Goal: Task Accomplishment & Management: Manage account settings

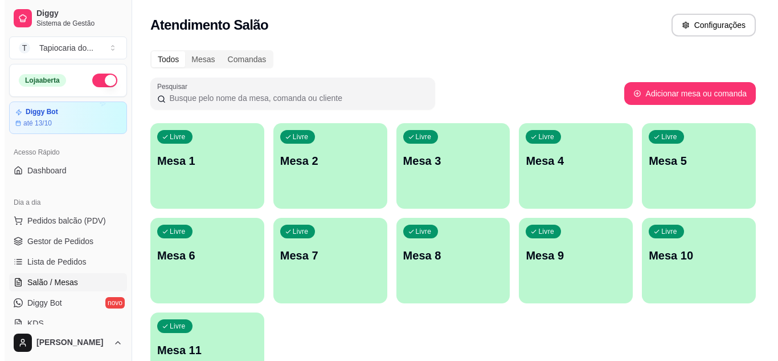
scroll to position [57, 0]
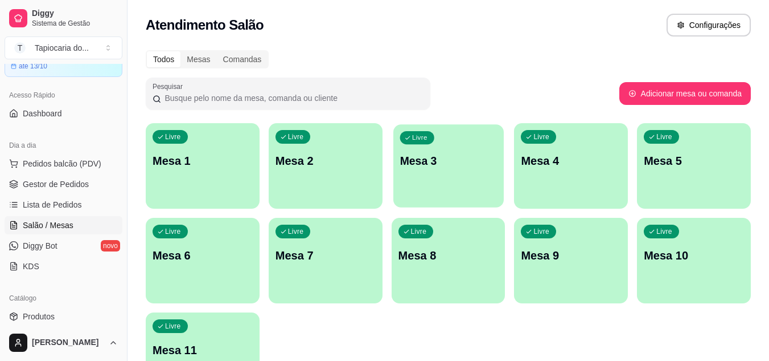
click at [451, 183] on div "Livre Mesa 3" at bounding box center [449, 158] width 110 height 69
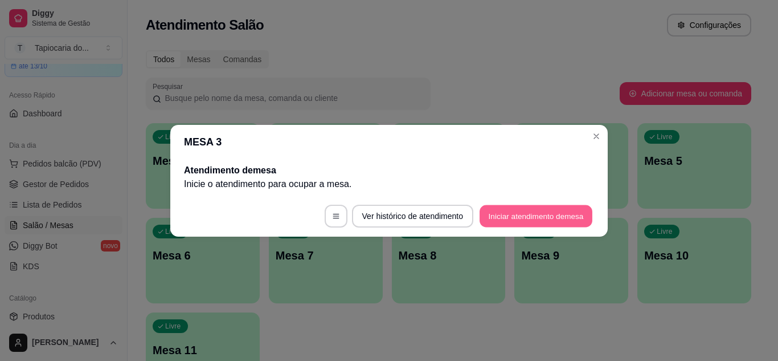
click at [554, 208] on button "Iniciar atendimento de mesa" at bounding box center [536, 215] width 113 height 22
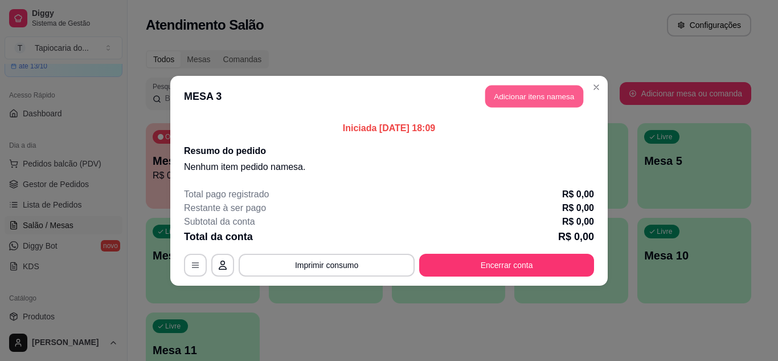
click at [506, 96] on button "Adicionar itens na mesa" at bounding box center [534, 96] width 98 height 22
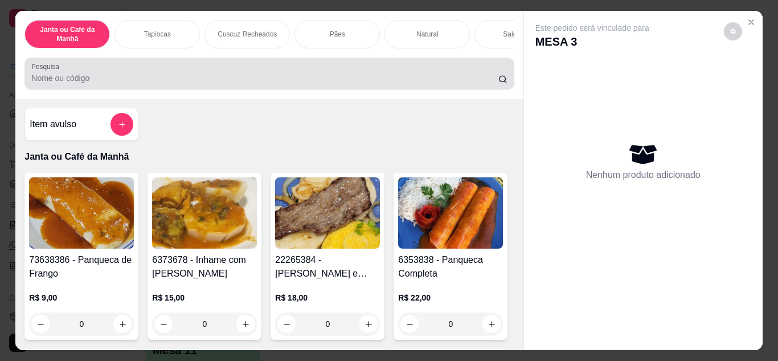
click at [453, 75] on div at bounding box center [269, 73] width 476 height 23
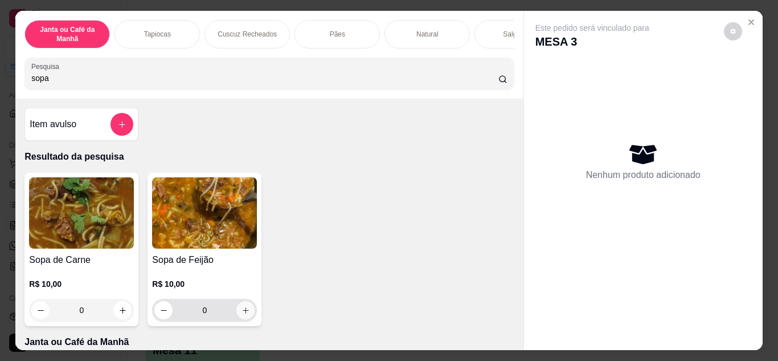
type input "sopa"
click at [248, 318] on button "increase-product-quantity" at bounding box center [245, 310] width 18 height 18
type input "1"
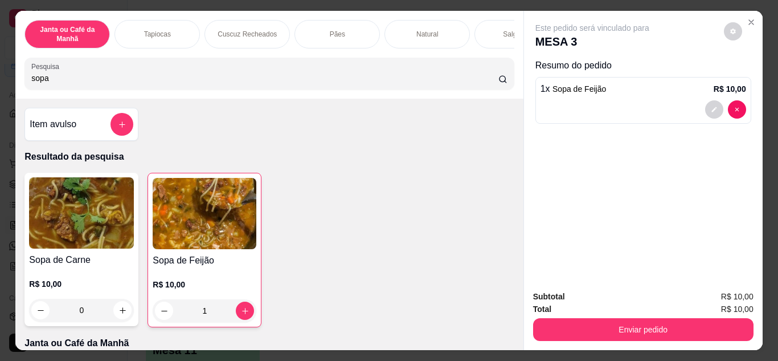
click at [355, 84] on input "sopa" at bounding box center [264, 77] width 467 height 11
click at [485, 80] on input "sopa" at bounding box center [264, 77] width 467 height 11
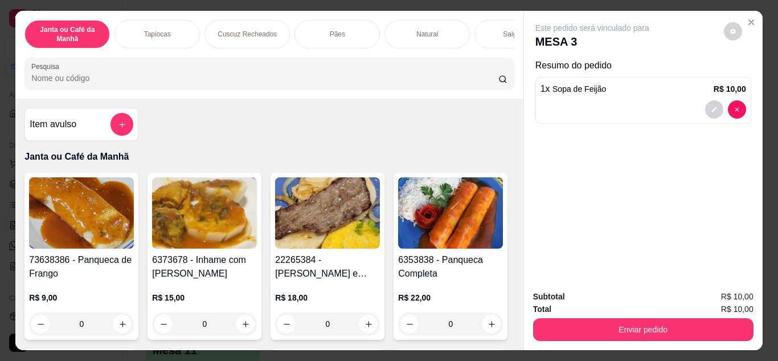
click at [486, 80] on input "Pesquisa" at bounding box center [264, 77] width 467 height 11
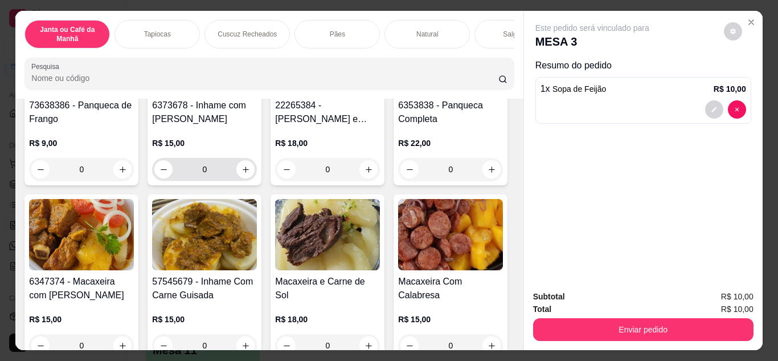
scroll to position [171, 0]
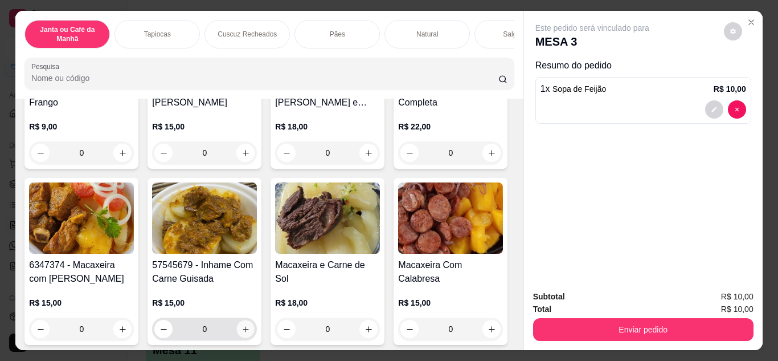
click at [255, 332] on button "increase-product-quantity" at bounding box center [246, 329] width 18 height 18
type input "1"
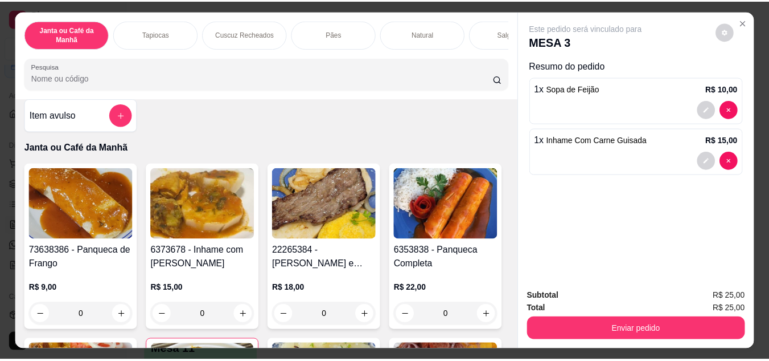
scroll to position [0, 0]
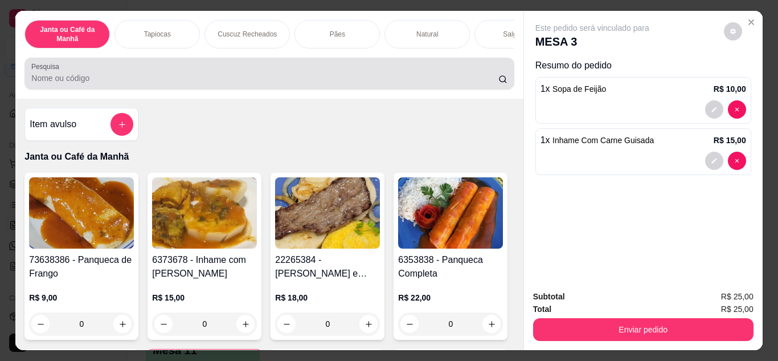
click at [370, 85] on div at bounding box center [269, 73] width 476 height 23
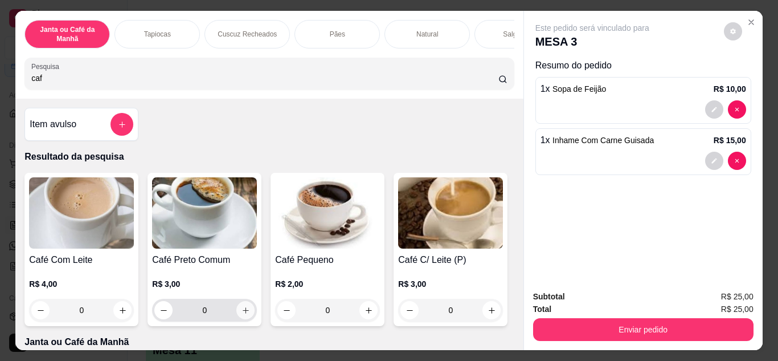
type input "caf"
click at [247, 314] on button "increase-product-quantity" at bounding box center [246, 310] width 18 height 18
type input "1"
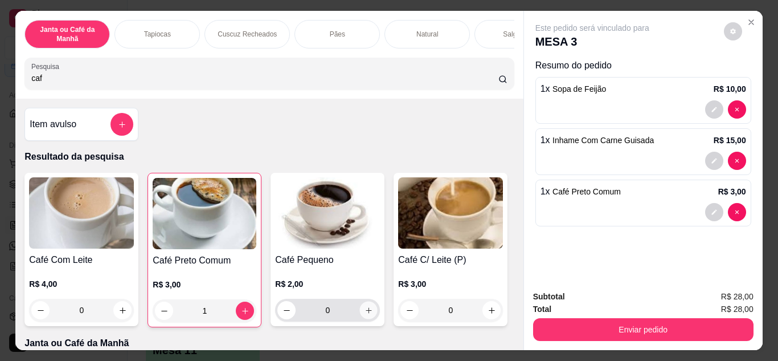
click at [365, 314] on icon "increase-product-quantity" at bounding box center [369, 310] width 9 height 9
type input "1"
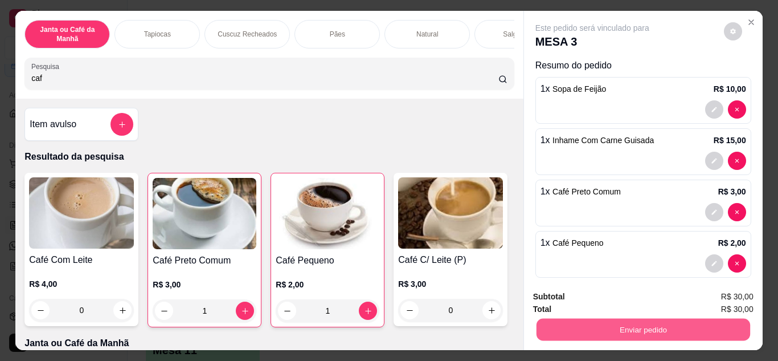
click at [577, 323] on button "Enviar pedido" at bounding box center [643, 329] width 214 height 22
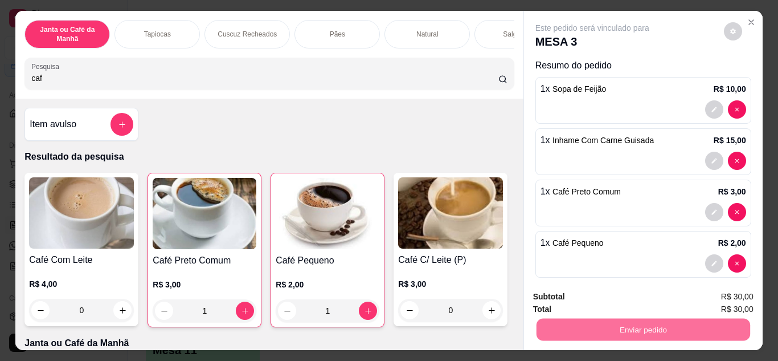
click at [572, 292] on button "Não registrar e enviar pedido" at bounding box center [605, 296] width 115 height 21
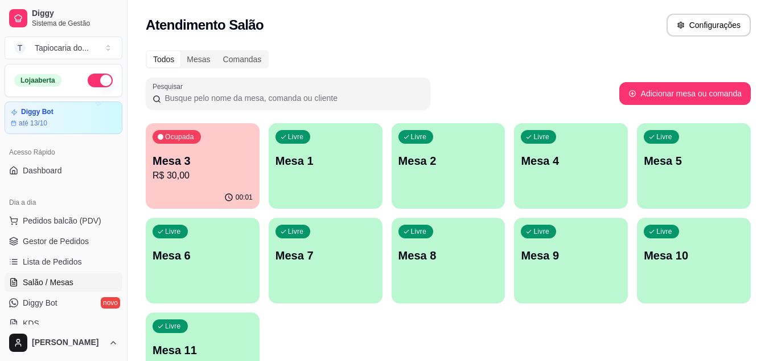
click at [219, 173] on p "R$ 30,00" at bounding box center [203, 176] width 100 height 14
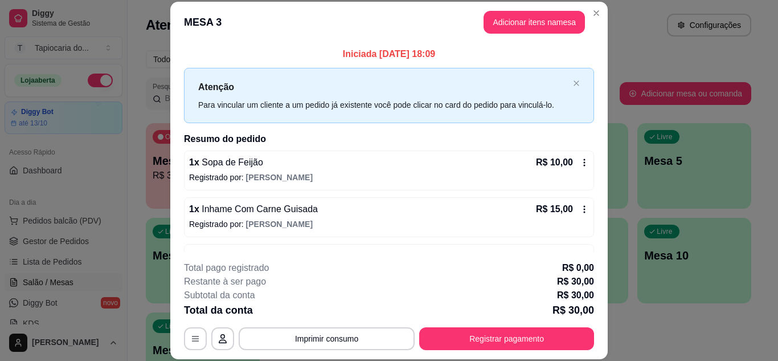
scroll to position [83, 0]
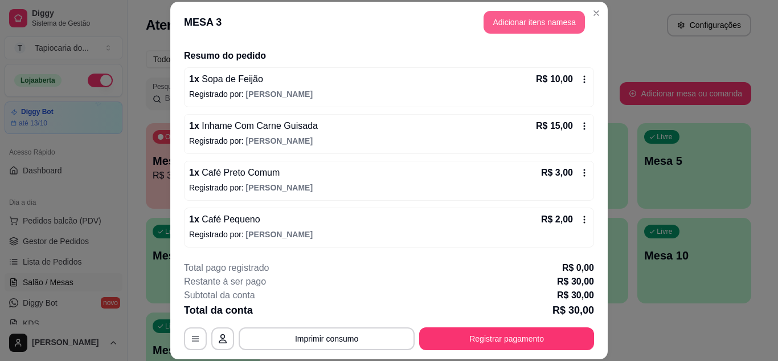
click at [519, 13] on button "Adicionar itens na mesa" at bounding box center [534, 22] width 101 height 23
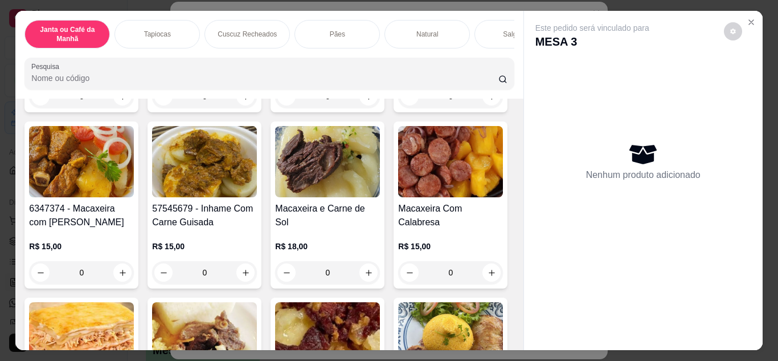
scroll to position [228, 0]
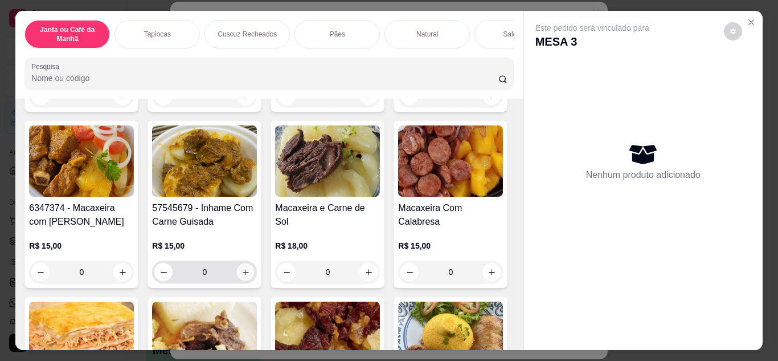
click at [250, 272] on icon "increase-product-quantity" at bounding box center [245, 272] width 9 height 9
type input "1"
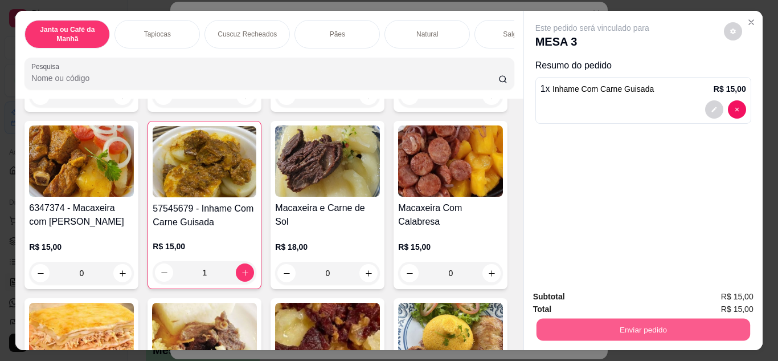
click at [708, 334] on button "Enviar pedido" at bounding box center [643, 329] width 214 height 22
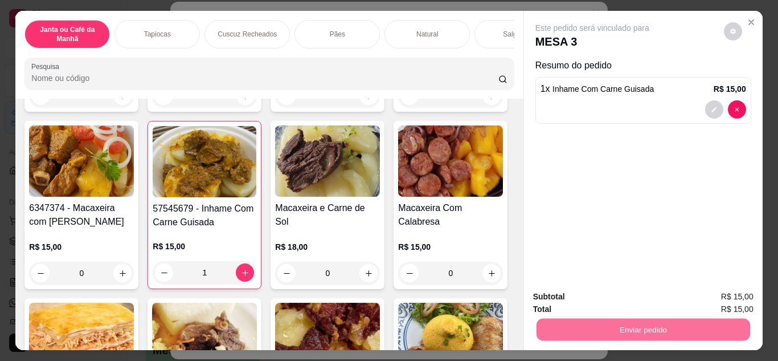
click at [644, 293] on button "Não registrar e enviar pedido" at bounding box center [605, 296] width 115 height 21
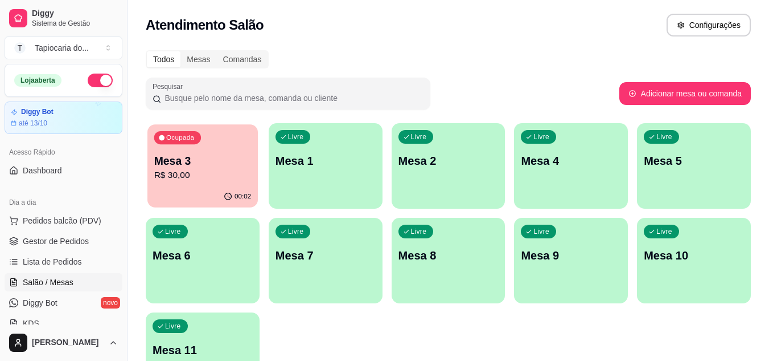
click at [209, 171] on p "R$ 30,00" at bounding box center [202, 175] width 97 height 13
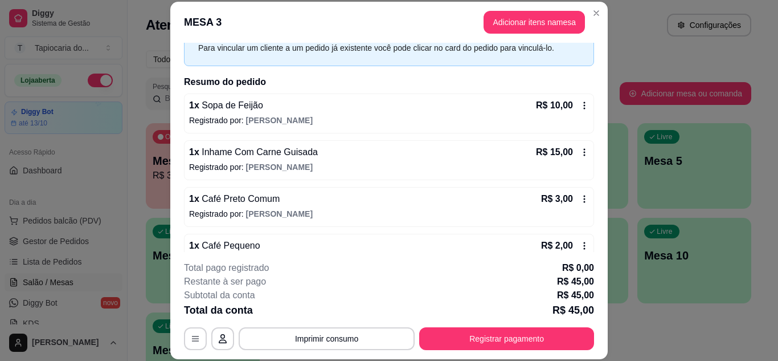
scroll to position [114, 0]
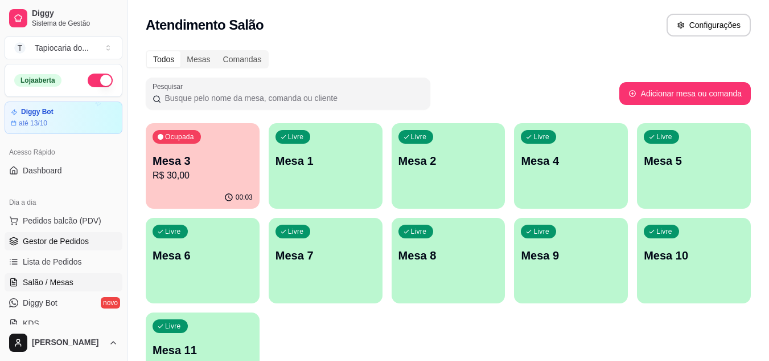
click at [99, 239] on link "Gestor de Pedidos" at bounding box center [64, 241] width 118 height 18
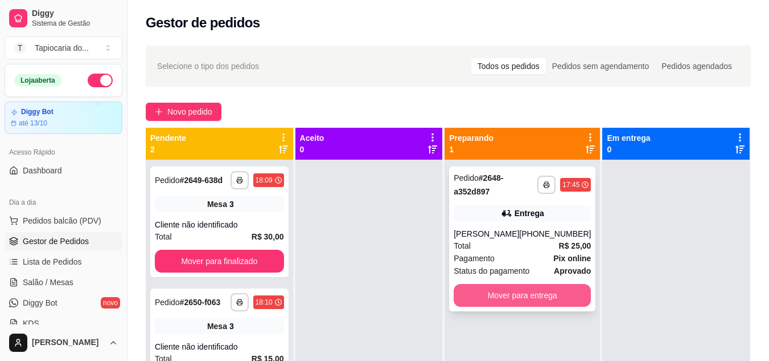
click at [490, 298] on button "Mover para entrega" at bounding box center [522, 295] width 137 height 23
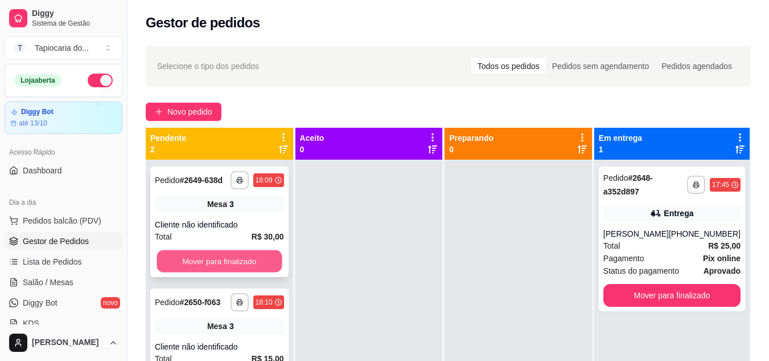
click at [190, 264] on button "Mover para finalizado" at bounding box center [219, 261] width 125 height 22
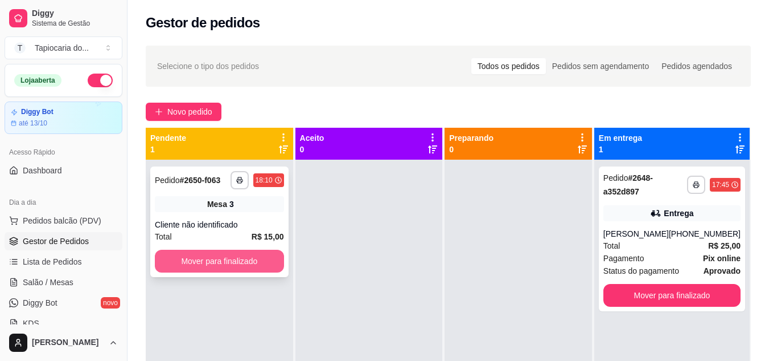
click at [193, 263] on button "Mover para finalizado" at bounding box center [219, 260] width 129 height 23
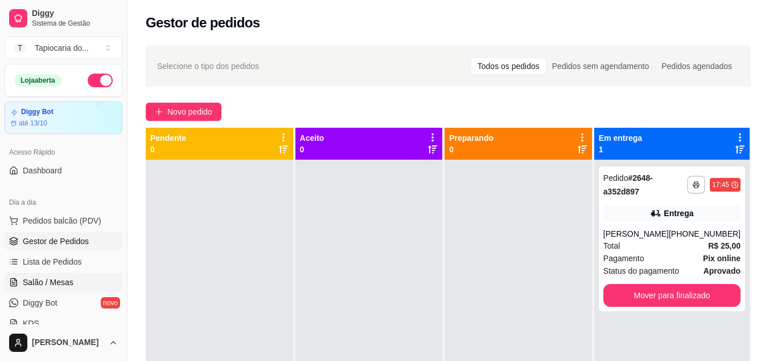
click at [63, 288] on link "Salão / Mesas" at bounding box center [64, 282] width 118 height 18
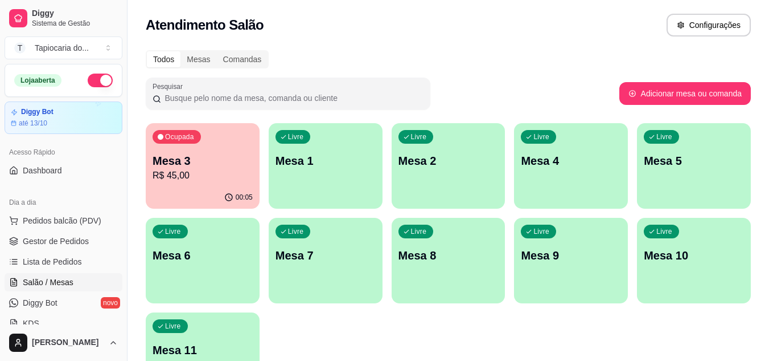
click at [370, 260] on p "Mesa 7" at bounding box center [326, 255] width 100 height 16
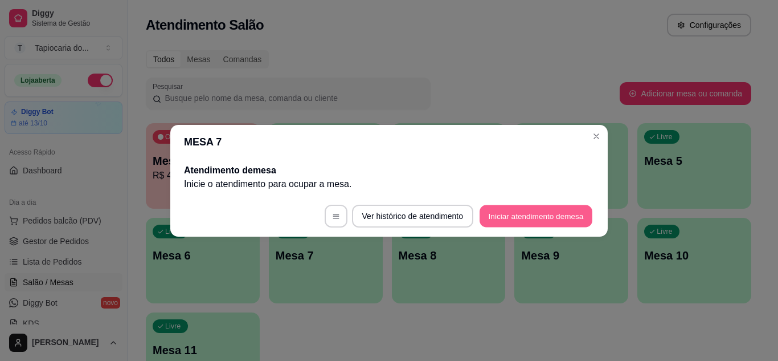
click at [517, 216] on button "Iniciar atendimento de mesa" at bounding box center [536, 215] width 113 height 22
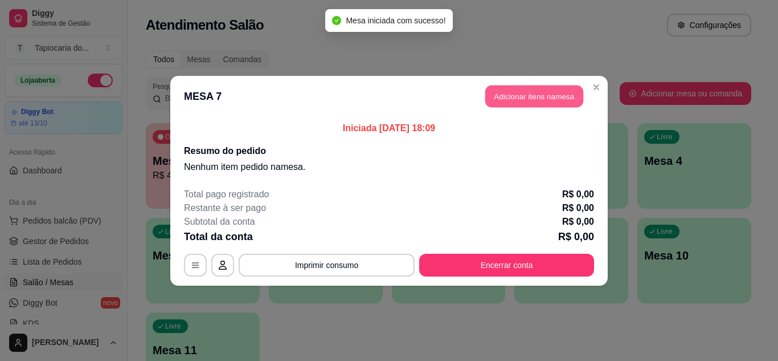
click at [548, 102] on button "Adicionar itens na mesa" at bounding box center [534, 96] width 98 height 22
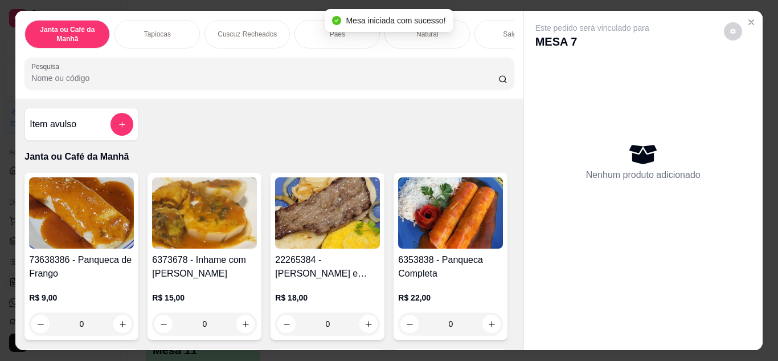
click at [469, 119] on div "Item avulso Janta ou Café da Manhã 73638386 - Panqueca de Frango R$ 9,00 0 6373…" at bounding box center [268, 224] width 507 height 251
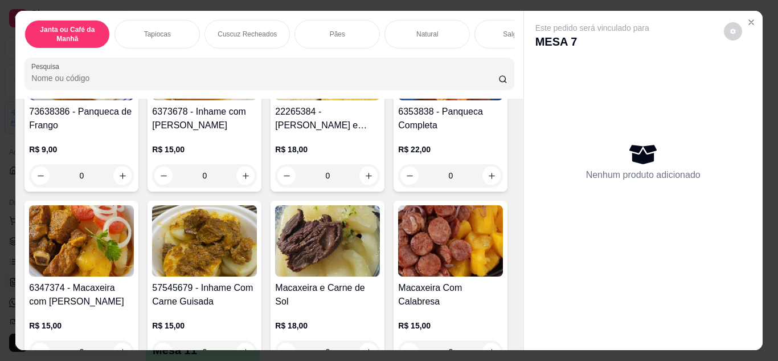
scroll to position [171, 0]
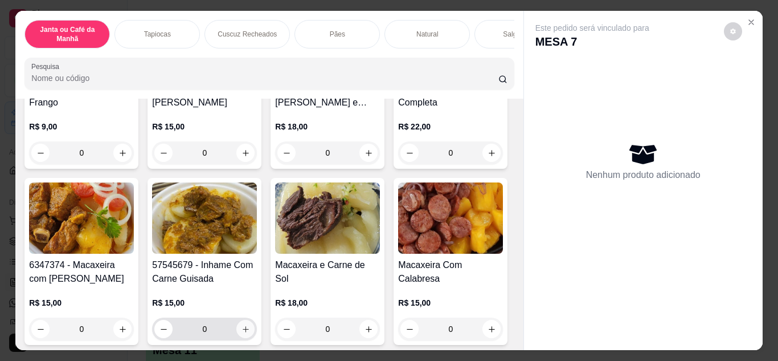
click at [250, 333] on icon "increase-product-quantity" at bounding box center [245, 329] width 9 height 9
type input "1"
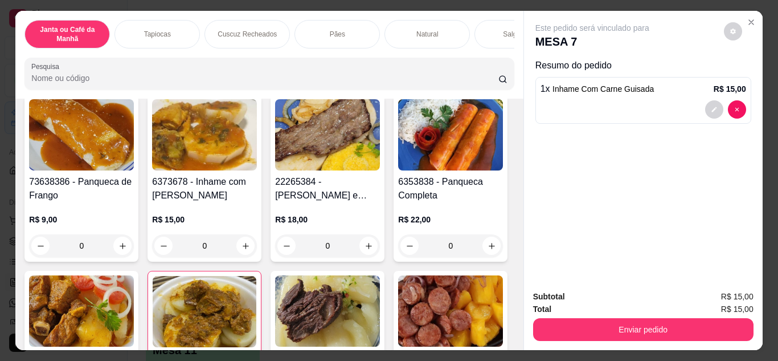
scroll to position [0, 0]
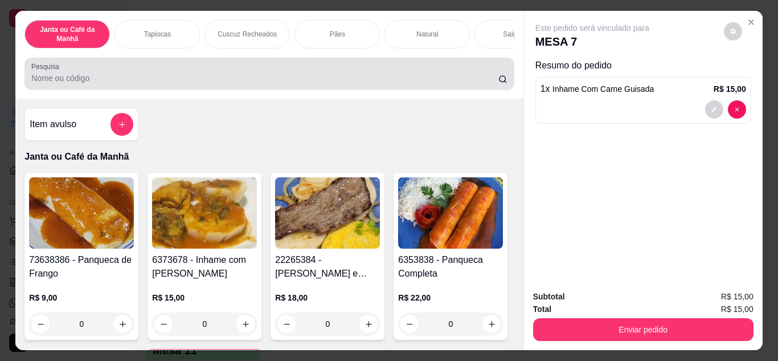
click at [422, 89] on div "Pesquisa" at bounding box center [268, 74] width 489 height 32
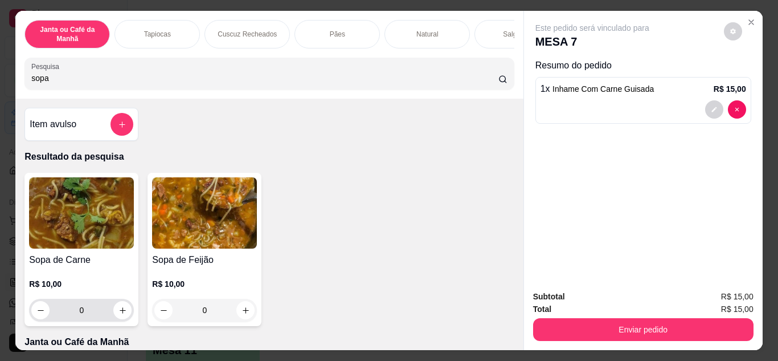
type input "sopa"
click at [114, 318] on button "increase-product-quantity" at bounding box center [123, 310] width 18 height 18
type input "1"
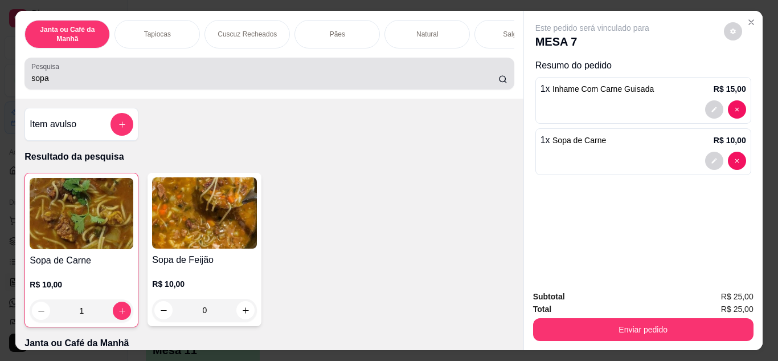
click at [223, 78] on input "sopa" at bounding box center [264, 77] width 467 height 11
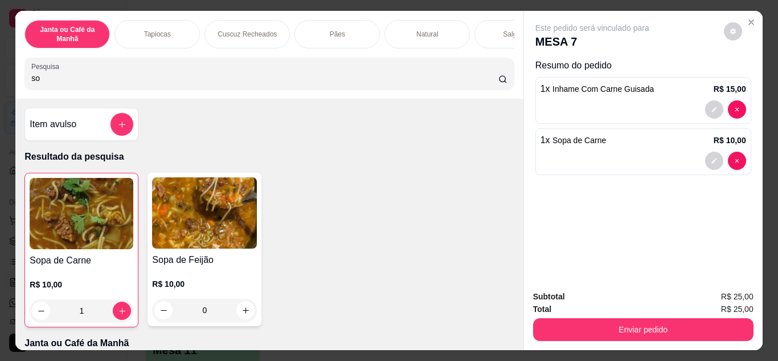
type input "s"
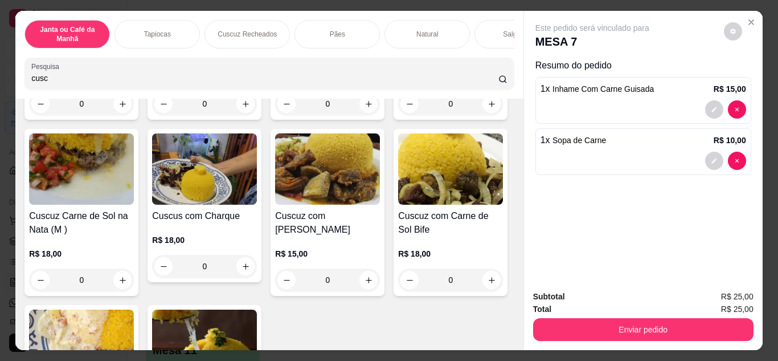
scroll to position [399, 0]
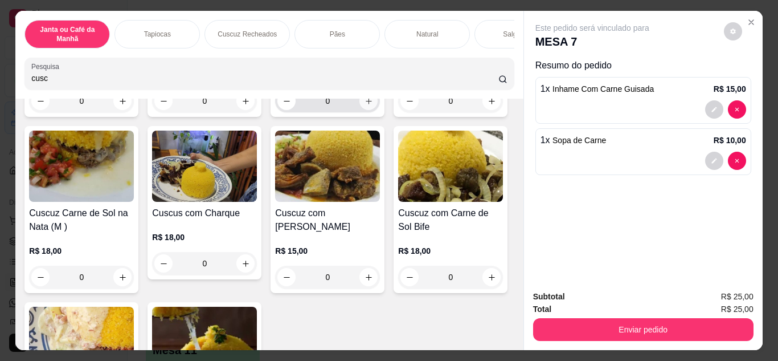
type input "cusc"
click at [365, 105] on icon "increase-product-quantity" at bounding box center [369, 101] width 9 height 9
type input "1"
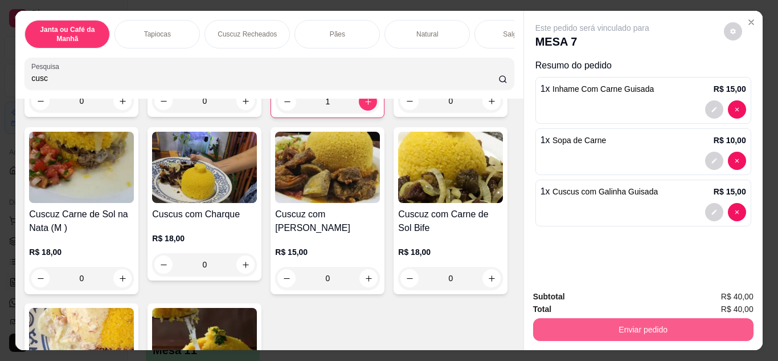
click at [626, 327] on button "Enviar pedido" at bounding box center [643, 329] width 220 height 23
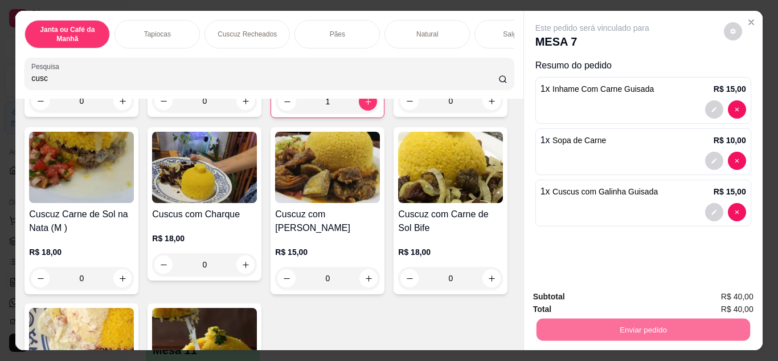
click at [612, 292] on button "Não registrar e enviar pedido" at bounding box center [605, 296] width 115 height 21
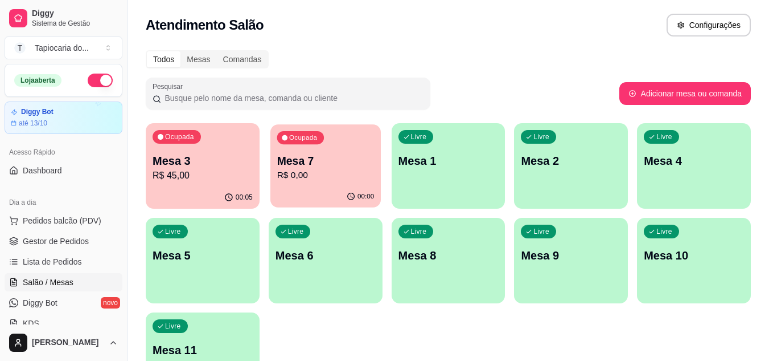
click at [306, 155] on p "Mesa 7" at bounding box center [325, 160] width 97 height 15
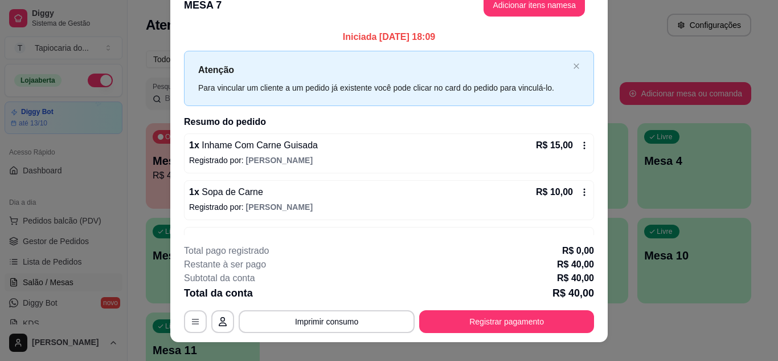
scroll to position [0, 0]
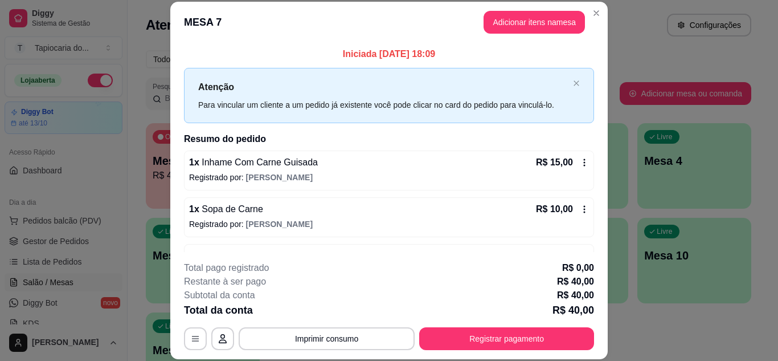
click at [537, 26] on button "Adicionar itens na mesa" at bounding box center [534, 22] width 101 height 23
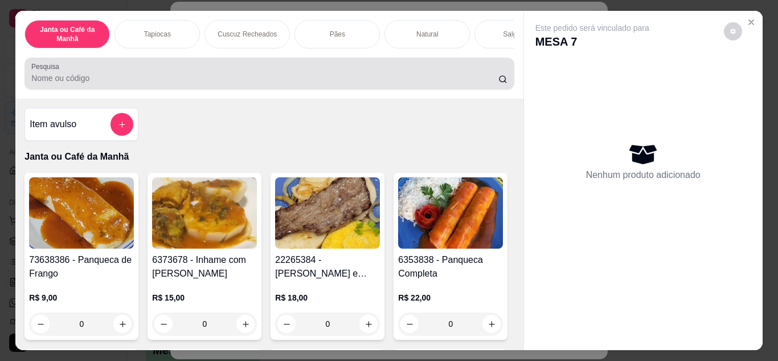
click at [493, 80] on input "Pesquisa" at bounding box center [264, 77] width 467 height 11
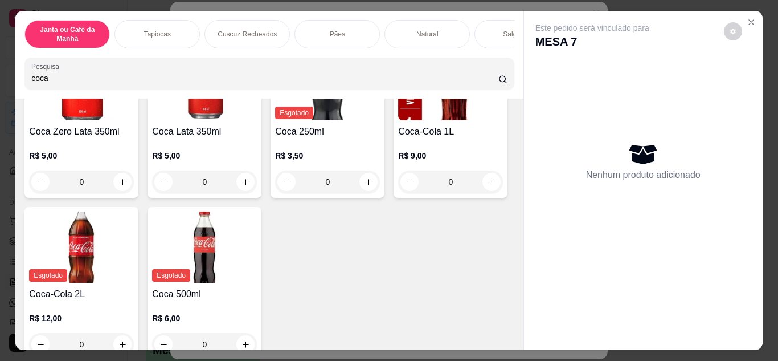
scroll to position [228, 0]
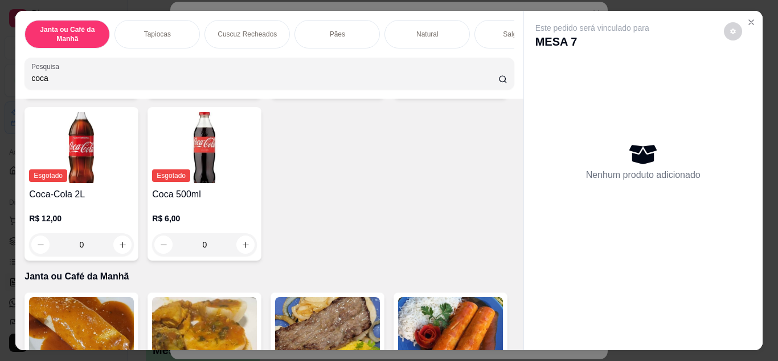
type input "coca"
click at [488, 87] on icon "increase-product-quantity" at bounding box center [492, 82] width 9 height 9
type input "1"
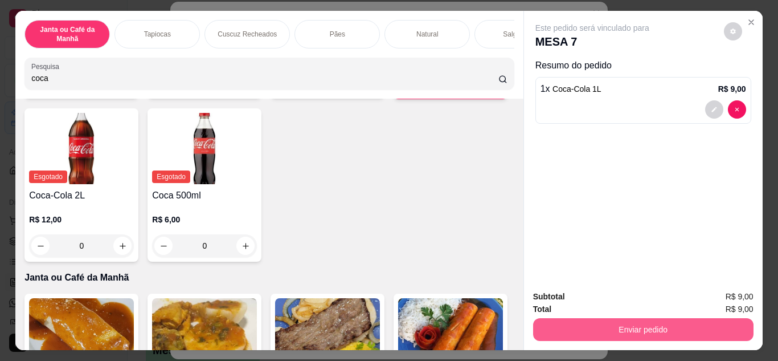
click at [697, 329] on button "Enviar pedido" at bounding box center [643, 329] width 220 height 23
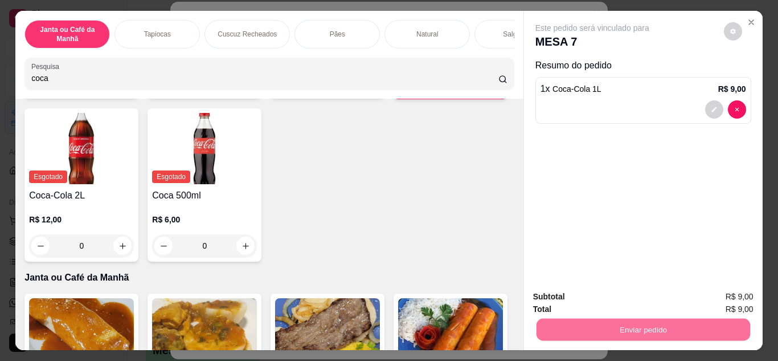
click at [657, 292] on button "Não registrar e enviar pedido" at bounding box center [605, 296] width 115 height 21
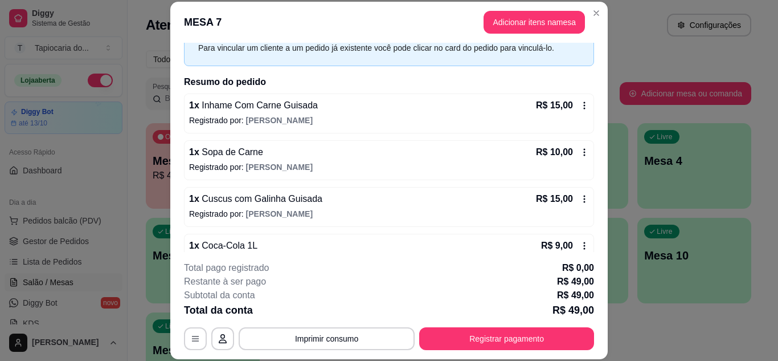
scroll to position [83, 0]
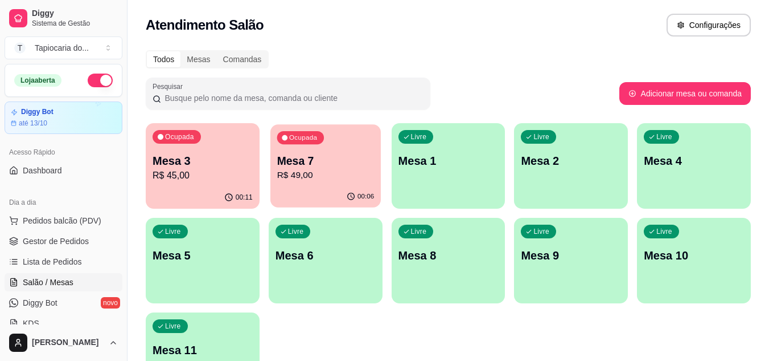
click at [308, 171] on p "R$ 49,00" at bounding box center [325, 175] width 97 height 13
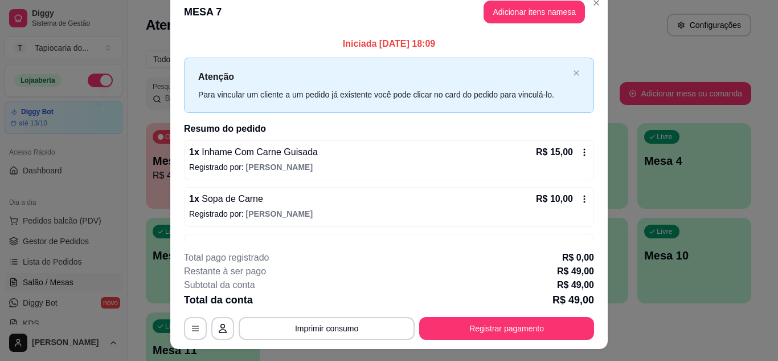
scroll to position [0, 0]
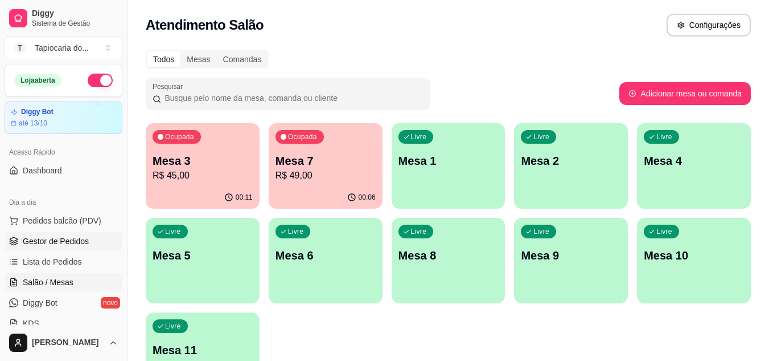
click at [11, 244] on icon at bounding box center [13, 244] width 7 height 2
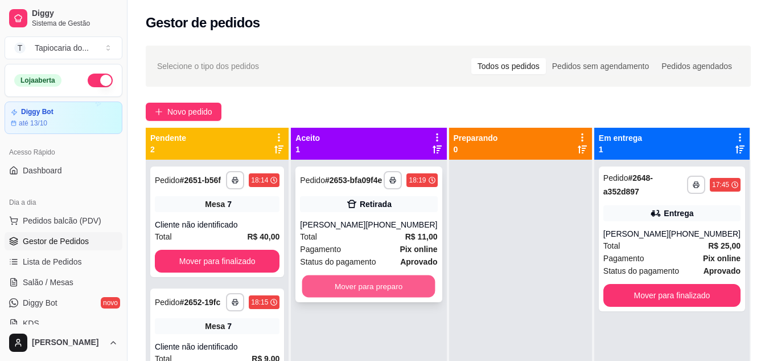
click at [362, 297] on button "Mover para preparo" at bounding box center [368, 286] width 133 height 22
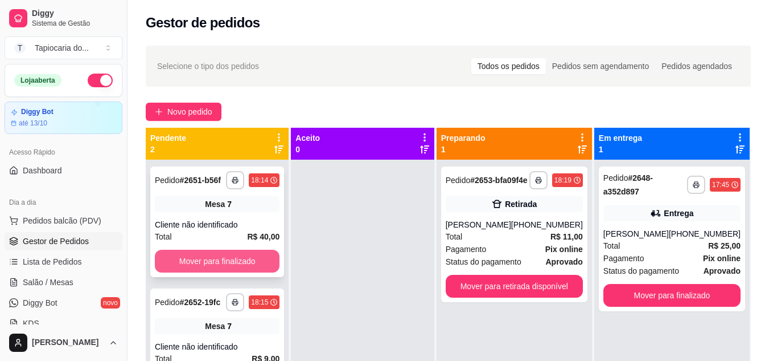
click at [234, 263] on button "Mover para finalizado" at bounding box center [217, 260] width 125 height 23
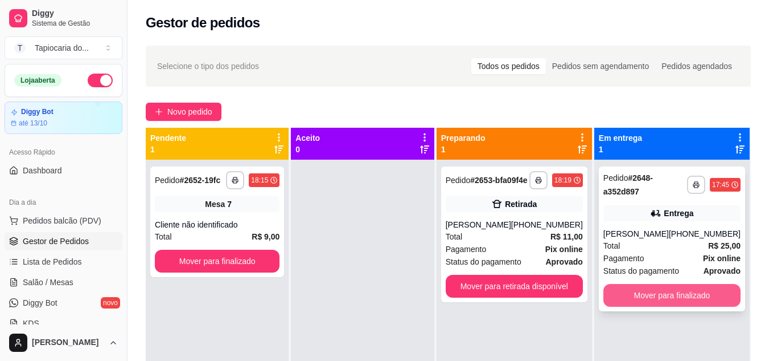
click at [678, 286] on button "Mover para finalizado" at bounding box center [672, 295] width 137 height 23
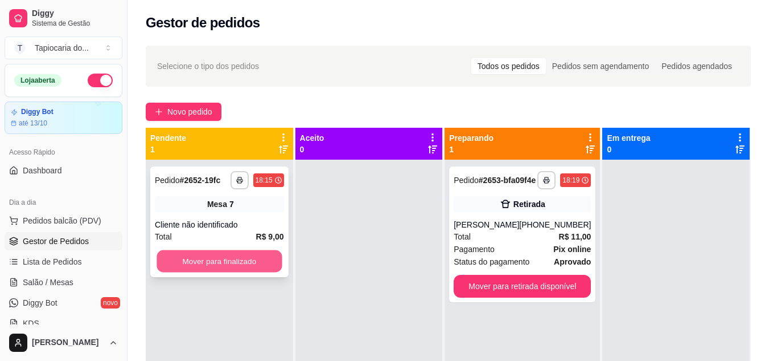
click at [249, 253] on button "Mover para finalizado" at bounding box center [219, 261] width 125 height 22
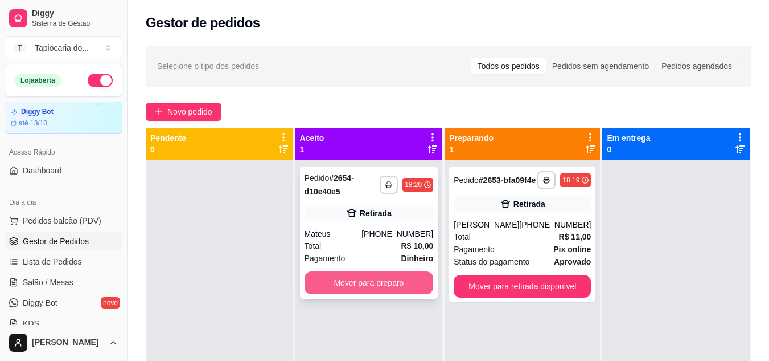
click at [361, 276] on button "Mover para preparo" at bounding box center [369, 282] width 129 height 23
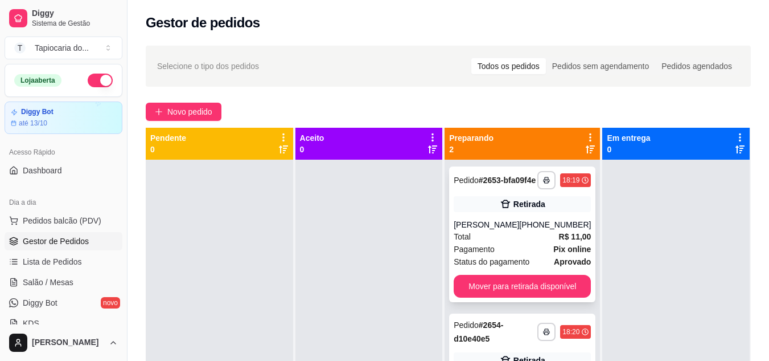
click at [503, 225] on div "**********" at bounding box center [522, 234] width 146 height 136
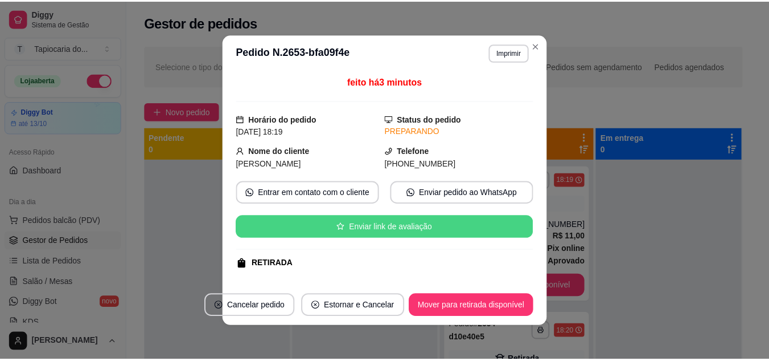
scroll to position [148, 0]
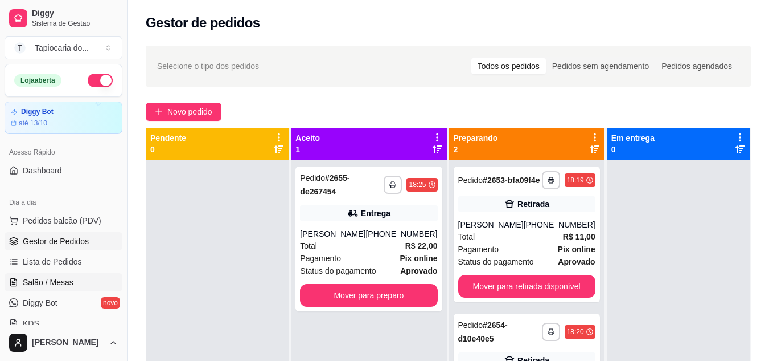
click at [55, 281] on span "Salão / Mesas" at bounding box center [48, 281] width 51 height 11
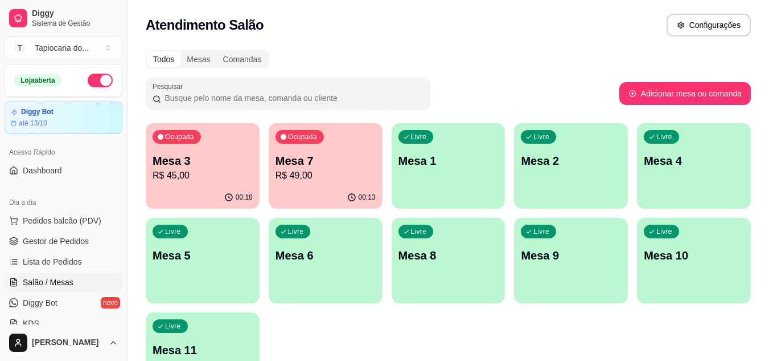
click at [231, 157] on p "Mesa 3" at bounding box center [203, 161] width 100 height 16
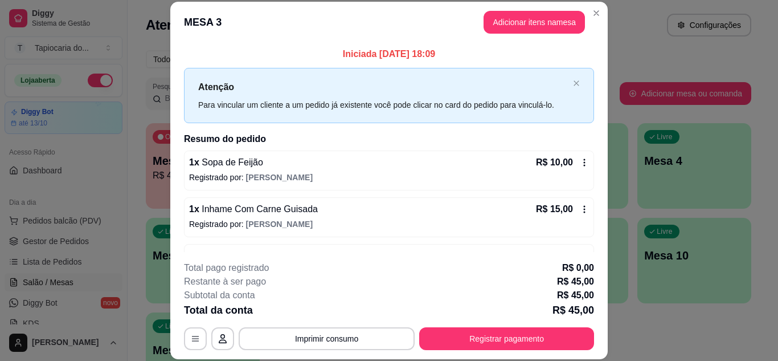
click at [276, 325] on div "**********" at bounding box center [389, 305] width 410 height 89
click at [277, 338] on button "Imprimir consumo" at bounding box center [326, 338] width 171 height 22
click at [291, 316] on button "Impressora" at bounding box center [326, 312] width 83 height 18
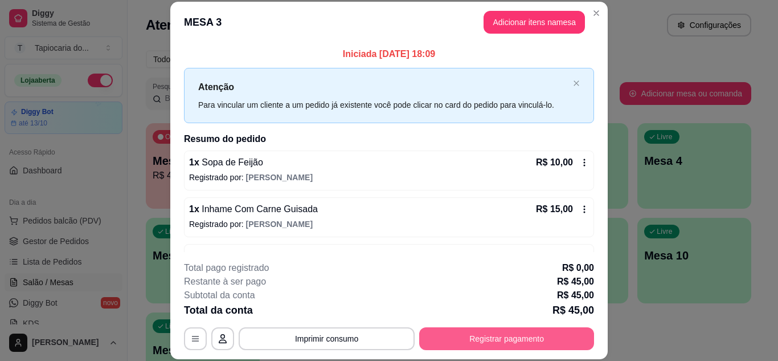
click at [501, 327] on button "Registrar pagamento" at bounding box center [506, 338] width 175 height 23
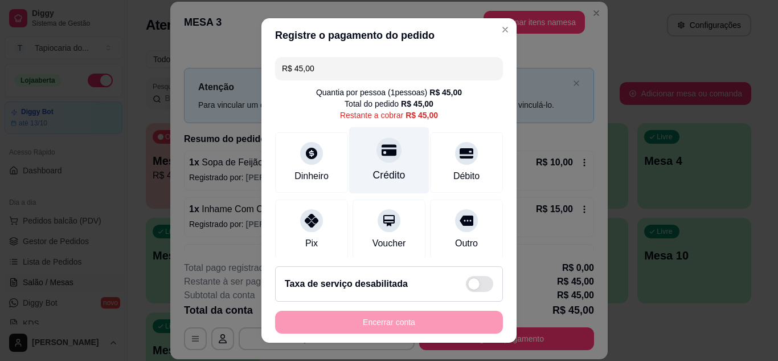
click at [391, 177] on div "Crédito" at bounding box center [389, 174] width 32 height 15
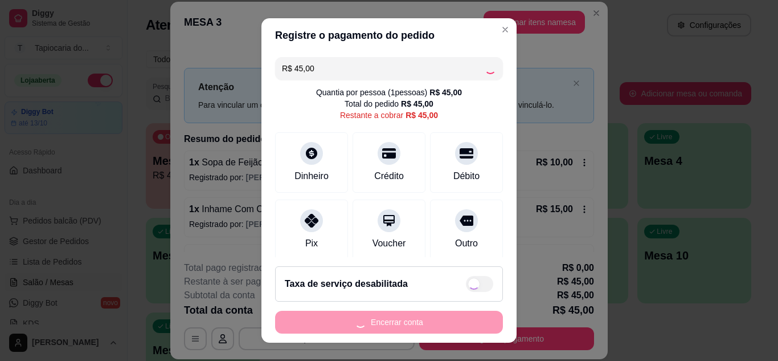
type input "R$ 0,00"
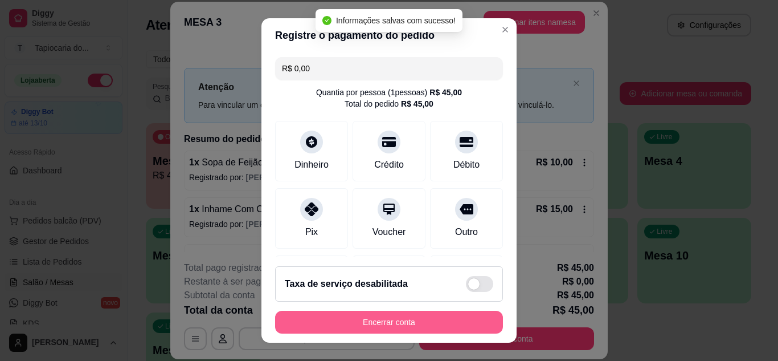
click at [421, 322] on button "Encerrar conta" at bounding box center [389, 321] width 228 height 23
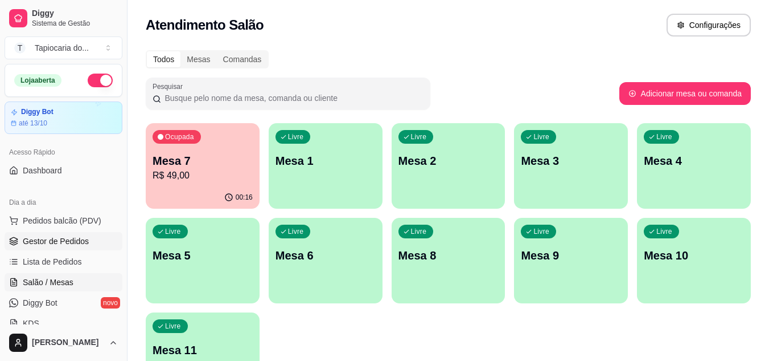
click at [80, 241] on span "Gestor de Pedidos" at bounding box center [56, 240] width 66 height 11
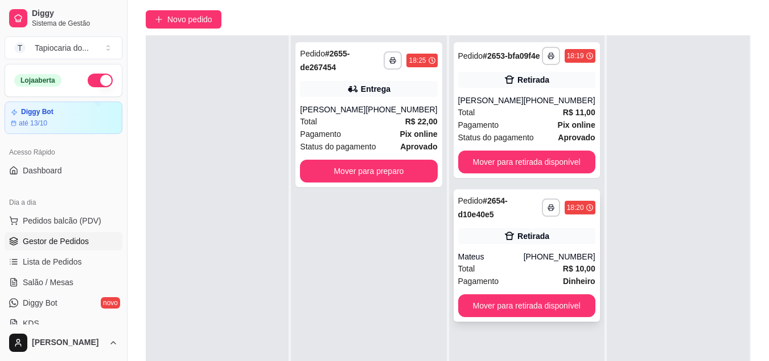
scroll to position [114, 0]
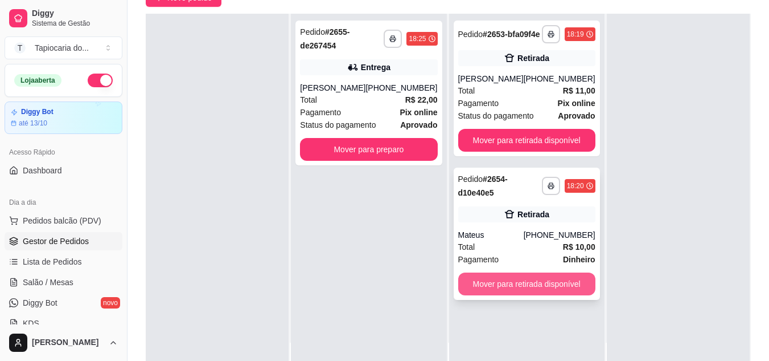
click at [522, 292] on button "Mover para retirada disponível" at bounding box center [526, 283] width 137 height 23
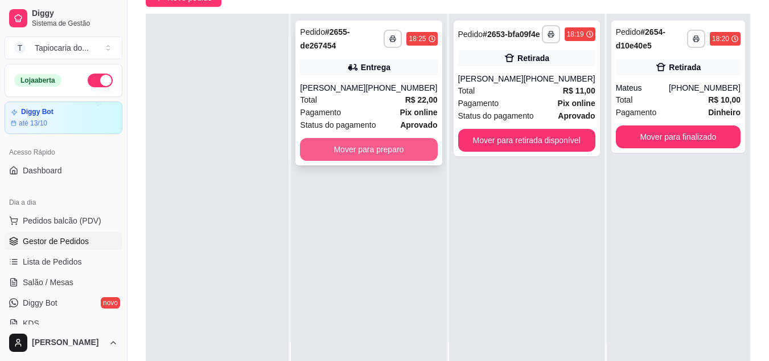
click at [389, 151] on button "Mover para preparo" at bounding box center [368, 149] width 137 height 23
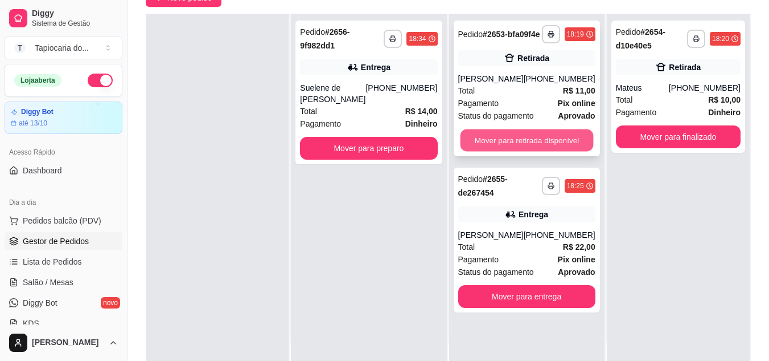
click at [503, 145] on button "Mover para retirada disponível" at bounding box center [526, 140] width 133 height 22
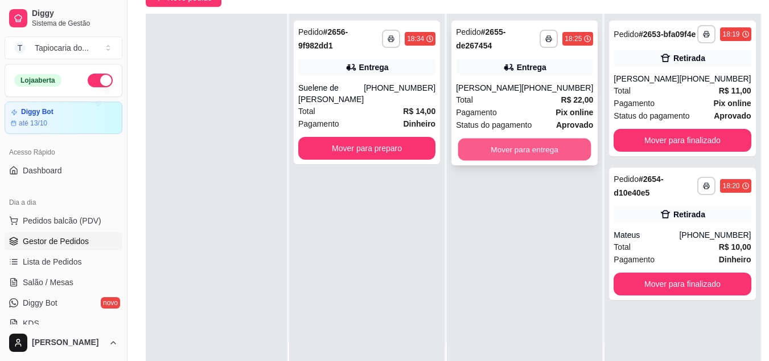
click at [536, 153] on button "Mover para entrega" at bounding box center [524, 149] width 133 height 22
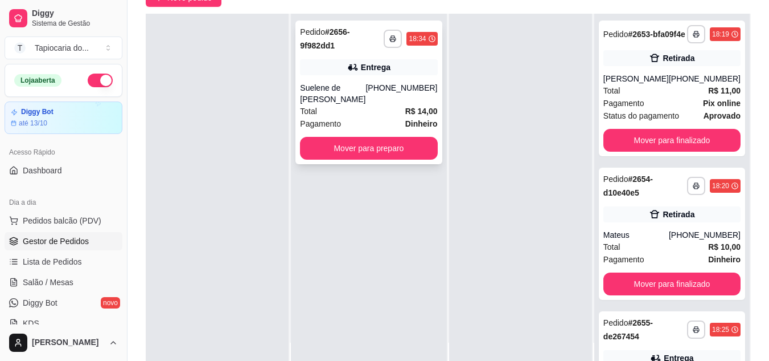
click at [391, 108] on div "Total R$ 14,00" at bounding box center [368, 111] width 137 height 13
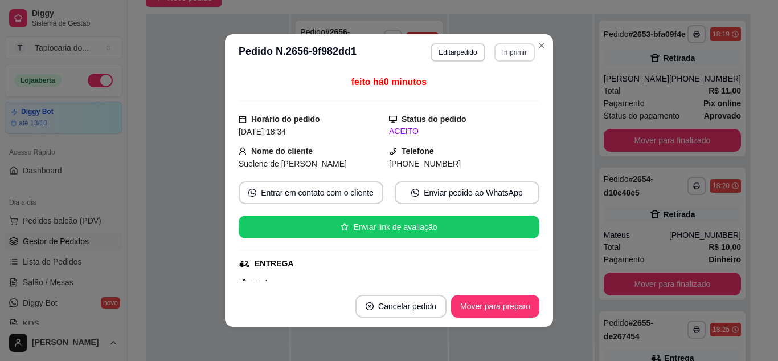
click at [515, 50] on button "Imprimir" at bounding box center [514, 52] width 40 height 18
click at [503, 88] on button "Impressora" at bounding box center [490, 92] width 83 height 18
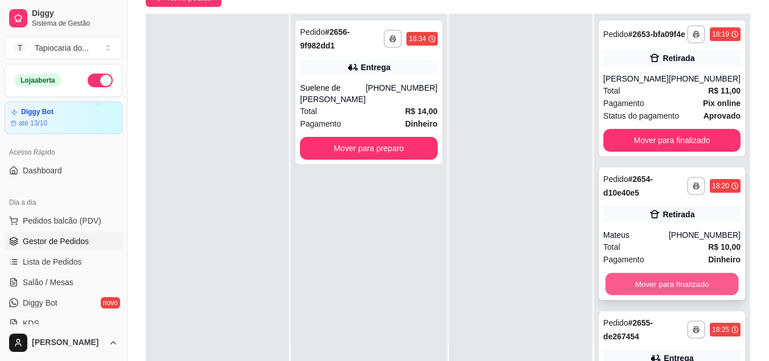
click at [687, 292] on button "Mover para finalizado" at bounding box center [671, 284] width 133 height 22
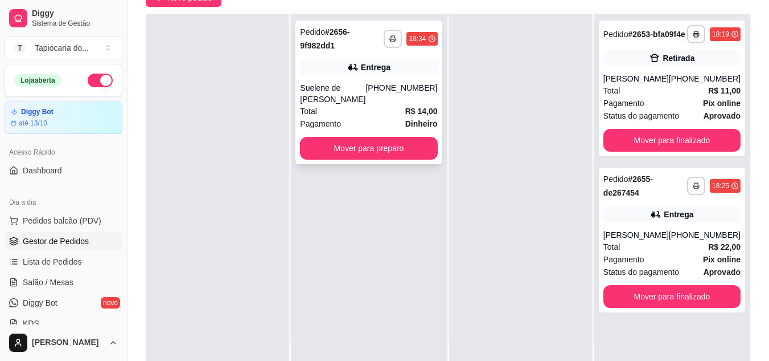
click at [367, 55] on div "**********" at bounding box center [369, 93] width 146 height 144
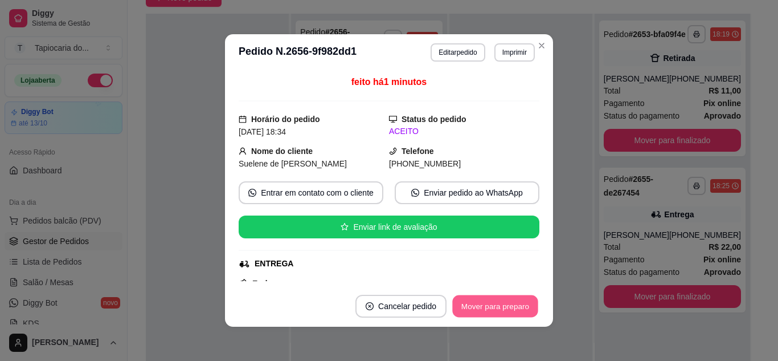
click at [486, 308] on button "Mover para preparo" at bounding box center [494, 306] width 85 height 22
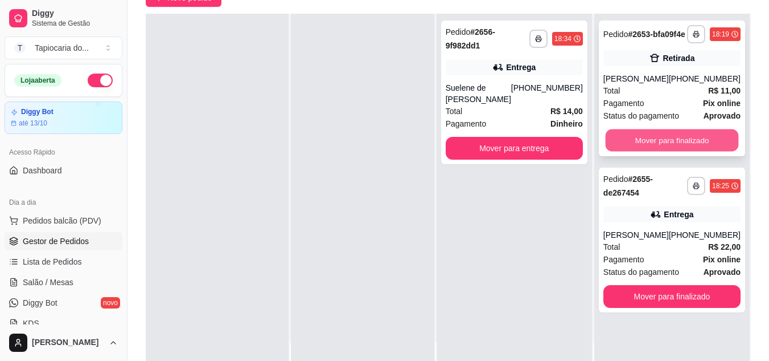
click at [677, 149] on button "Mover para finalizado" at bounding box center [671, 140] width 133 height 22
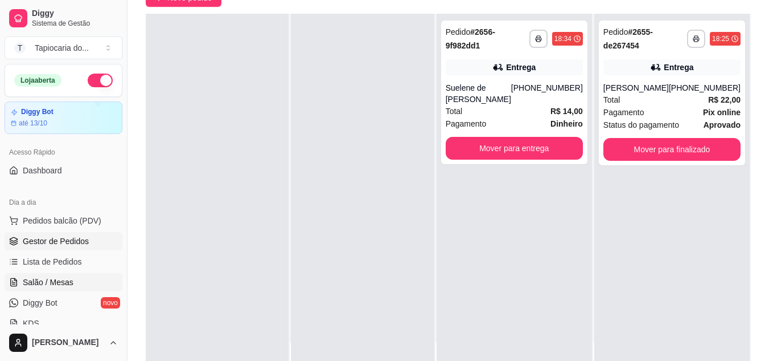
click at [89, 281] on link "Salão / Mesas" at bounding box center [64, 282] width 118 height 18
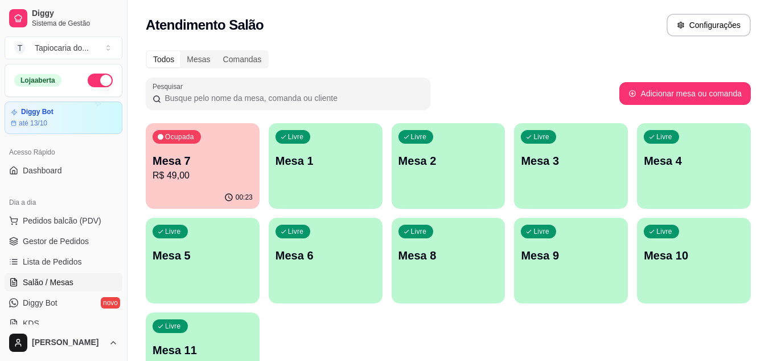
click at [216, 185] on div "Ocupada Mesa 7 R$ 49,00" at bounding box center [203, 154] width 114 height 63
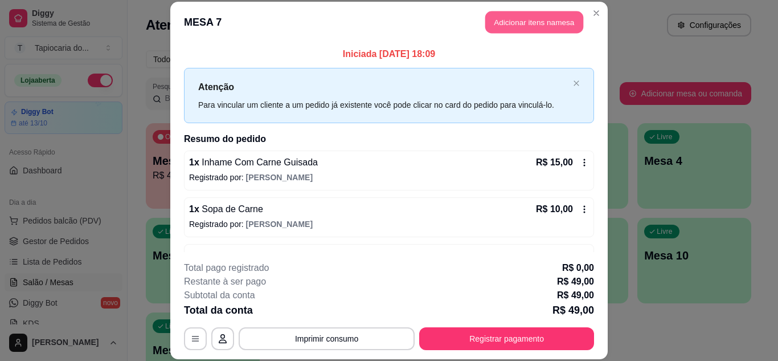
click at [548, 21] on button "Adicionar itens na mesa" at bounding box center [534, 22] width 98 height 22
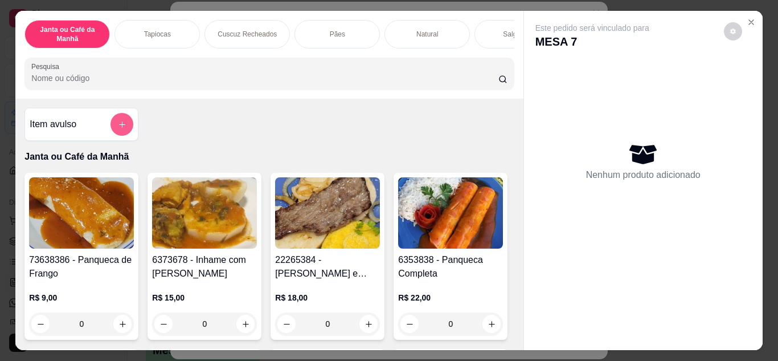
click at [117, 122] on button "add-separate-item" at bounding box center [121, 124] width 23 height 23
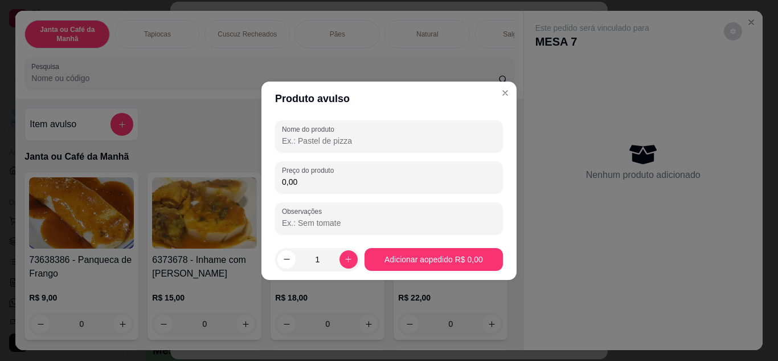
click at [326, 140] on input "Nome do produto" at bounding box center [389, 140] width 214 height 11
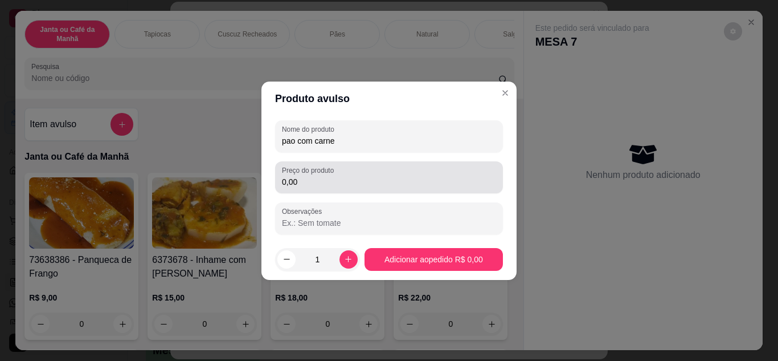
type input "pao com carne"
click at [331, 176] on input "0,00" at bounding box center [389, 181] width 214 height 11
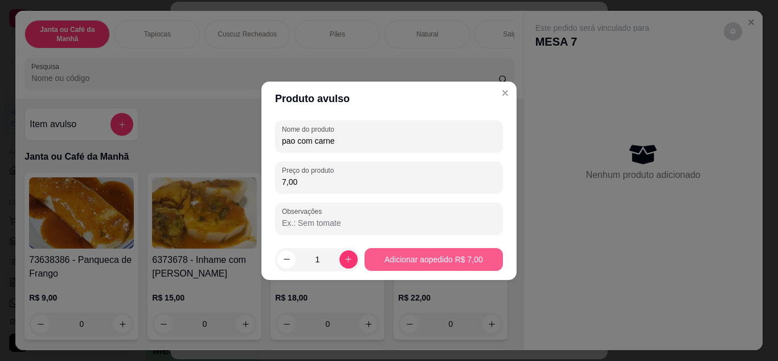
type input "7,00"
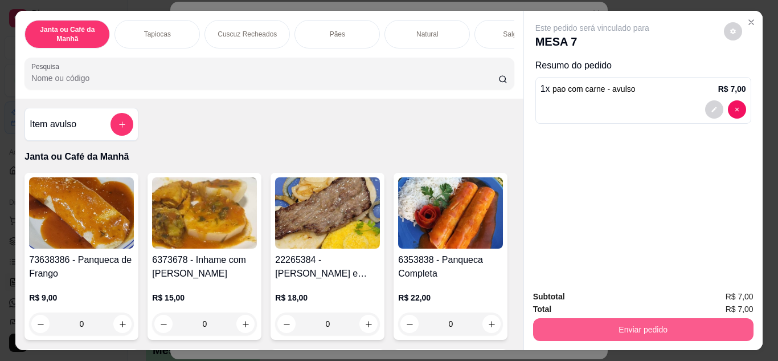
click at [602, 325] on button "Enviar pedido" at bounding box center [643, 329] width 220 height 23
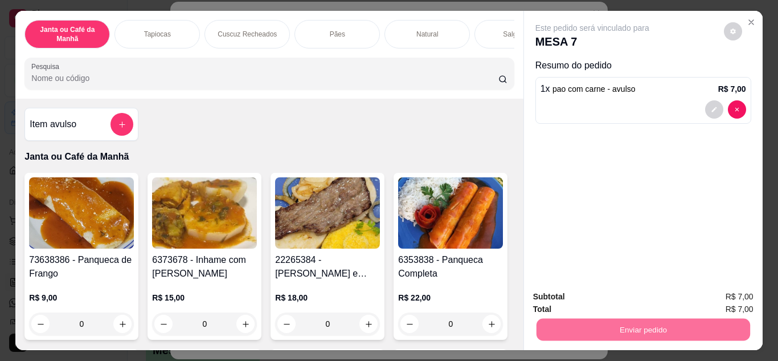
click at [587, 302] on button "Não registrar e enviar pedido" at bounding box center [605, 297] width 118 height 22
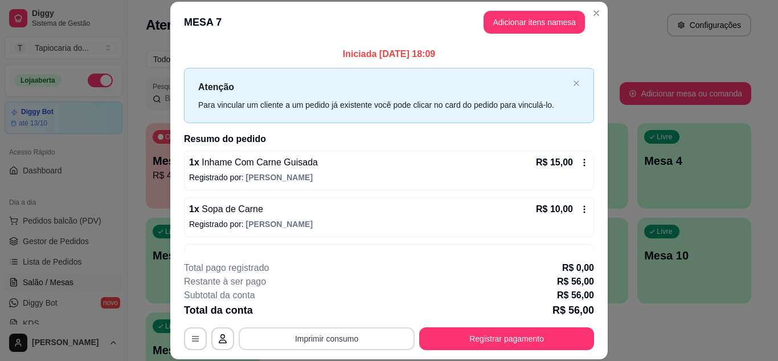
click at [333, 338] on button "Imprimir consumo" at bounding box center [327, 338] width 176 height 23
click at [322, 307] on button "Impressora" at bounding box center [326, 312] width 83 height 18
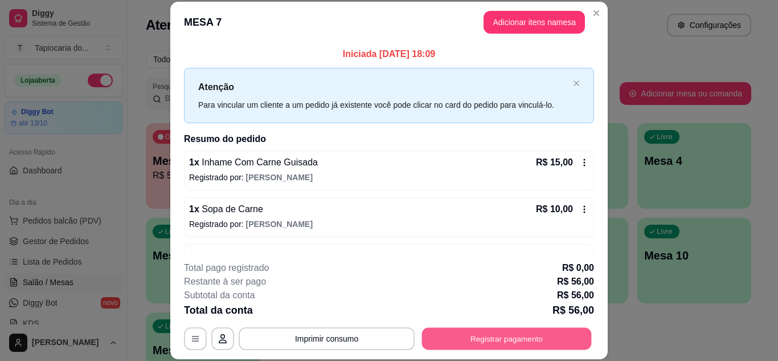
click at [503, 346] on button "Registrar pagamento" at bounding box center [507, 338] width 170 height 22
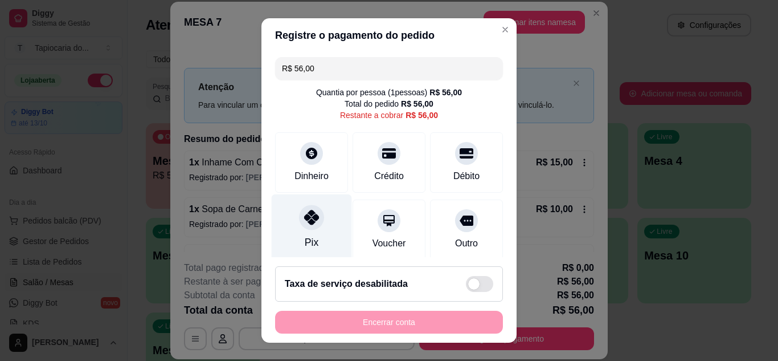
click at [313, 219] on div at bounding box center [311, 216] width 25 height 25
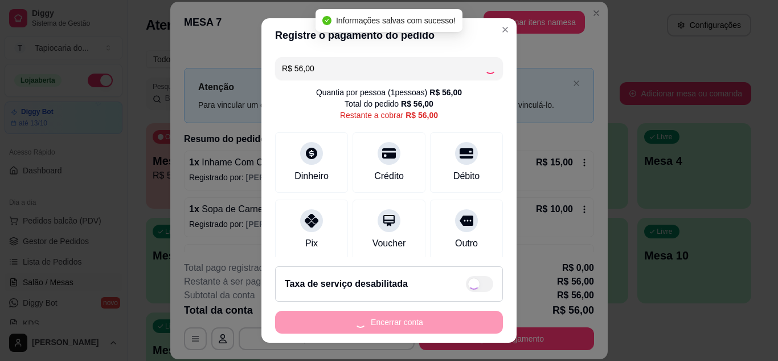
type input "R$ 0,00"
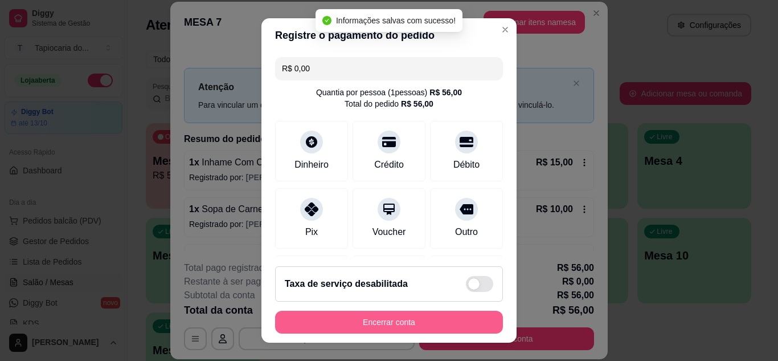
click at [412, 316] on button "Encerrar conta" at bounding box center [389, 321] width 228 height 23
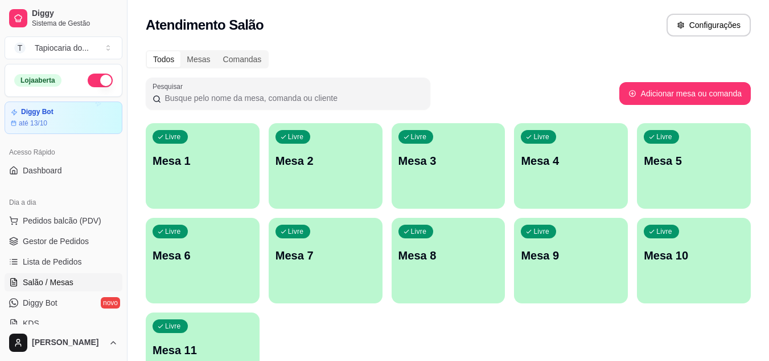
click at [220, 162] on p "Mesa 1" at bounding box center [203, 161] width 100 height 16
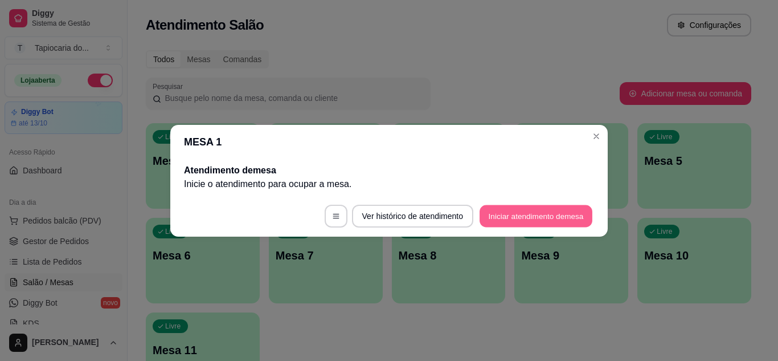
click at [545, 215] on button "Iniciar atendimento de mesa" at bounding box center [536, 215] width 113 height 22
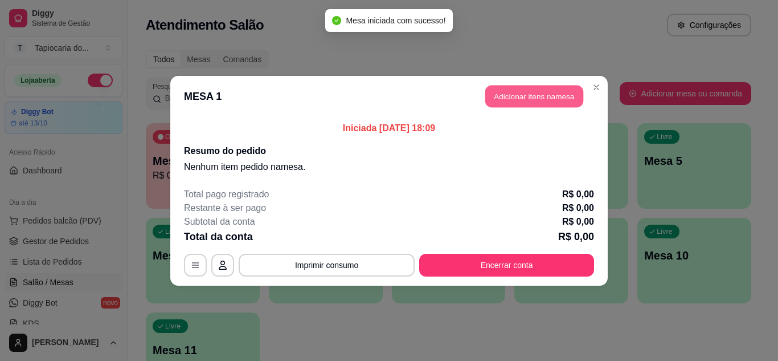
click at [516, 97] on button "Adicionar itens na mesa" at bounding box center [534, 96] width 98 height 22
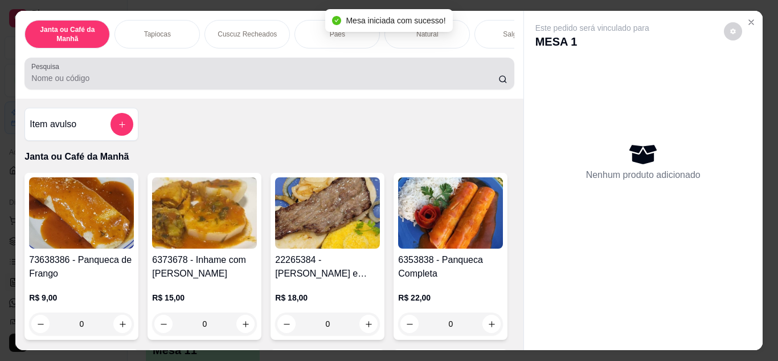
drag, startPoint x: 417, startPoint y: 73, endPoint x: 470, endPoint y: 38, distance: 64.1
click at [423, 69] on div at bounding box center [269, 73] width 476 height 23
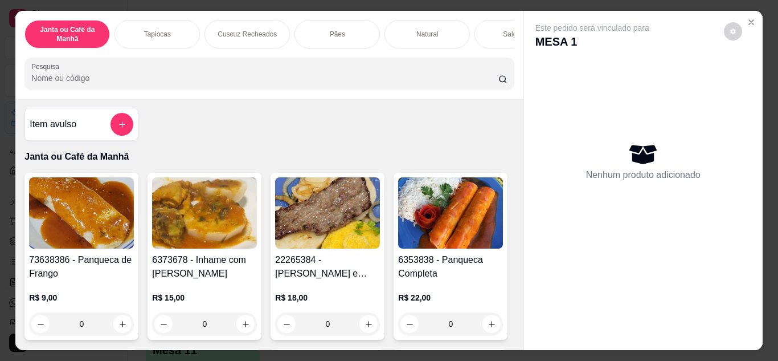
drag, startPoint x: 441, startPoint y: 116, endPoint x: 441, endPoint y: 71, distance: 45.0
click at [440, 106] on div "Item avulso Janta ou Café da Manhã 73638386 - Panqueca de Frango R$ 9,00 0 6373…" at bounding box center [268, 224] width 507 height 251
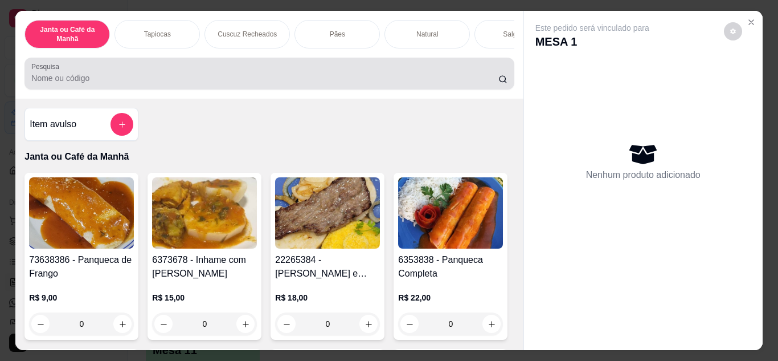
click at [441, 82] on input "Pesquisa" at bounding box center [264, 77] width 467 height 11
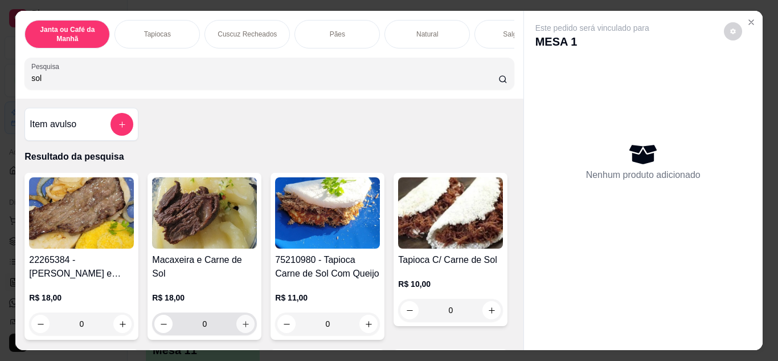
type input "sol"
click at [245, 318] on button "increase-product-quantity" at bounding box center [245, 323] width 18 height 18
type input "1"
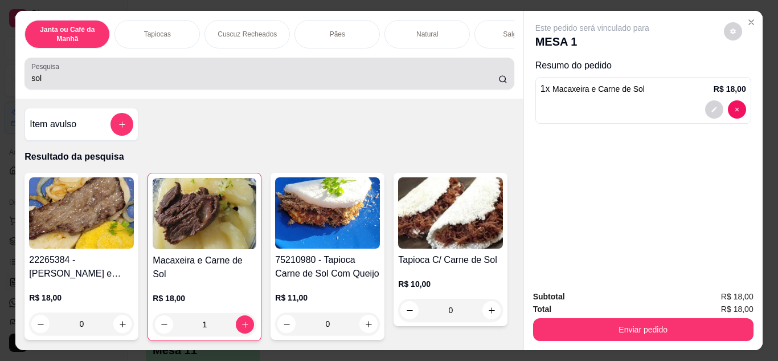
click at [330, 82] on input "sol" at bounding box center [264, 77] width 467 height 11
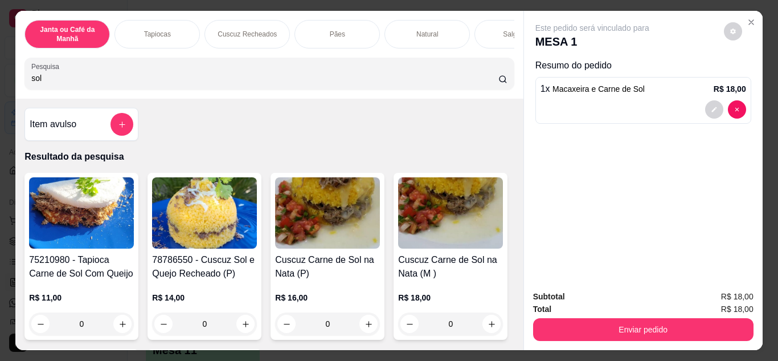
type input "sol e"
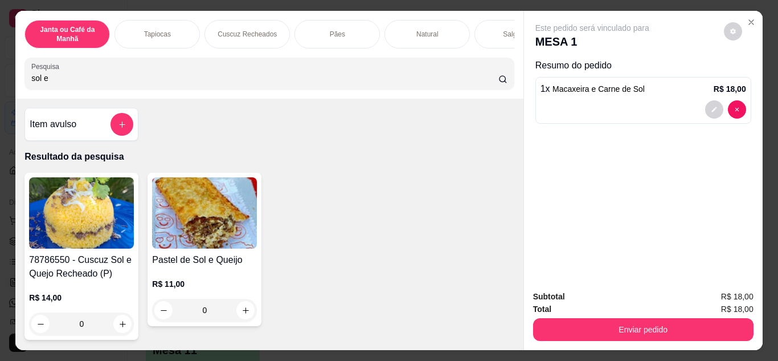
click at [482, 81] on input "sol e" at bounding box center [264, 77] width 467 height 11
click at [485, 81] on input "sol e" at bounding box center [264, 77] width 467 height 11
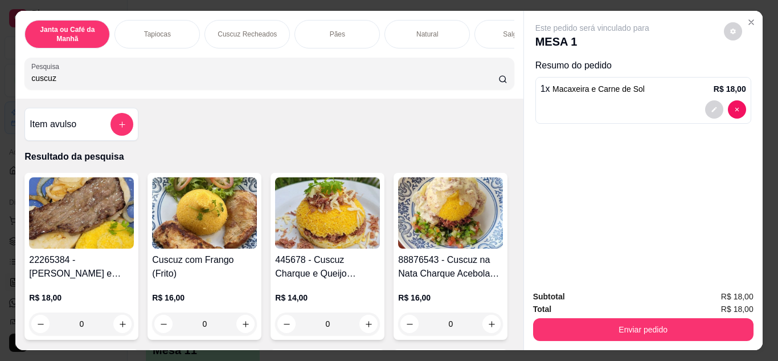
click at [485, 84] on input "cuscuz" at bounding box center [264, 77] width 467 height 11
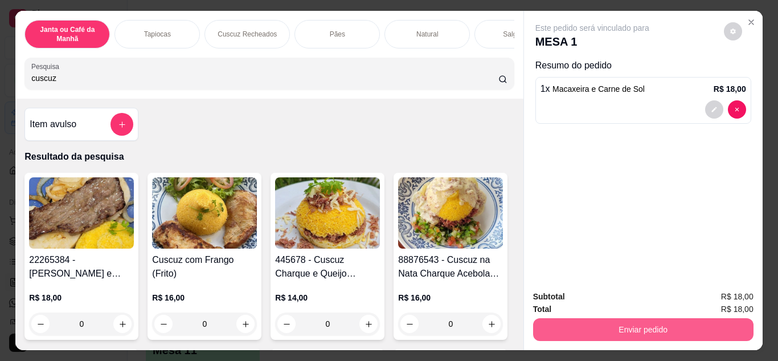
type input "cuscuz"
click at [588, 325] on button "Enviar pedido" at bounding box center [643, 329] width 220 height 23
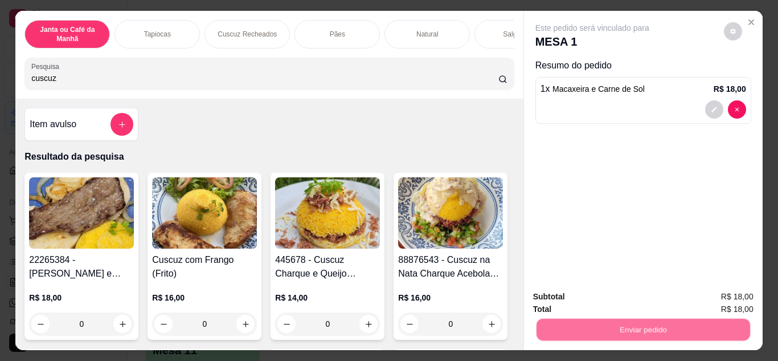
click at [575, 297] on button "Não registrar e enviar pedido" at bounding box center [605, 297] width 118 height 22
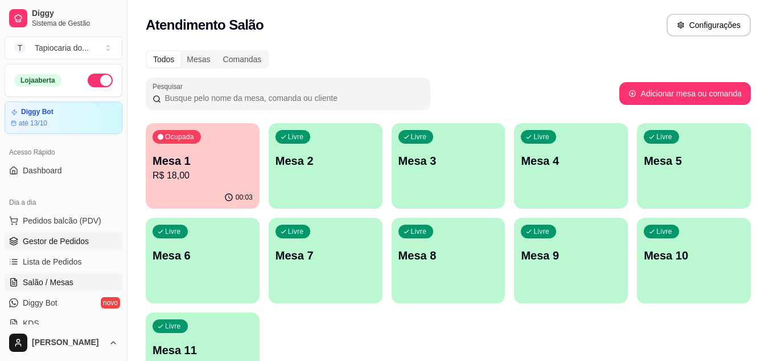
click at [52, 243] on span "Gestor de Pedidos" at bounding box center [56, 240] width 66 height 11
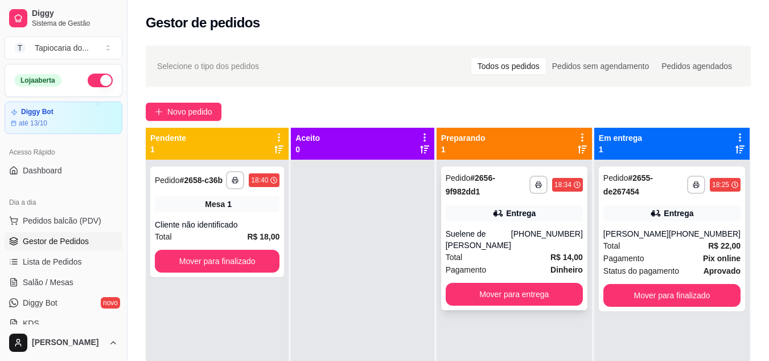
click at [536, 233] on div "[PHONE_NUMBER]" at bounding box center [547, 239] width 72 height 23
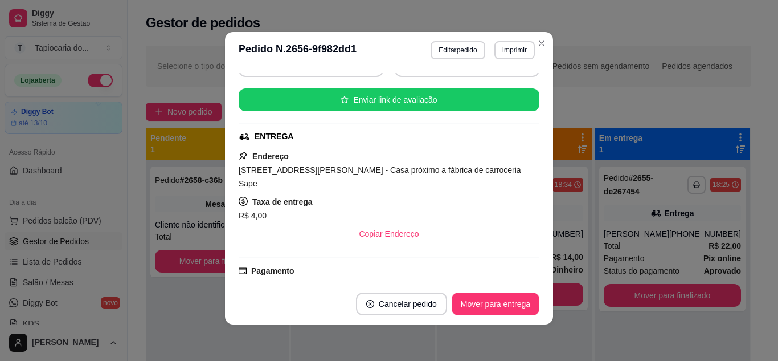
scroll to position [66, 0]
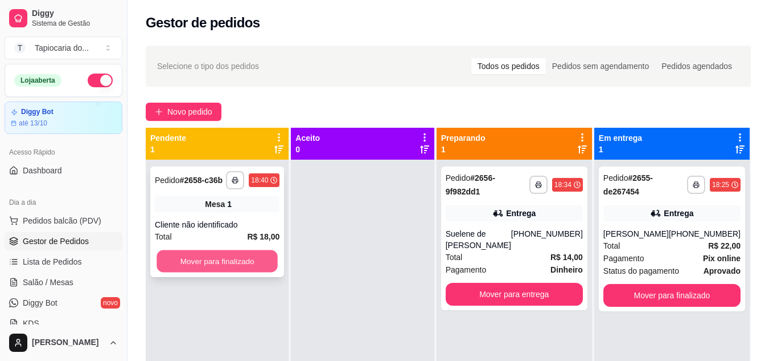
click at [211, 257] on button "Mover para finalizado" at bounding box center [217, 261] width 121 height 22
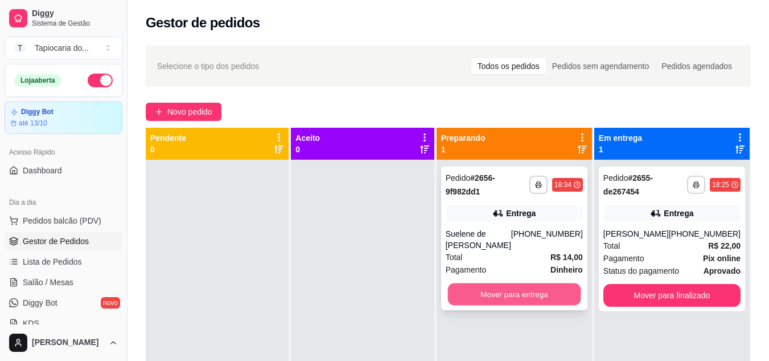
click at [563, 288] on button "Mover para entrega" at bounding box center [514, 294] width 133 height 22
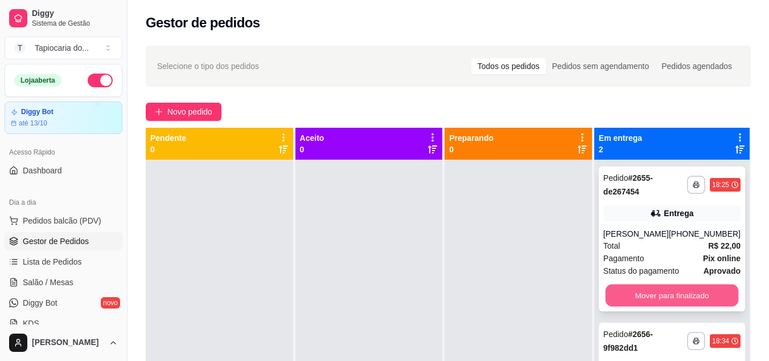
click at [655, 295] on button "Mover para finalizado" at bounding box center [671, 295] width 133 height 22
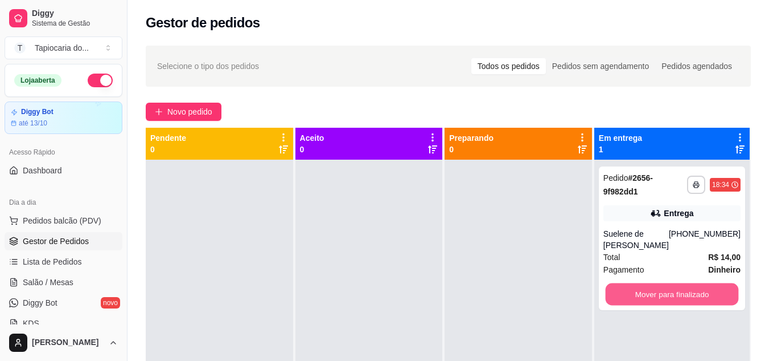
click at [655, 295] on button "Mover para finalizado" at bounding box center [671, 294] width 133 height 22
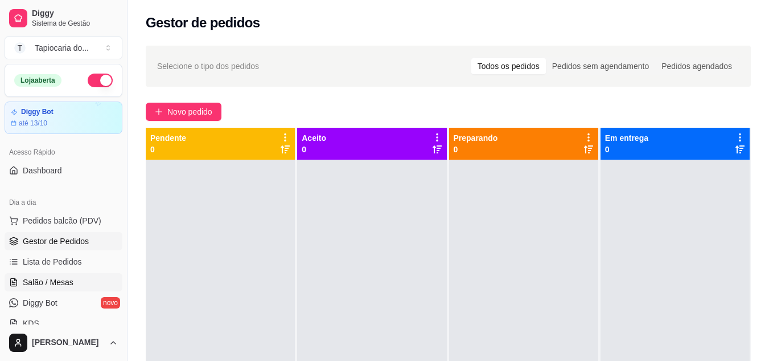
click at [89, 284] on link "Salão / Mesas" at bounding box center [64, 282] width 118 height 18
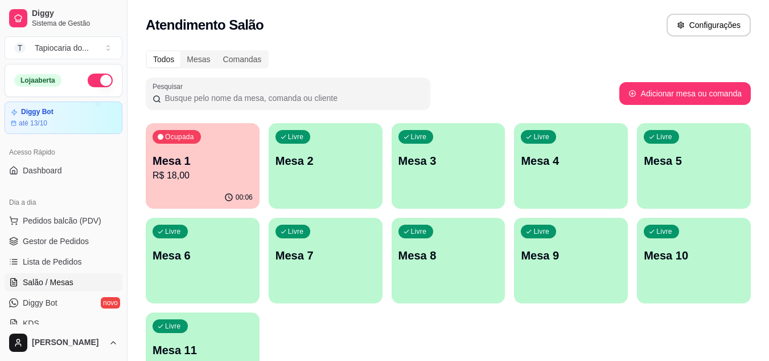
click at [325, 201] on div "button" at bounding box center [326, 202] width 114 height 14
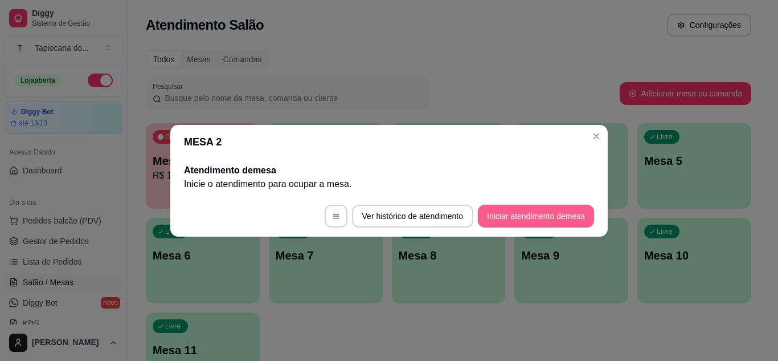
click at [502, 211] on button "Iniciar atendimento de mesa" at bounding box center [536, 215] width 116 height 23
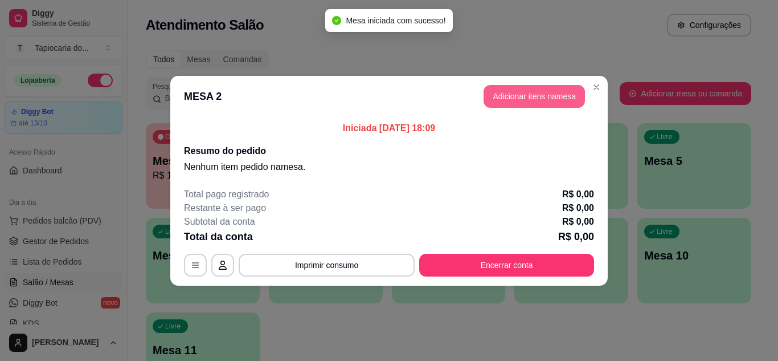
click at [493, 95] on button "Adicionar itens na mesa" at bounding box center [534, 96] width 101 height 23
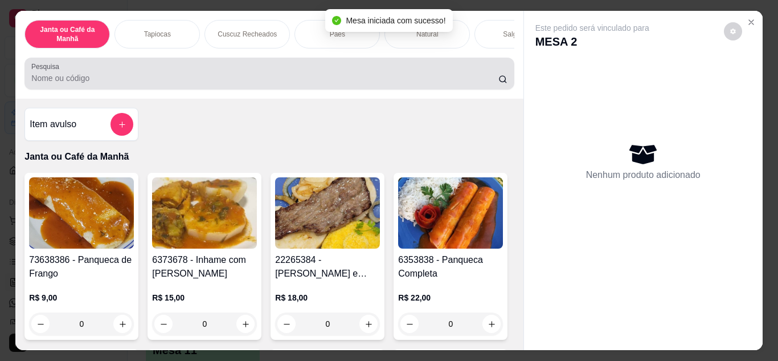
click at [484, 89] on div "Pesquisa" at bounding box center [268, 74] width 489 height 32
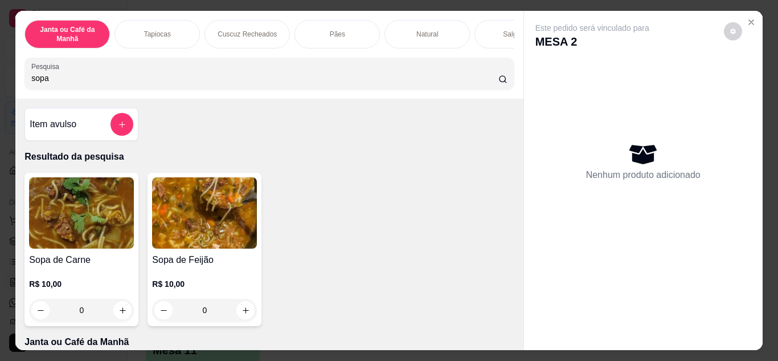
type input "sopa"
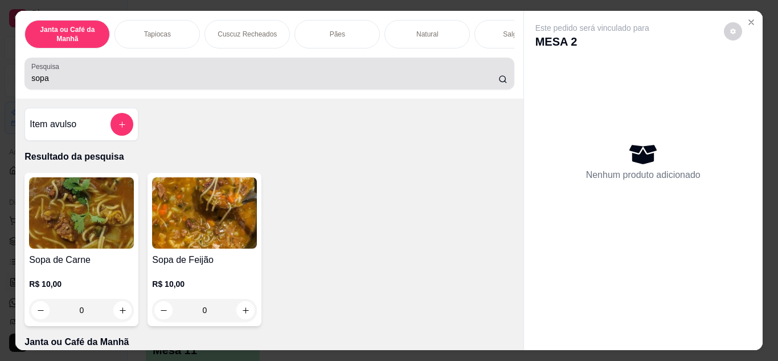
click at [472, 69] on div "sopa" at bounding box center [269, 73] width 476 height 23
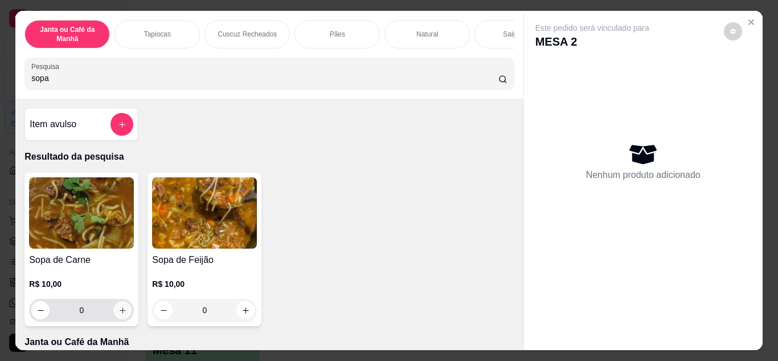
click at [113, 308] on button "increase-product-quantity" at bounding box center [122, 310] width 18 height 18
type input "1"
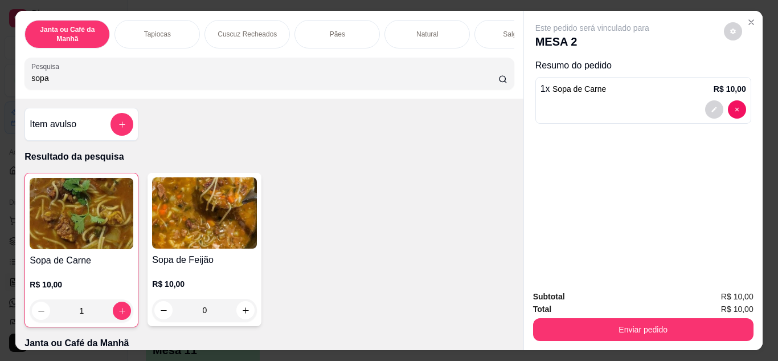
click at [485, 84] on input "sopa" at bounding box center [264, 77] width 467 height 11
click at [486, 79] on input "sopa" at bounding box center [264, 77] width 467 height 11
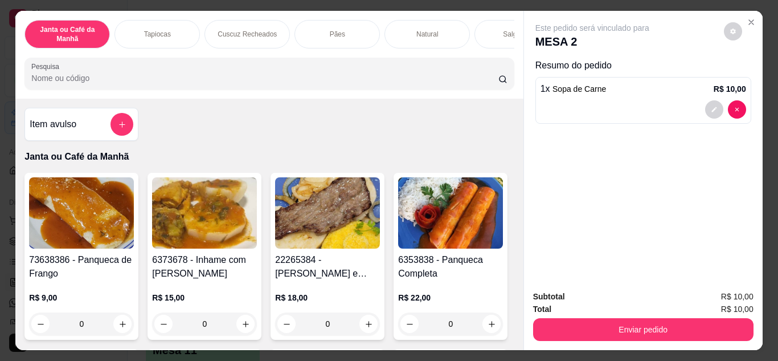
click at [467, 81] on input "Pesquisa" at bounding box center [264, 77] width 467 height 11
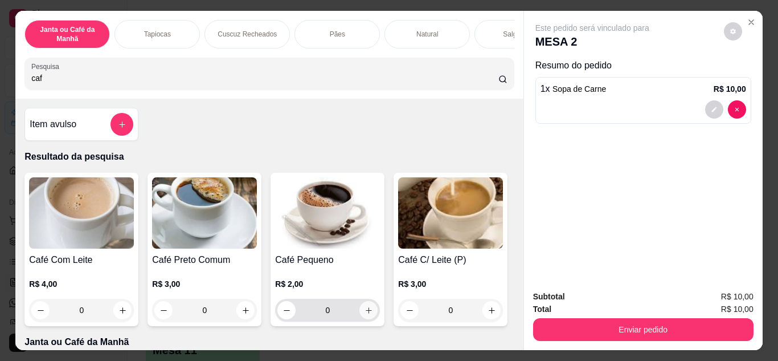
type input "caf"
click at [368, 306] on button "increase-product-quantity" at bounding box center [368, 310] width 18 height 18
type input "1"
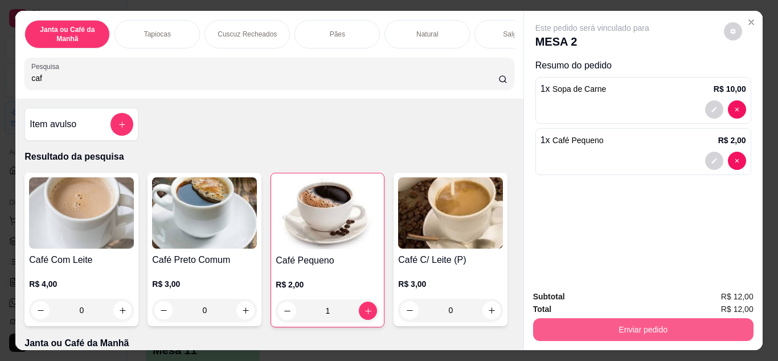
click at [584, 318] on button "Enviar pedido" at bounding box center [643, 329] width 220 height 23
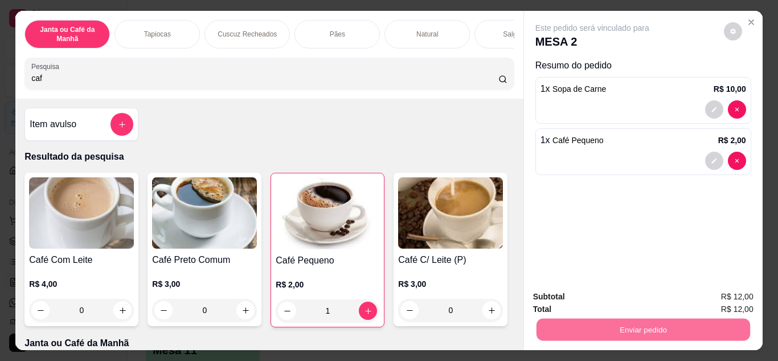
click at [586, 296] on button "Não registrar e enviar pedido" at bounding box center [605, 296] width 115 height 21
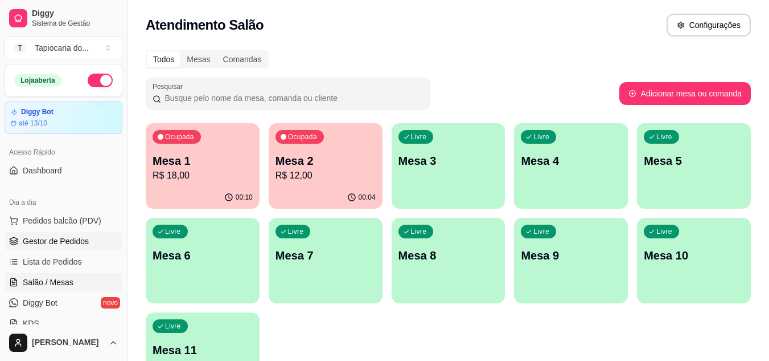
click at [30, 243] on span "Gestor de Pedidos" at bounding box center [56, 240] width 66 height 11
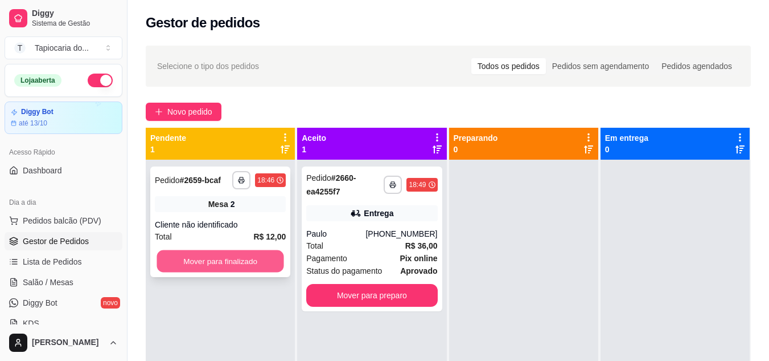
click at [267, 267] on button "Mover para finalizado" at bounding box center [220, 261] width 127 height 22
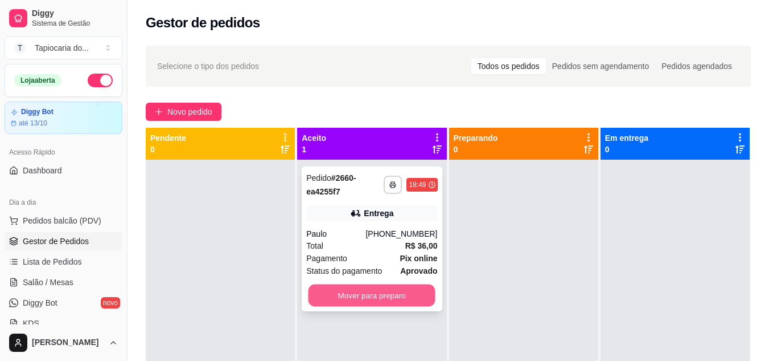
click at [352, 288] on button "Mover para preparo" at bounding box center [372, 295] width 127 height 22
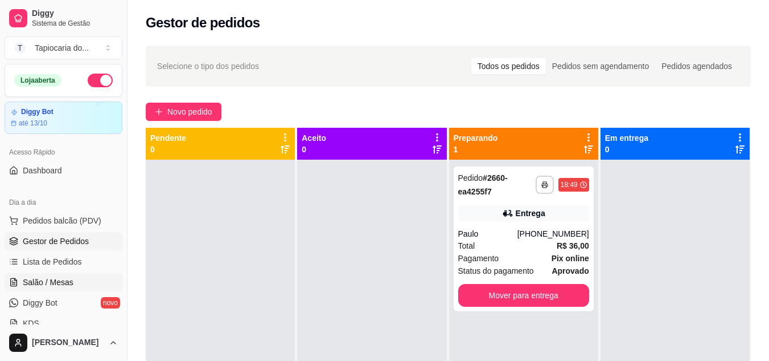
click at [63, 276] on span "Salão / Mesas" at bounding box center [48, 281] width 51 height 11
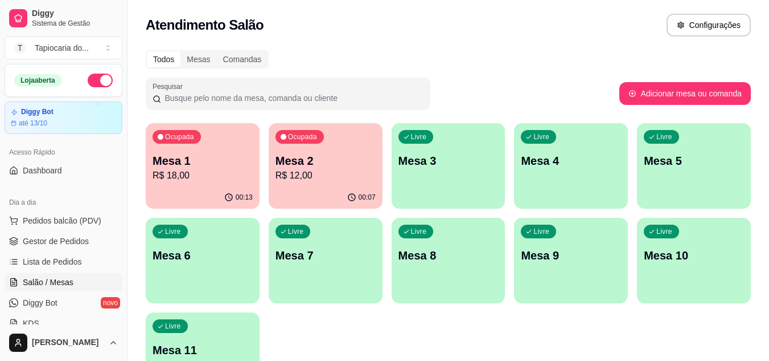
click at [231, 188] on div "00:13" at bounding box center [203, 197] width 114 height 22
click at [318, 190] on div "00:07" at bounding box center [326, 197] width 114 height 22
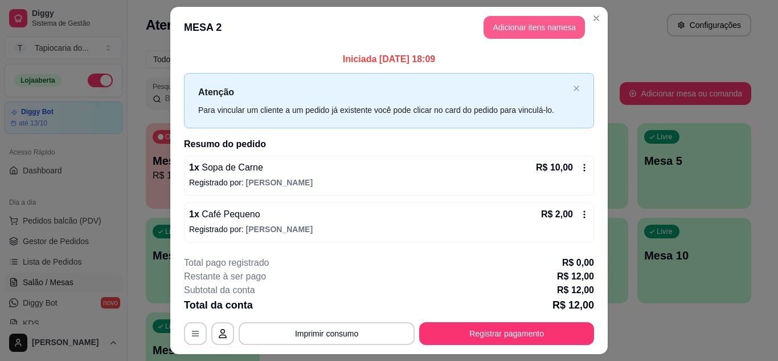
click at [530, 23] on button "Adicionar itens na mesa" at bounding box center [534, 27] width 101 height 23
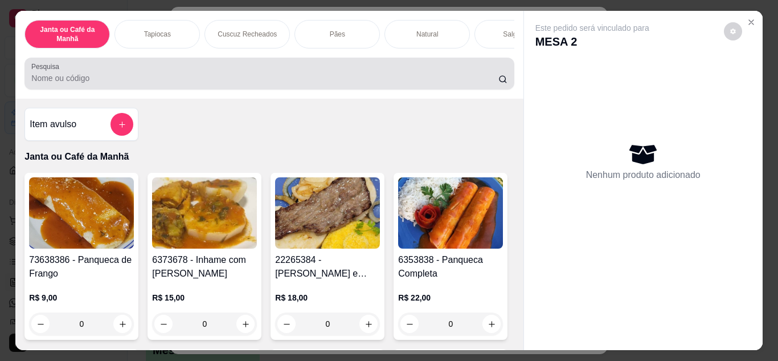
click at [454, 84] on input "Pesquisa" at bounding box center [264, 77] width 467 height 11
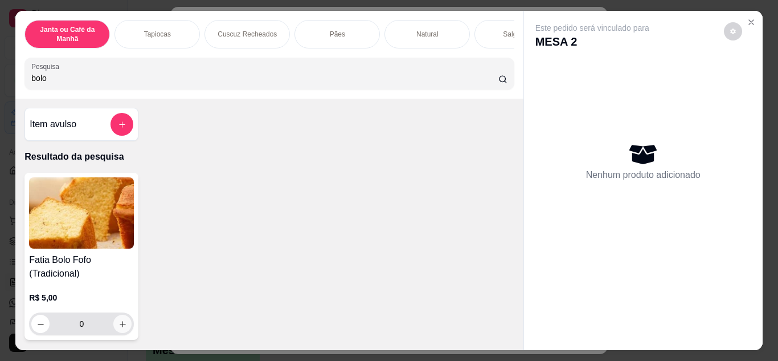
type input "bolo"
click at [114, 323] on button "increase-product-quantity" at bounding box center [122, 323] width 18 height 18
type input "1"
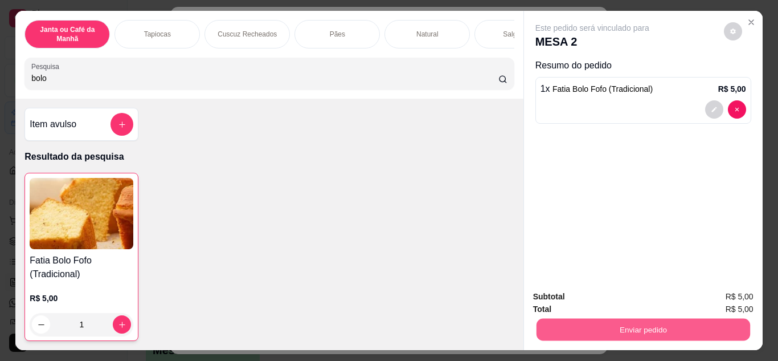
click at [638, 328] on button "Enviar pedido" at bounding box center [643, 329] width 214 height 22
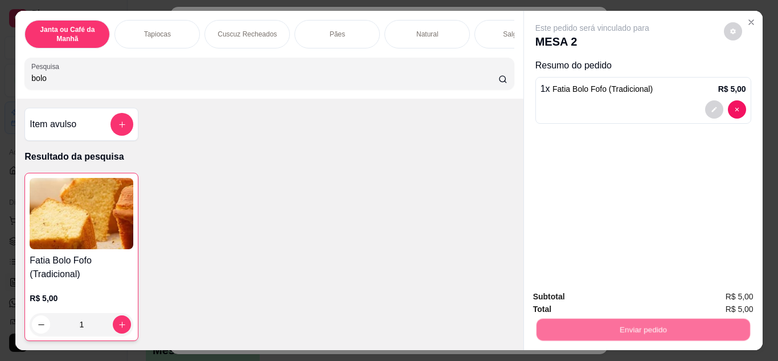
click at [628, 303] on button "Não registrar e enviar pedido" at bounding box center [605, 296] width 115 height 21
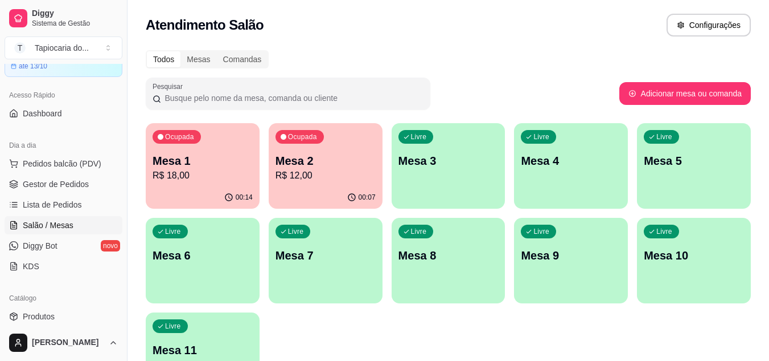
scroll to position [114, 0]
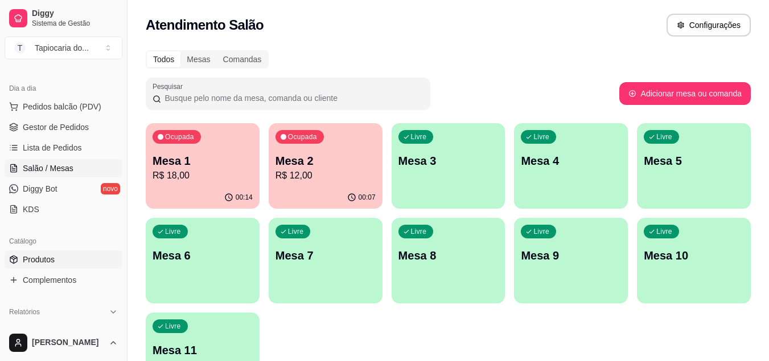
click at [74, 255] on link "Produtos" at bounding box center [64, 259] width 118 height 18
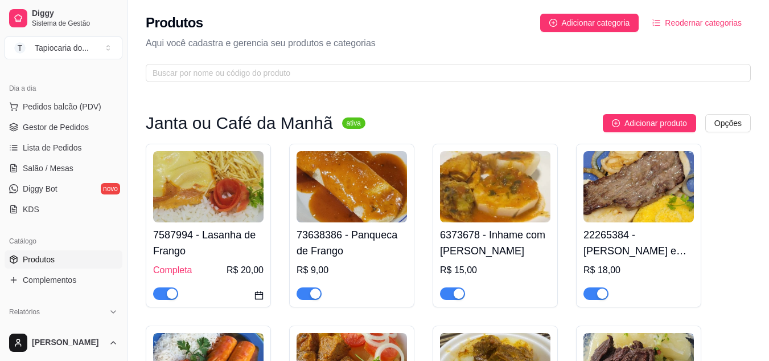
click at [157, 290] on span "button" at bounding box center [165, 293] width 25 height 13
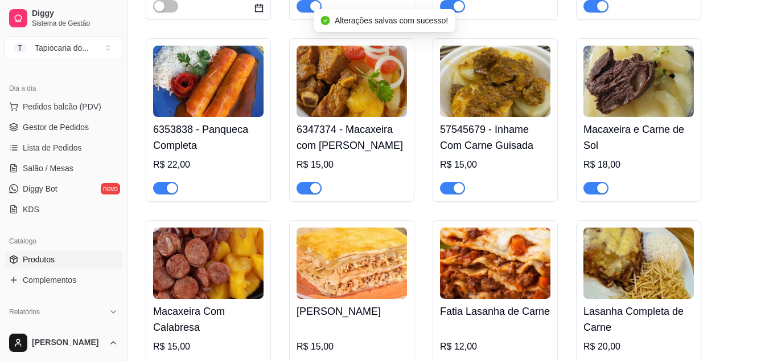
scroll to position [342, 0]
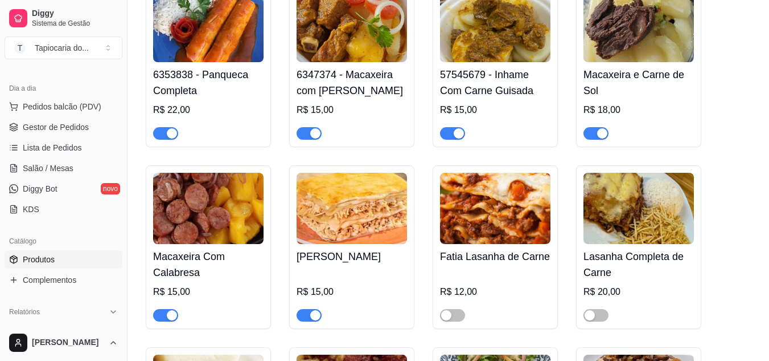
click at [303, 309] on div at bounding box center [309, 315] width 25 height 14
click at [303, 317] on span "button" at bounding box center [309, 315] width 25 height 13
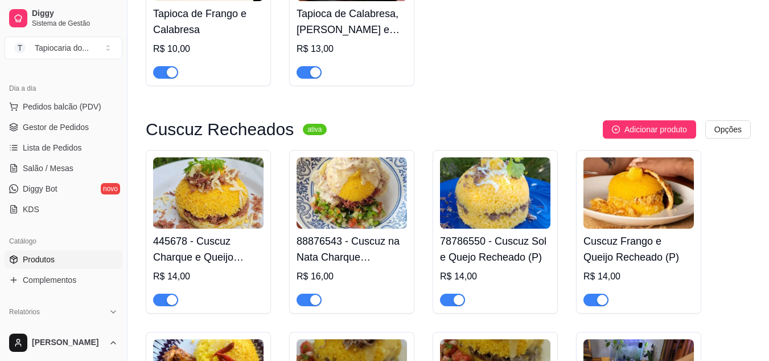
scroll to position [1766, 0]
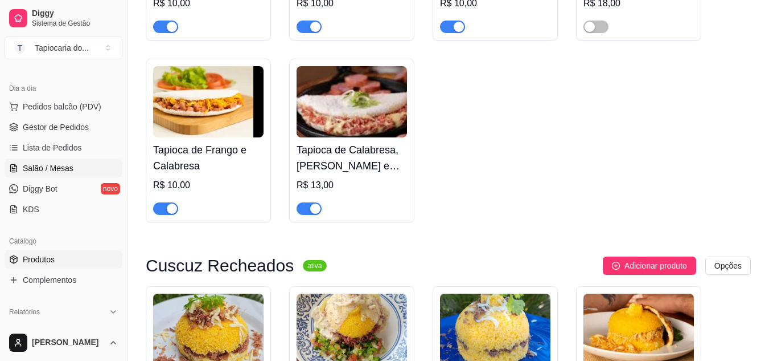
click at [76, 169] on link "Salão / Mesas" at bounding box center [64, 168] width 118 height 18
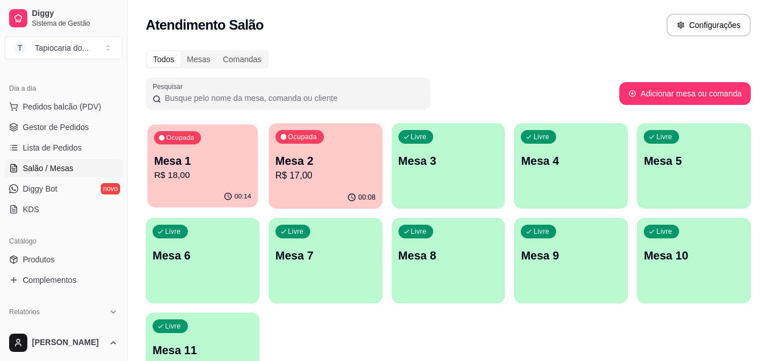
click at [242, 172] on p "R$ 18,00" at bounding box center [202, 175] width 97 height 13
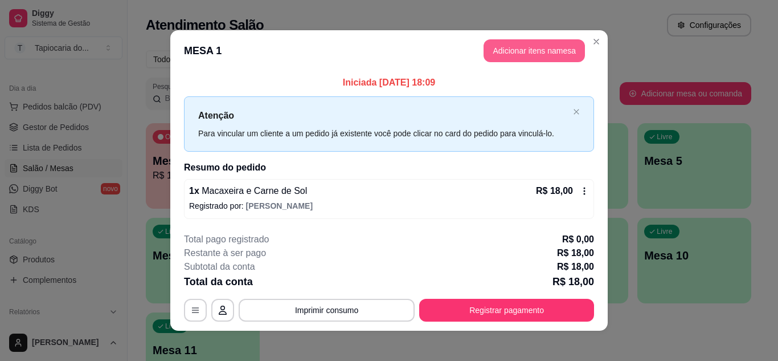
click at [555, 48] on button "Adicionar itens na mesa" at bounding box center [534, 50] width 101 height 23
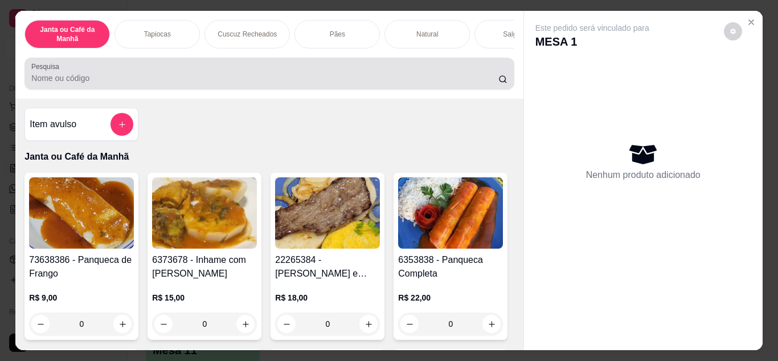
click at [386, 75] on div at bounding box center [269, 73] width 476 height 23
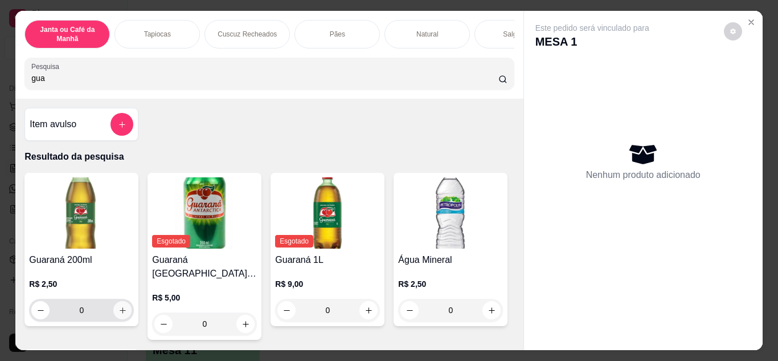
type input "gua"
click at [118, 314] on icon "increase-product-quantity" at bounding box center [122, 310] width 9 height 9
type input "1"
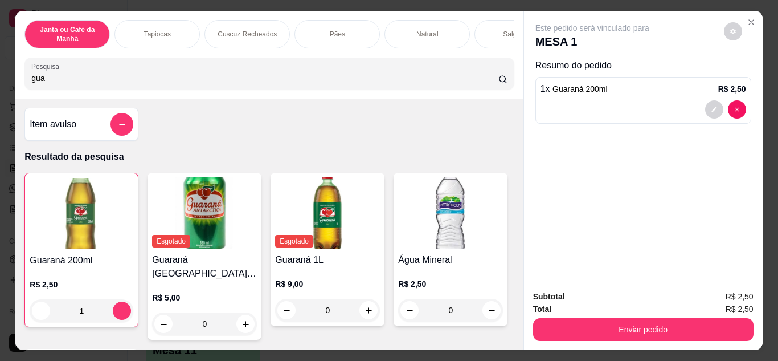
click at [304, 78] on input "gua" at bounding box center [264, 77] width 467 height 11
type input "g"
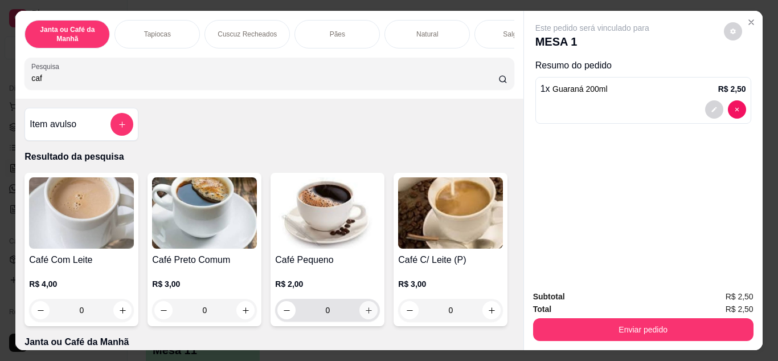
type input "caf"
click at [365, 314] on icon "increase-product-quantity" at bounding box center [369, 310] width 9 height 9
type input "1"
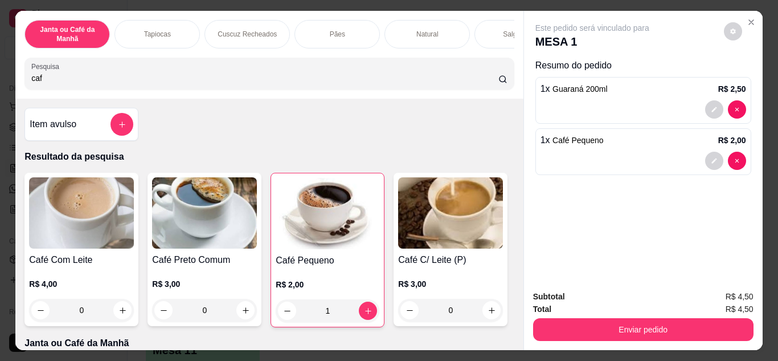
click at [486, 84] on input "caf" at bounding box center [264, 77] width 467 height 11
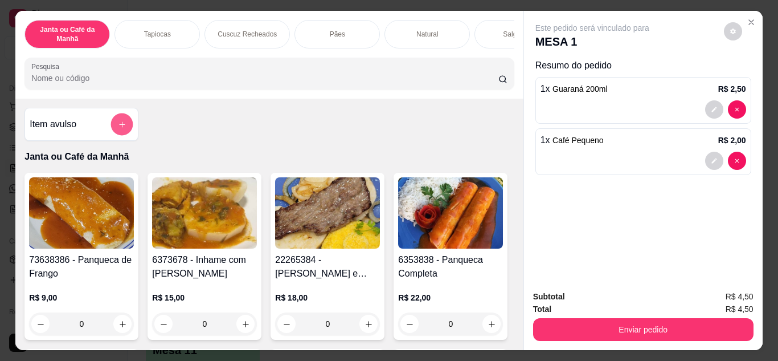
click at [111, 130] on button "add-separate-item" at bounding box center [122, 124] width 22 height 22
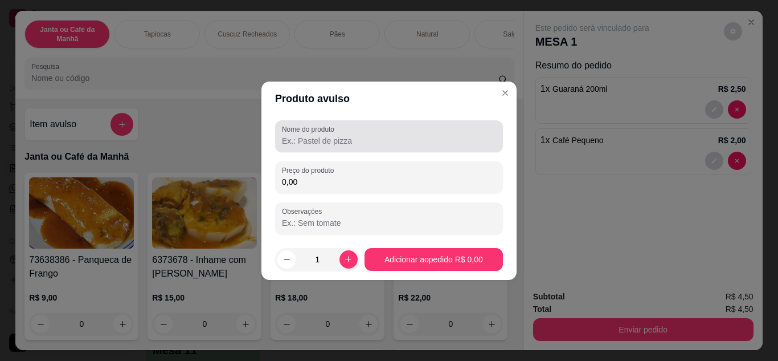
click at [316, 146] on div at bounding box center [389, 136] width 214 height 23
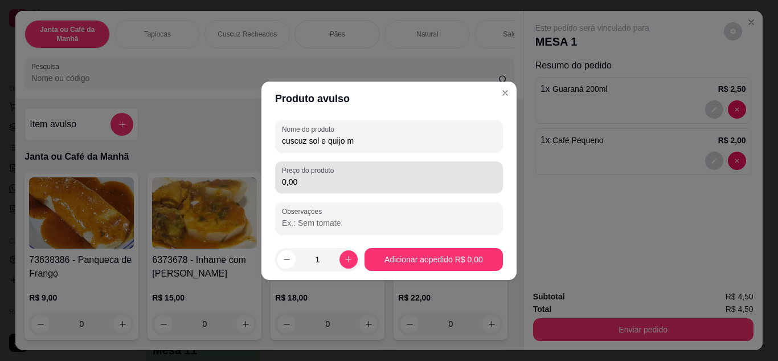
type input "cuscuz sol e quijo m"
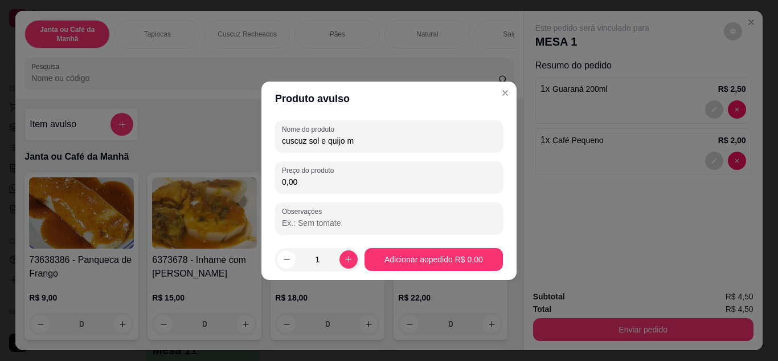
click at [400, 183] on input "0,00" at bounding box center [389, 181] width 214 height 11
type input "16,00"
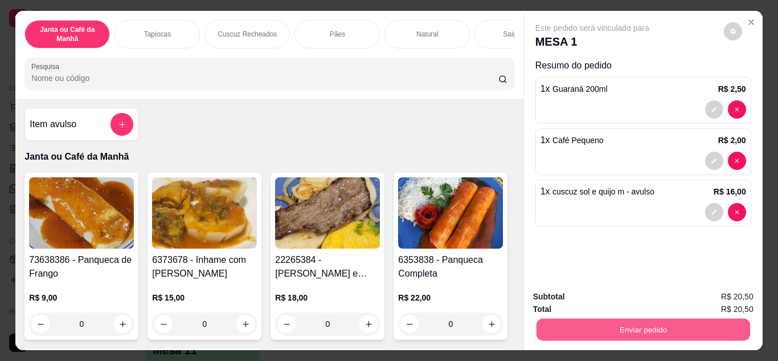
click at [636, 331] on button "Enviar pedido" at bounding box center [643, 329] width 214 height 22
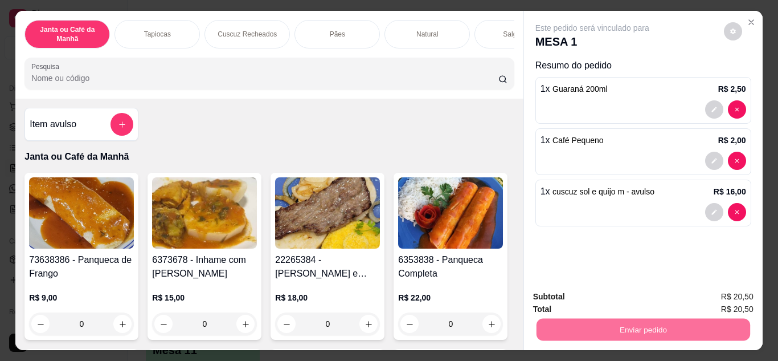
click at [617, 304] on button "Não registrar e enviar pedido" at bounding box center [605, 296] width 115 height 21
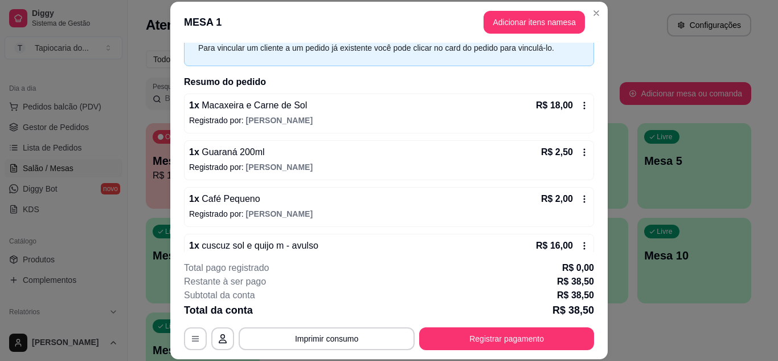
scroll to position [83, 0]
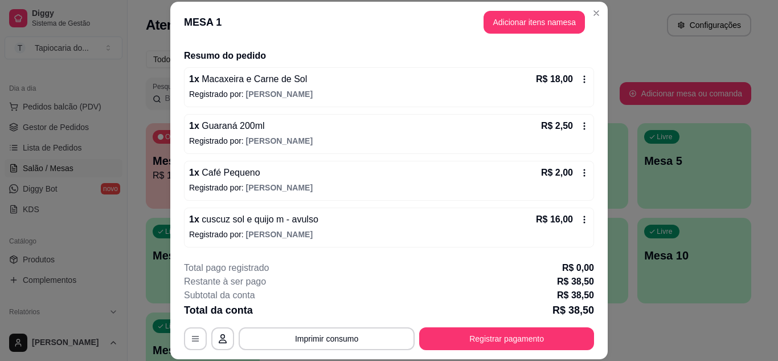
click at [599, 20] on header "MESA 1 Adicionar itens na mesa" at bounding box center [388, 22] width 437 height 41
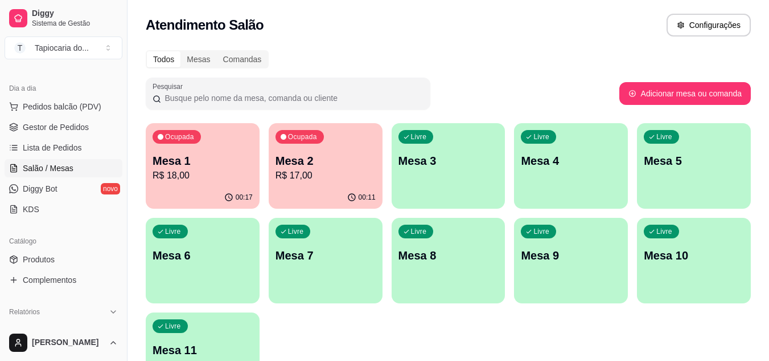
click at [304, 182] on div "Ocupada Mesa 2 R$ 17,00" at bounding box center [326, 154] width 114 height 63
click at [437, 168] on p "Mesa 3" at bounding box center [449, 161] width 100 height 16
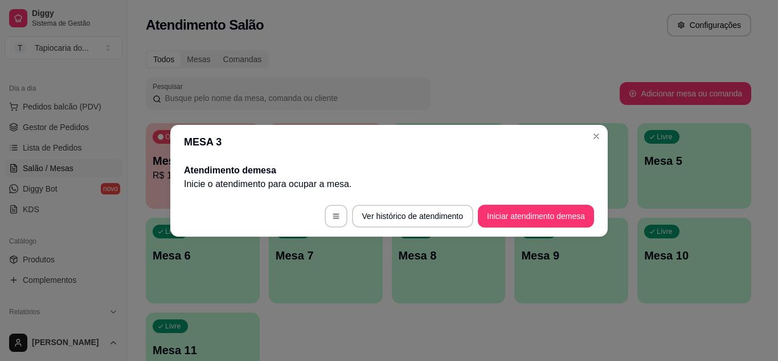
click at [606, 125] on header "MESA 3" at bounding box center [388, 142] width 437 height 34
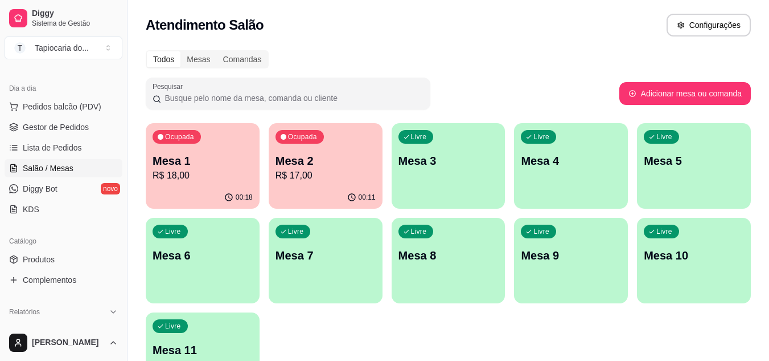
click at [585, 170] on div "Livre Mesa 4" at bounding box center [571, 159] width 114 height 72
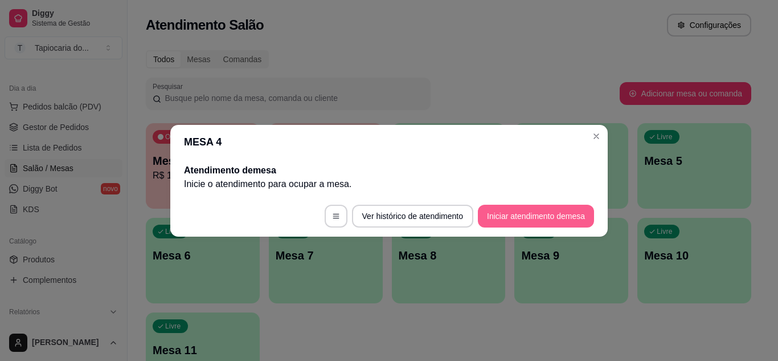
click at [543, 215] on button "Iniciar atendimento de mesa" at bounding box center [536, 215] width 116 height 23
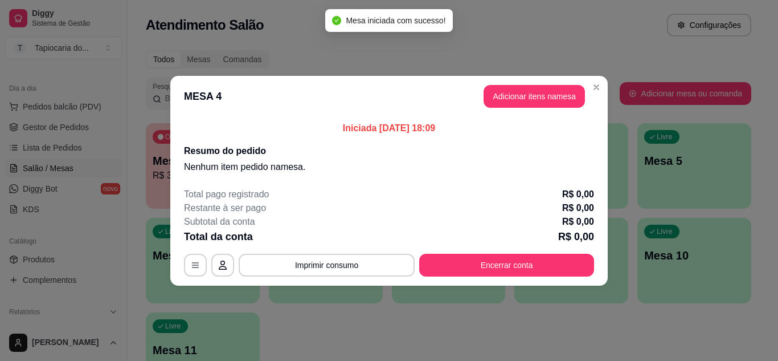
click at [499, 109] on header "MESA 4 Adicionar itens na mesa" at bounding box center [388, 96] width 437 height 41
click at [500, 104] on button "Adicionar itens na mesa" at bounding box center [534, 96] width 98 height 22
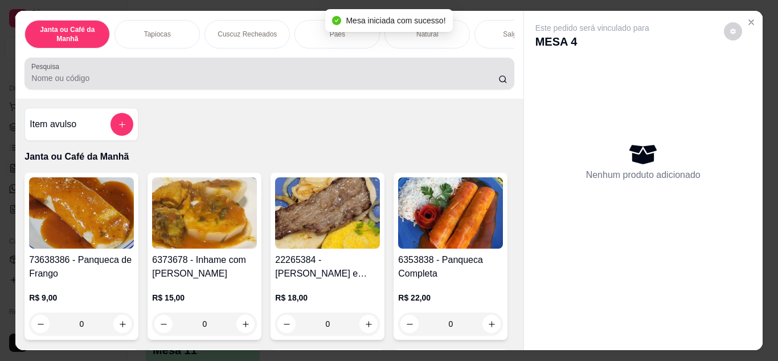
click at [484, 81] on input "Pesquisa" at bounding box center [264, 77] width 467 height 11
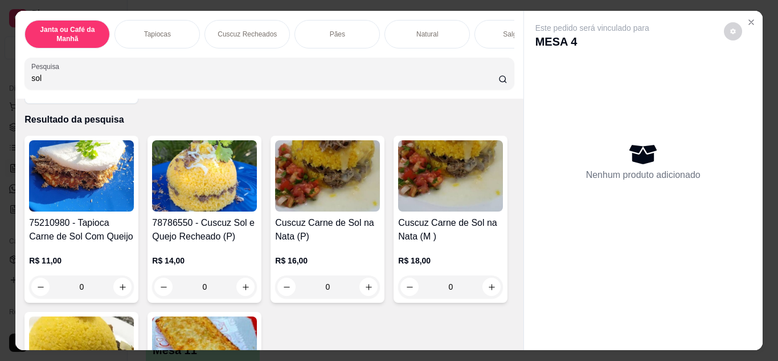
scroll to position [57, 0]
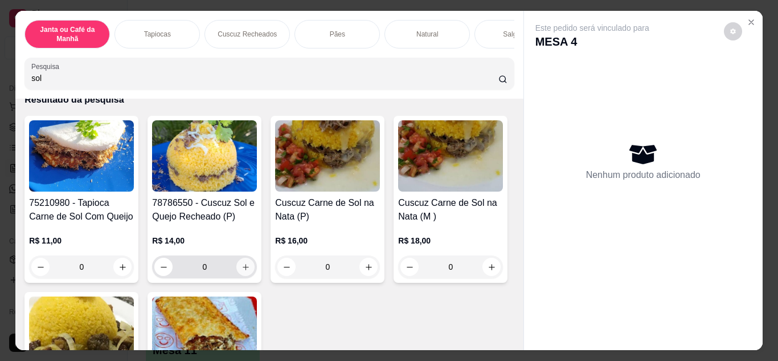
type input "sol"
click at [244, 268] on icon "increase-product-quantity" at bounding box center [245, 267] width 9 height 9
type input "1"
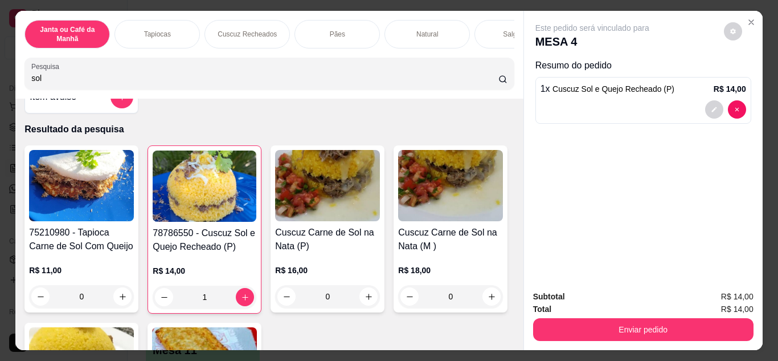
scroll to position [0, 0]
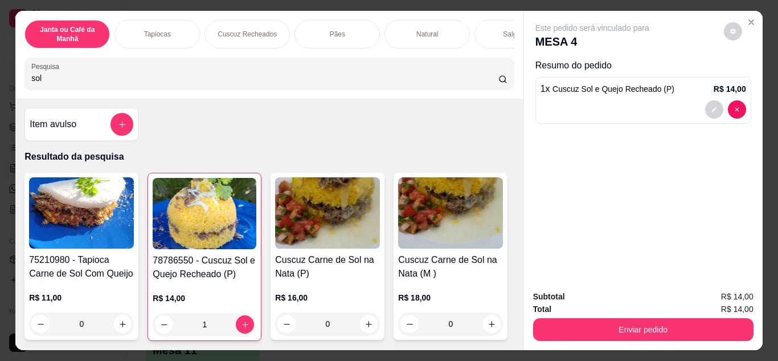
click at [301, 99] on div "Janta ou Café da Manhã Tapiocas Cuscuz Recheados Pães Natural Salgados Tapiocas…" at bounding box center [268, 55] width 507 height 88
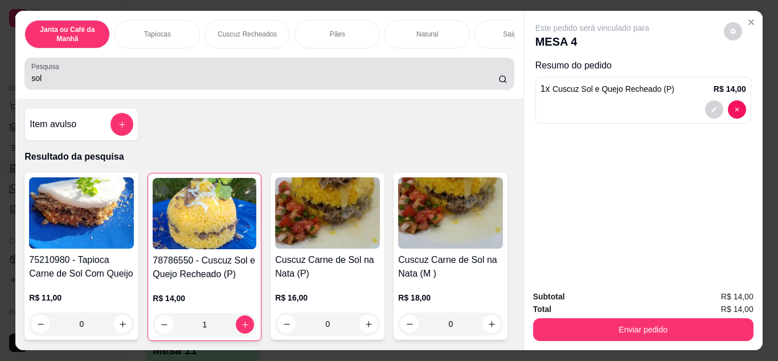
click at [304, 84] on input "sol" at bounding box center [264, 77] width 467 height 11
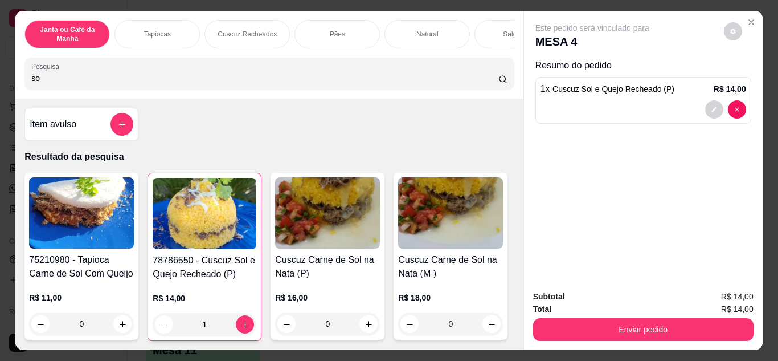
type input "s"
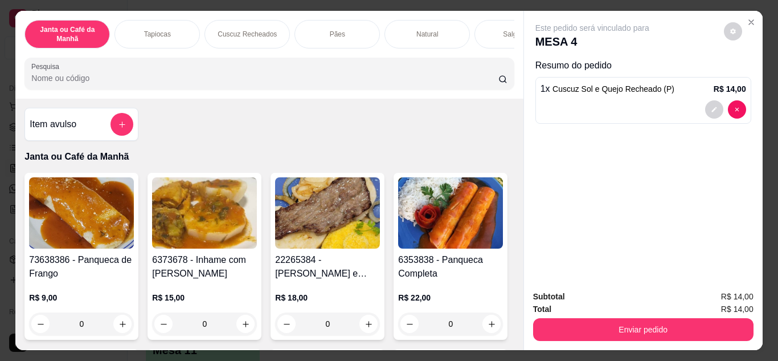
click at [217, 84] on input "Pesquisa" at bounding box center [264, 77] width 467 height 11
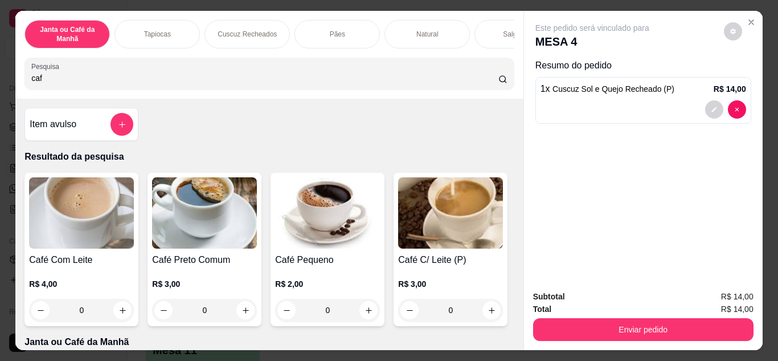
type input "caf"
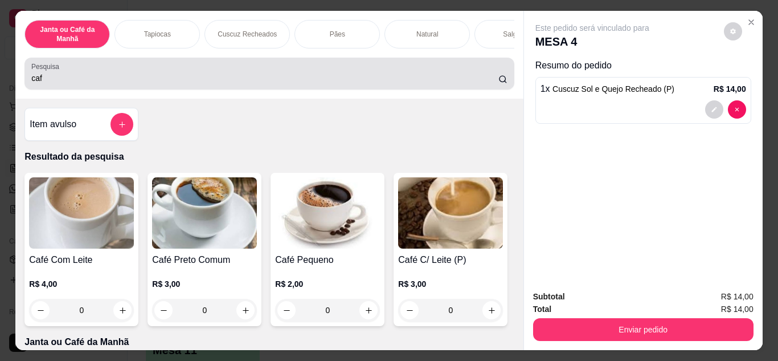
click at [212, 89] on div "Pesquisa caf" at bounding box center [268, 74] width 489 height 32
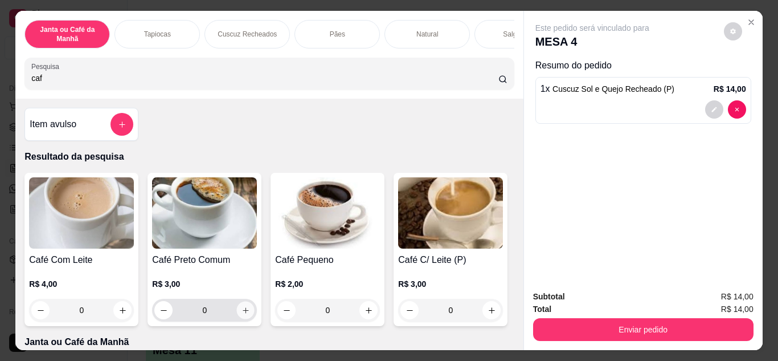
click at [239, 309] on button "increase-product-quantity" at bounding box center [246, 310] width 18 height 18
type input "1"
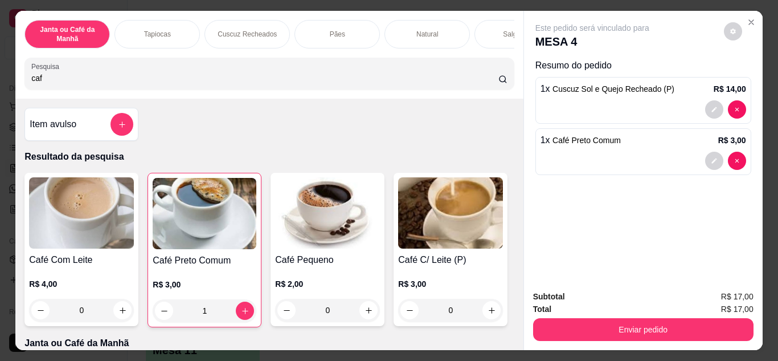
click at [488, 81] on input "caf" at bounding box center [264, 77] width 467 height 11
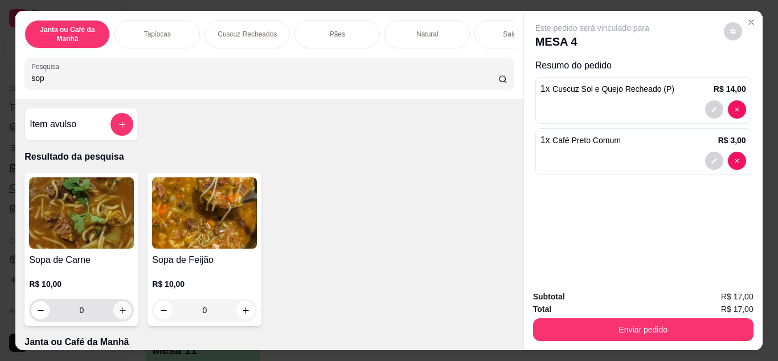
type input "sop"
click at [125, 310] on button "increase-product-quantity" at bounding box center [123, 310] width 18 height 18
type input "1"
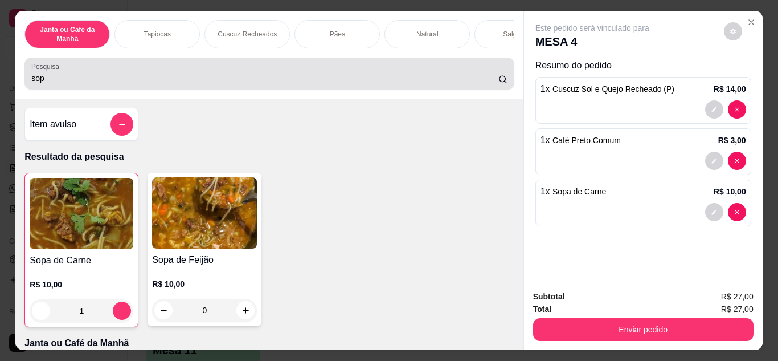
click at [267, 80] on input "sop" at bounding box center [264, 77] width 467 height 11
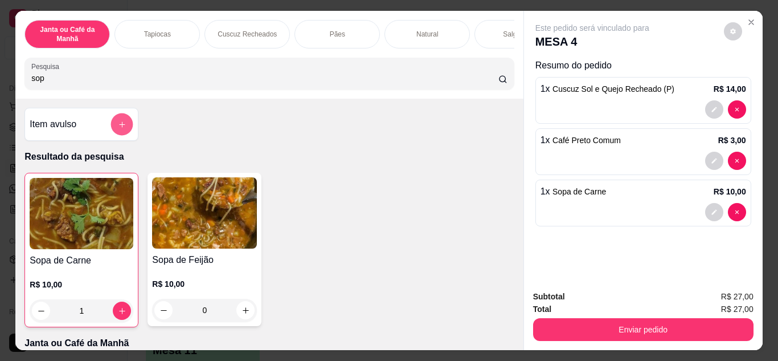
click at [114, 133] on button "add-separate-item" at bounding box center [122, 124] width 22 height 22
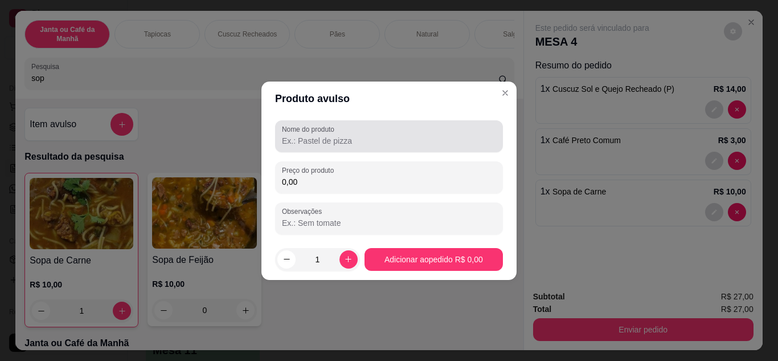
click at [304, 146] on input "Nome do produto" at bounding box center [389, 140] width 214 height 11
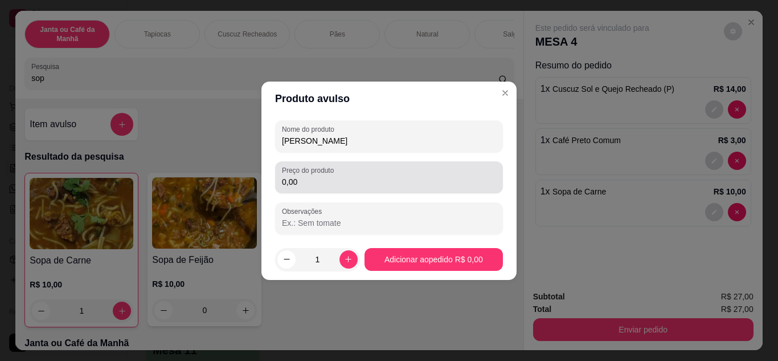
type input "[PERSON_NAME]"
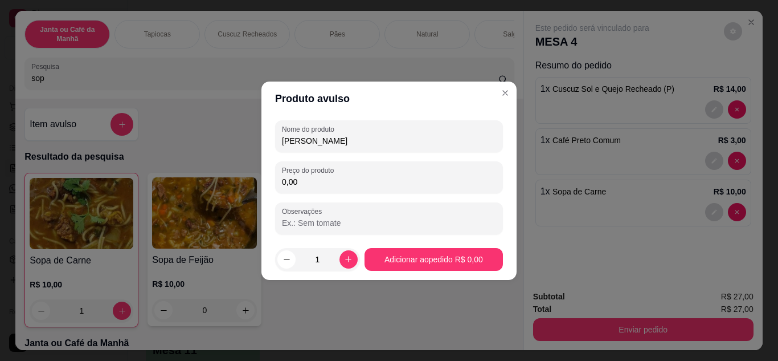
click at [316, 176] on input "0,00" at bounding box center [389, 181] width 214 height 11
type input "3,00"
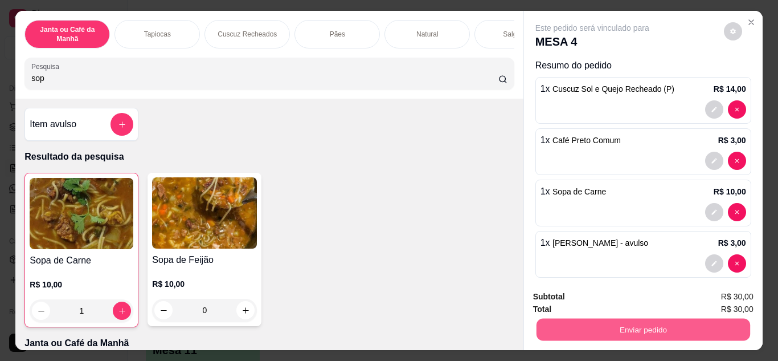
click at [679, 326] on button "Enviar pedido" at bounding box center [643, 329] width 214 height 22
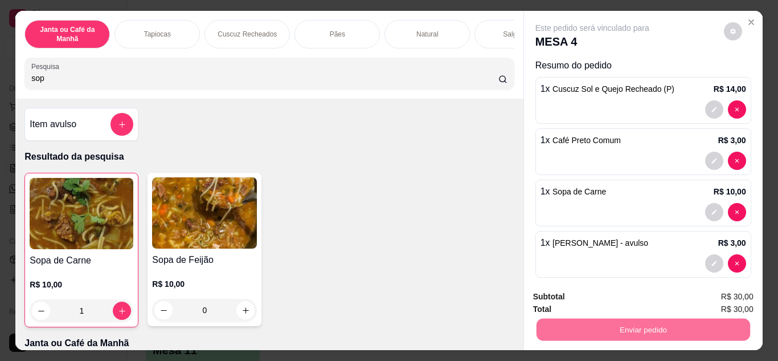
click at [646, 304] on button "Não registrar e enviar pedido" at bounding box center [605, 297] width 118 height 22
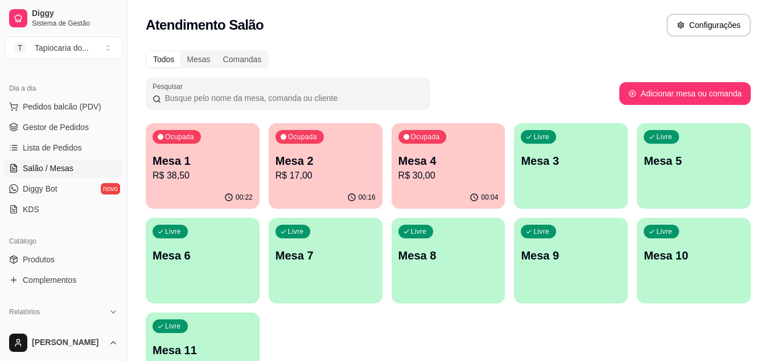
click at [215, 159] on p "Mesa 1" at bounding box center [203, 161] width 100 height 16
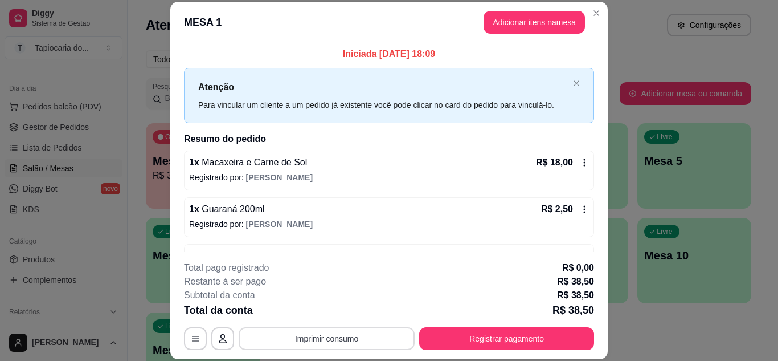
click at [328, 342] on button "Imprimir consumo" at bounding box center [327, 338] width 176 height 23
click at [331, 317] on button "Impressora" at bounding box center [326, 312] width 83 height 18
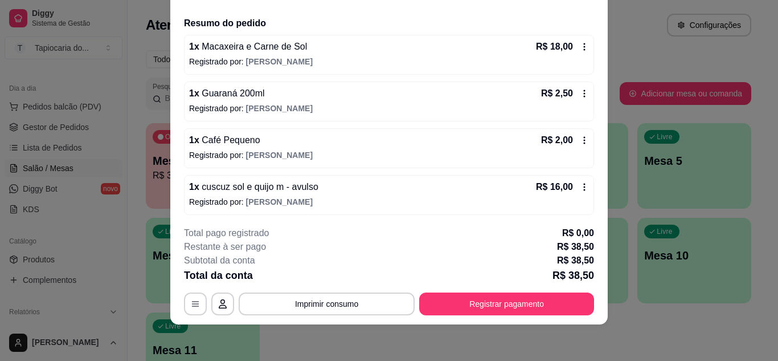
scroll to position [83, 0]
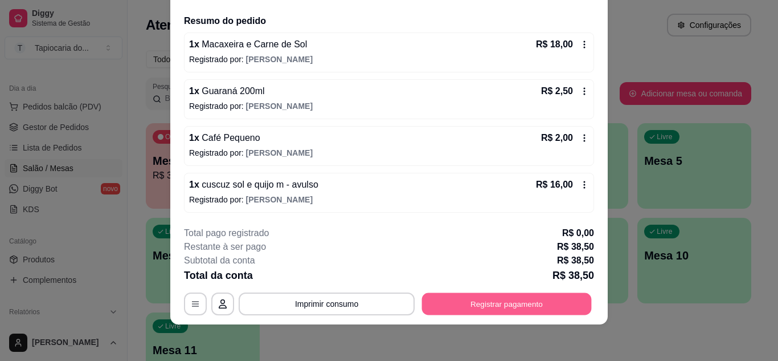
click at [465, 300] on button "Registrar pagamento" at bounding box center [507, 303] width 170 height 22
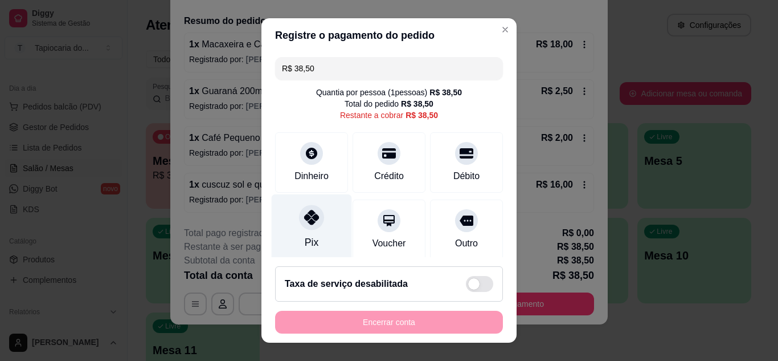
click at [299, 220] on div at bounding box center [311, 216] width 25 height 25
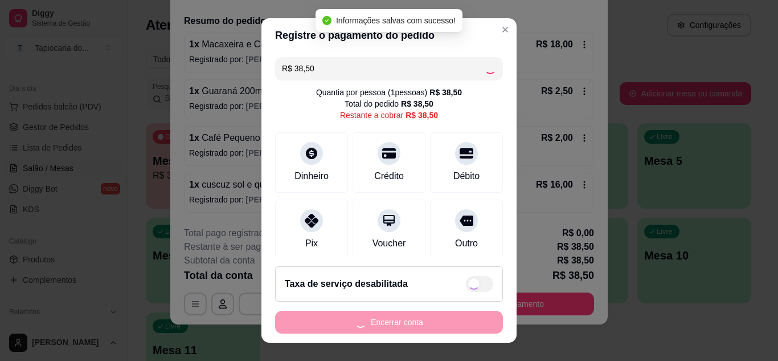
type input "R$ 0,00"
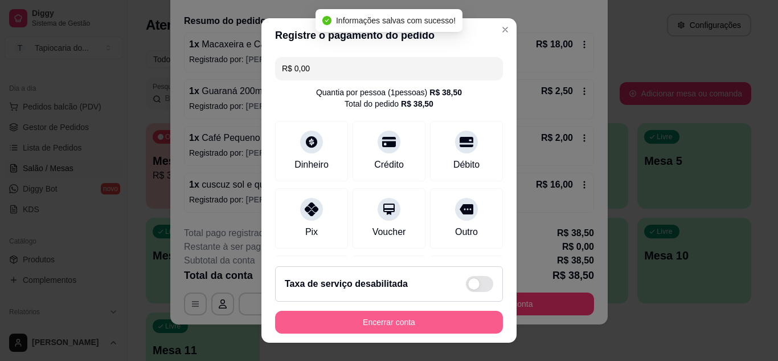
click at [357, 320] on button "Encerrar conta" at bounding box center [389, 321] width 228 height 23
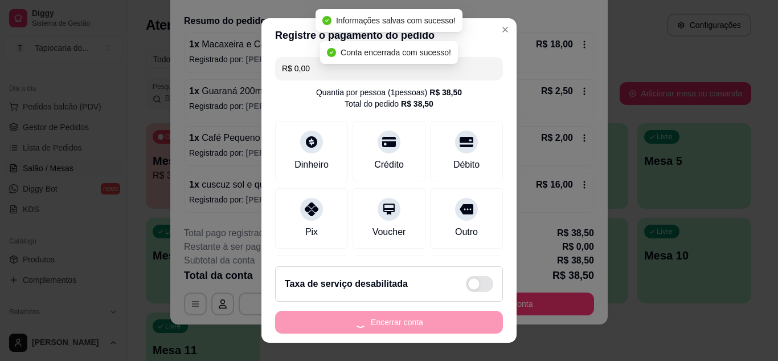
scroll to position [0, 0]
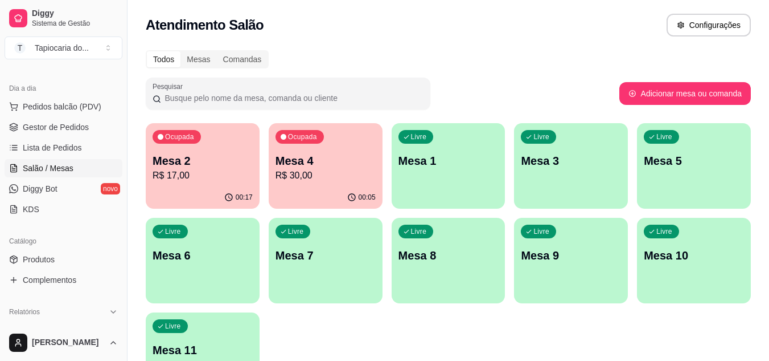
click at [212, 173] on p "R$ 17,00" at bounding box center [203, 176] width 100 height 14
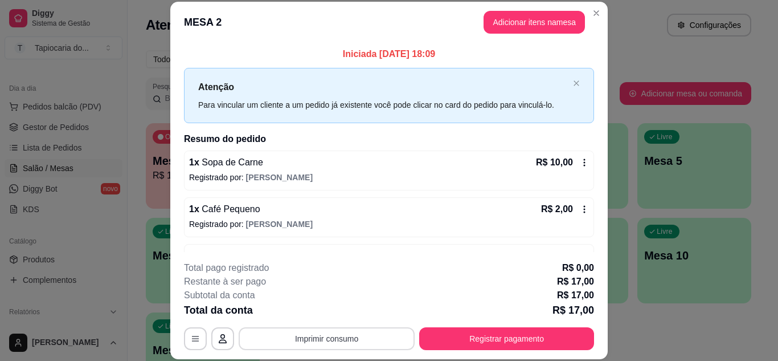
click at [294, 349] on button "Imprimir consumo" at bounding box center [327, 338] width 176 height 23
click at [322, 310] on button "Impressora" at bounding box center [326, 312] width 80 height 18
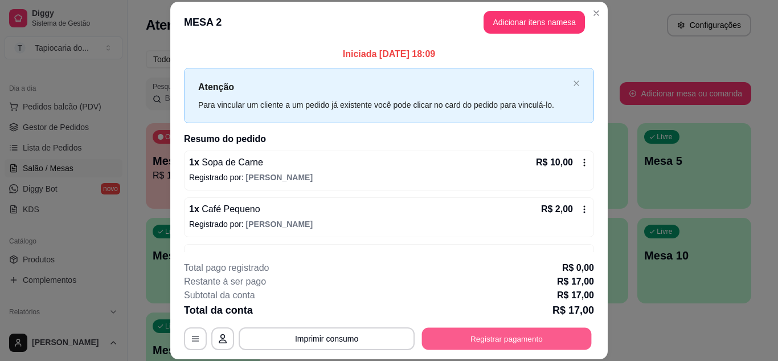
click at [522, 347] on button "Registrar pagamento" at bounding box center [507, 338] width 170 height 22
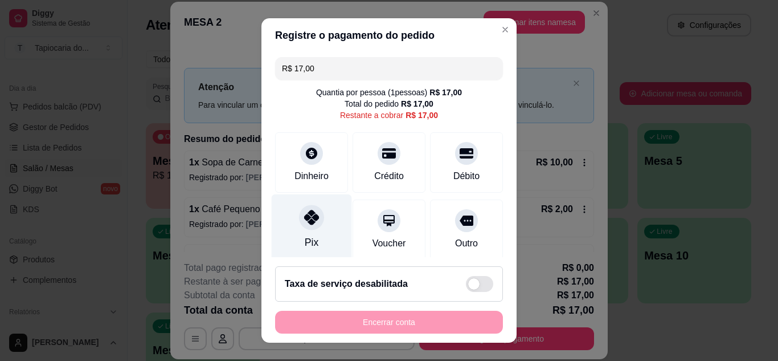
click at [300, 228] on div at bounding box center [311, 216] width 25 height 25
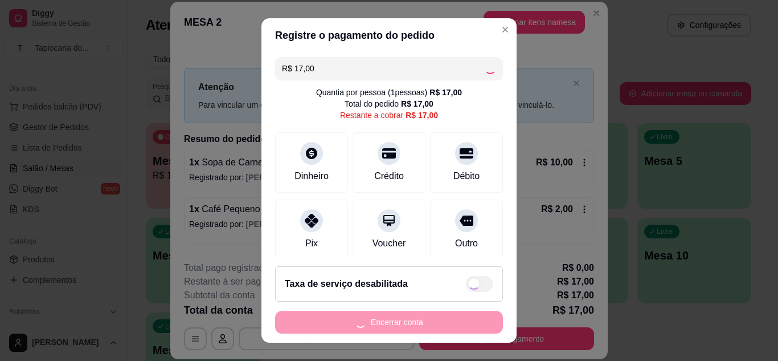
type input "R$ 0,00"
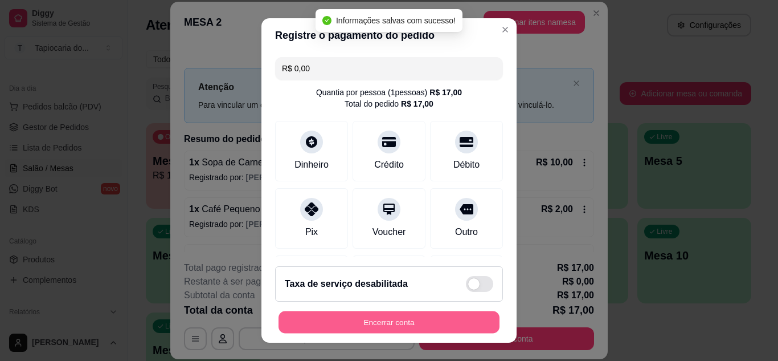
click at [375, 318] on button "Encerrar conta" at bounding box center [389, 322] width 221 height 22
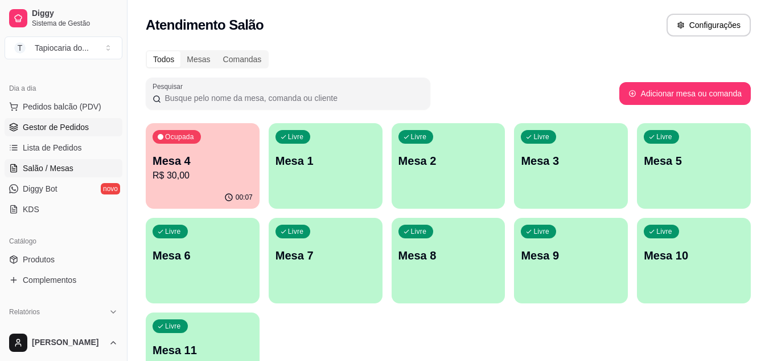
click at [42, 133] on link "Gestor de Pedidos" at bounding box center [64, 127] width 118 height 18
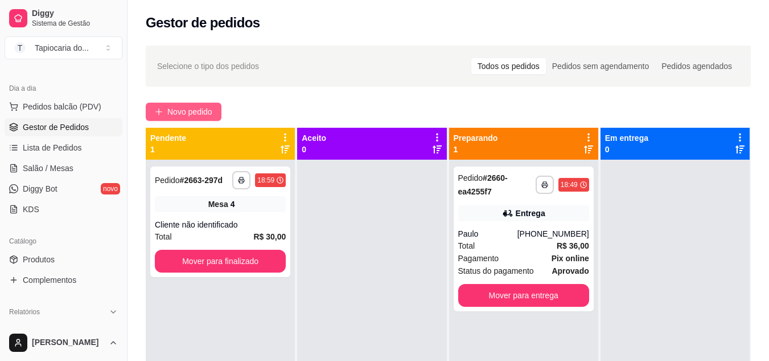
click at [208, 107] on span "Novo pedido" at bounding box center [189, 111] width 45 height 13
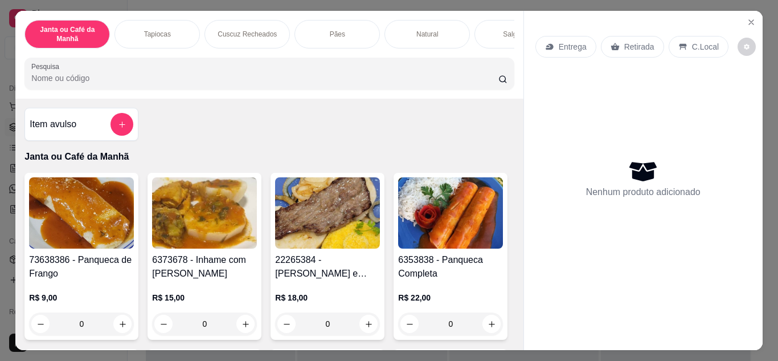
click at [304, 77] on input "Pesquisa" at bounding box center [264, 77] width 467 height 11
click at [302, 79] on input "Pesquisa" at bounding box center [264, 77] width 467 height 11
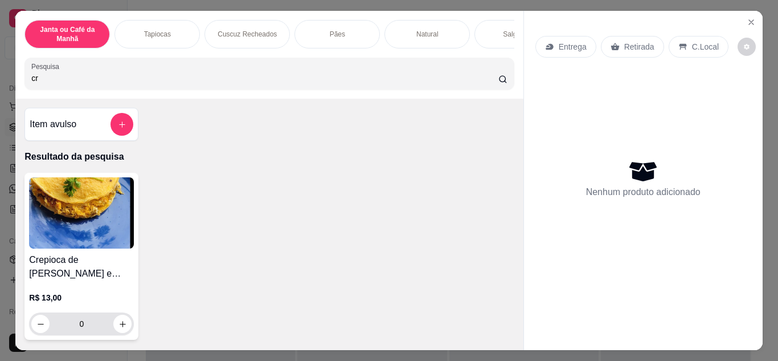
type input "cr"
click at [117, 332] on button "increase-product-quantity" at bounding box center [123, 323] width 18 height 18
type input "1"
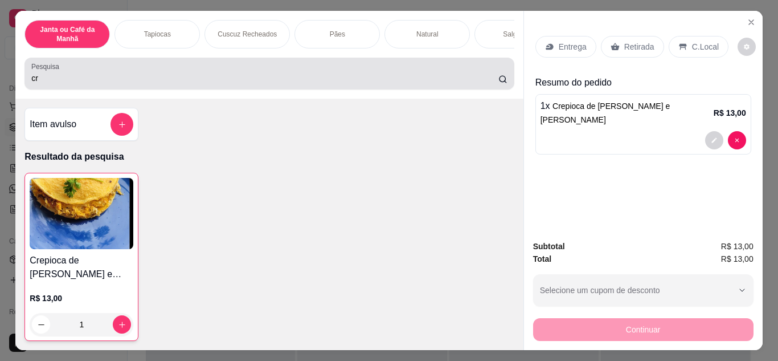
click at [484, 82] on input "cr" at bounding box center [264, 77] width 467 height 11
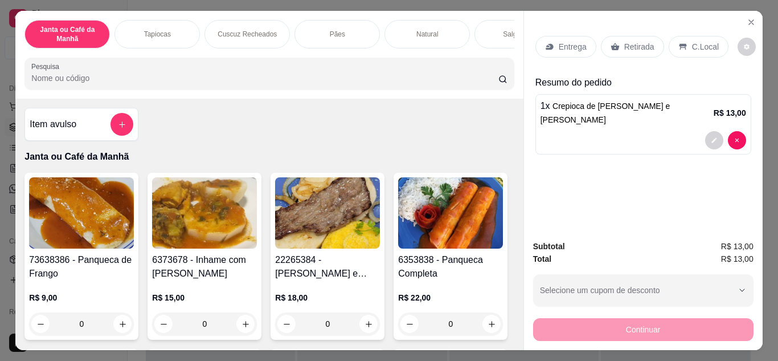
click at [203, 81] on input "Pesquisa" at bounding box center [264, 77] width 467 height 11
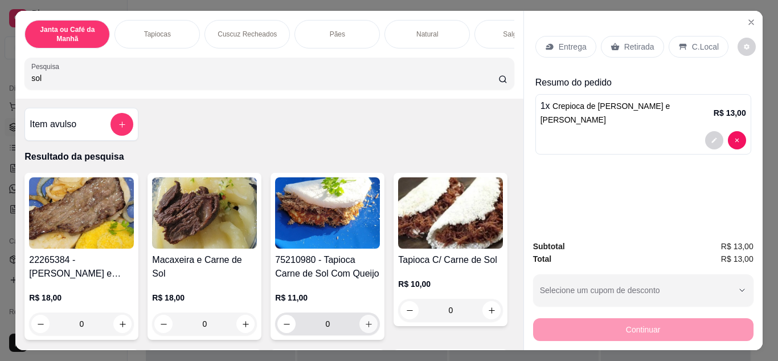
type input "sol"
click at [366, 332] on button "increase-product-quantity" at bounding box center [369, 323] width 18 height 18
type input "1"
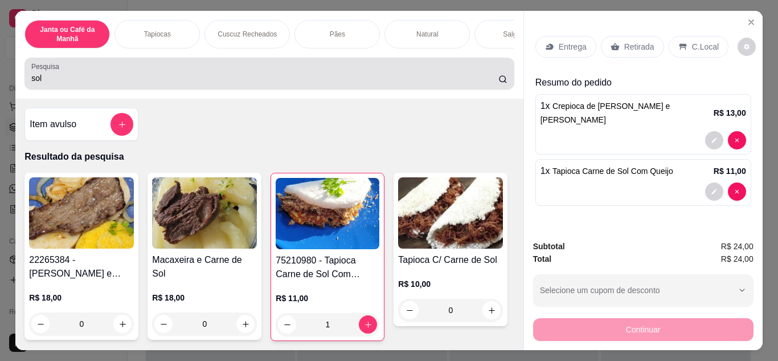
click at [331, 76] on div "sol" at bounding box center [269, 73] width 476 height 23
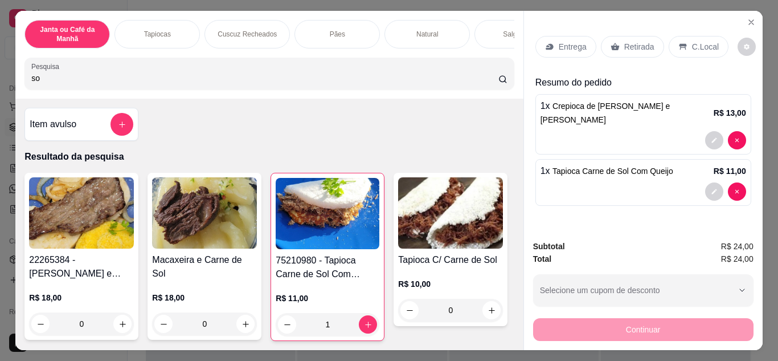
type input "s"
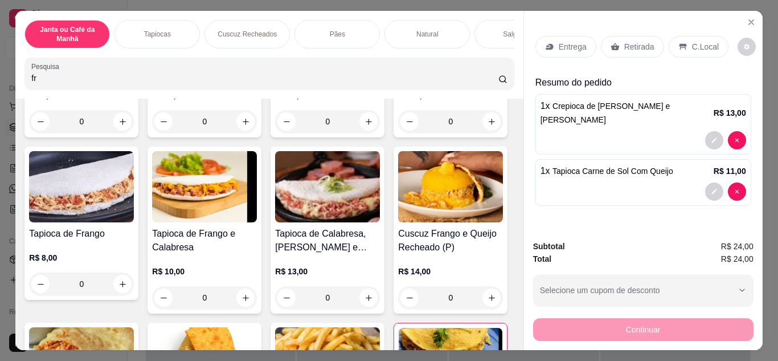
scroll to position [228, 0]
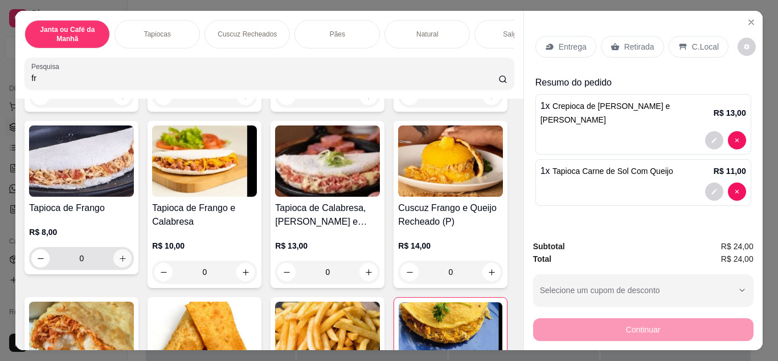
type input "fr"
click at [127, 261] on icon "increase-product-quantity" at bounding box center [122, 258] width 9 height 9
type input "1"
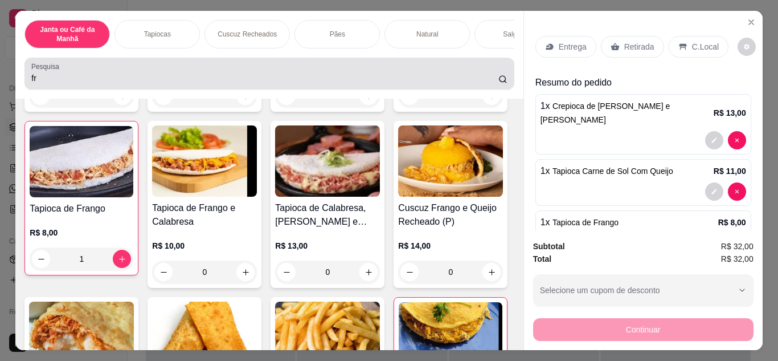
click at [276, 80] on input "fr" at bounding box center [264, 77] width 467 height 11
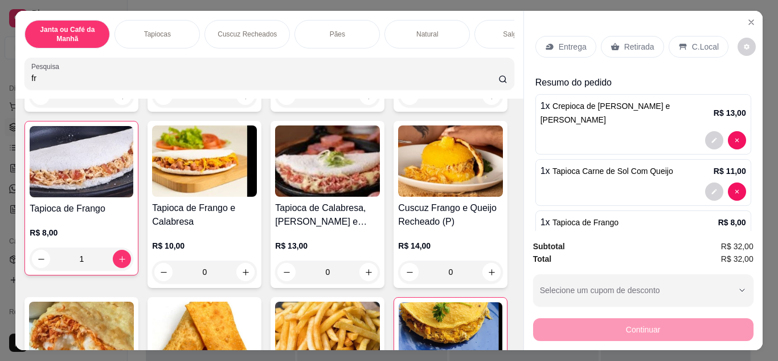
type input "f"
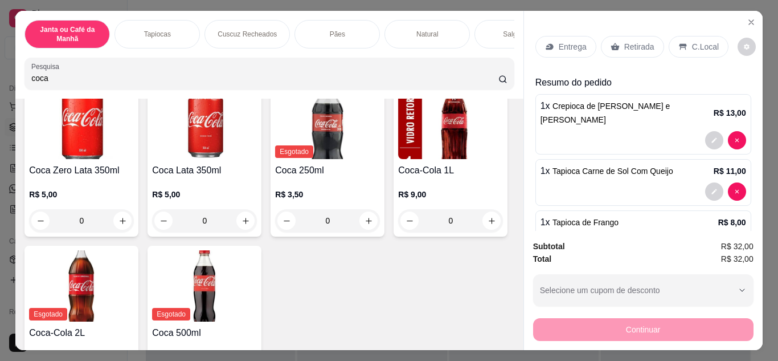
scroll to position [63, 0]
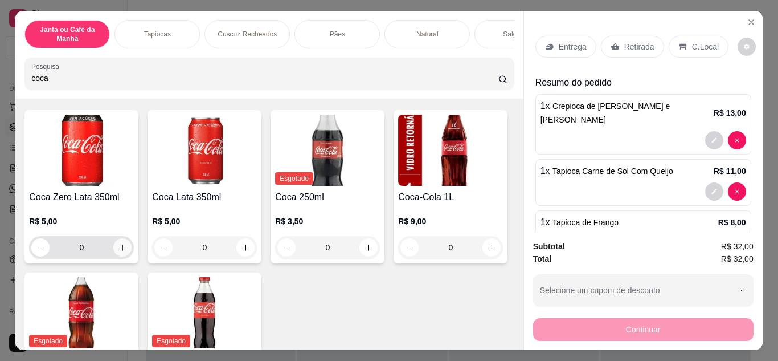
type input "coca"
click at [118, 252] on icon "increase-product-quantity" at bounding box center [122, 247] width 9 height 9
type input "1"
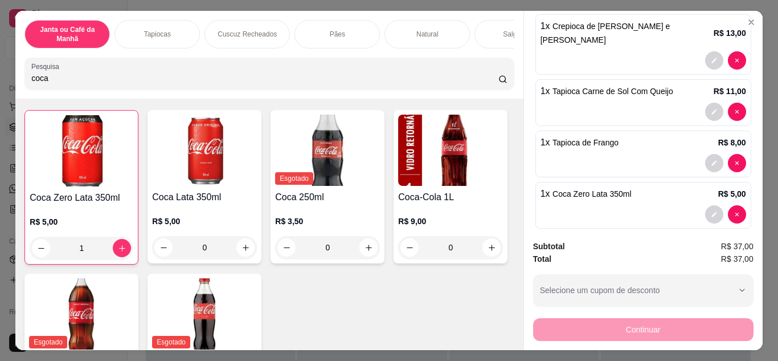
scroll to position [0, 0]
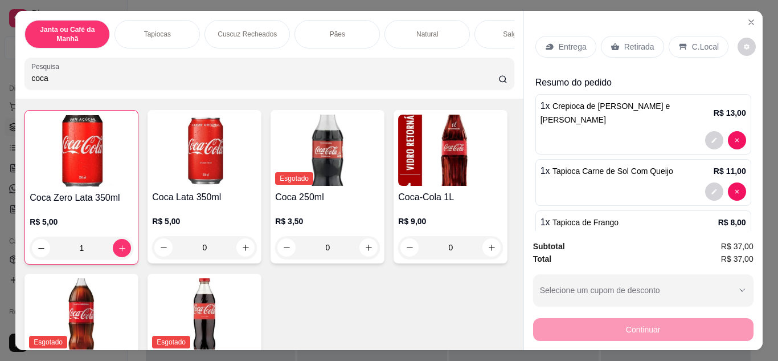
click at [559, 47] on p "Entrega" at bounding box center [573, 46] width 28 height 11
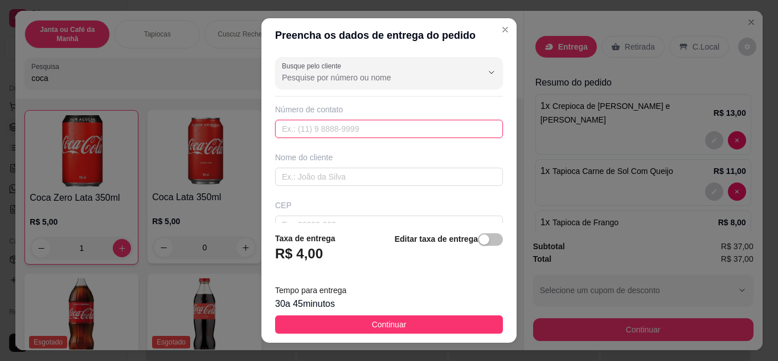
paste input "[PHONE_NUMBER]"
click at [293, 132] on input "[PHONE_NUMBER]" at bounding box center [389, 129] width 228 height 18
type input "[PHONE_NUMBER]"
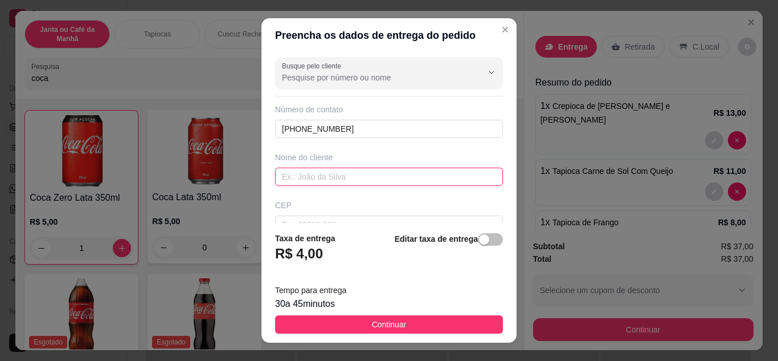
click at [327, 167] on input "text" at bounding box center [389, 176] width 228 height 18
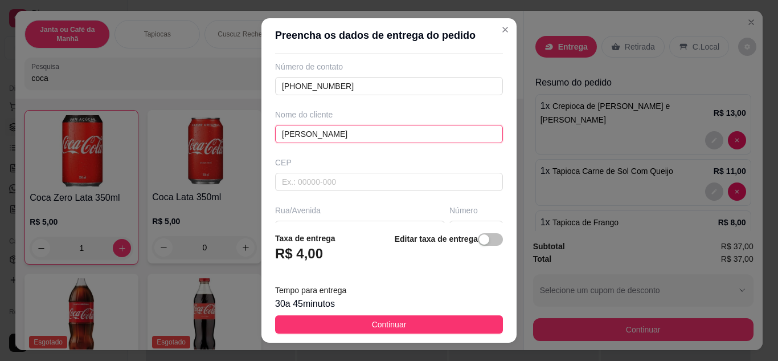
scroll to position [114, 0]
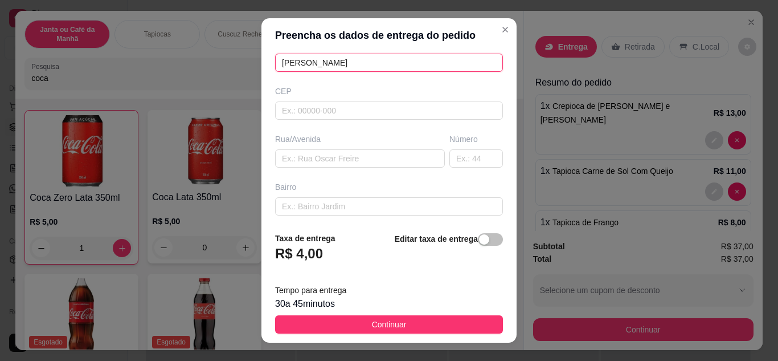
type input "[PERSON_NAME]"
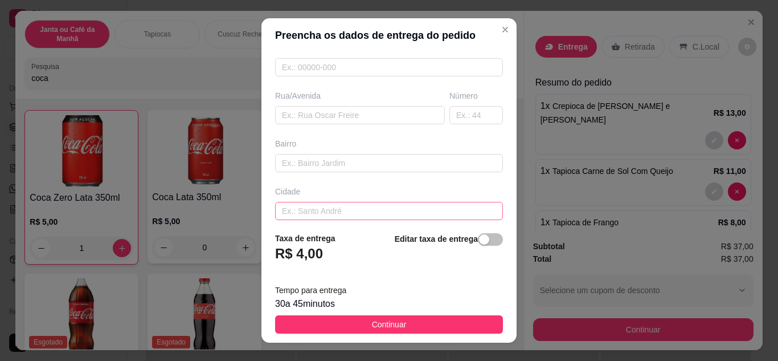
scroll to position [213, 0]
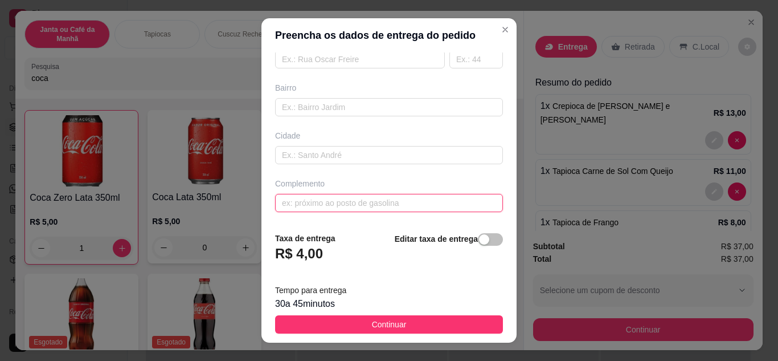
paste input "[PERSON_NAME], 460 Na mesma rua do Clube Atlético, num salão de beleza."
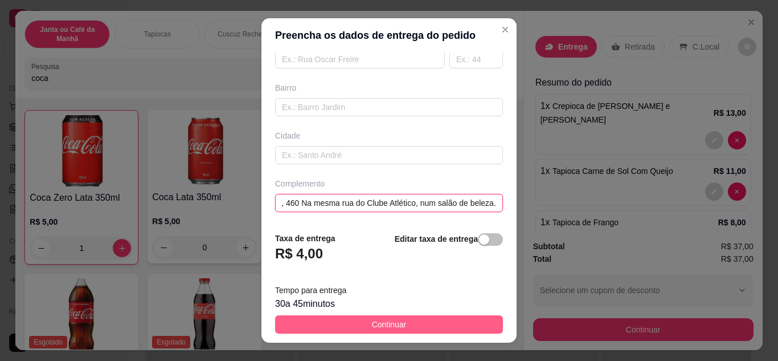
type input "[PERSON_NAME], 460 Na mesma rua do Clube Atlético, num salão de beleza."
click at [390, 324] on span "Continuar" at bounding box center [389, 324] width 35 height 13
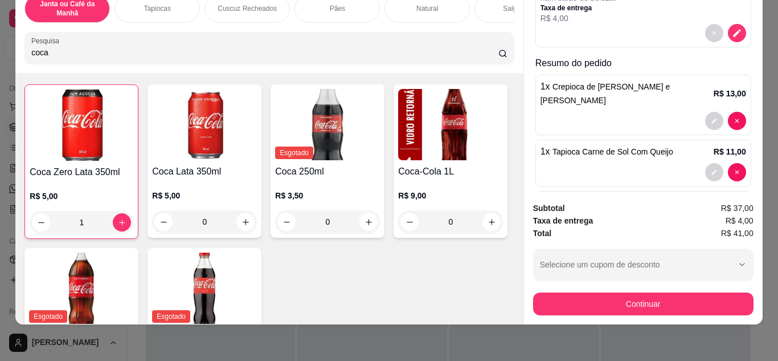
scroll to position [124, 0]
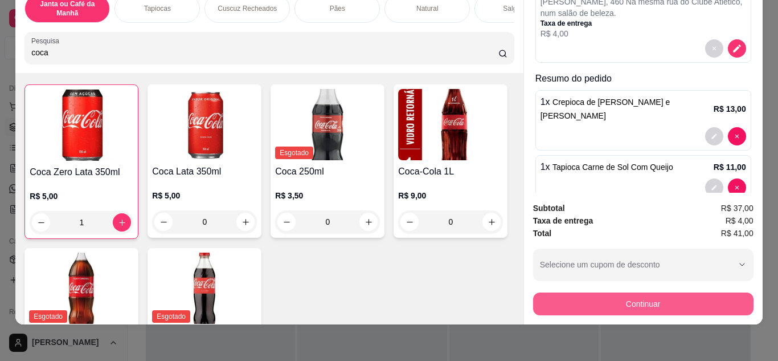
click at [725, 293] on button "Continuar" at bounding box center [643, 303] width 220 height 23
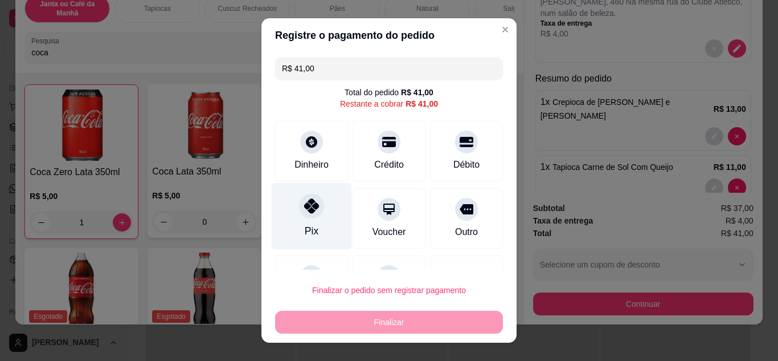
drag, startPoint x: 313, startPoint y: 208, endPoint x: 317, endPoint y: 196, distance: 12.6
click at [316, 198] on div "Pix" at bounding box center [312, 215] width 80 height 67
type input "R$ 0,00"
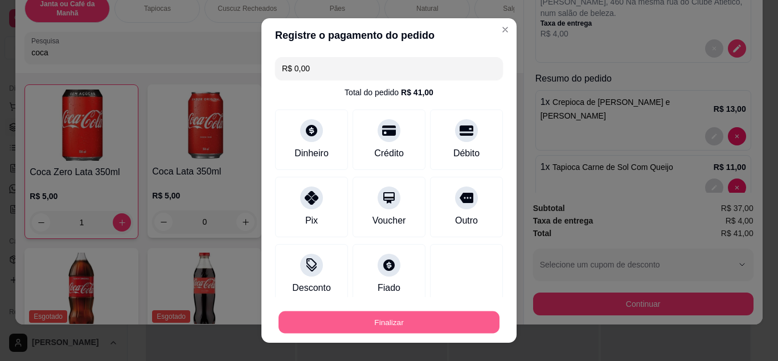
click at [391, 325] on button "Finalizar" at bounding box center [389, 322] width 221 height 22
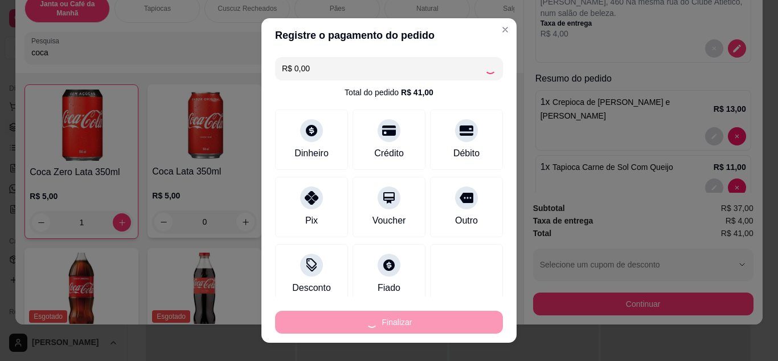
type input "0"
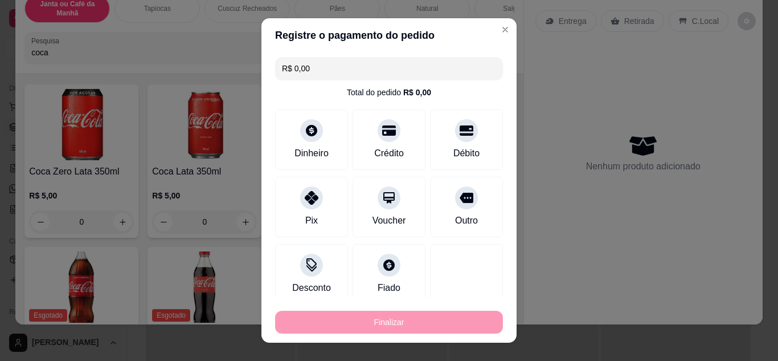
type input "-R$ 41,00"
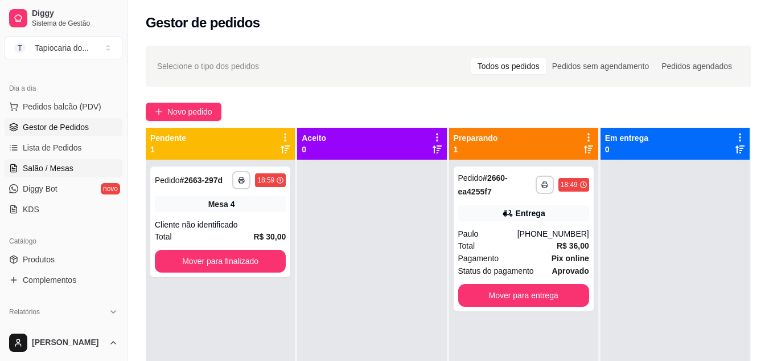
click at [58, 162] on link "Salão / Mesas" at bounding box center [64, 168] width 118 height 18
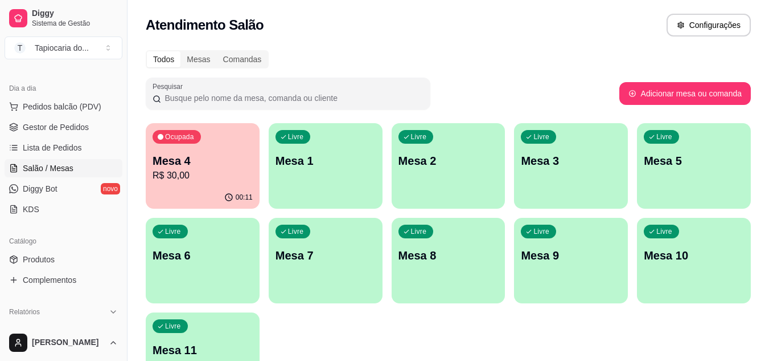
click at [201, 170] on p "R$ 30,00" at bounding box center [203, 176] width 100 height 14
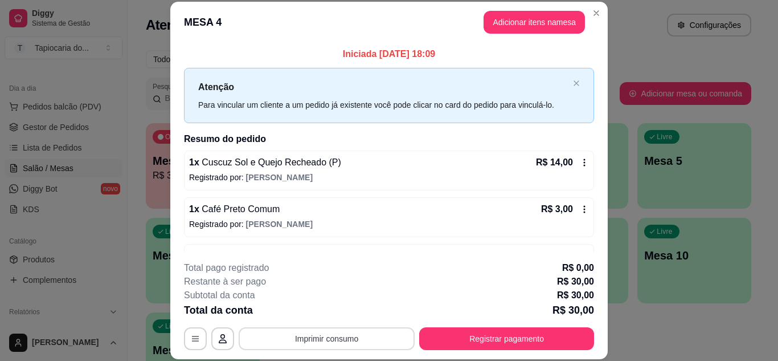
click at [306, 331] on button "Imprimir consumo" at bounding box center [327, 338] width 176 height 23
click at [322, 316] on button "Impressora" at bounding box center [326, 312] width 80 height 18
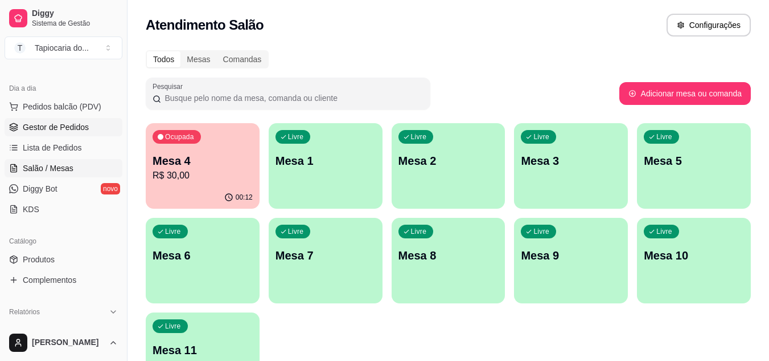
click at [74, 124] on span "Gestor de Pedidos" at bounding box center [56, 126] width 66 height 11
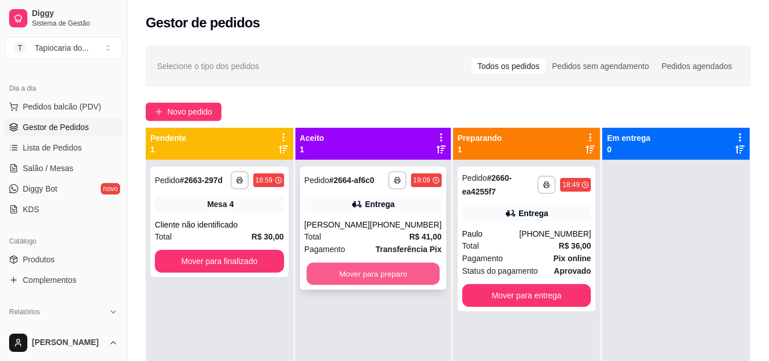
click at [359, 276] on button "Mover para preparo" at bounding box center [372, 274] width 133 height 22
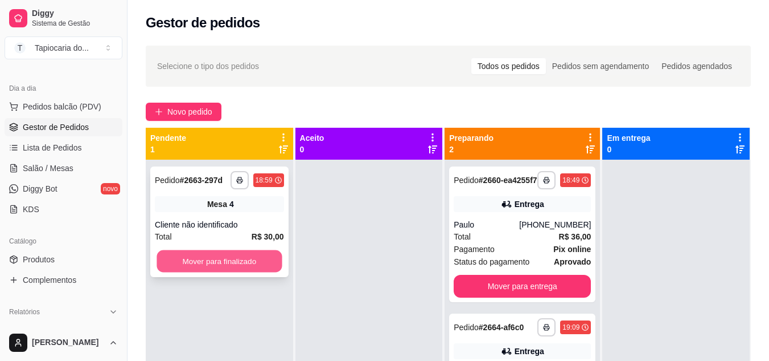
click at [241, 255] on button "Mover para finalizado" at bounding box center [219, 261] width 125 height 22
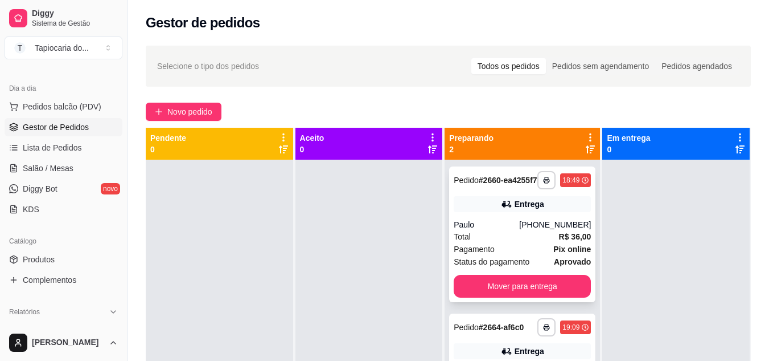
click at [518, 255] on div "Pagamento Pix online" at bounding box center [522, 249] width 137 height 13
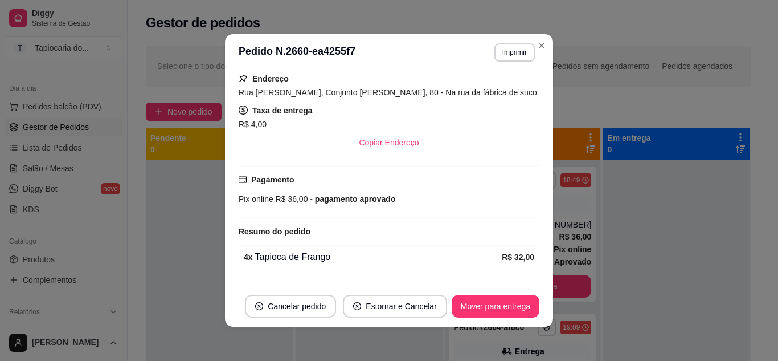
scroll to position [237, 0]
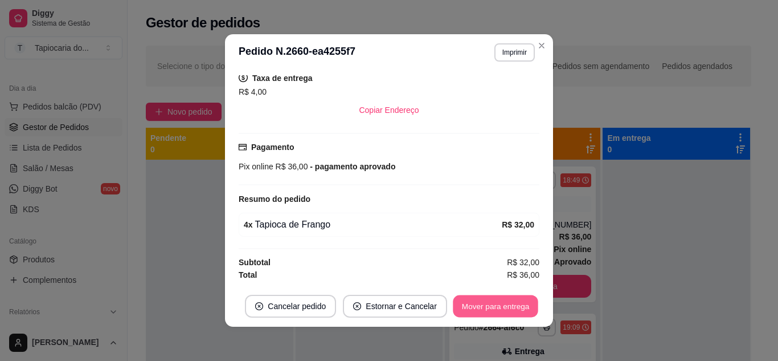
click at [515, 297] on button "Mover para entrega" at bounding box center [495, 306] width 85 height 22
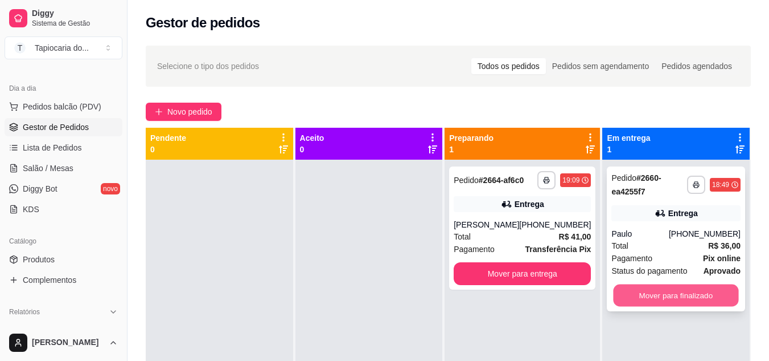
click at [648, 294] on button "Mover para finalizado" at bounding box center [676, 295] width 125 height 22
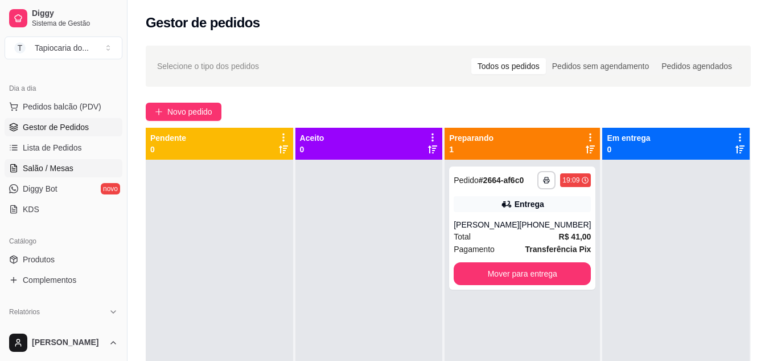
click at [58, 166] on span "Salão / Mesas" at bounding box center [48, 167] width 51 height 11
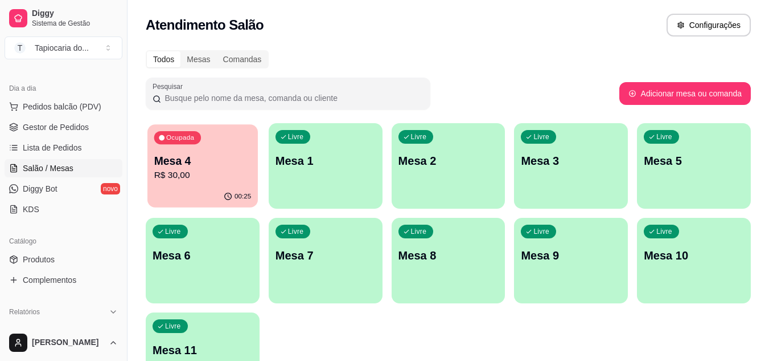
click at [223, 153] on p "Mesa 4" at bounding box center [202, 160] width 97 height 15
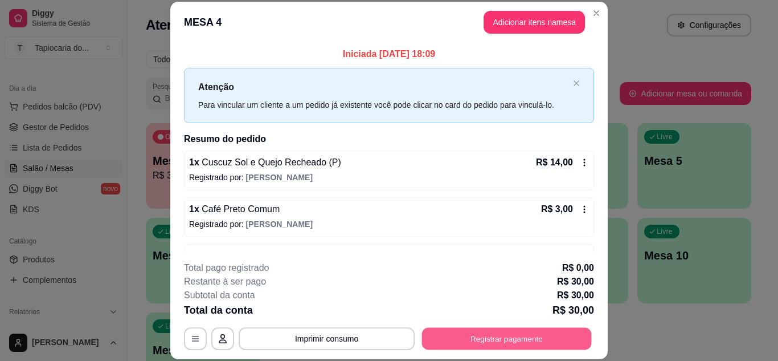
click at [429, 340] on button "Registrar pagamento" at bounding box center [507, 338] width 170 height 22
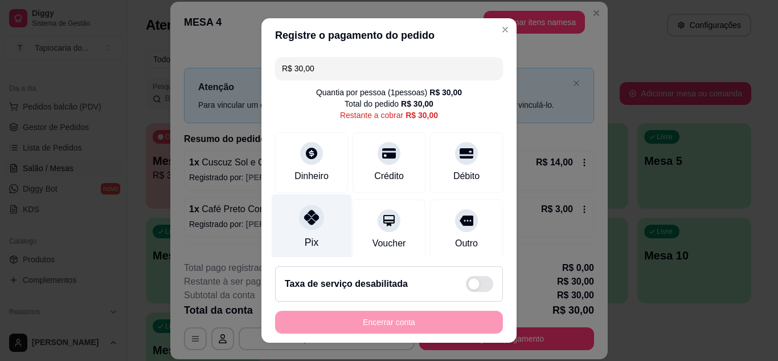
click at [310, 219] on icon at bounding box center [311, 217] width 15 height 15
type input "R$ 0,00"
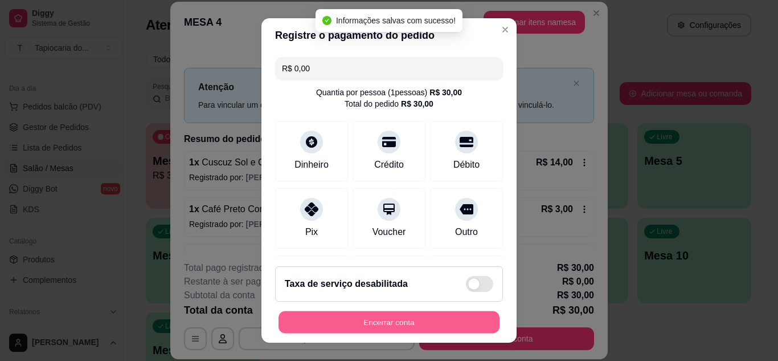
click at [325, 327] on button "Encerrar conta" at bounding box center [389, 322] width 221 height 22
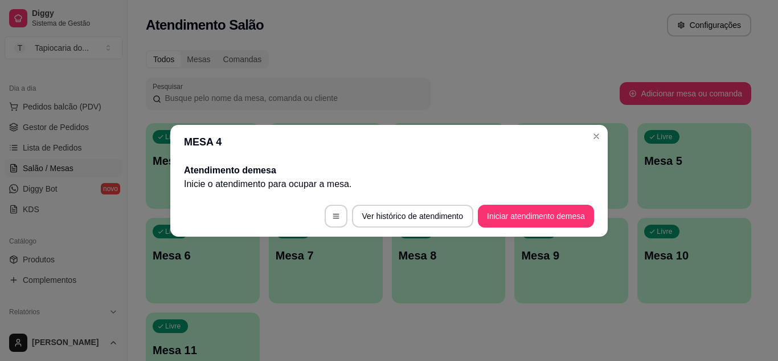
click at [600, 145] on header "MESA 4" at bounding box center [388, 142] width 437 height 34
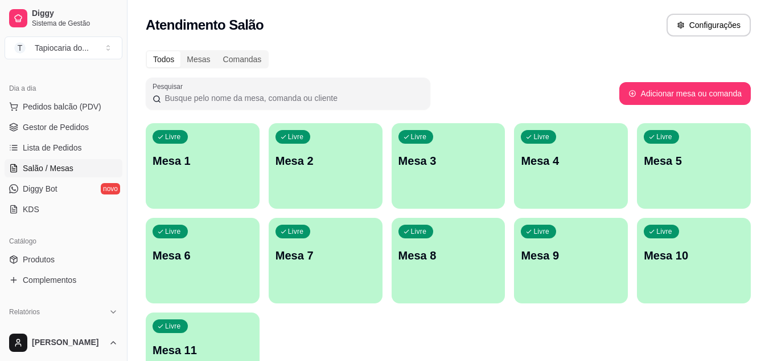
click at [253, 170] on div "Livre Mesa 1" at bounding box center [203, 159] width 114 height 72
click at [313, 161] on p "Mesa 2" at bounding box center [326, 161] width 100 height 16
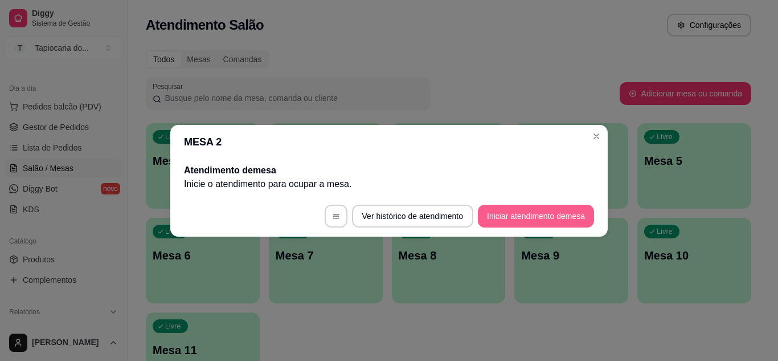
click at [494, 213] on button "Iniciar atendimento de mesa" at bounding box center [536, 215] width 116 height 23
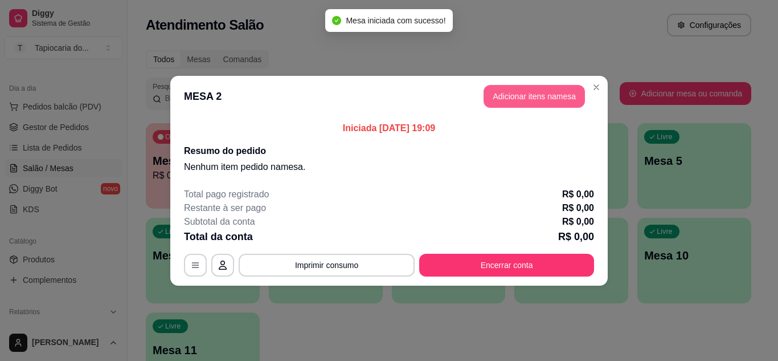
click at [517, 94] on button "Adicionar itens na mesa" at bounding box center [534, 96] width 101 height 23
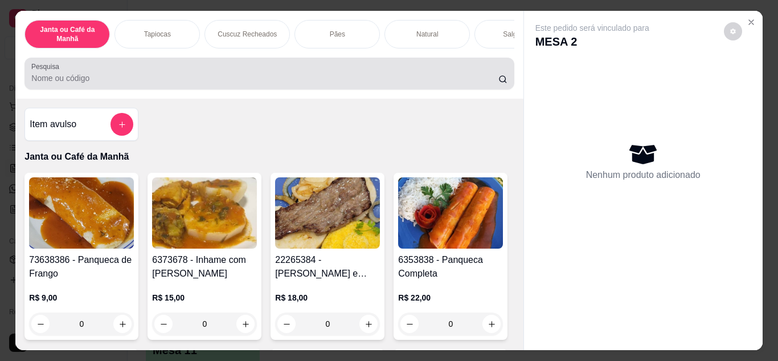
click at [374, 83] on input "Pesquisa" at bounding box center [264, 77] width 467 height 11
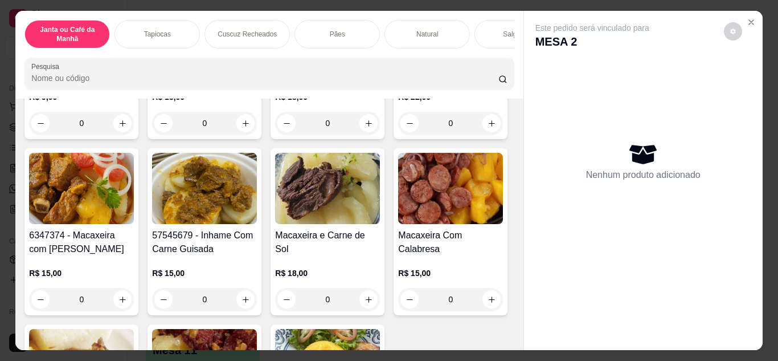
scroll to position [285, 0]
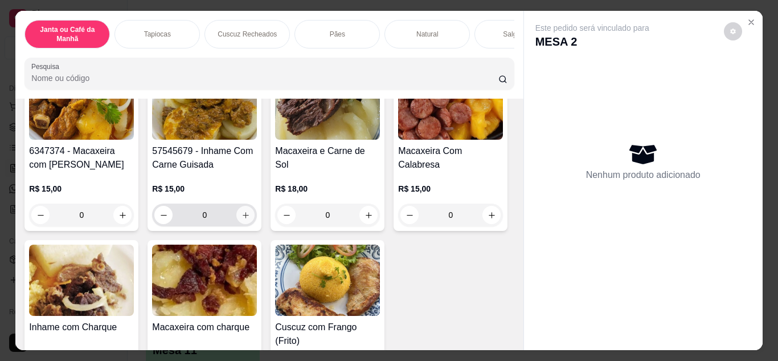
click at [255, 219] on button "increase-product-quantity" at bounding box center [245, 215] width 18 height 18
type input "1"
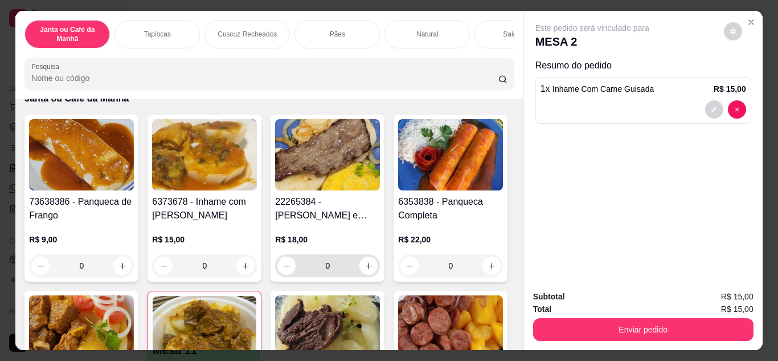
scroll to position [57, 0]
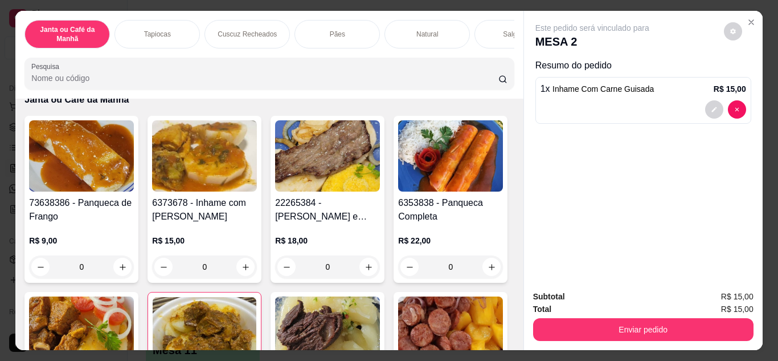
click at [362, 84] on input "Pesquisa" at bounding box center [264, 77] width 467 height 11
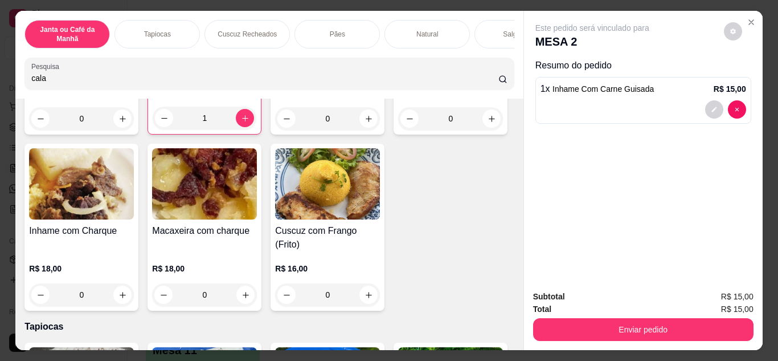
scroll to position [773, 0]
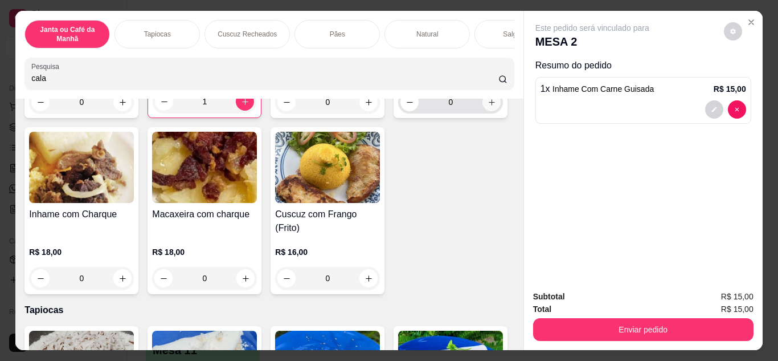
type input "cala"
click at [488, 107] on icon "increase-product-quantity" at bounding box center [492, 102] width 9 height 9
type input "1"
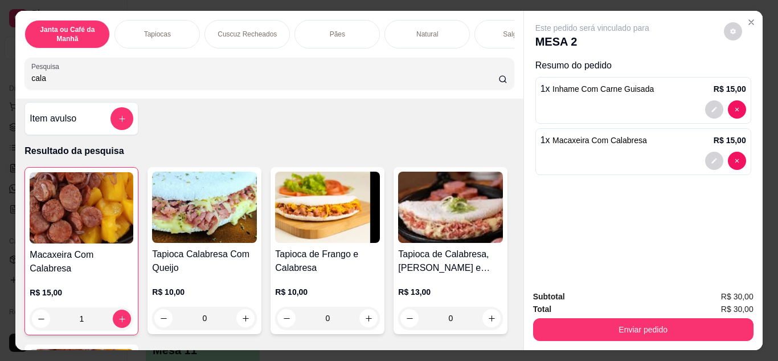
scroll to position [0, 0]
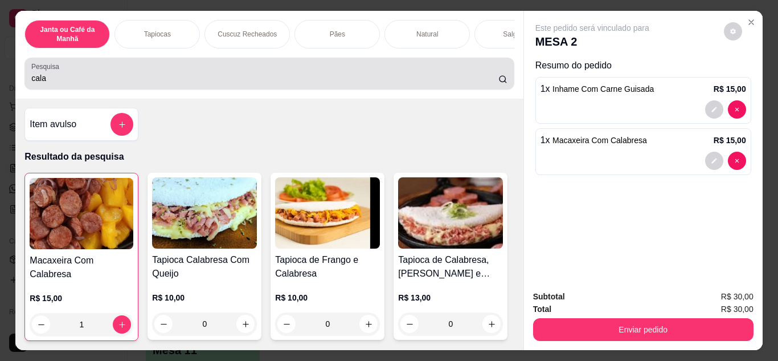
click at [303, 84] on input "cala" at bounding box center [264, 77] width 467 height 11
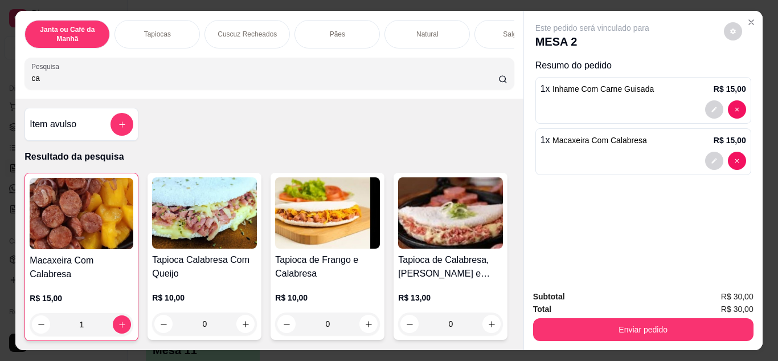
type input "c"
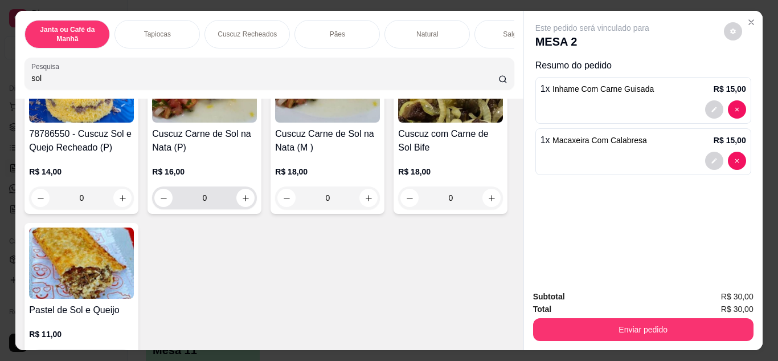
scroll to position [285, 0]
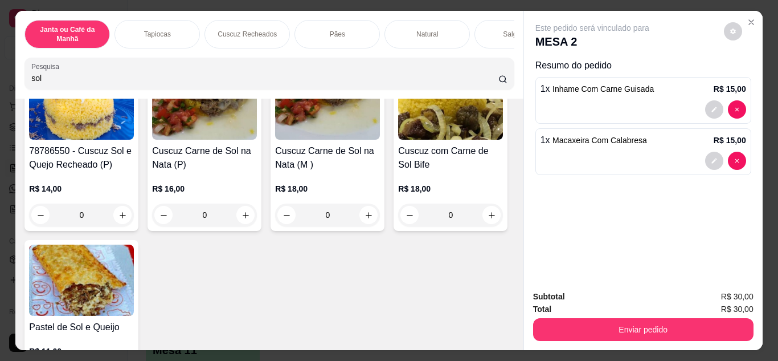
click at [245, 89] on div "Pesquisa sol" at bounding box center [268, 74] width 489 height 32
type input "s"
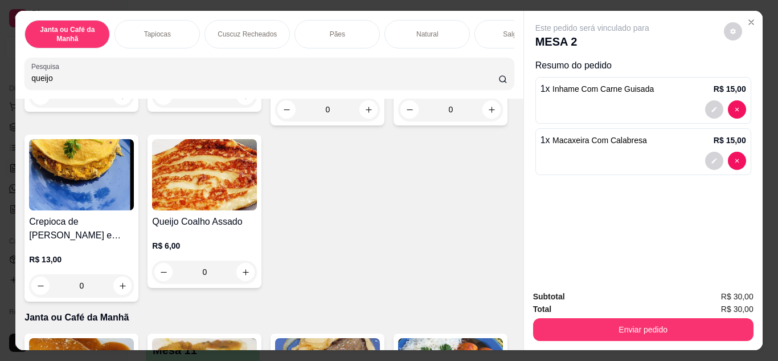
scroll to position [798, 0]
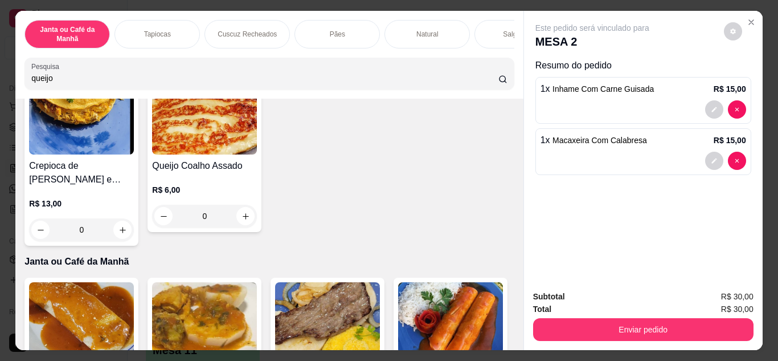
type input "queijo"
click at [120, 43] on icon "increase-product-quantity" at bounding box center [123, 40] width 6 height 6
type input "1"
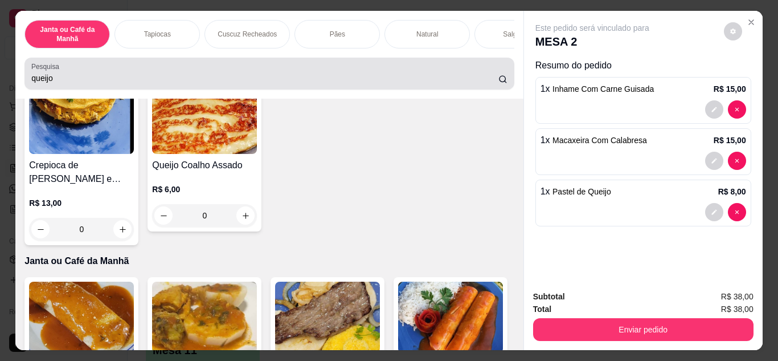
click at [428, 85] on div "queijo" at bounding box center [269, 73] width 476 height 23
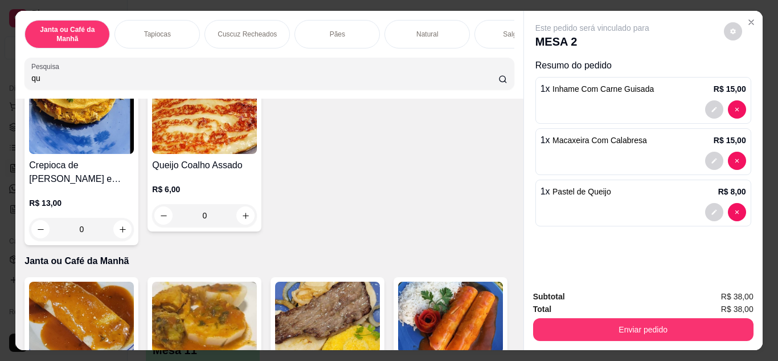
type input "q"
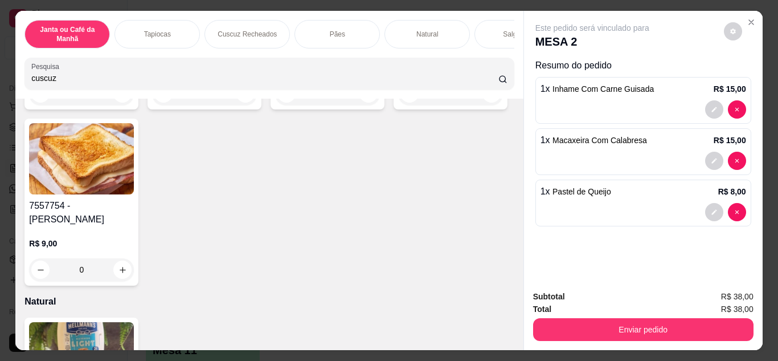
scroll to position [3011, 0]
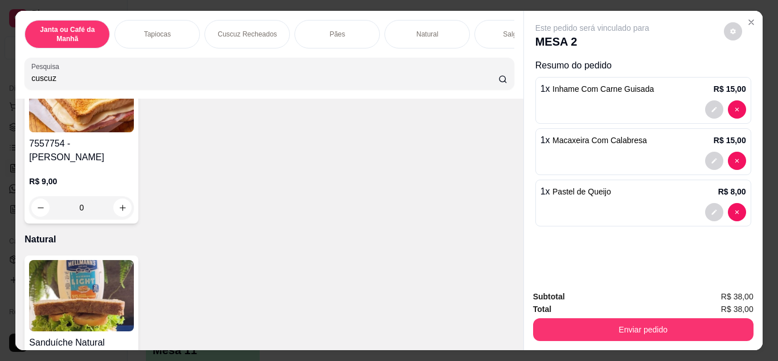
type input "cuscuz"
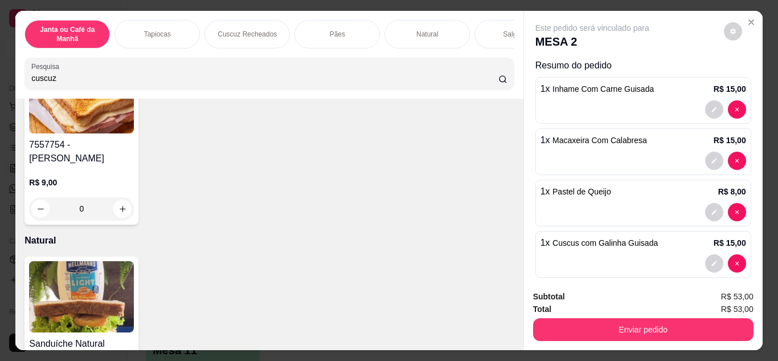
type input "1"
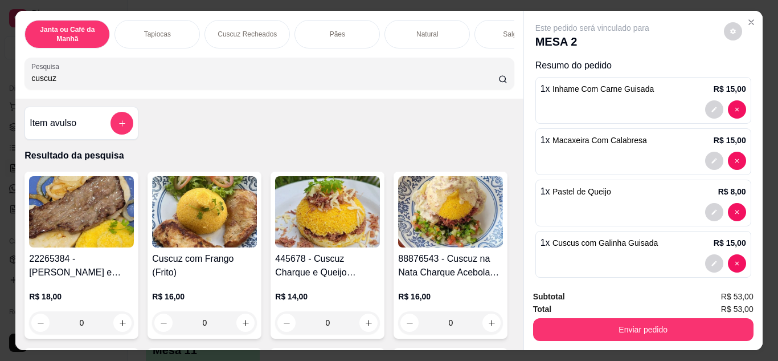
scroll to position [0, 0]
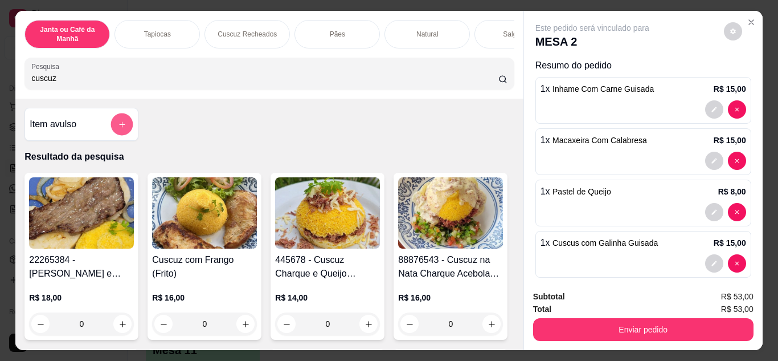
click at [112, 122] on button "add-separate-item" at bounding box center [122, 124] width 22 height 22
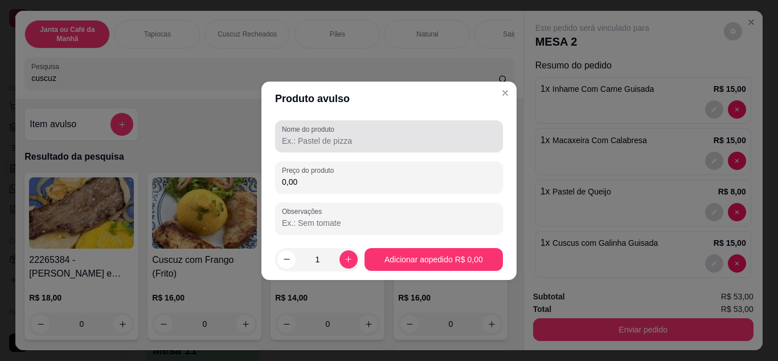
click at [352, 142] on input "Nome do produto" at bounding box center [389, 140] width 214 height 11
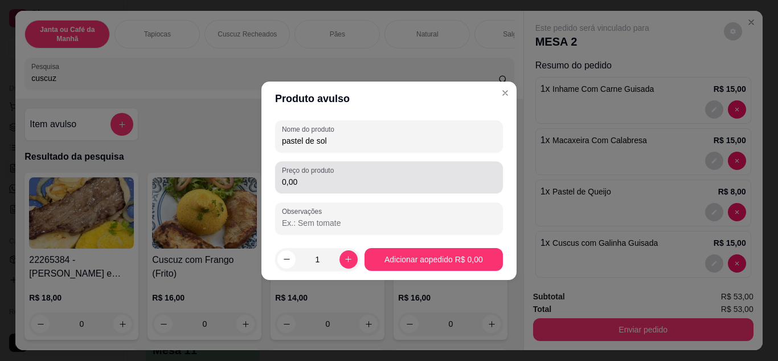
type input "pastel de sol"
click at [354, 181] on input "0,00" at bounding box center [389, 181] width 214 height 11
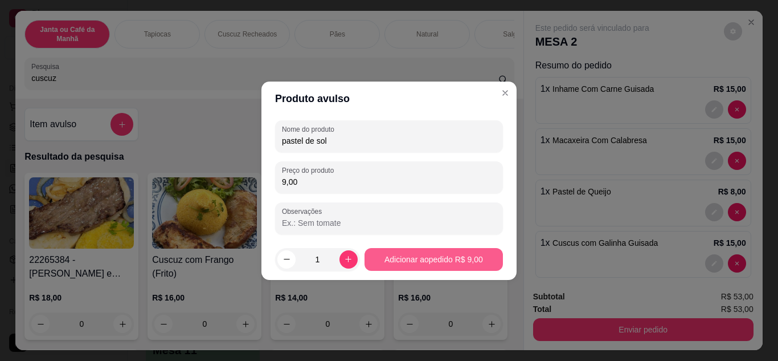
type input "9,00"
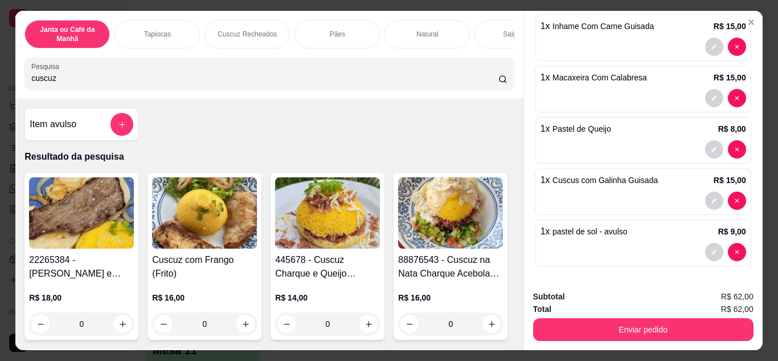
scroll to position [64, 0]
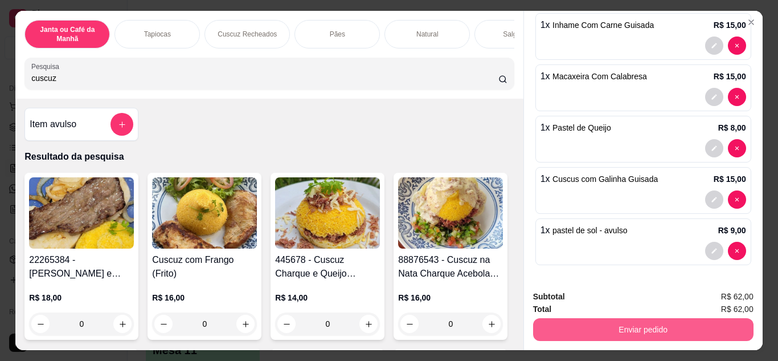
click at [623, 329] on button "Enviar pedido" at bounding box center [643, 329] width 220 height 23
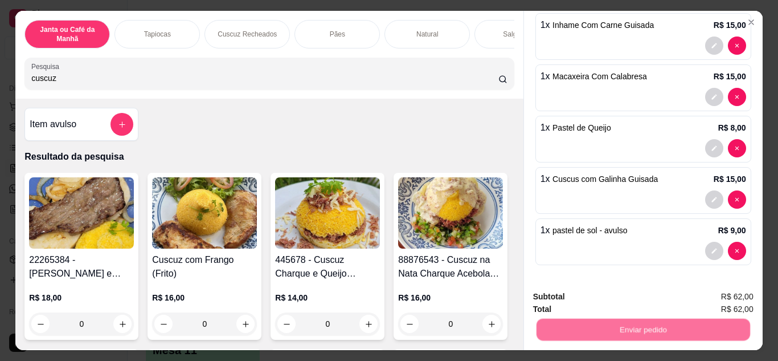
click at [605, 293] on button "Não registrar e enviar pedido" at bounding box center [605, 297] width 118 height 22
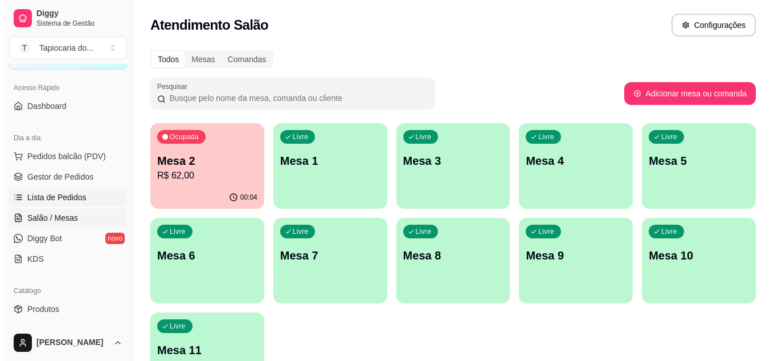
scroll to position [0, 0]
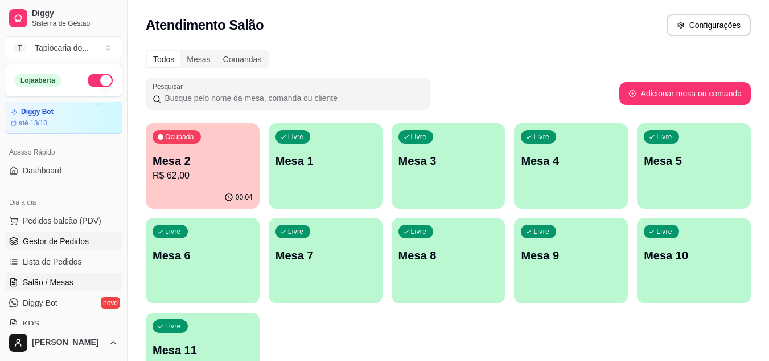
click at [59, 239] on span "Gestor de Pedidos" at bounding box center [56, 240] width 66 height 11
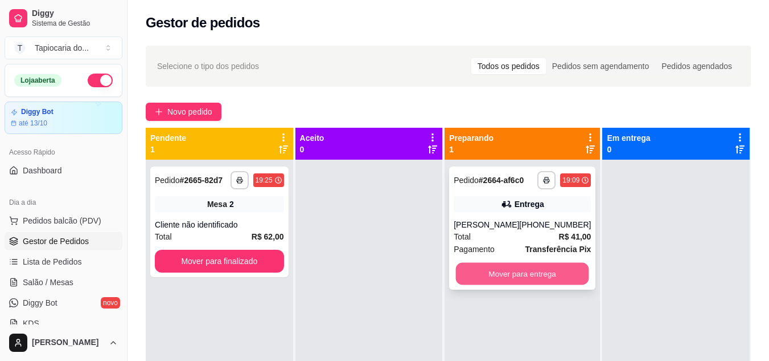
click at [497, 268] on button "Mover para entrega" at bounding box center [522, 274] width 133 height 22
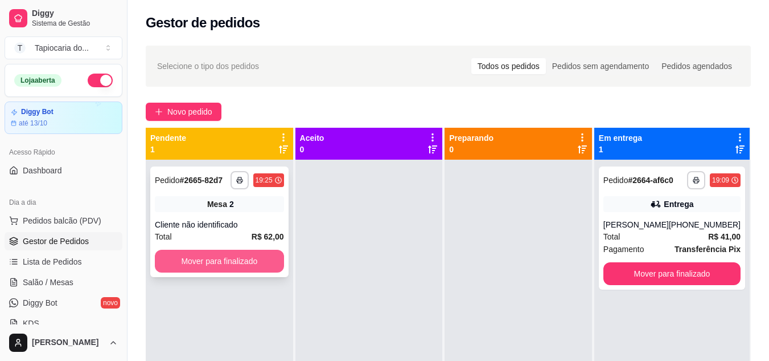
click at [245, 261] on button "Mover para finalizado" at bounding box center [219, 260] width 129 height 23
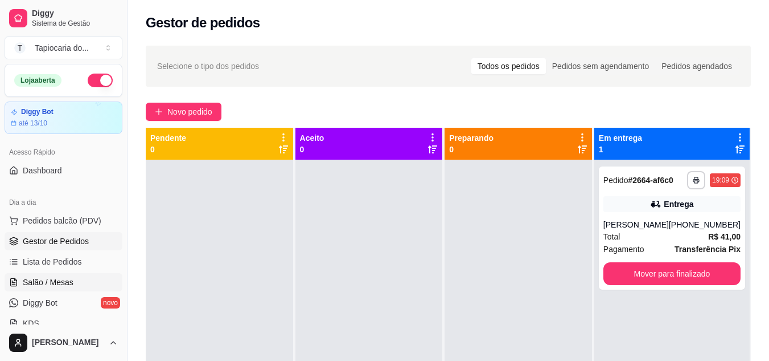
click at [55, 284] on span "Salão / Mesas" at bounding box center [48, 281] width 51 height 11
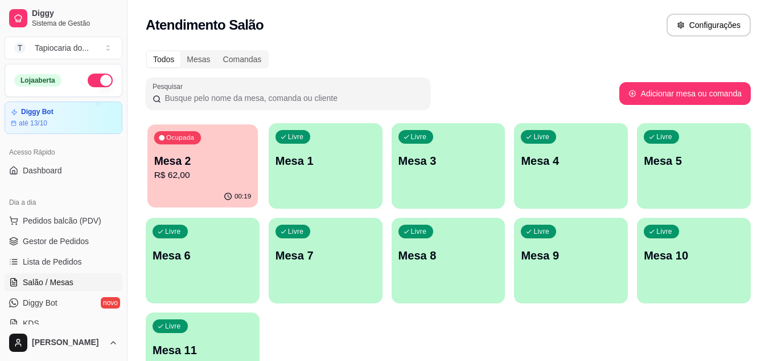
click at [229, 166] on p "Mesa 2" at bounding box center [202, 160] width 97 height 15
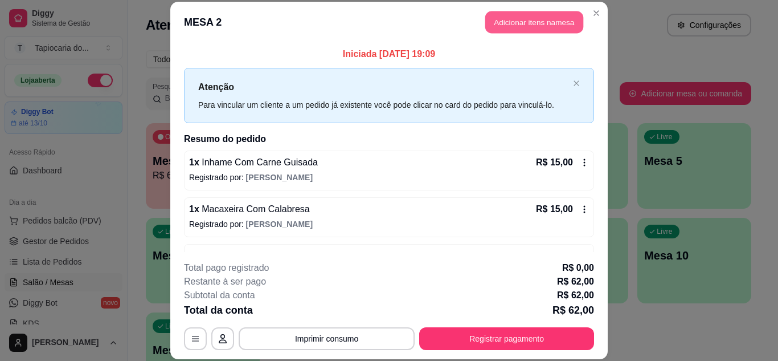
click at [532, 24] on button "Adicionar itens na mesa" at bounding box center [534, 22] width 98 height 22
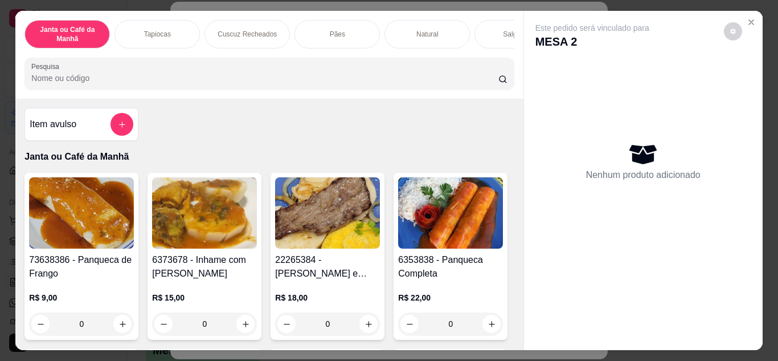
click at [110, 134] on div at bounding box center [121, 124] width 23 height 23
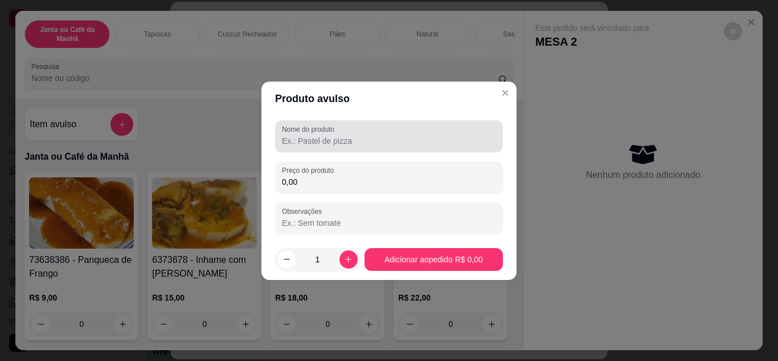
click at [319, 145] on input "Nome do produto" at bounding box center [389, 140] width 214 height 11
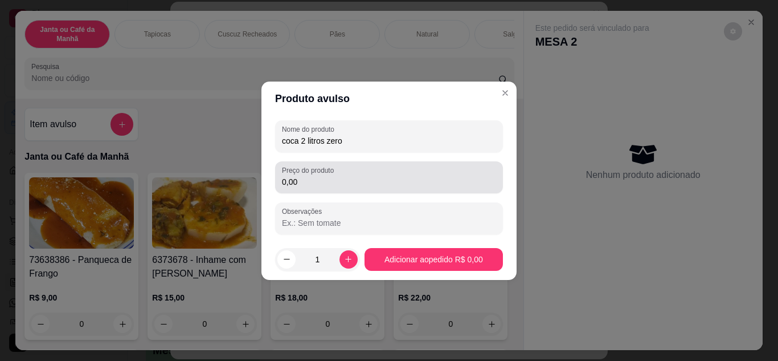
type input "coca 2 litros zero"
click at [354, 177] on input "0,00" at bounding box center [389, 181] width 214 height 11
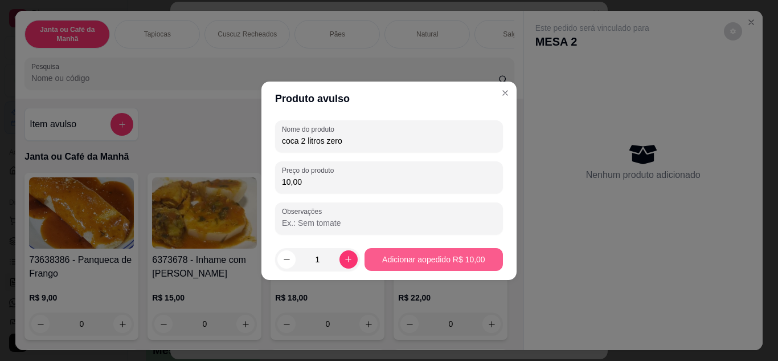
type input "10,00"
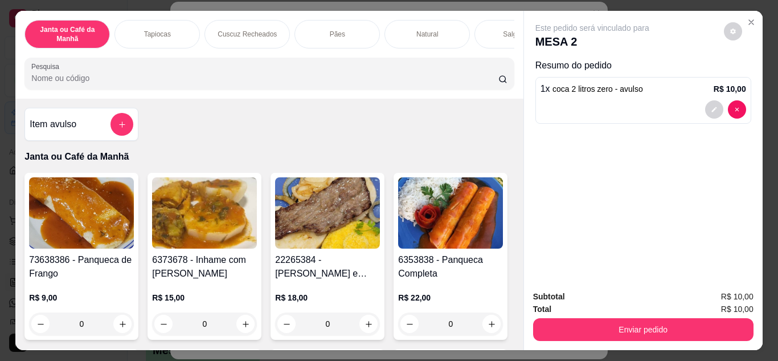
click at [480, 77] on input "Pesquisa" at bounding box center [264, 77] width 467 height 11
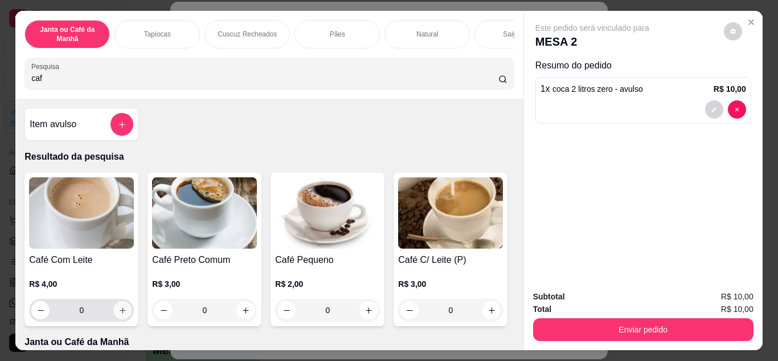
type input "caf"
click at [124, 316] on button "increase-product-quantity" at bounding box center [123, 310] width 18 height 18
type input "1"
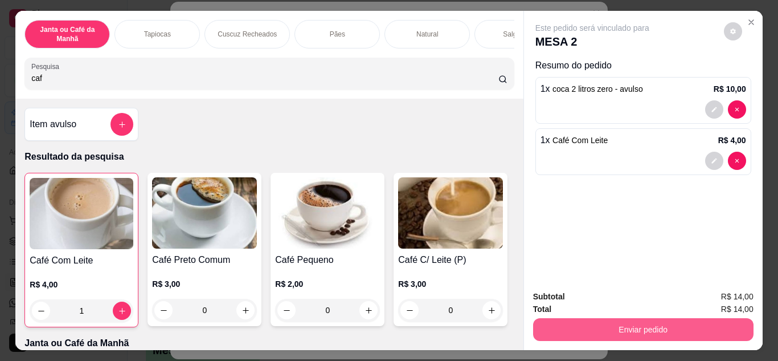
click at [580, 318] on button "Enviar pedido" at bounding box center [643, 329] width 220 height 23
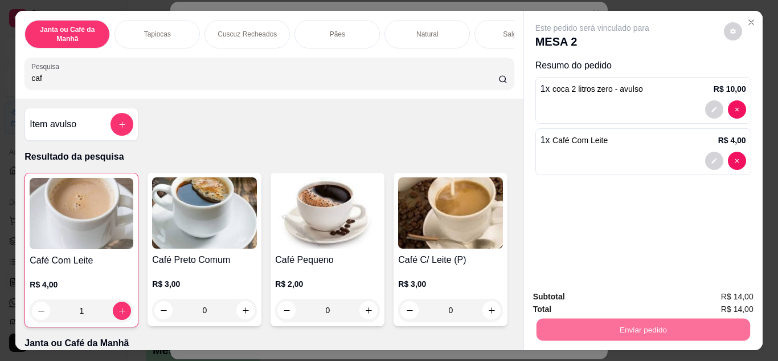
click at [586, 300] on button "Não registrar e enviar pedido" at bounding box center [605, 297] width 118 height 22
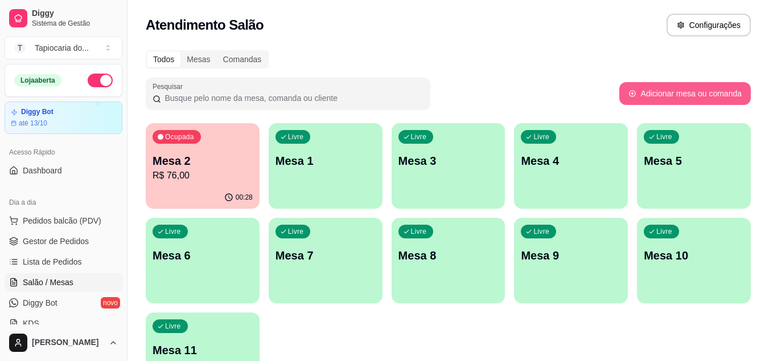
click at [681, 93] on button "Adicionar mesa ou comanda" at bounding box center [686, 93] width 132 height 23
select select "TABLE"
click at [671, 95] on button "Adicionar mesa ou comanda" at bounding box center [686, 93] width 132 height 23
select select "TABLE"
click at [59, 241] on span "Gestor de Pedidos" at bounding box center [56, 240] width 66 height 11
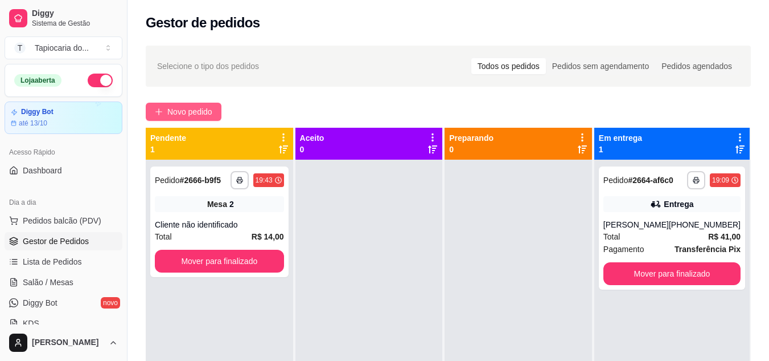
click at [193, 111] on span "Novo pedido" at bounding box center [189, 111] width 45 height 13
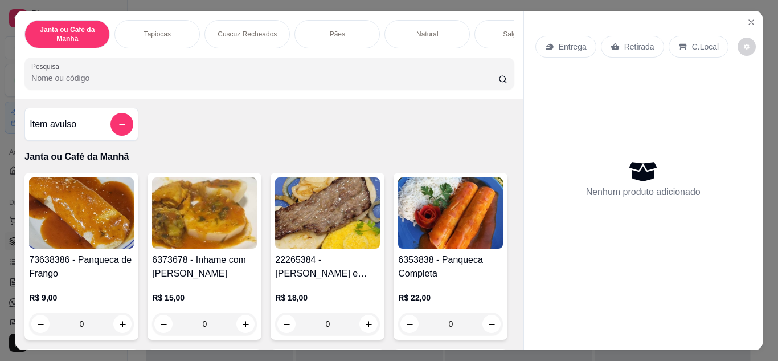
click at [162, 84] on input "Pesquisa" at bounding box center [264, 77] width 467 height 11
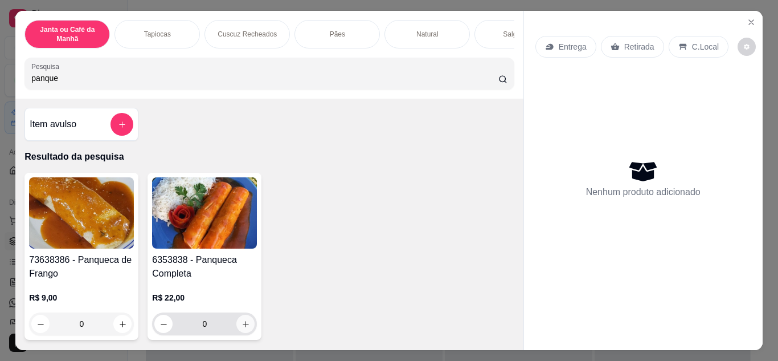
type input "panque"
click at [243, 327] on icon "increase-product-quantity" at bounding box center [246, 324] width 6 height 6
type input "1"
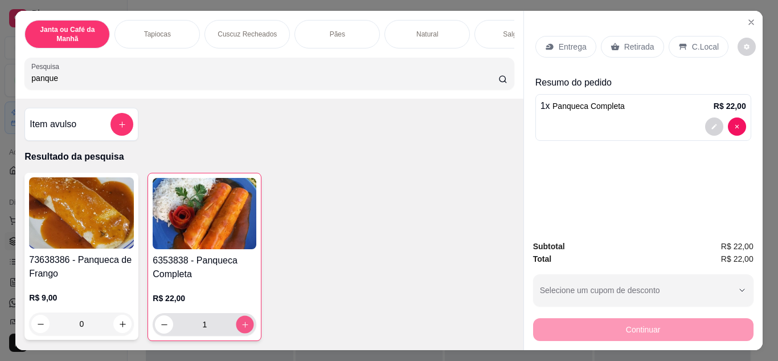
click at [241, 329] on icon "increase-product-quantity" at bounding box center [245, 324] width 9 height 9
type input "2"
drag, startPoint x: 158, startPoint y: 84, endPoint x: 0, endPoint y: 80, distance: 158.4
click at [0, 79] on div "Janta ou Café da Manhã Tapiocas Cuscuz Recheados Pães Natural Salgados Tapiocas…" at bounding box center [389, 180] width 778 height 361
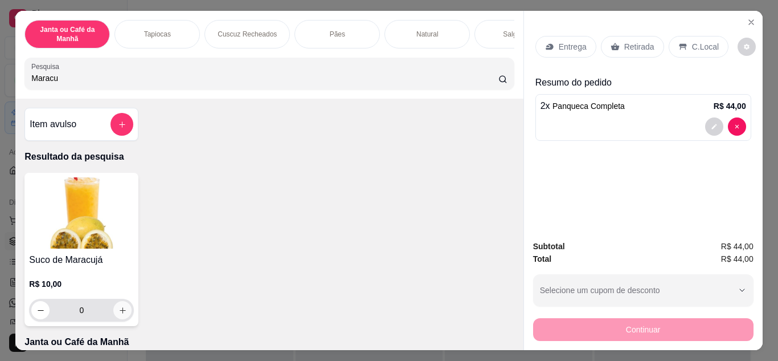
type input "Maracu"
click at [118, 312] on icon "increase-product-quantity" at bounding box center [122, 310] width 9 height 9
type input "1"
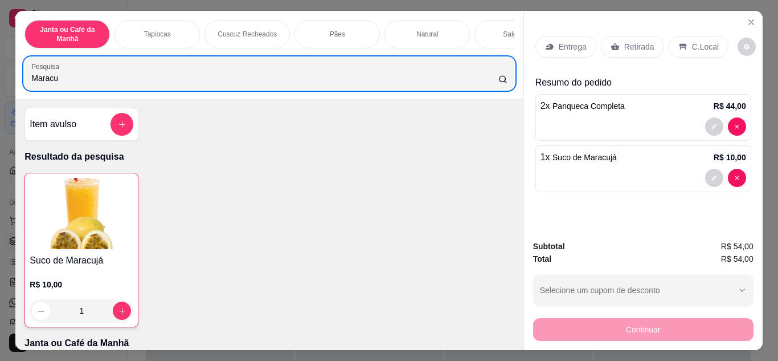
drag, startPoint x: 153, startPoint y: 75, endPoint x: 0, endPoint y: 109, distance: 157.0
click at [0, 109] on div "Janta ou Café da Manhã Tapiocas Cuscuz Recheados Pães Natural Salgados Tapiocas…" at bounding box center [389, 180] width 778 height 361
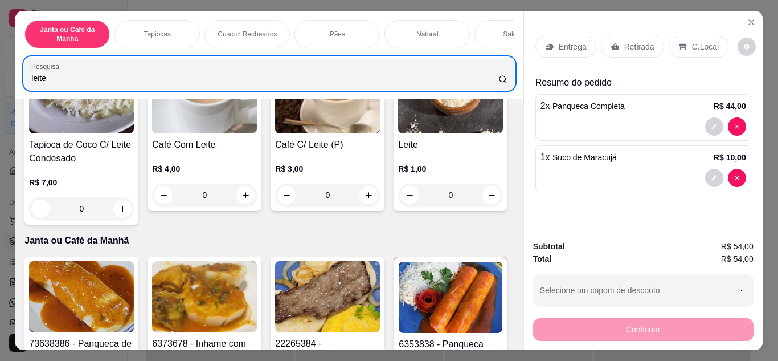
scroll to position [171, 0]
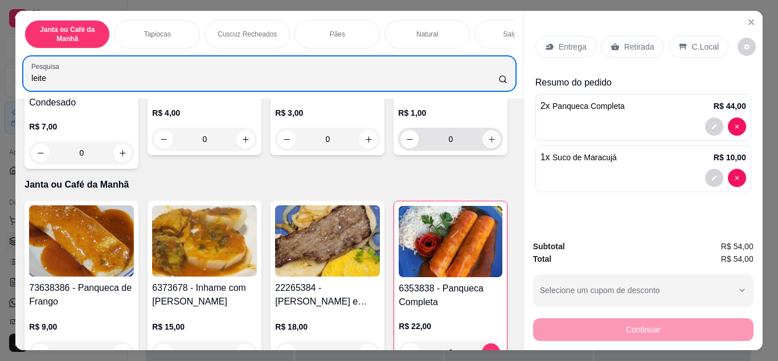
type input "leite"
click at [482, 148] on button "increase-product-quantity" at bounding box center [491, 139] width 18 height 18
type input "1"
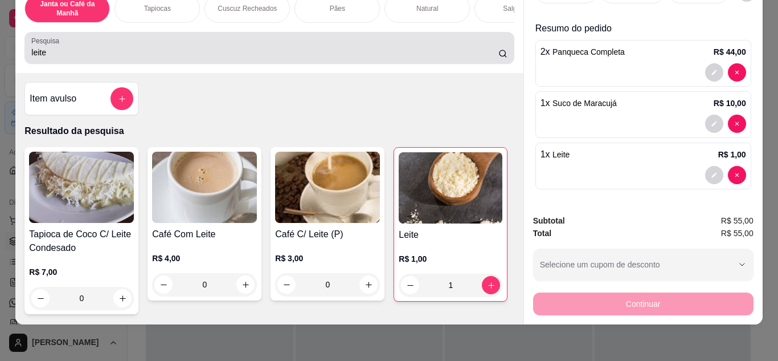
scroll to position [0, 0]
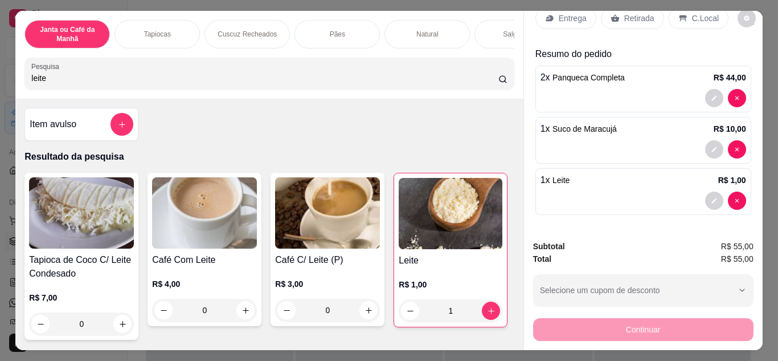
click at [624, 13] on p "Retirada" at bounding box center [639, 18] width 30 height 11
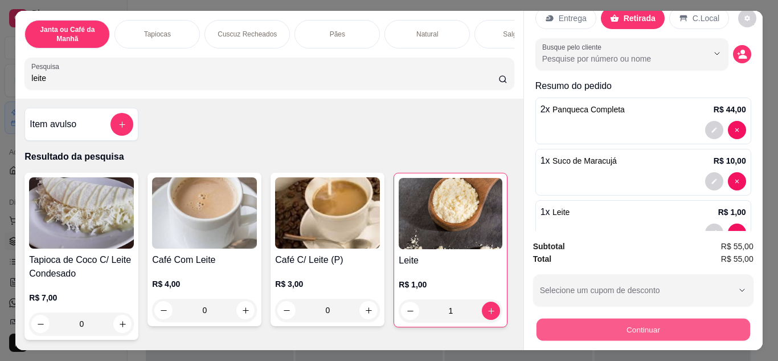
click at [633, 326] on button "Continuar" at bounding box center [643, 329] width 214 height 22
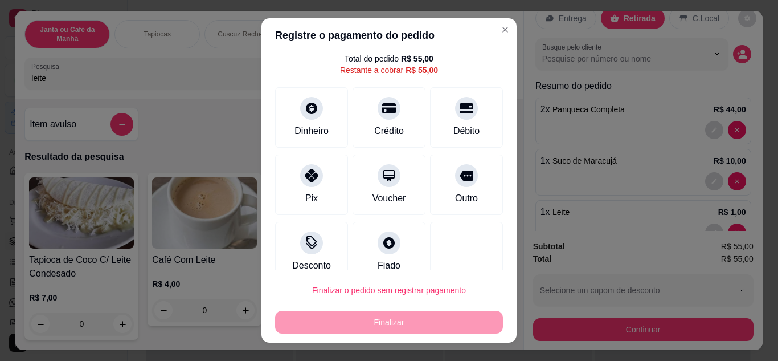
scroll to position [50, 0]
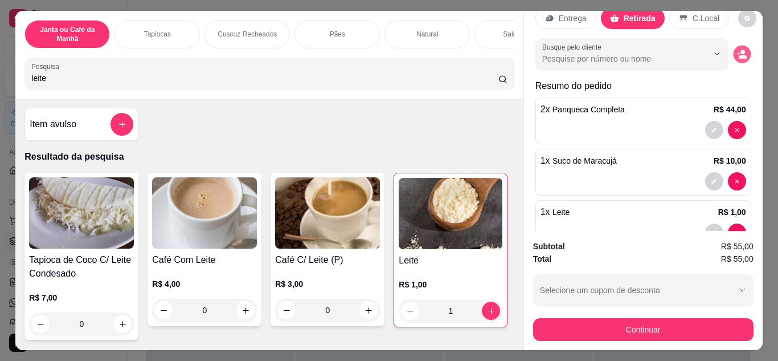
click at [733, 58] on button "decrease-product-quantity" at bounding box center [742, 54] width 18 height 18
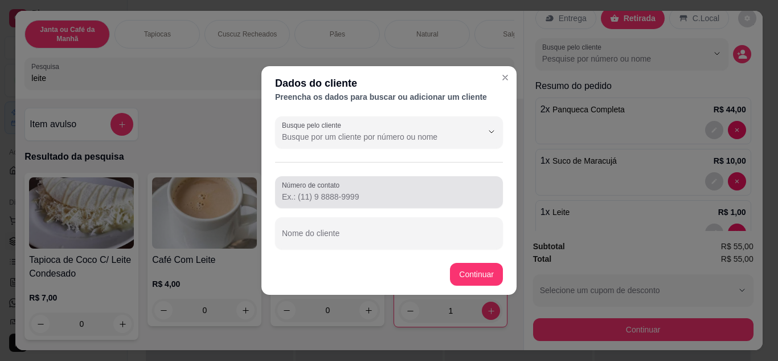
click at [309, 189] on label "Número de contato" at bounding box center [313, 185] width 62 height 10
click at [309, 191] on input "Número de contato" at bounding box center [389, 196] width 214 height 11
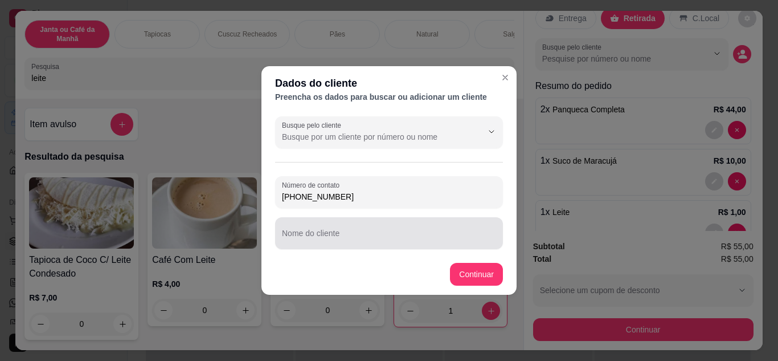
type input "[PHONE_NUMBER]"
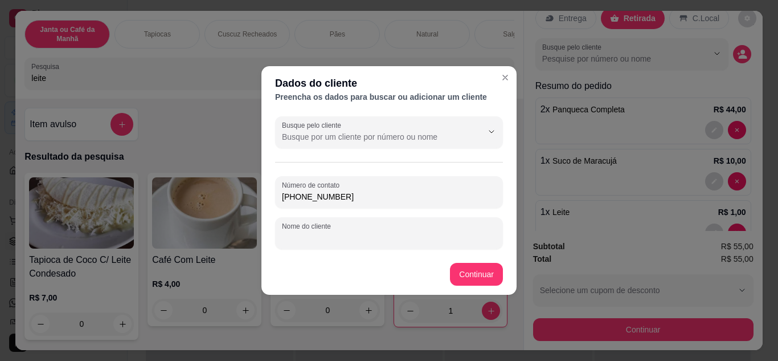
click at [409, 240] on input "Nome do cliente" at bounding box center [389, 237] width 214 height 11
type input "[PERSON_NAME]"
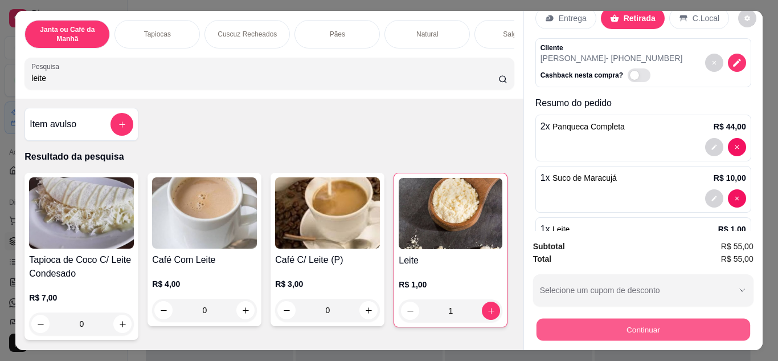
click at [574, 324] on button "Continuar" at bounding box center [643, 329] width 214 height 22
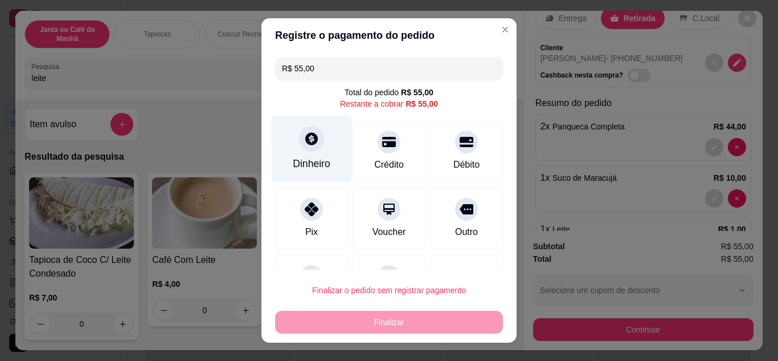
click at [309, 162] on div "Dinheiro" at bounding box center [312, 163] width 38 height 15
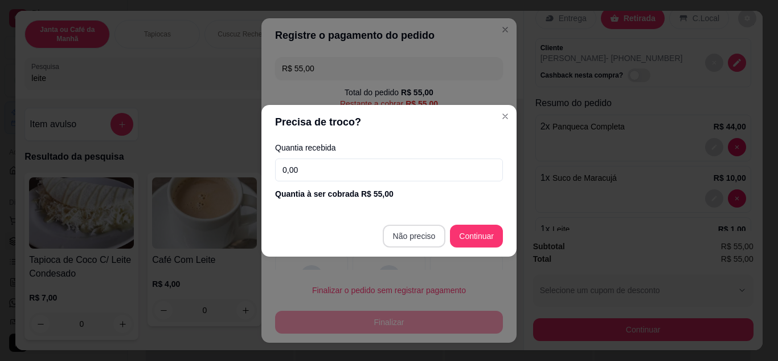
type input "R$ 0,00"
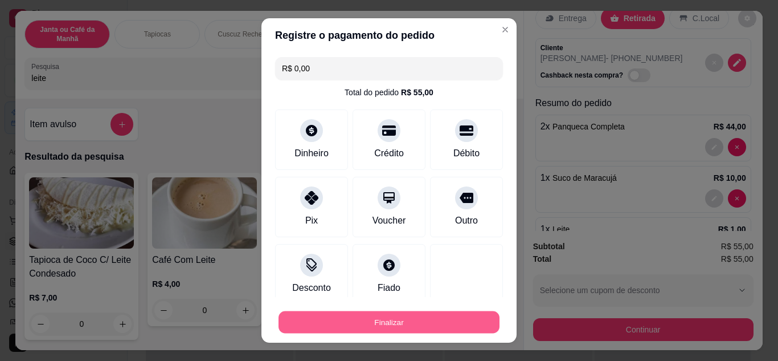
click at [443, 321] on button "Finalizar" at bounding box center [389, 322] width 221 height 22
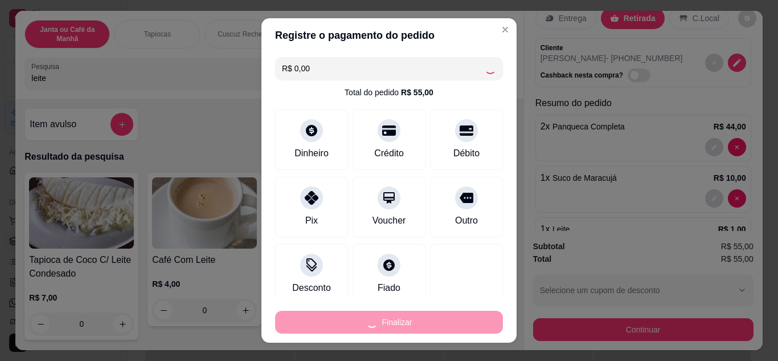
type input "0"
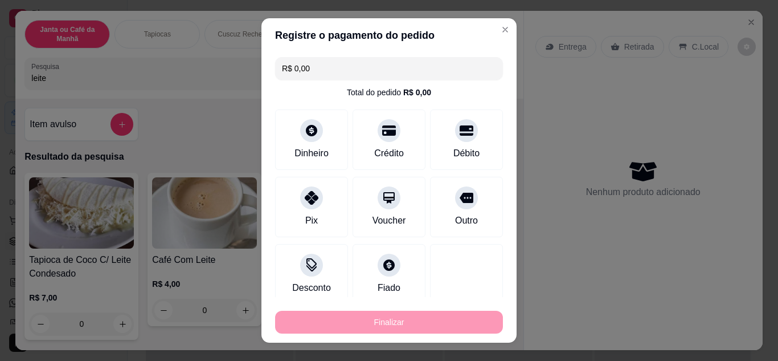
type input "-R$ 55,00"
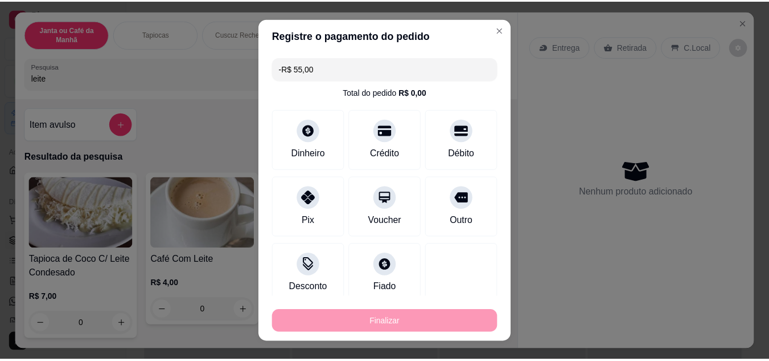
scroll to position [0, 0]
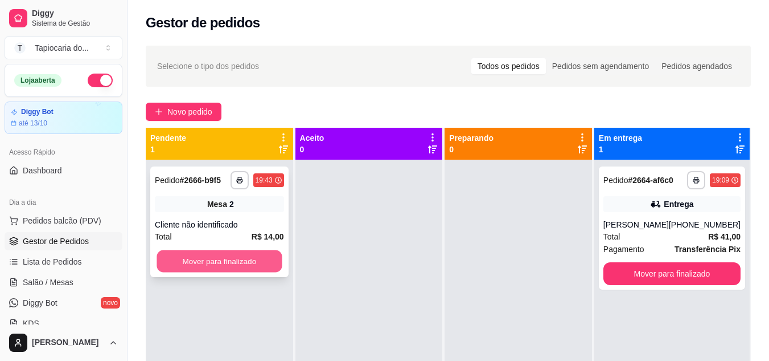
click at [240, 259] on button "Mover para finalizado" at bounding box center [219, 261] width 125 height 22
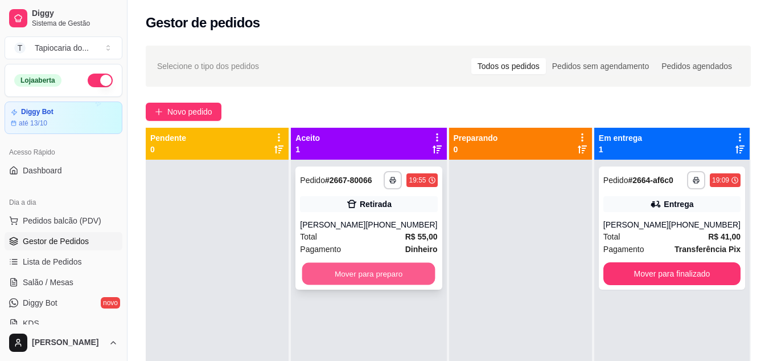
click at [379, 268] on button "Mover para preparo" at bounding box center [368, 274] width 133 height 22
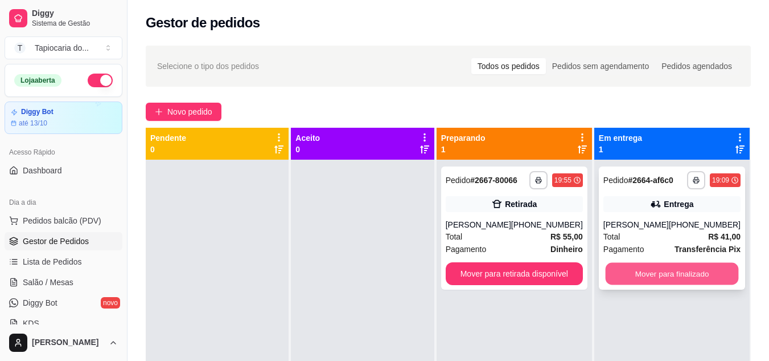
click at [691, 276] on button "Mover para finalizado" at bounding box center [671, 274] width 133 height 22
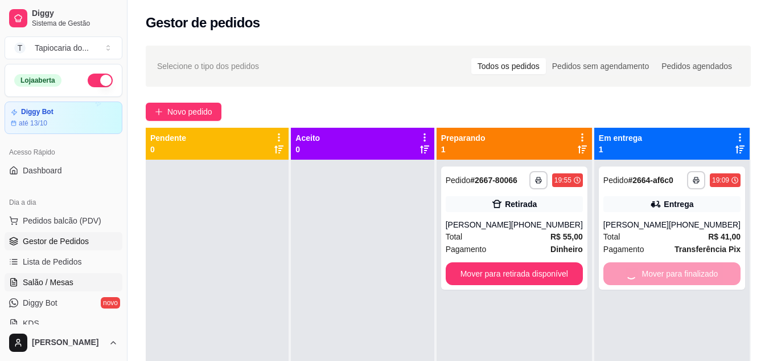
click at [85, 282] on link "Salão / Mesas" at bounding box center [64, 282] width 118 height 18
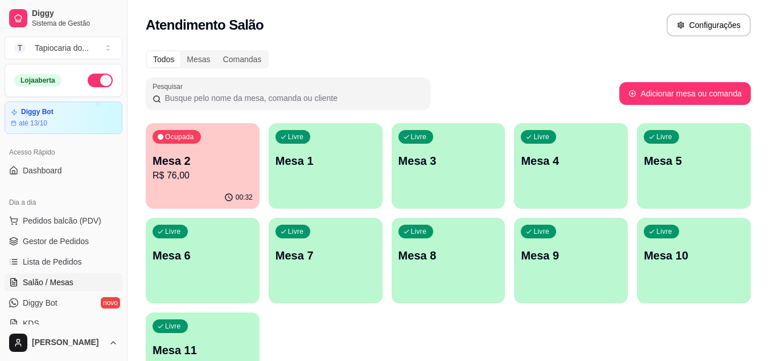
click at [303, 167] on p "Mesa 1" at bounding box center [326, 161] width 100 height 16
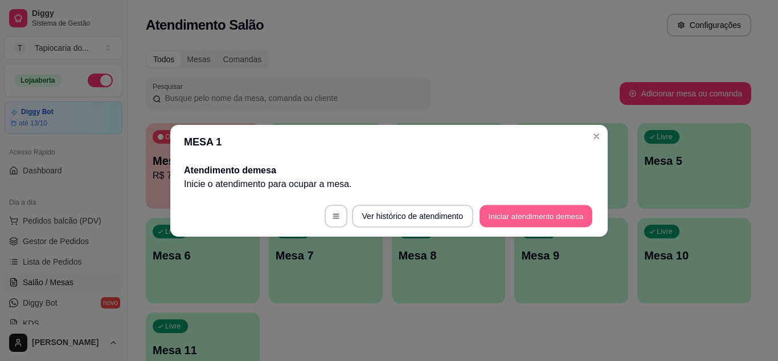
click at [501, 212] on button "Iniciar atendimento de mesa" at bounding box center [536, 215] width 113 height 22
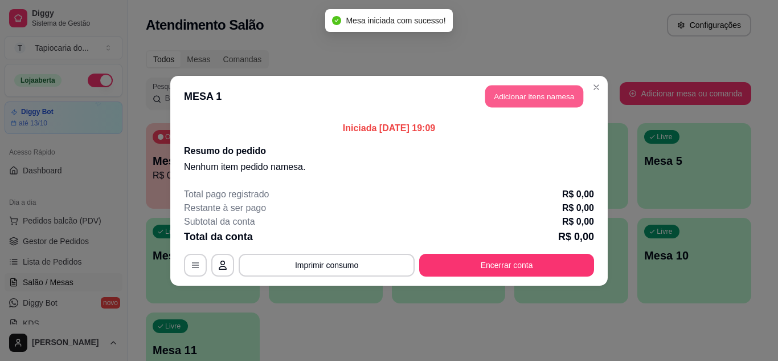
click at [485, 90] on button "Adicionar itens na mesa" at bounding box center [534, 96] width 98 height 22
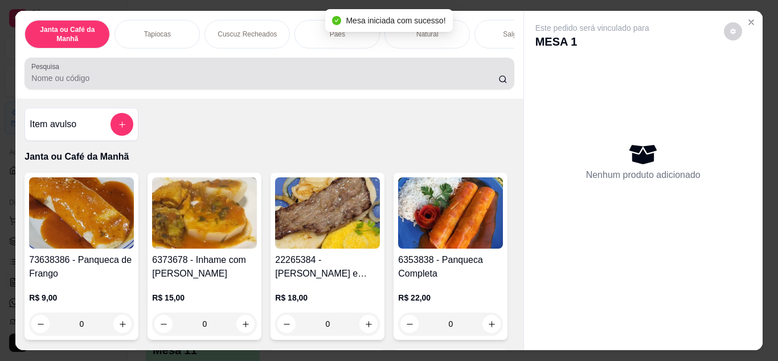
click at [396, 85] on div at bounding box center [269, 73] width 476 height 23
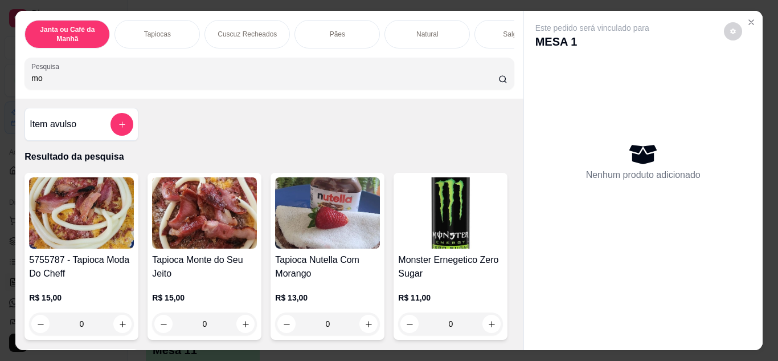
type input "mo"
click at [485, 81] on input "mo" at bounding box center [264, 77] width 467 height 11
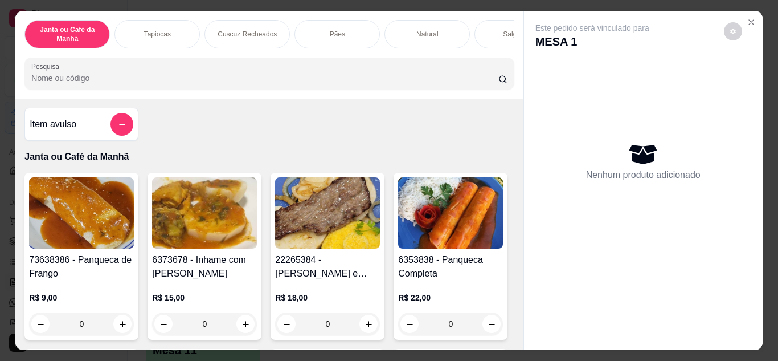
click at [456, 83] on input "Pesquisa" at bounding box center [264, 77] width 467 height 11
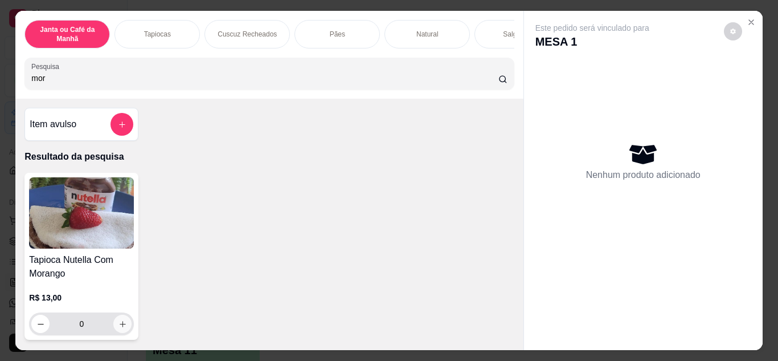
type input "mor"
click at [122, 326] on icon "increase-product-quantity" at bounding box center [122, 324] width 9 height 9
type input "1"
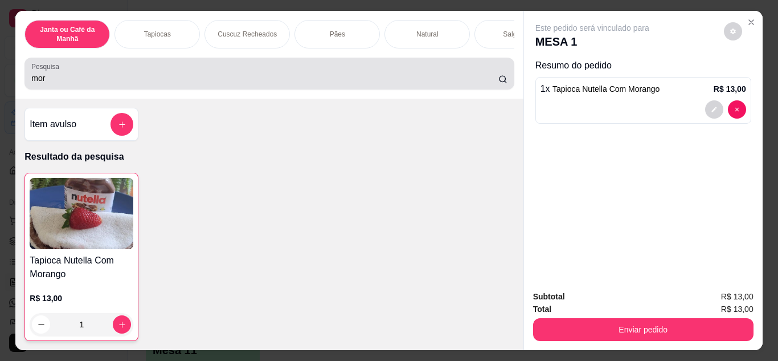
click at [206, 81] on input "mor" at bounding box center [264, 77] width 467 height 11
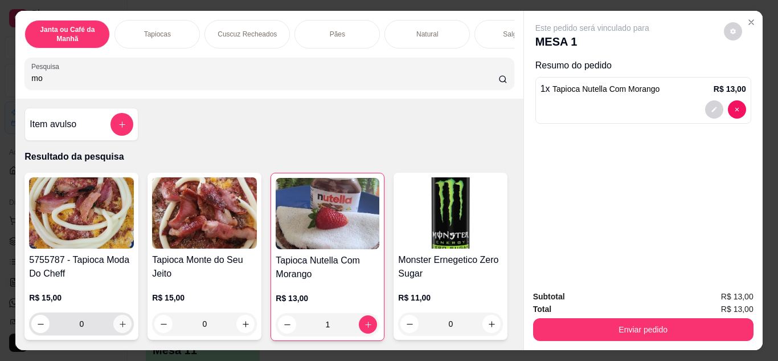
type input "mo"
click at [114, 329] on button "increase-product-quantity" at bounding box center [123, 323] width 18 height 18
type input "1"
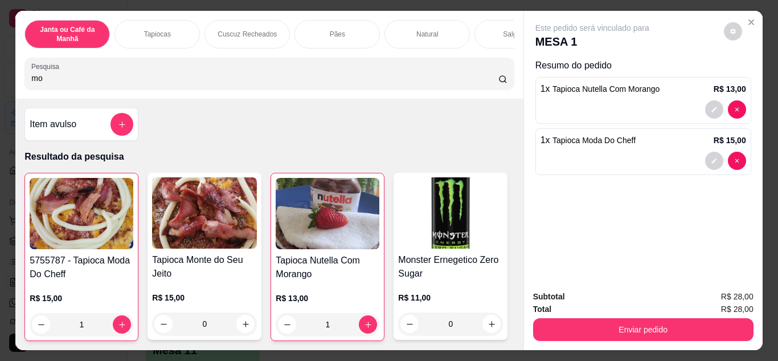
click at [211, 82] on input "mo" at bounding box center [264, 77] width 467 height 11
type input "m"
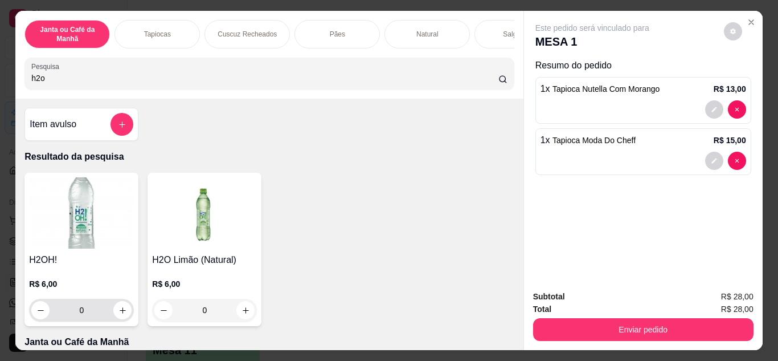
type input "h2o"
click at [105, 313] on input "0" at bounding box center [82, 309] width 64 height 23
click at [122, 313] on icon "increase-product-quantity" at bounding box center [122, 310] width 9 height 9
type input "1"
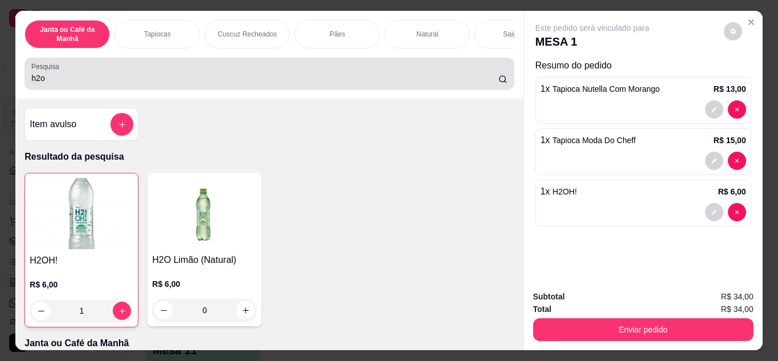
click at [252, 75] on div "h2o" at bounding box center [269, 73] width 476 height 23
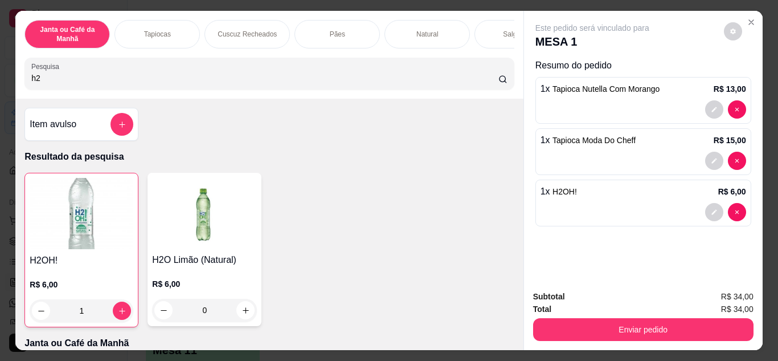
type input "h"
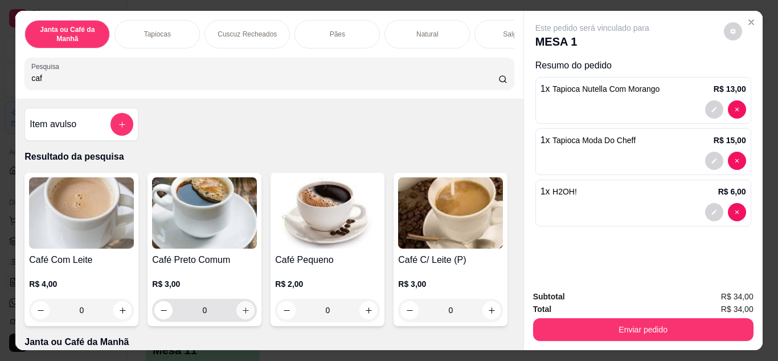
type input "caf"
click at [241, 311] on icon "increase-product-quantity" at bounding box center [245, 310] width 9 height 9
type input "1"
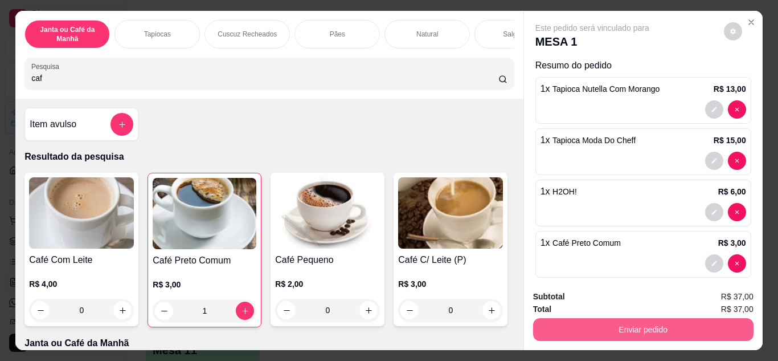
click at [589, 321] on button "Enviar pedido" at bounding box center [643, 329] width 220 height 23
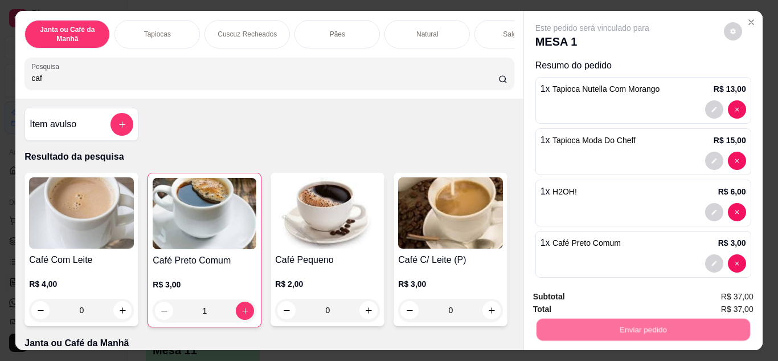
click at [589, 296] on button "Não registrar e enviar pedido" at bounding box center [605, 296] width 115 height 21
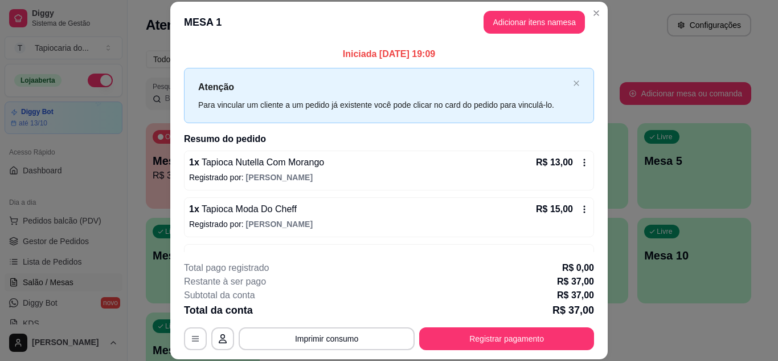
click at [588, 4] on header "MESA 1 Adicionar itens na mesa" at bounding box center [388, 22] width 437 height 41
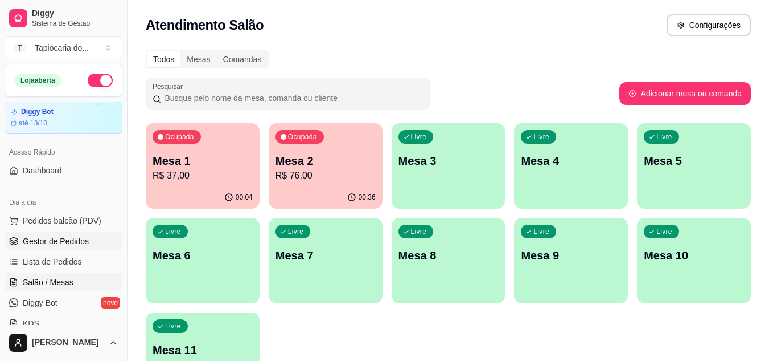
click at [89, 235] on link "Gestor de Pedidos" at bounding box center [64, 241] width 118 height 18
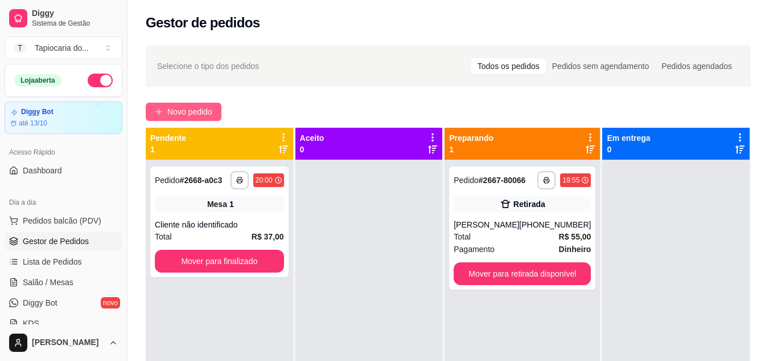
click at [203, 116] on span "Novo pedido" at bounding box center [189, 111] width 45 height 13
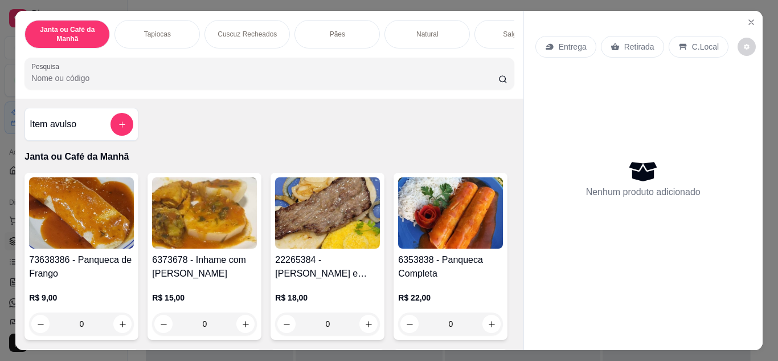
click at [326, 79] on input "Pesquisa" at bounding box center [264, 77] width 467 height 11
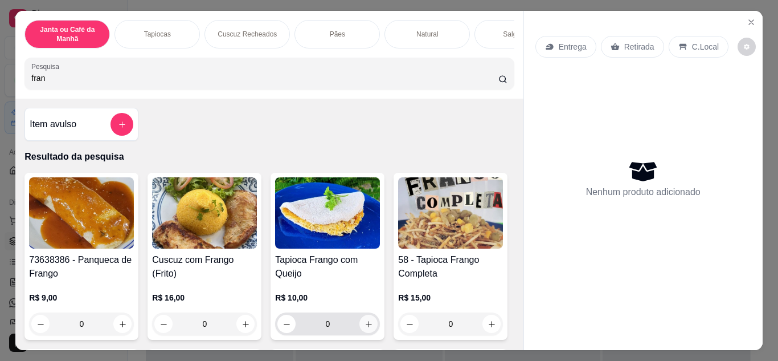
type input "fran"
click at [361, 330] on button "increase-product-quantity" at bounding box center [369, 323] width 18 height 18
type input "1"
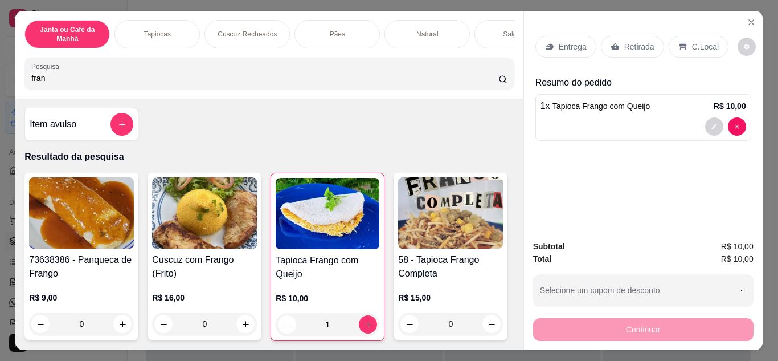
click at [212, 84] on input "fran" at bounding box center [264, 77] width 467 height 11
type input "f"
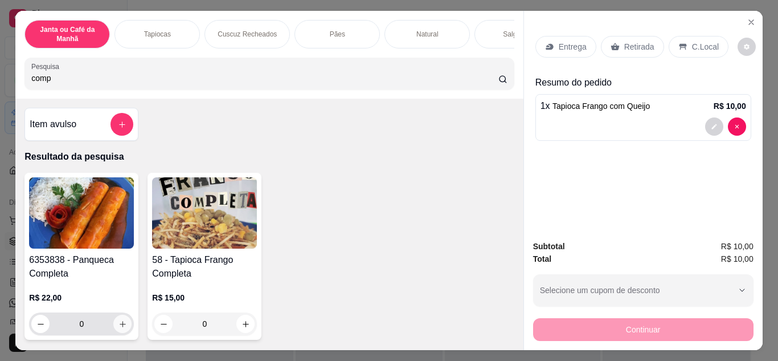
type input "comp"
click at [120, 327] on icon "increase-product-quantity" at bounding box center [123, 324] width 6 height 6
type input "1"
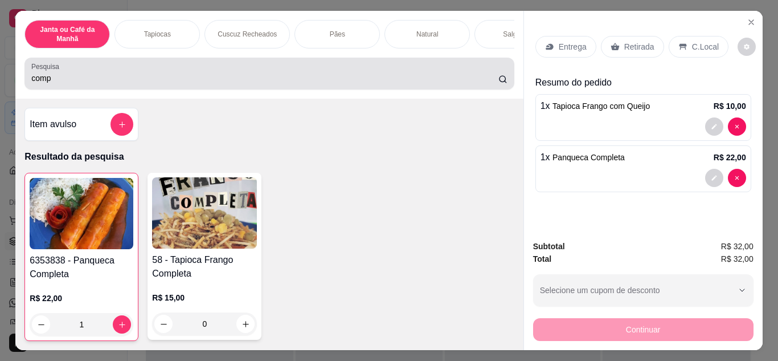
click at [310, 72] on div "comp" at bounding box center [269, 73] width 476 height 23
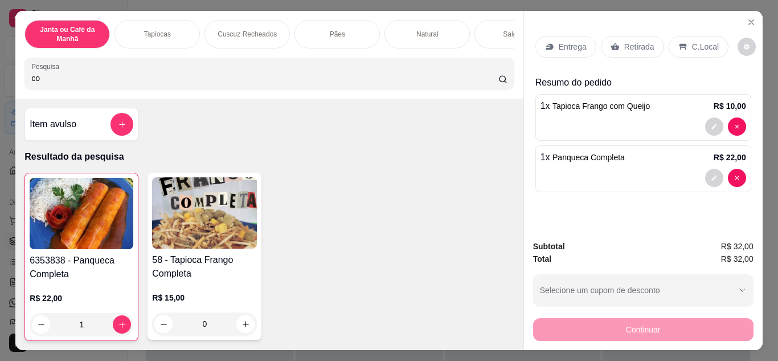
type input "c"
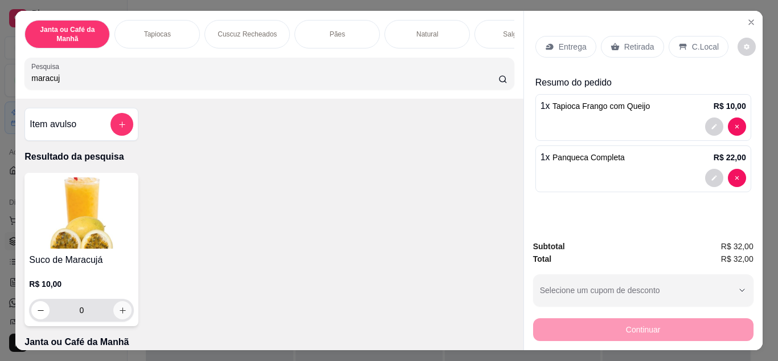
type input "maracuj"
click at [126, 310] on button "increase-product-quantity" at bounding box center [123, 310] width 18 height 18
type input "1"
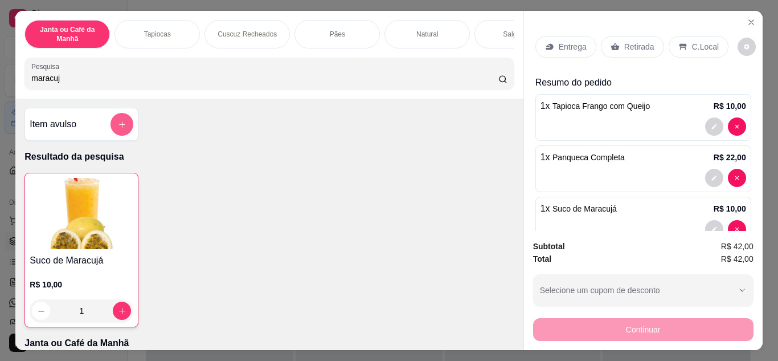
click at [114, 120] on button "add-separate-item" at bounding box center [121, 124] width 23 height 23
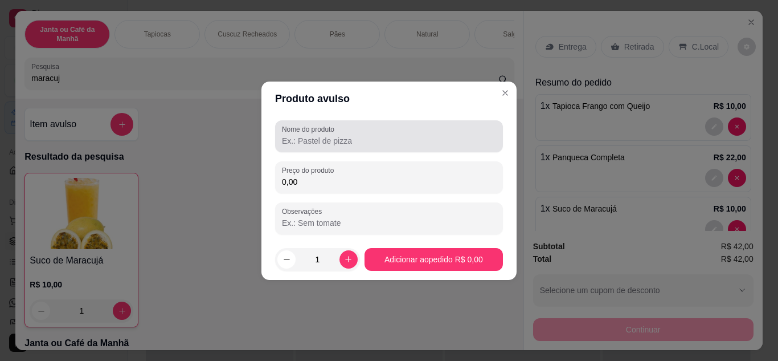
click at [413, 144] on input "Nome do produto" at bounding box center [389, 140] width 214 height 11
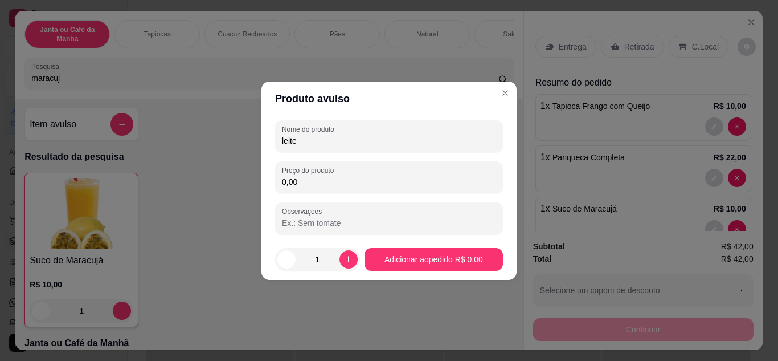
type input "leite"
drag, startPoint x: 411, startPoint y: 154, endPoint x: 415, endPoint y: 170, distance: 16.9
click at [415, 170] on div "Nome do produto leite Preço do produto 0,00 Observações" at bounding box center [389, 177] width 228 height 114
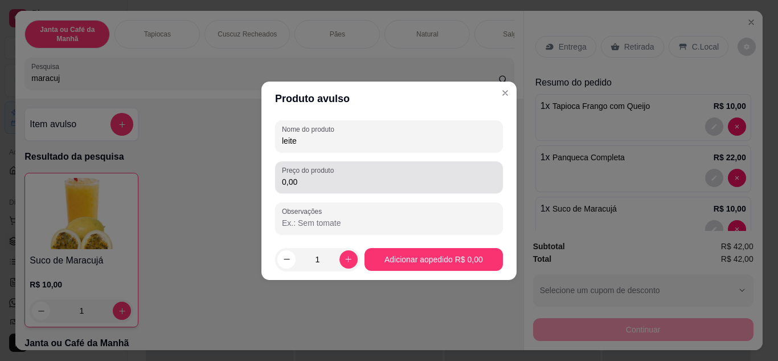
click at [415, 170] on div "0,00" at bounding box center [389, 177] width 214 height 23
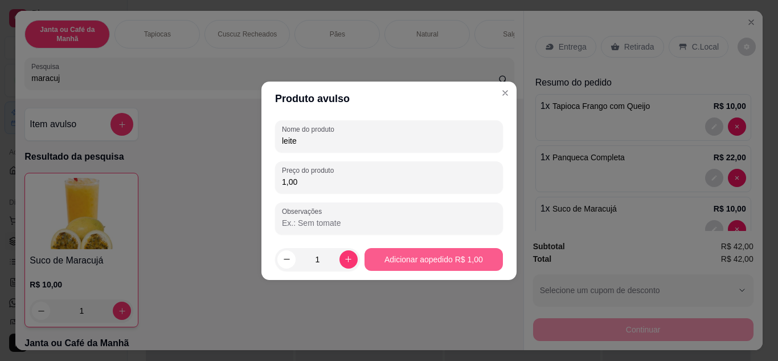
type input "1,00"
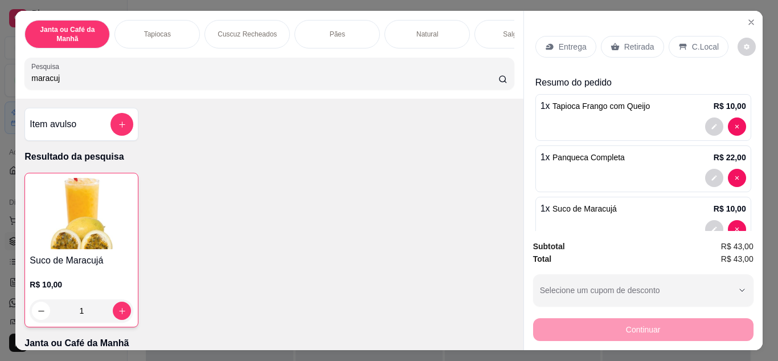
click at [564, 42] on p "Entrega" at bounding box center [573, 46] width 28 height 11
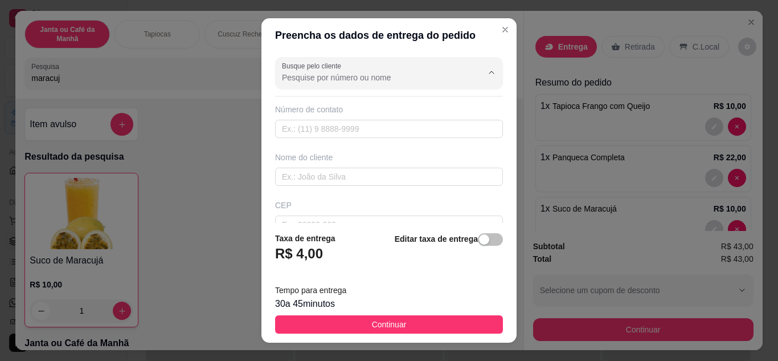
click at [437, 82] on input "Busque pelo cliente" at bounding box center [373, 77] width 182 height 11
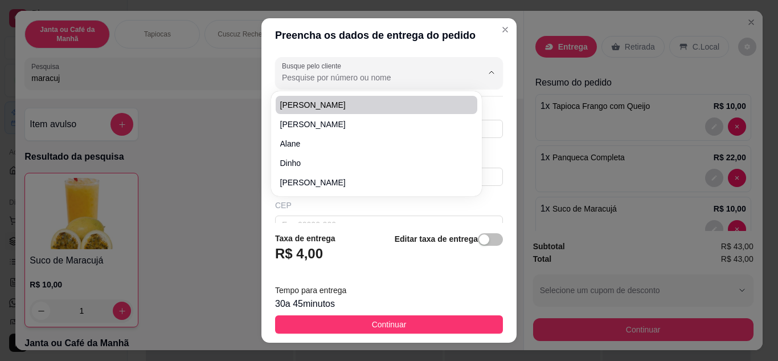
click at [293, 109] on span "[PERSON_NAME]" at bounding box center [370, 104] width 181 height 11
type input "[PERSON_NAME]"
type input "83991437645"
type input "[PERSON_NAME]"
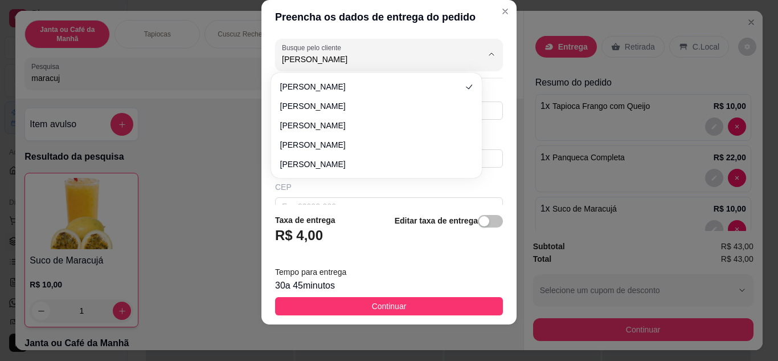
click at [609, 52] on div "Preencha os dados de entrega do pedido Busque pelo cliente [PERSON_NAME] Número…" at bounding box center [389, 180] width 778 height 361
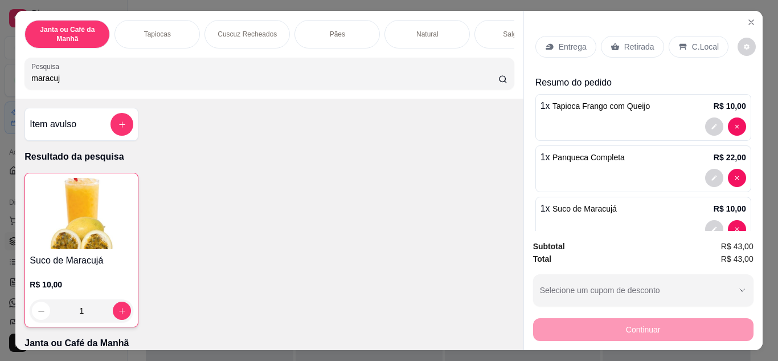
click at [626, 47] on p "Retirada" at bounding box center [639, 46] width 30 height 11
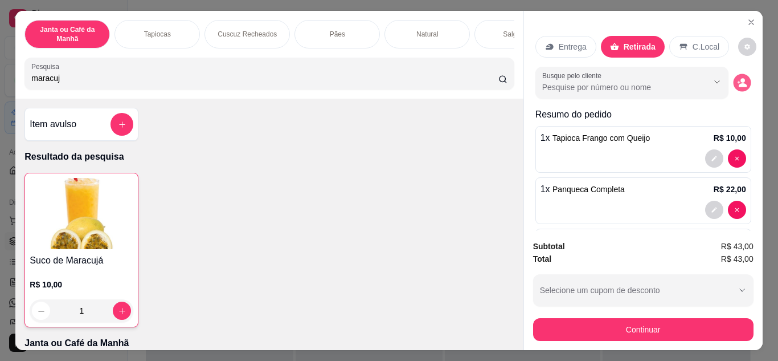
click at [737, 77] on icon "decrease-product-quantity" at bounding box center [742, 82] width 10 height 10
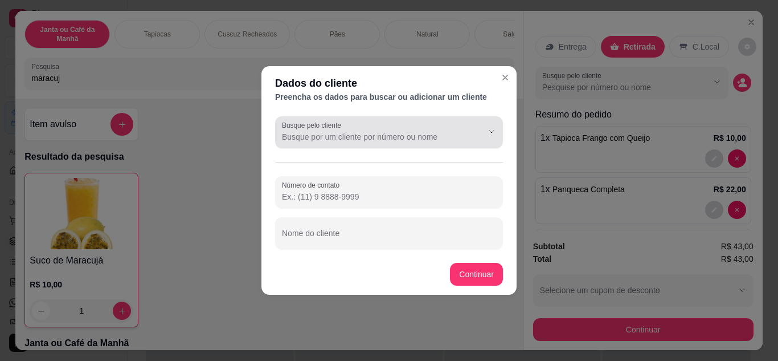
click at [445, 145] on div "Busque pelo cliente" at bounding box center [389, 132] width 228 height 32
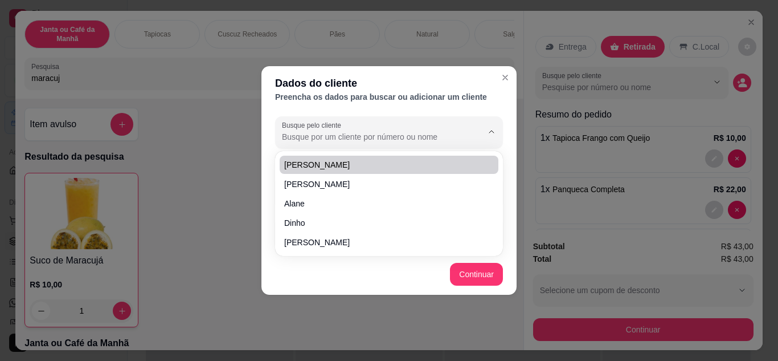
click at [323, 166] on span "[PERSON_NAME]" at bounding box center [383, 164] width 198 height 11
type input "[PERSON_NAME]"
type input "[PHONE_NUMBER]"
type input "[PERSON_NAME]"
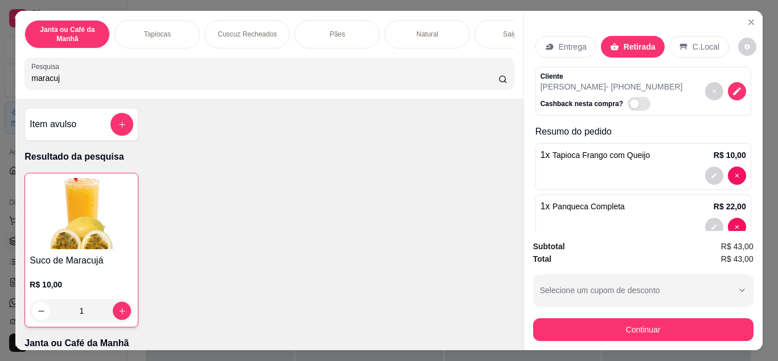
drag, startPoint x: 666, startPoint y: 337, endPoint x: 668, endPoint y: 323, distance: 14.4
click at [667, 329] on div "Subtotal R$ 43,00 Total R$ 43,00 Selecione um cupom de desconto Selecione um cu…" at bounding box center [643, 290] width 239 height 119
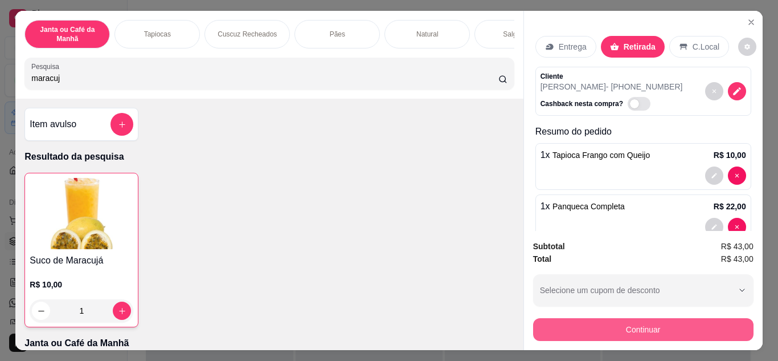
click at [668, 322] on button "Continuar" at bounding box center [643, 329] width 220 height 23
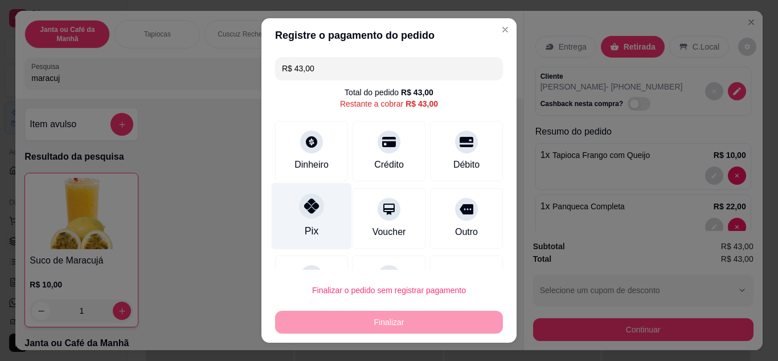
drag, startPoint x: 304, startPoint y: 223, endPoint x: 310, endPoint y: 237, distance: 15.6
click at [305, 224] on div "Pix" at bounding box center [312, 230] width 14 height 15
type input "R$ 0,00"
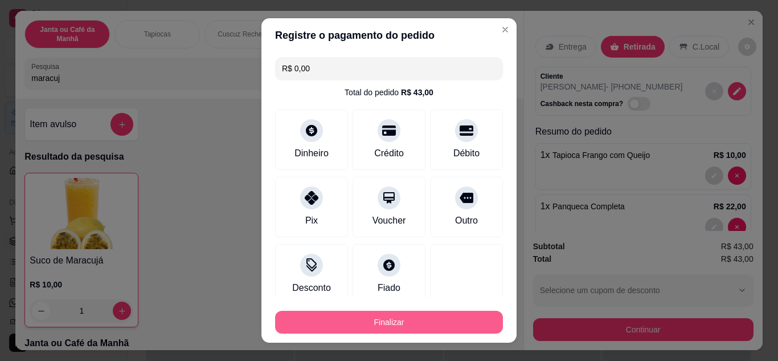
click at [357, 316] on button "Finalizar" at bounding box center [389, 321] width 228 height 23
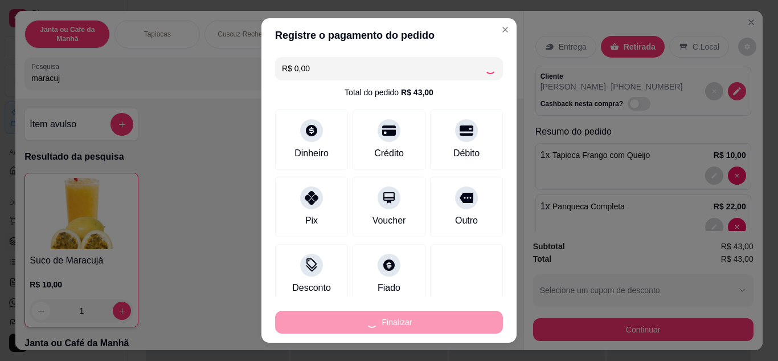
type input "0"
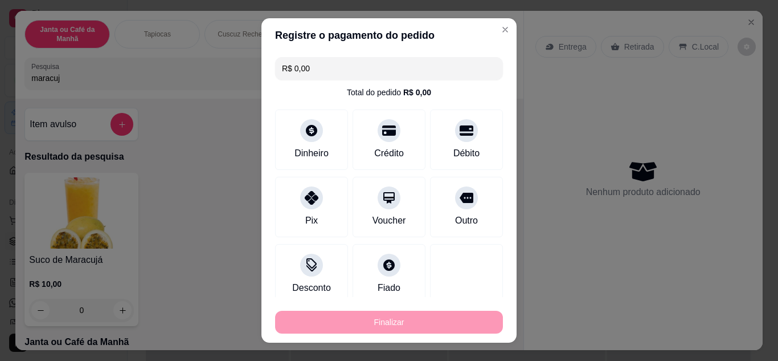
type input "-R$ 43,00"
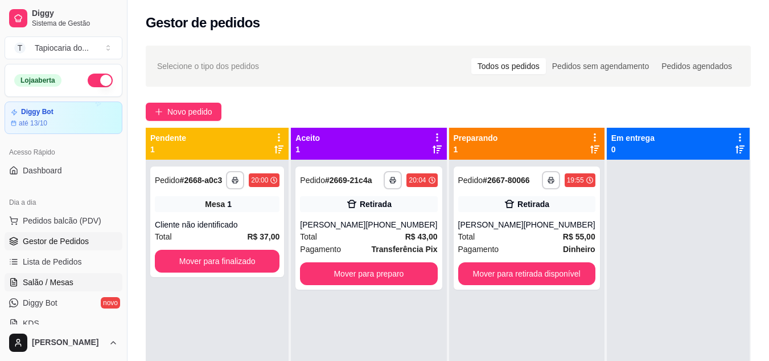
click at [74, 284] on link "Salão / Mesas" at bounding box center [64, 282] width 118 height 18
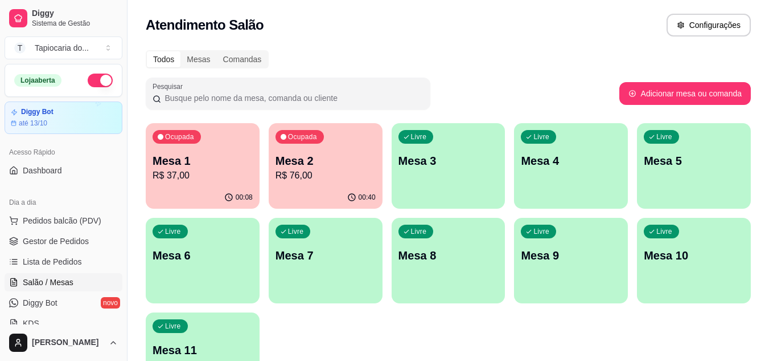
click at [335, 163] on p "Mesa 2" at bounding box center [326, 161] width 100 height 16
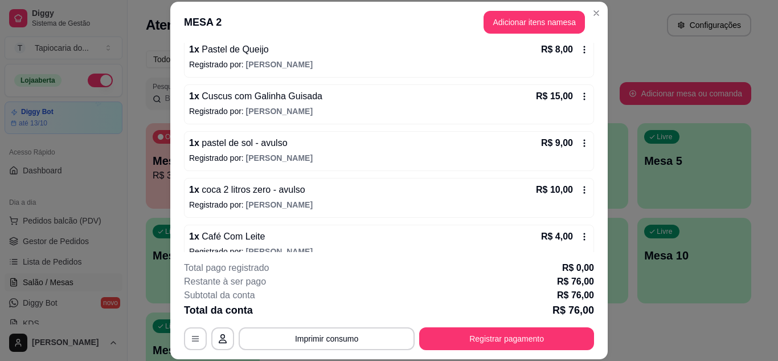
scroll to position [223, 0]
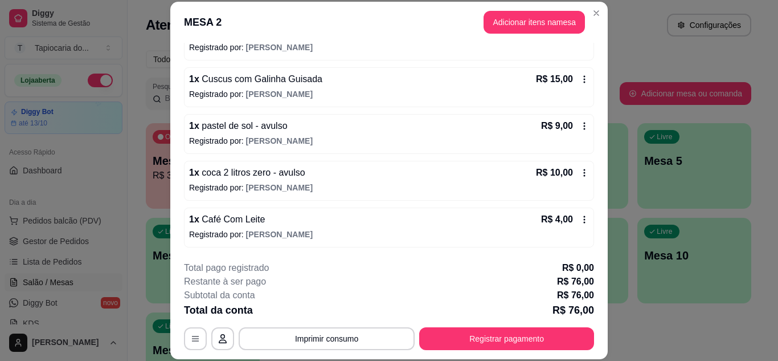
click at [580, 171] on icon at bounding box center [584, 172] width 9 height 9
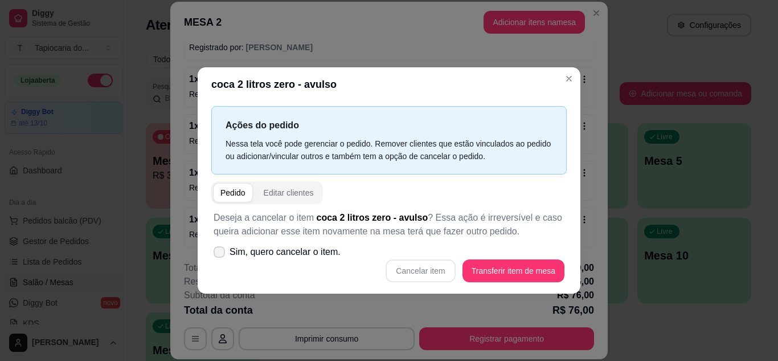
click at [221, 243] on label "Sim, quero cancelar o item." at bounding box center [277, 251] width 136 height 23
click at [220, 253] on input "Sim, quero cancelar o item." at bounding box center [216, 256] width 7 height 7
checkbox input "true"
click at [423, 273] on button "Cancelar item" at bounding box center [421, 270] width 68 height 22
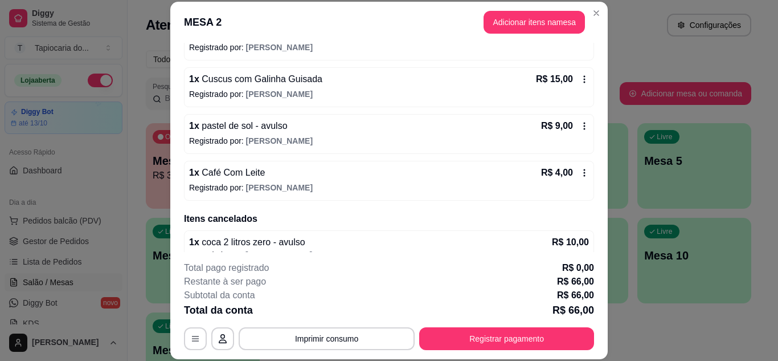
scroll to position [241, 0]
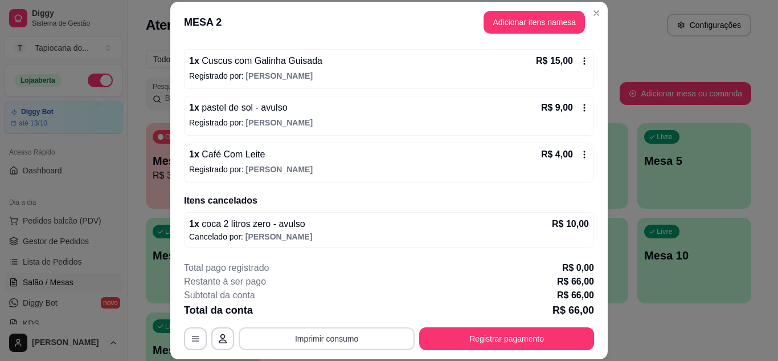
click at [304, 342] on button "Imprimir consumo" at bounding box center [327, 338] width 176 height 23
click at [325, 305] on button "Impressora" at bounding box center [326, 312] width 83 height 18
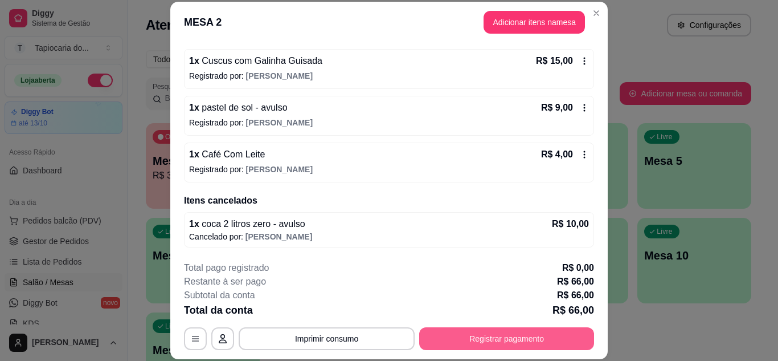
click at [492, 343] on button "Registrar pagamento" at bounding box center [506, 338] width 175 height 23
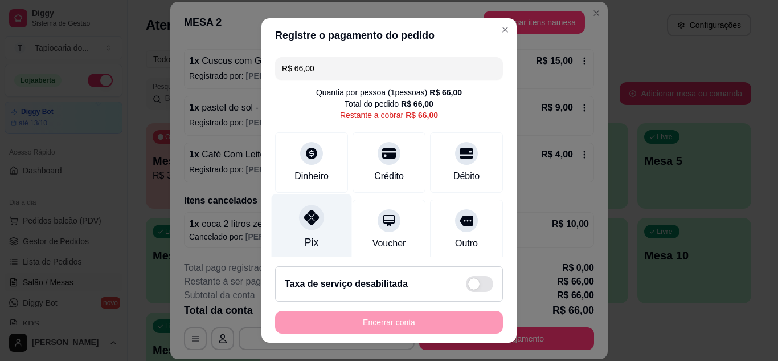
click at [305, 222] on icon at bounding box center [311, 217] width 15 height 15
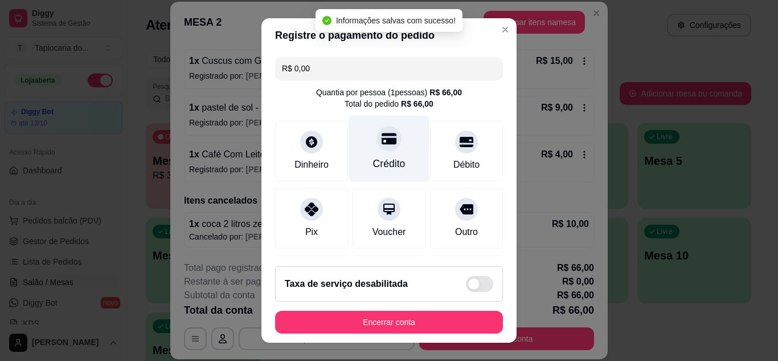
click at [376, 148] on div at bounding box center [388, 138] width 25 height 25
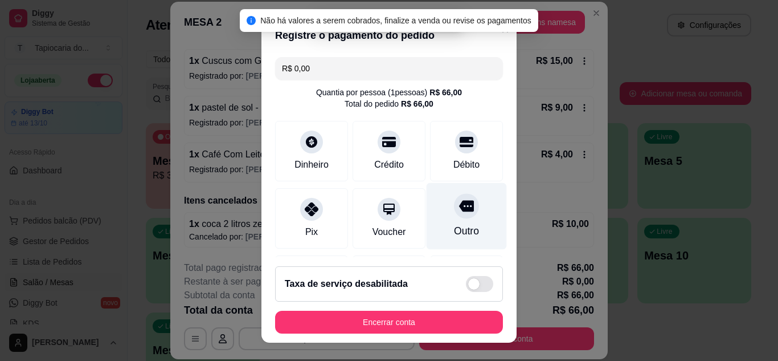
scroll to position [136, 0]
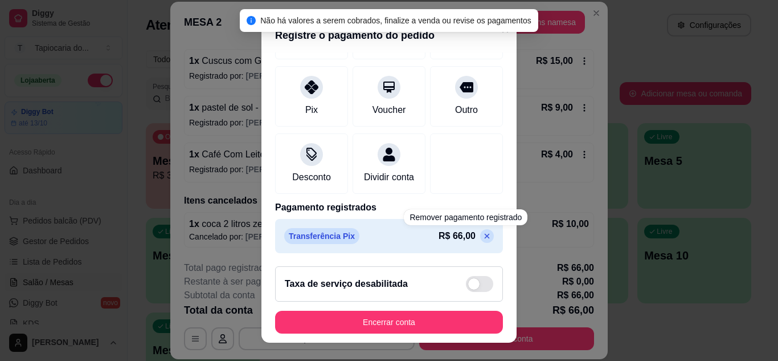
click at [457, 238] on div "R$ 66,00" at bounding box center [466, 236] width 55 height 14
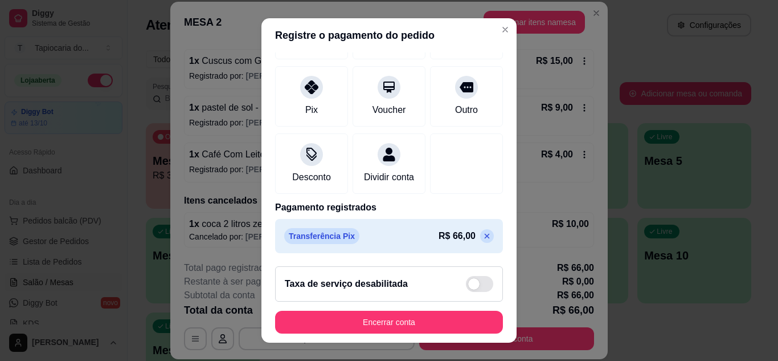
click at [482, 239] on icon at bounding box center [486, 235] width 9 height 9
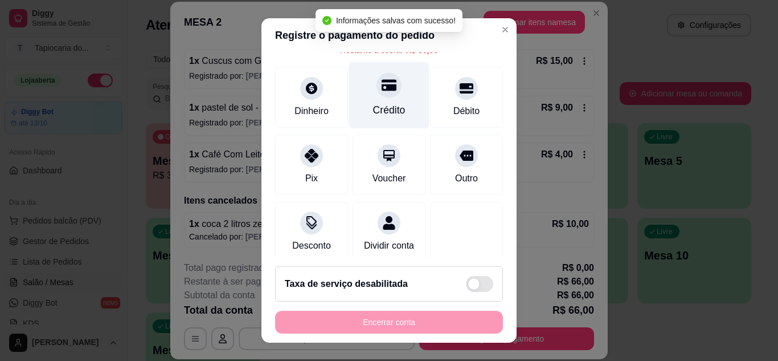
scroll to position [31, 0]
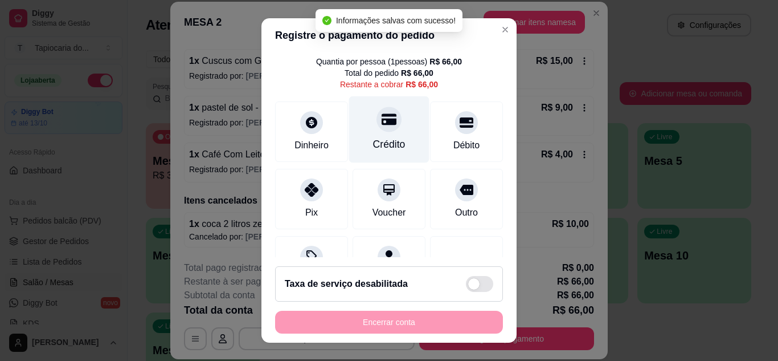
click at [382, 117] on icon at bounding box center [389, 119] width 15 height 15
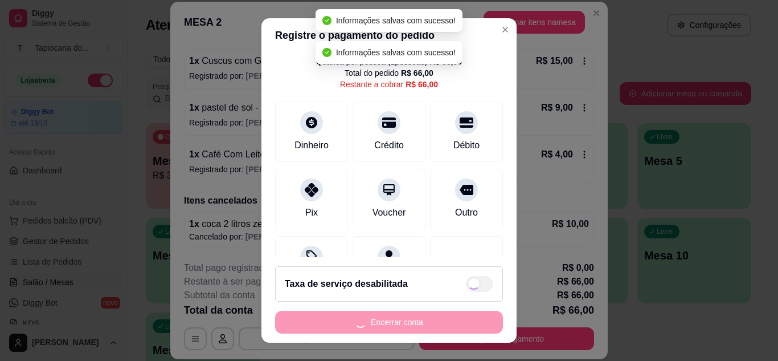
type input "R$ 0,00"
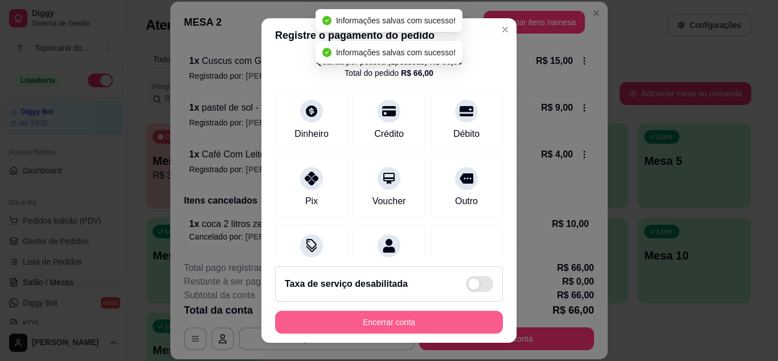
click at [419, 325] on button "Encerrar conta" at bounding box center [389, 321] width 228 height 23
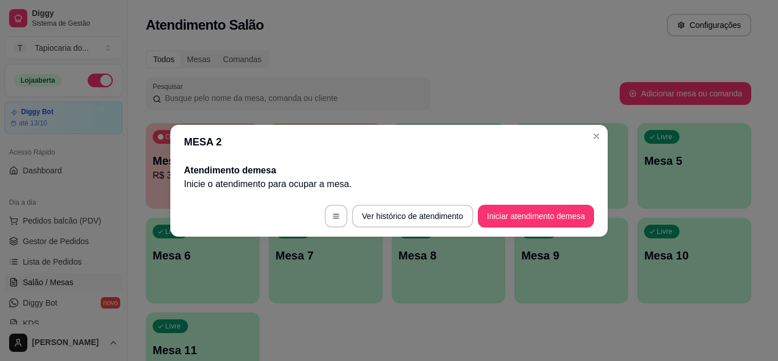
scroll to position [0, 0]
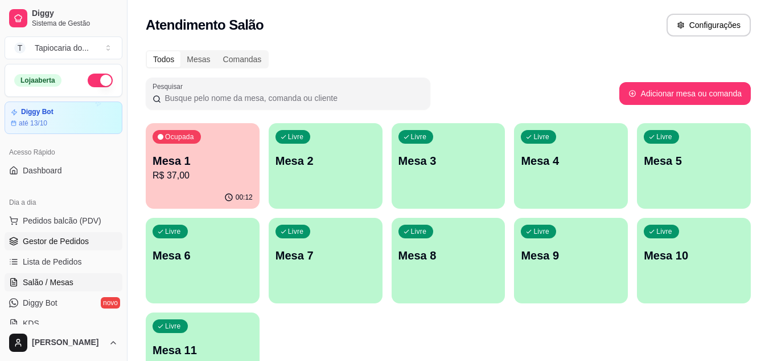
click at [62, 246] on span "Gestor de Pedidos" at bounding box center [56, 240] width 66 height 11
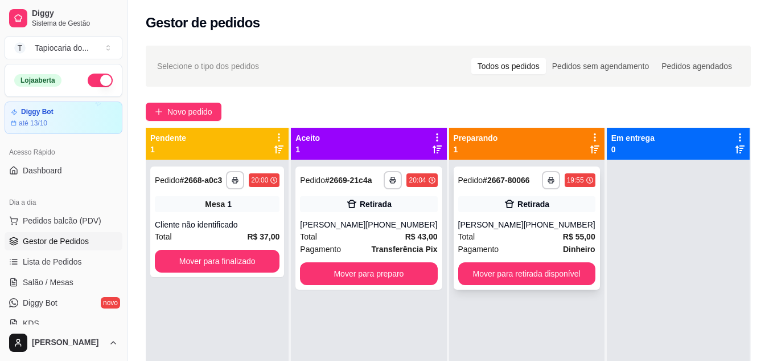
click at [518, 204] on div "Retirada" at bounding box center [534, 203] width 32 height 11
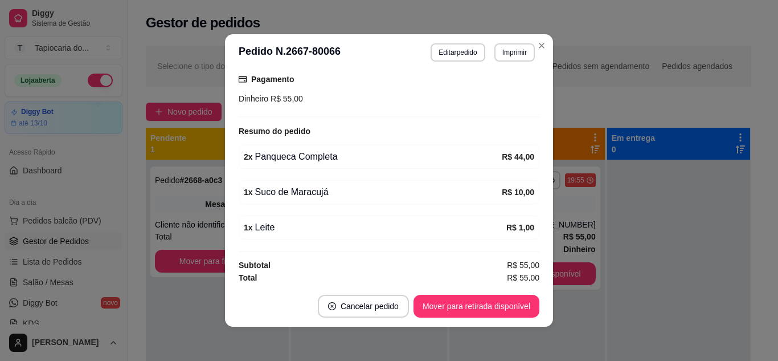
scroll to position [185, 0]
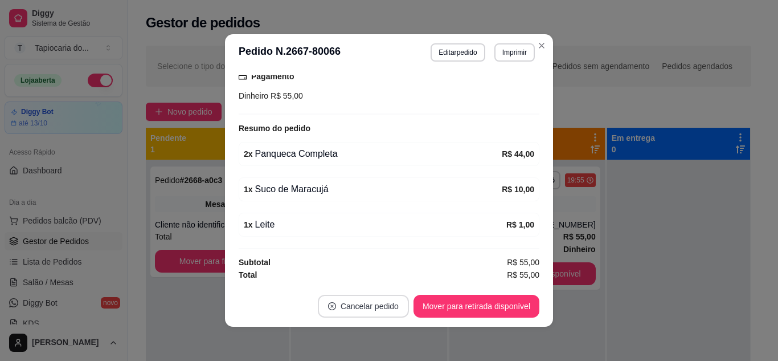
click at [390, 304] on button "Cancelar pedido" at bounding box center [363, 305] width 91 height 23
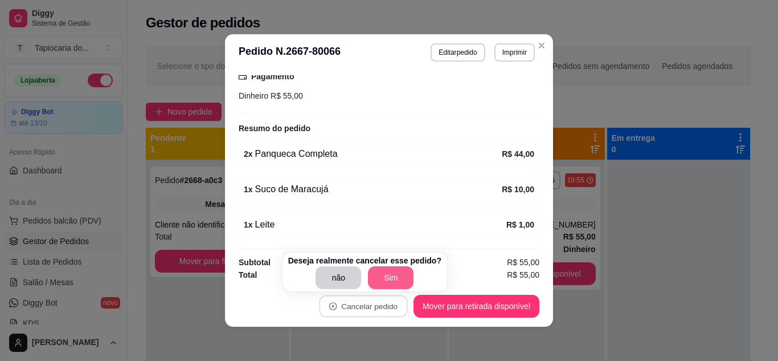
click at [387, 284] on button "Sim" at bounding box center [391, 277] width 46 height 23
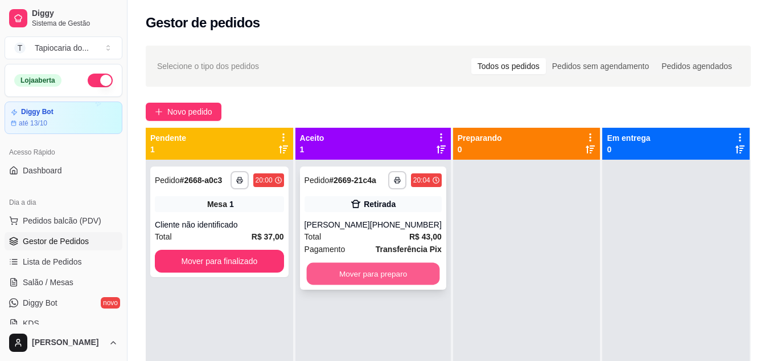
click at [395, 281] on button "Mover para preparo" at bounding box center [372, 274] width 133 height 22
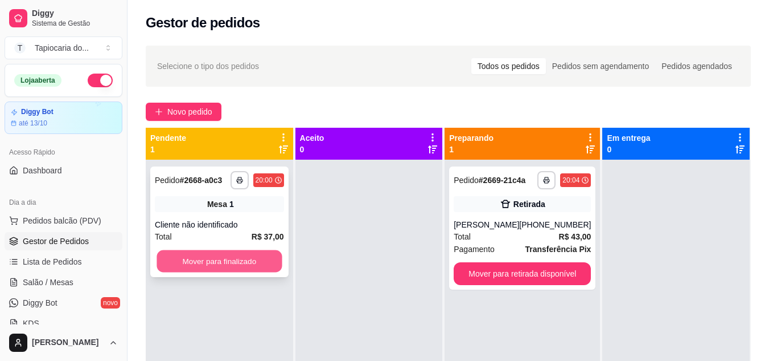
click at [211, 260] on button "Mover para finalizado" at bounding box center [219, 261] width 125 height 22
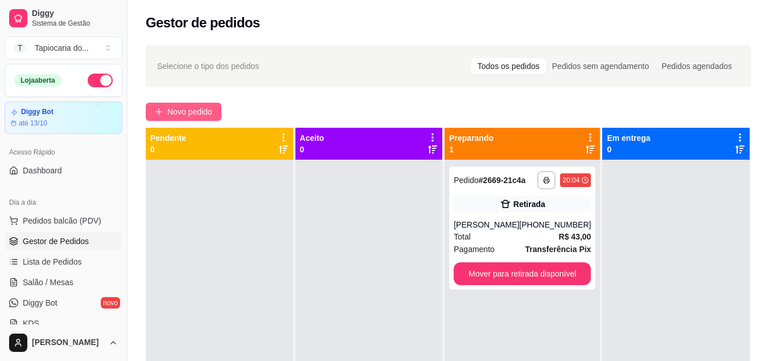
click at [192, 107] on span "Novo pedido" at bounding box center [189, 111] width 45 height 13
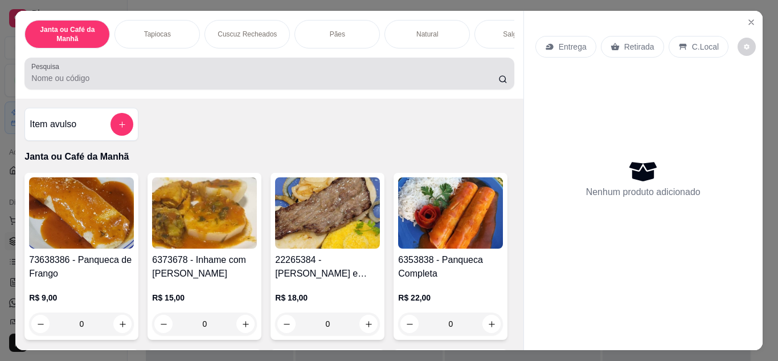
click at [327, 83] on input "Pesquisa" at bounding box center [264, 77] width 467 height 11
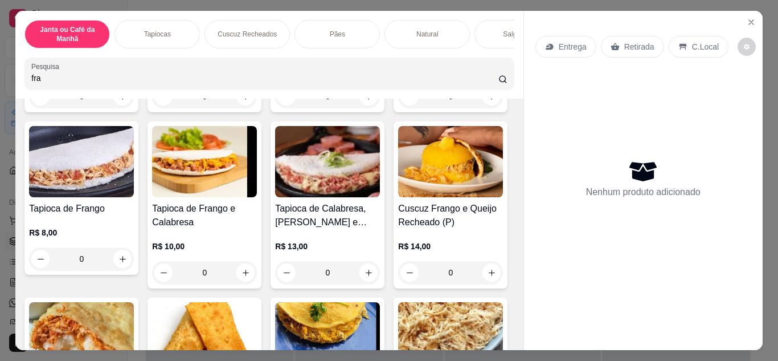
scroll to position [228, 0]
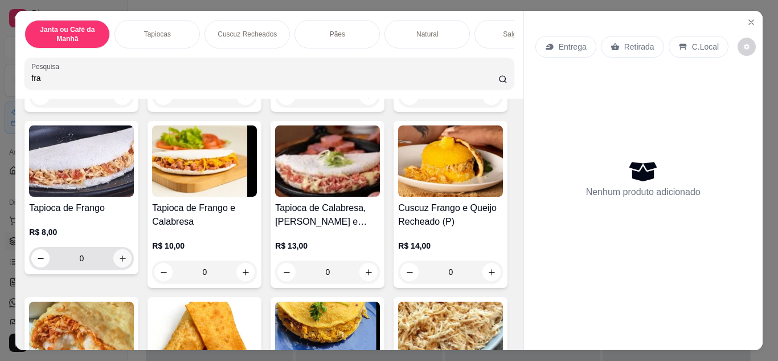
type input "fra"
click at [127, 262] on icon "increase-product-quantity" at bounding box center [122, 258] width 9 height 9
type input "1"
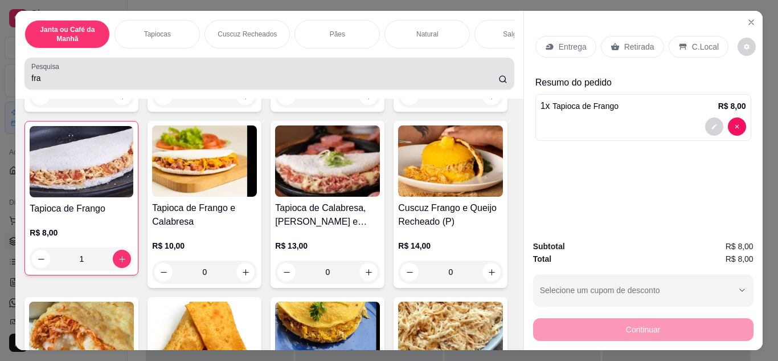
click at [203, 81] on input "fra" at bounding box center [264, 77] width 467 height 11
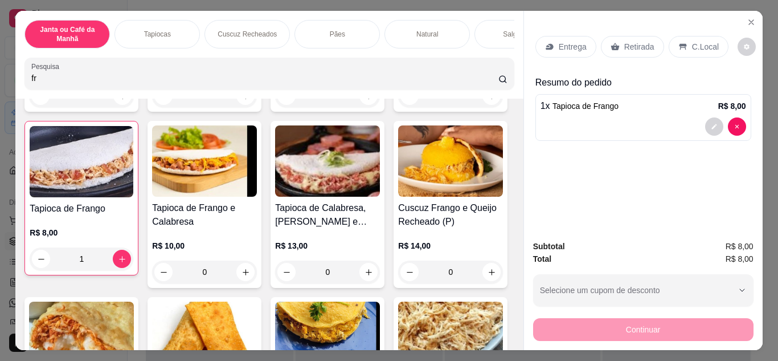
type input "f"
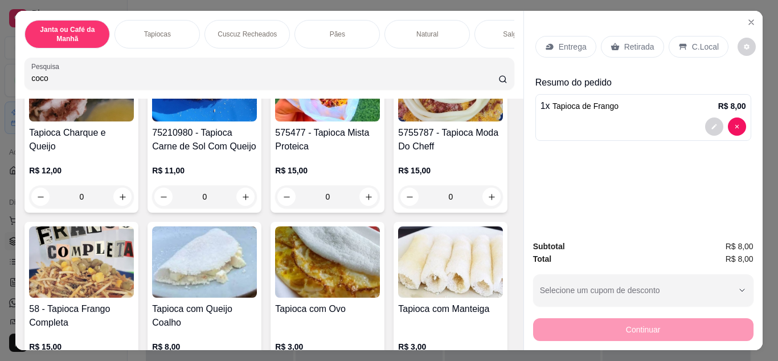
scroll to position [1053, 0]
type input "coco"
click at [118, 24] on icon "increase-product-quantity" at bounding box center [122, 20] width 9 height 9
type input "1"
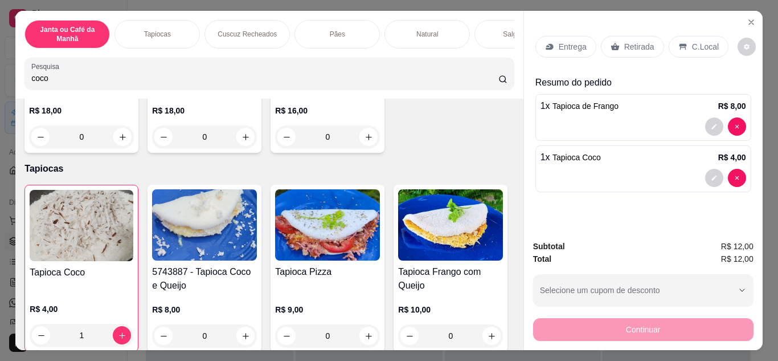
scroll to position [712, 0]
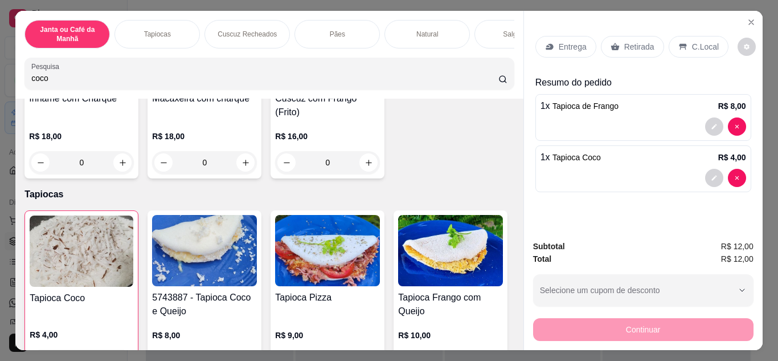
click at [218, 76] on input "coco" at bounding box center [264, 77] width 467 height 11
type input "c"
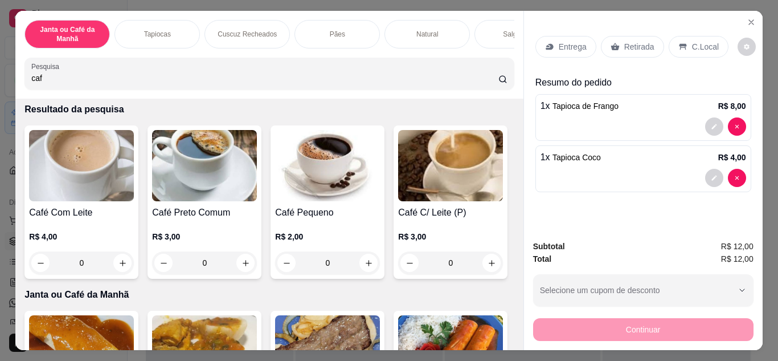
scroll to position [0, 0]
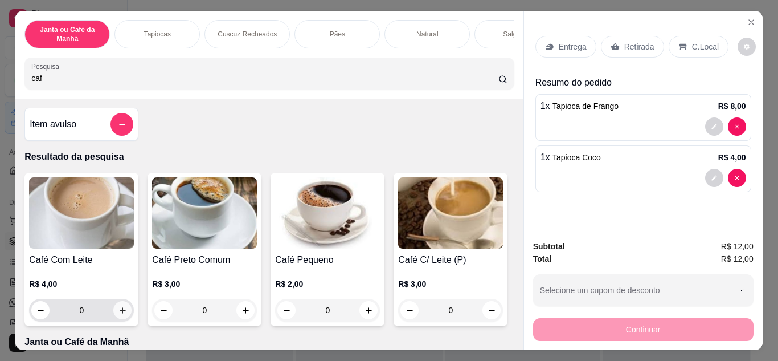
type input "caf"
click at [123, 313] on button "increase-product-quantity" at bounding box center [123, 310] width 18 height 18
type input "1"
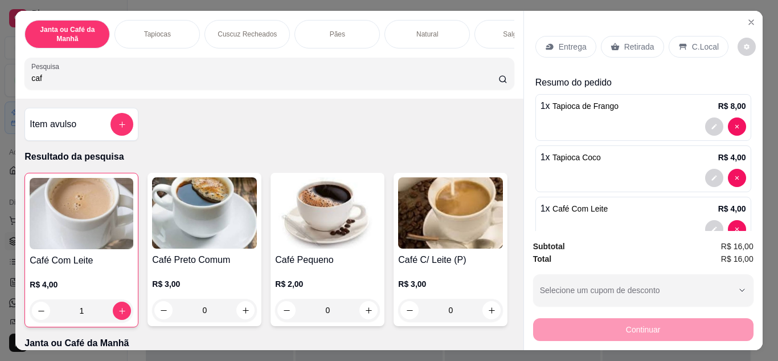
click at [546, 44] on icon at bounding box center [549, 47] width 7 height 6
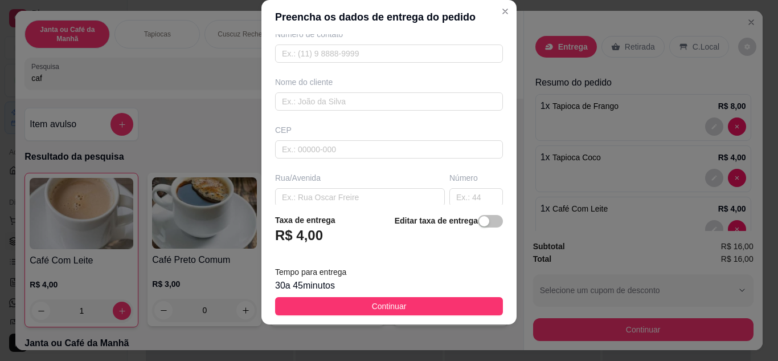
scroll to position [213, 0]
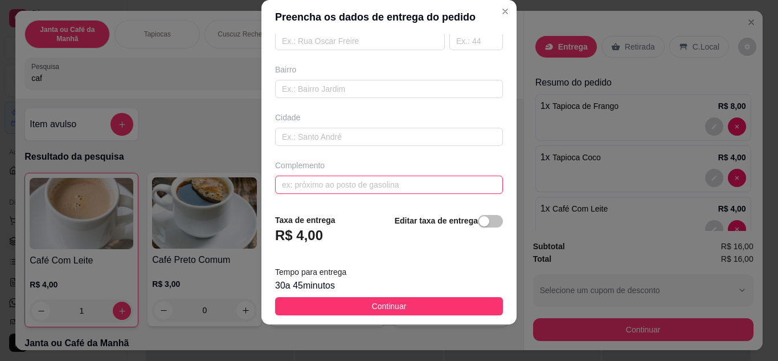
paste input "Pra entregar na conveniência do posto de [PERSON_NAME]"
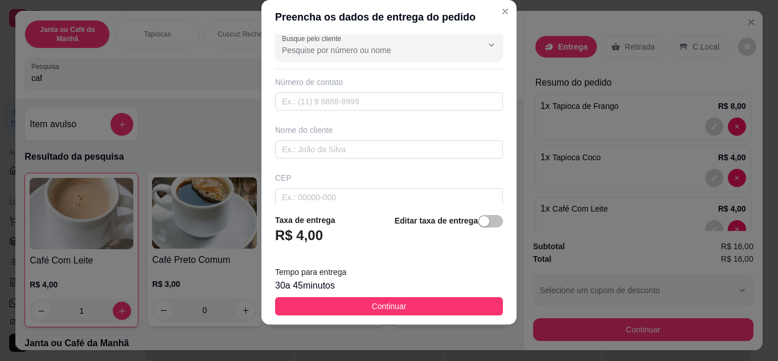
scroll to position [0, 0]
type input "Pra entregar na conveniência do posto de [PERSON_NAME]"
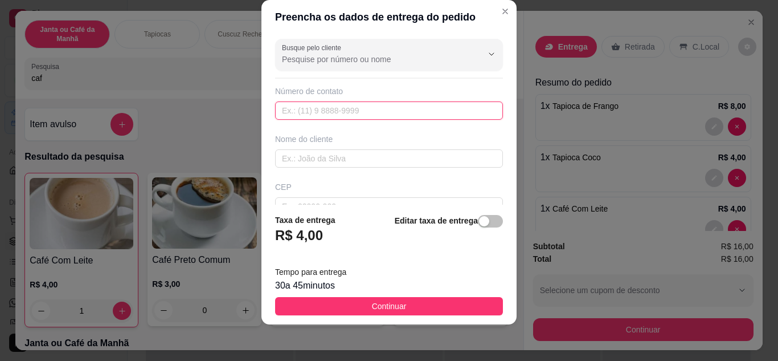
paste input "[PHONE_NUMBER]"
click at [292, 113] on input "[PHONE_NUMBER]" at bounding box center [389, 110] width 228 height 18
type input "[PHONE_NUMBER]"
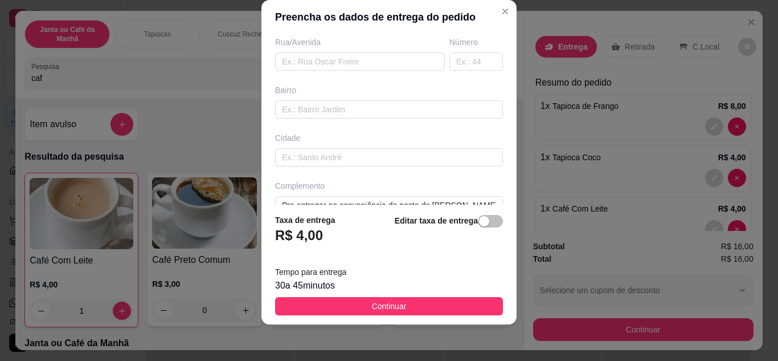
scroll to position [213, 0]
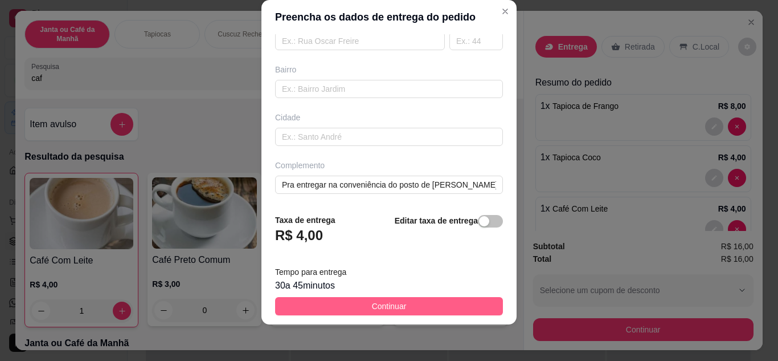
click at [426, 301] on button "Continuar" at bounding box center [389, 306] width 228 height 18
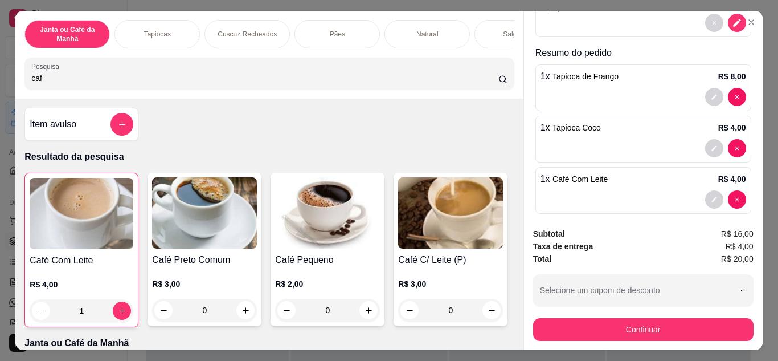
scroll to position [30, 0]
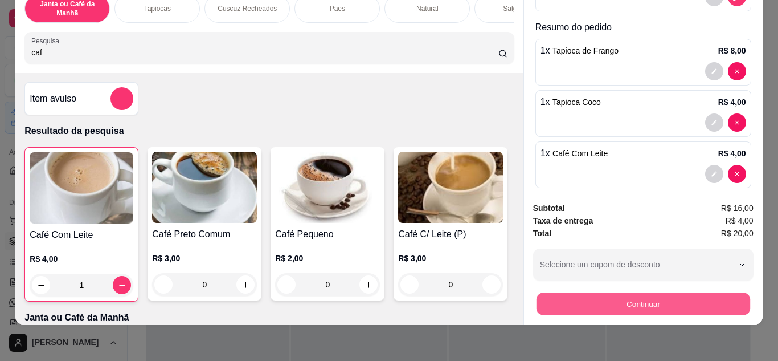
click at [654, 293] on button "Continuar" at bounding box center [643, 304] width 214 height 22
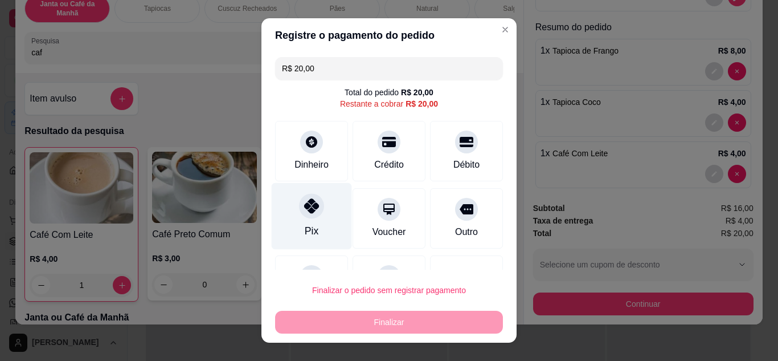
click at [310, 210] on icon at bounding box center [311, 205] width 15 height 15
type input "R$ 0,00"
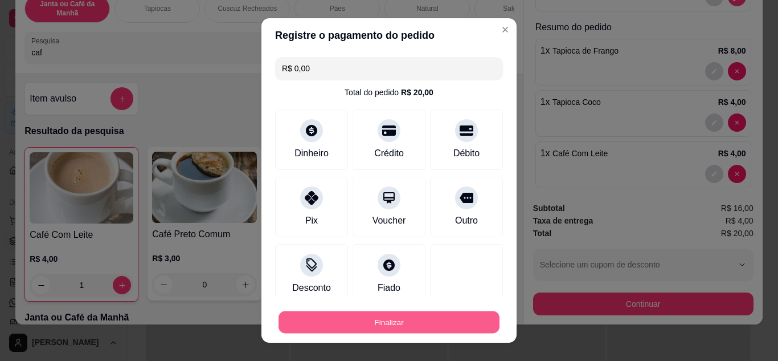
click at [362, 323] on button "Finalizar" at bounding box center [389, 322] width 221 height 22
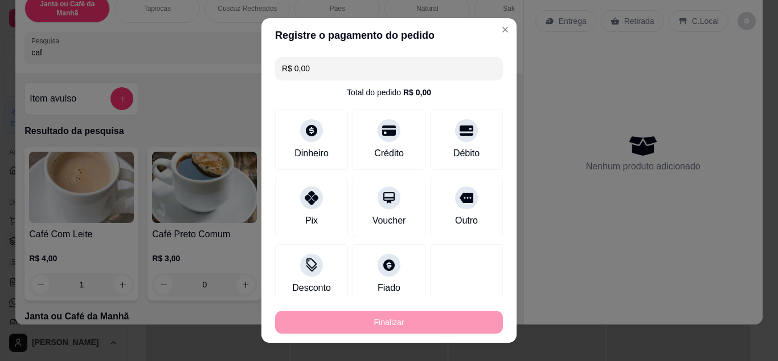
type input "0"
type input "-R$ 20,00"
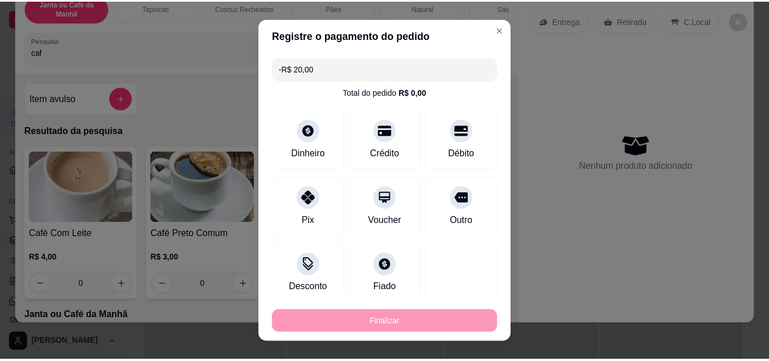
scroll to position [0, 0]
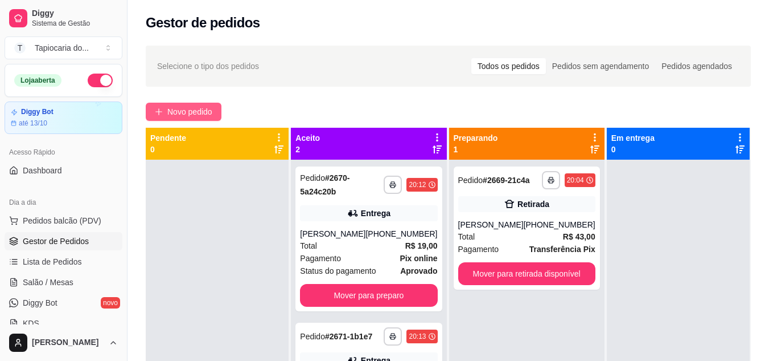
click at [174, 103] on button "Novo pedido" at bounding box center [184, 112] width 76 height 18
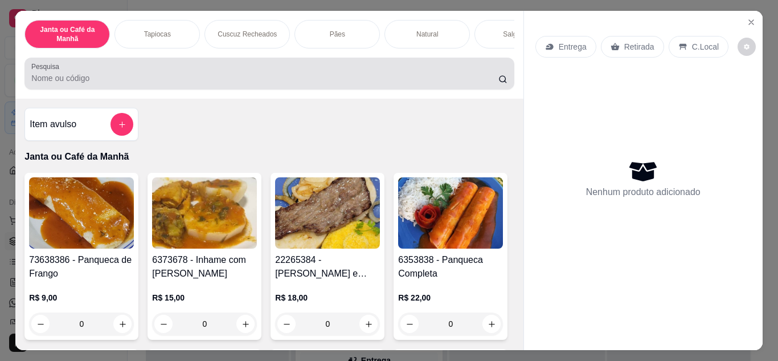
click at [263, 71] on div at bounding box center [269, 73] width 476 height 23
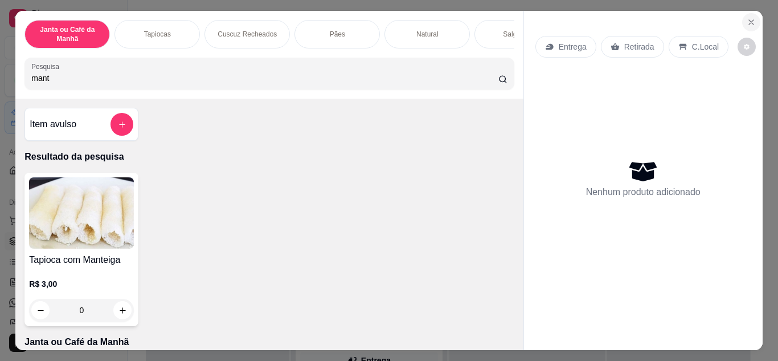
type input "mant"
click at [742, 14] on button "Close" at bounding box center [751, 22] width 18 height 18
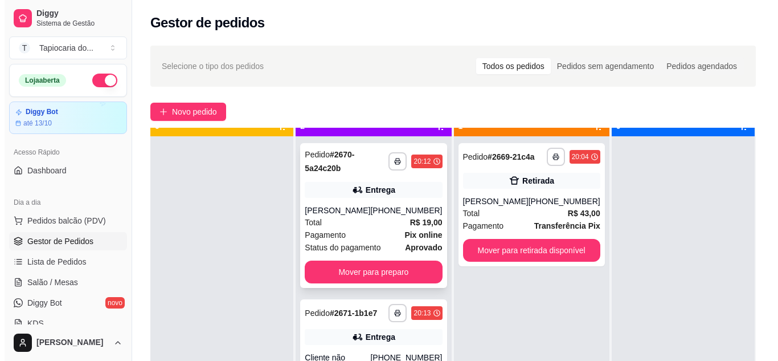
scroll to position [32, 0]
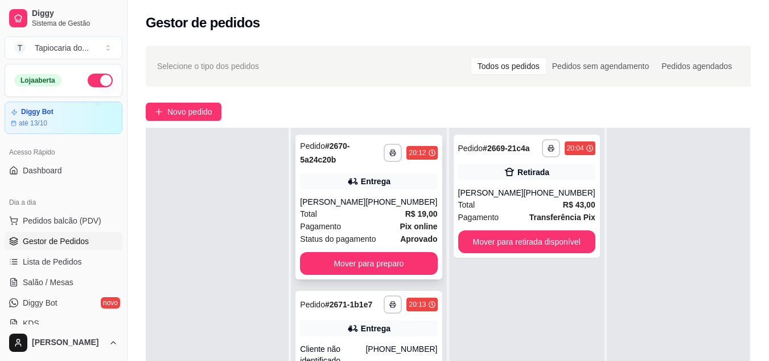
click at [374, 226] on div "Pagamento Pix online" at bounding box center [368, 226] width 137 height 13
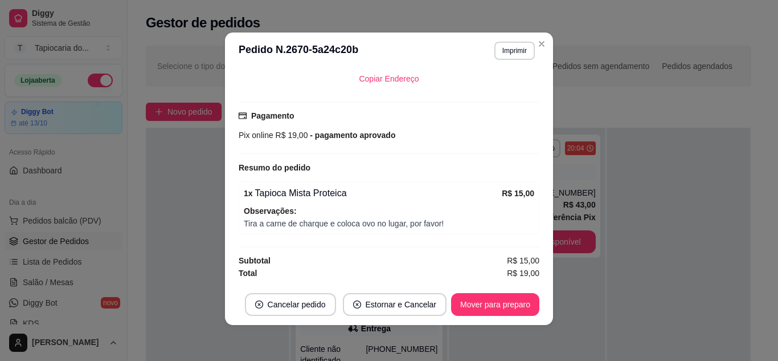
scroll to position [2, 0]
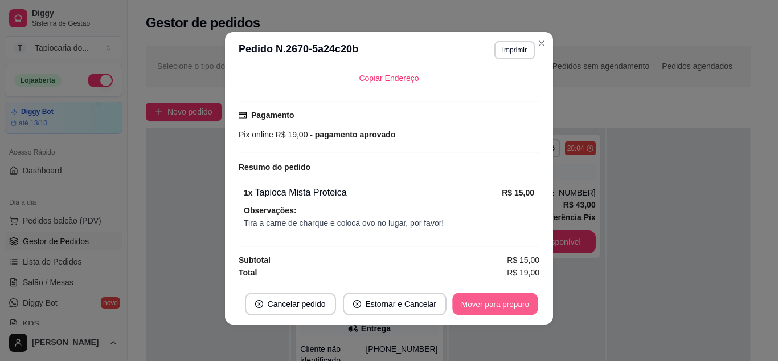
click at [480, 301] on button "Mover para preparo" at bounding box center [494, 304] width 85 height 22
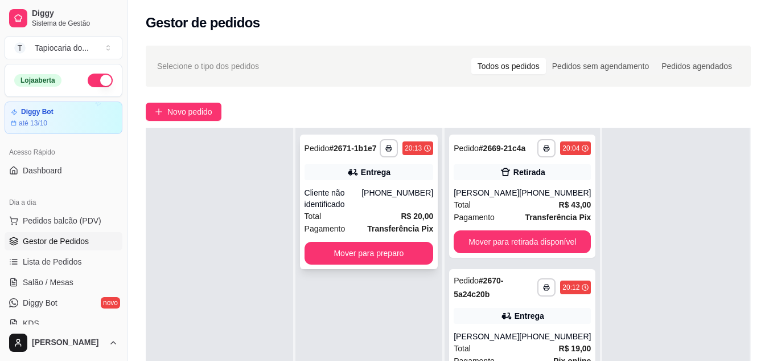
click at [382, 202] on div "[PHONE_NUMBER]" at bounding box center [398, 198] width 72 height 23
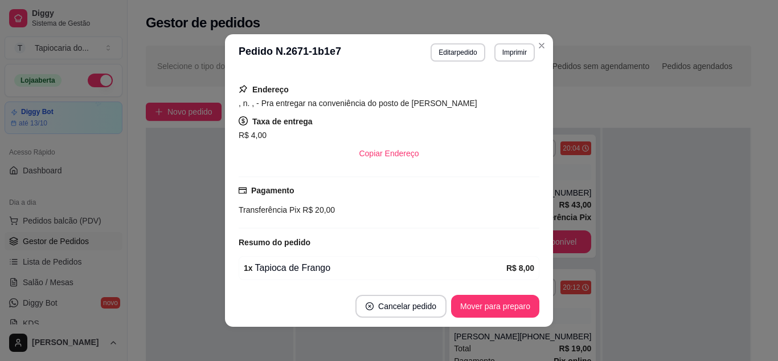
scroll to position [171, 0]
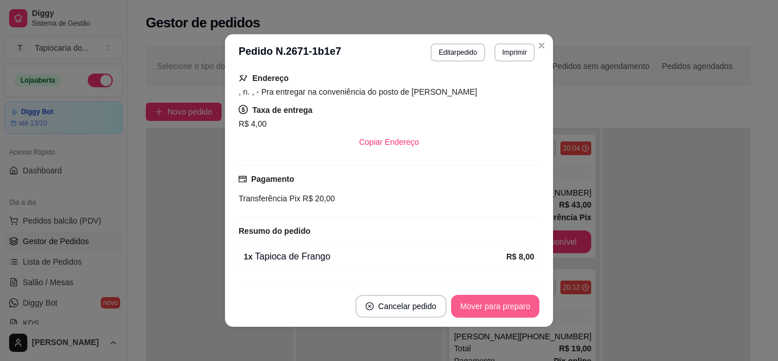
click at [493, 295] on button "Mover para preparo" at bounding box center [495, 305] width 88 height 23
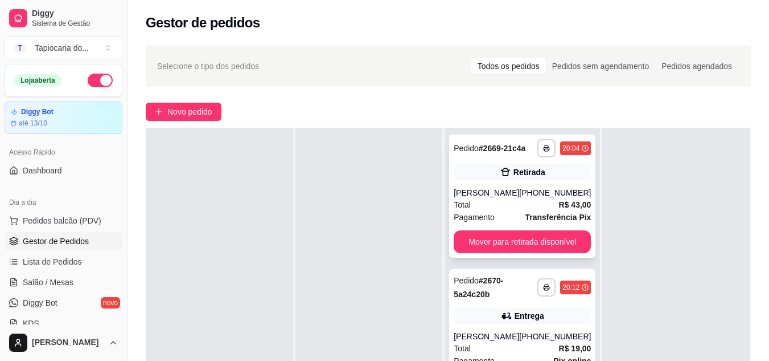
click at [505, 187] on div "[PERSON_NAME]" at bounding box center [486, 192] width 65 height 11
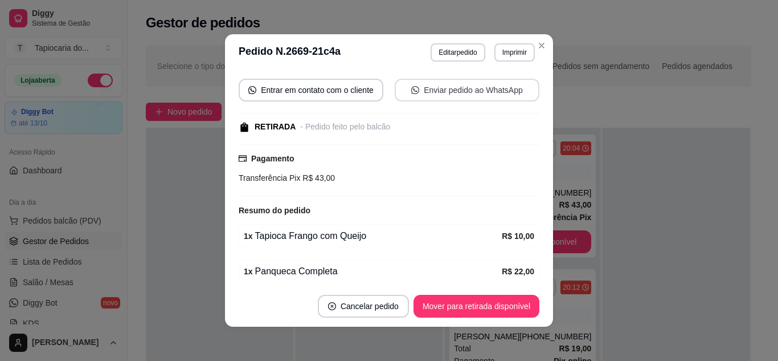
scroll to position [220, 0]
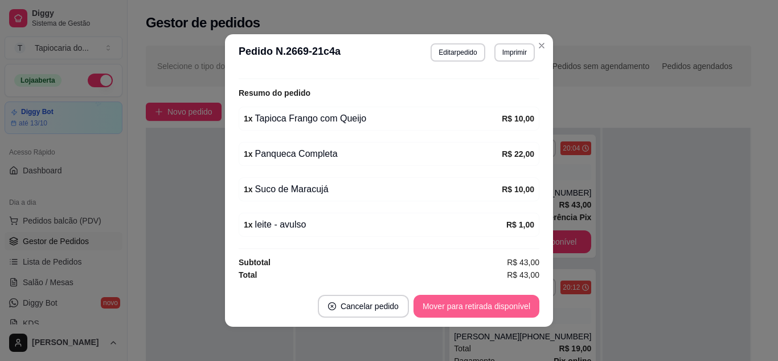
click at [477, 300] on button "Mover para retirada disponível" at bounding box center [476, 305] width 126 height 23
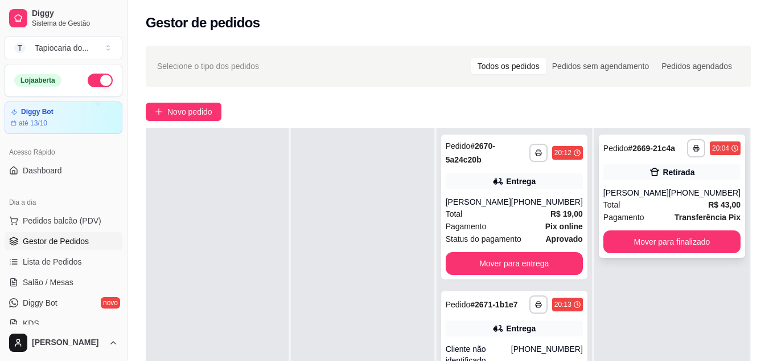
click at [686, 193] on div "[PHONE_NUMBER]" at bounding box center [705, 192] width 72 height 11
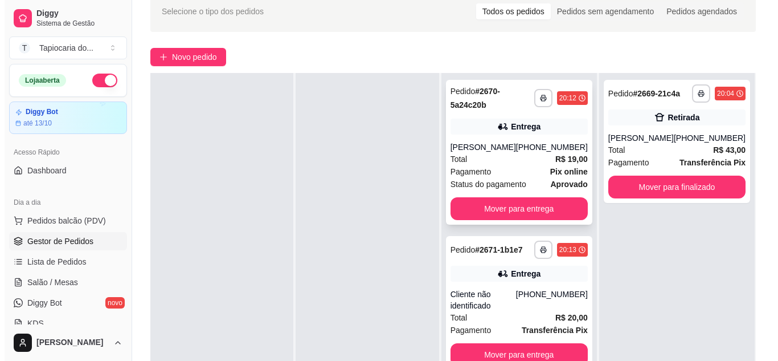
scroll to position [114, 0]
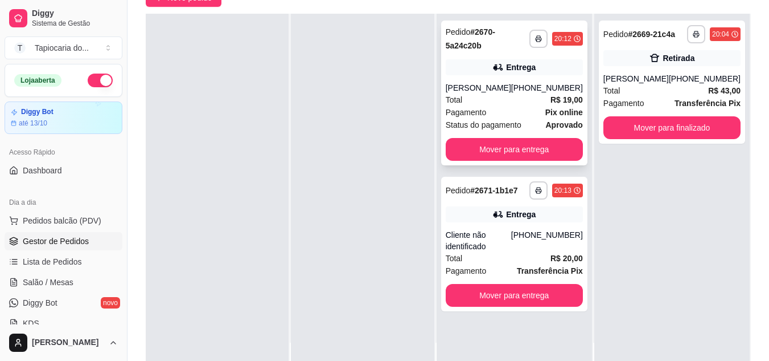
click at [530, 108] on div "Pagamento Pix online" at bounding box center [514, 112] width 137 height 13
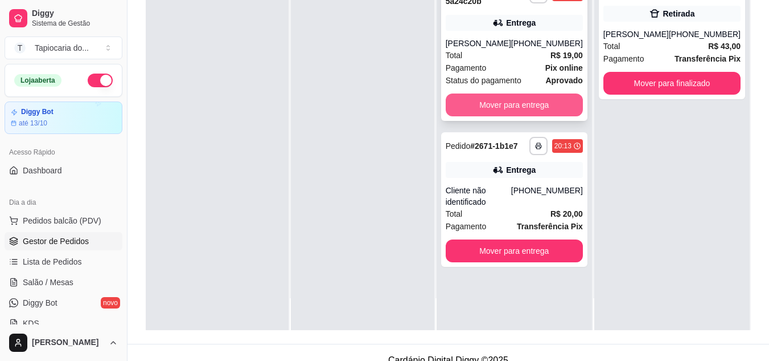
scroll to position [171, 0]
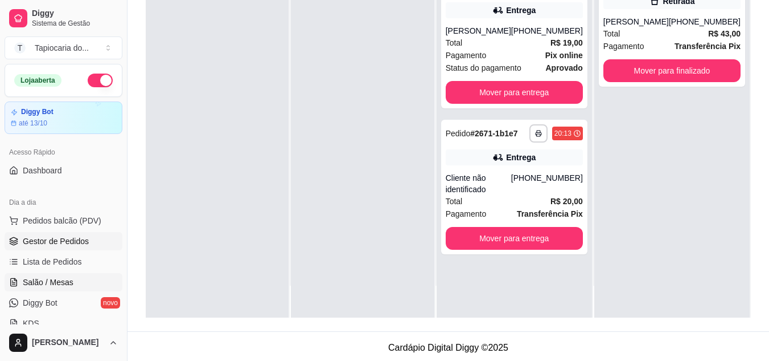
click at [72, 277] on link "Salão / Mesas" at bounding box center [64, 282] width 118 height 18
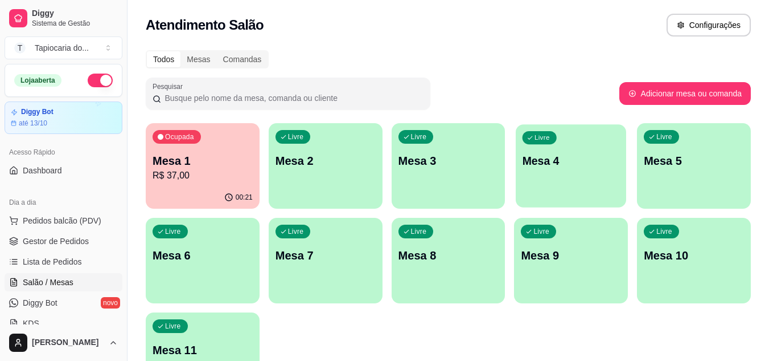
click at [585, 181] on div "Livre Mesa 4" at bounding box center [571, 158] width 110 height 69
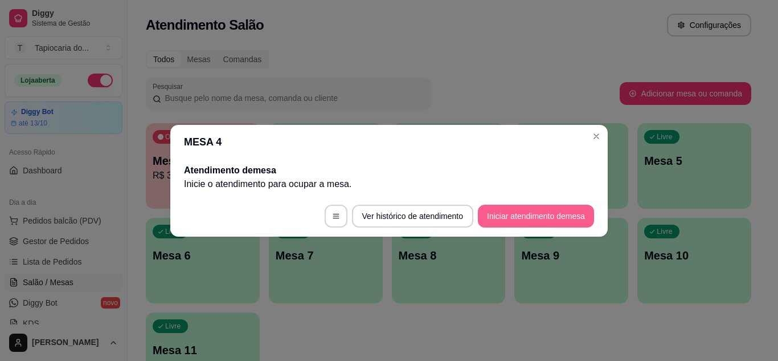
click at [511, 210] on button "Iniciar atendimento de mesa" at bounding box center [536, 215] width 116 height 23
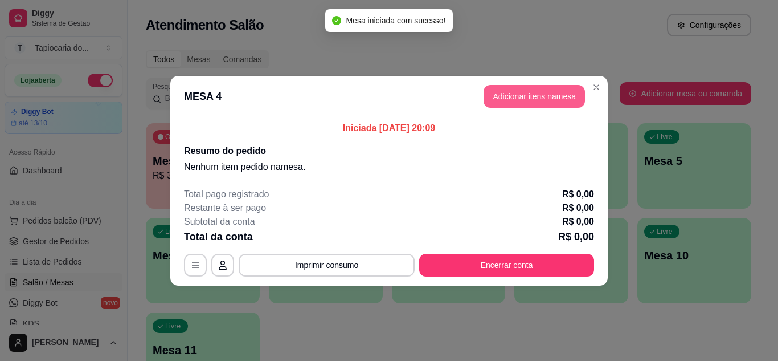
click at [529, 103] on button "Adicionar itens na mesa" at bounding box center [534, 96] width 101 height 23
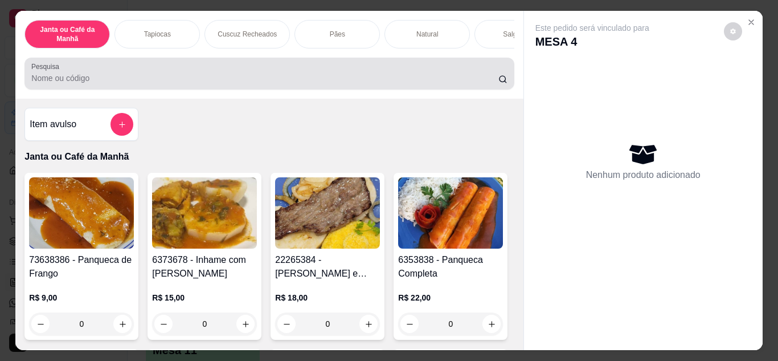
click at [486, 81] on input "Pesquisa" at bounding box center [264, 77] width 467 height 11
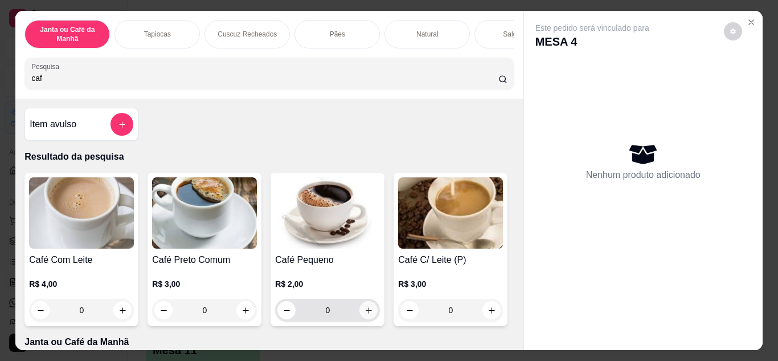
type input "caf"
click at [370, 307] on button "increase-product-quantity" at bounding box center [368, 310] width 18 height 18
type input "1"
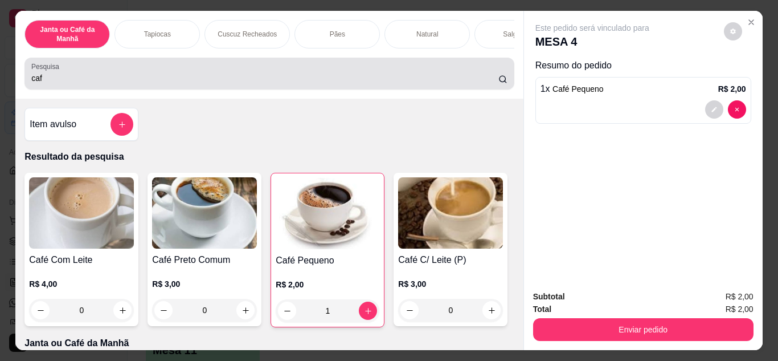
click at [441, 89] on div "Pesquisa caf" at bounding box center [268, 74] width 489 height 32
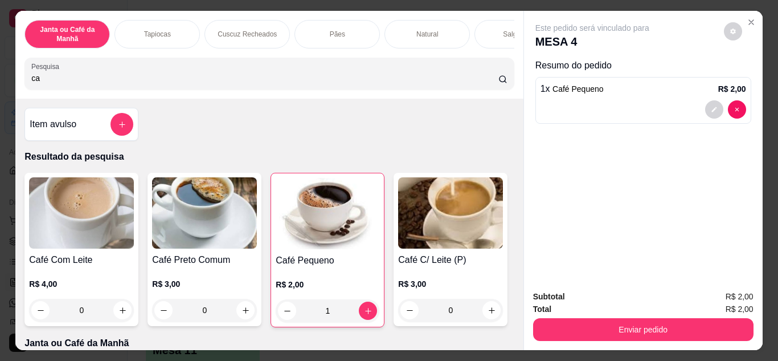
type input "c"
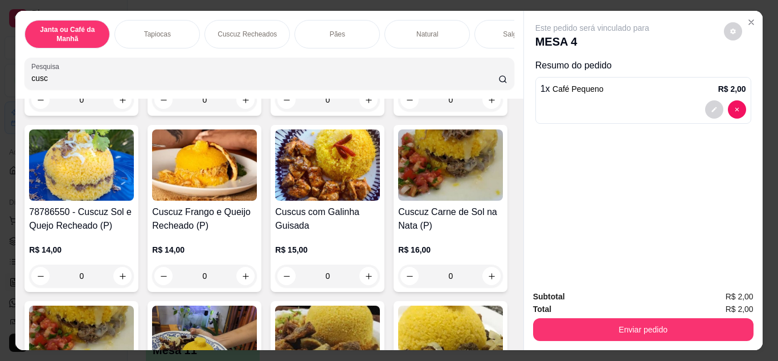
scroll to position [342, 0]
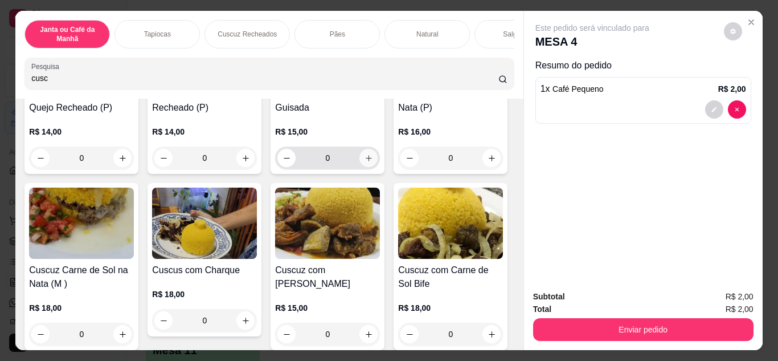
type input "cusc"
click at [365, 162] on icon "increase-product-quantity" at bounding box center [369, 158] width 9 height 9
type input "1"
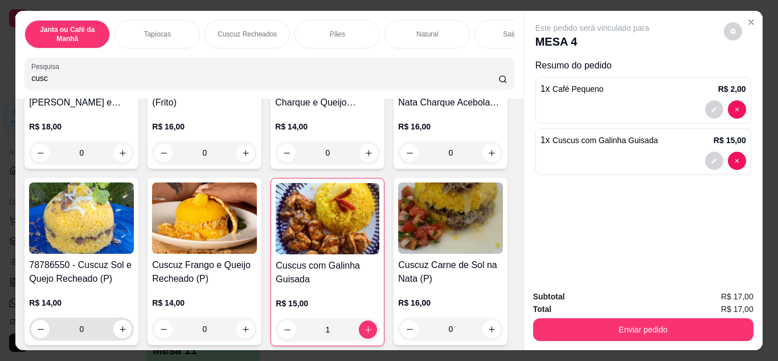
scroll to position [0, 0]
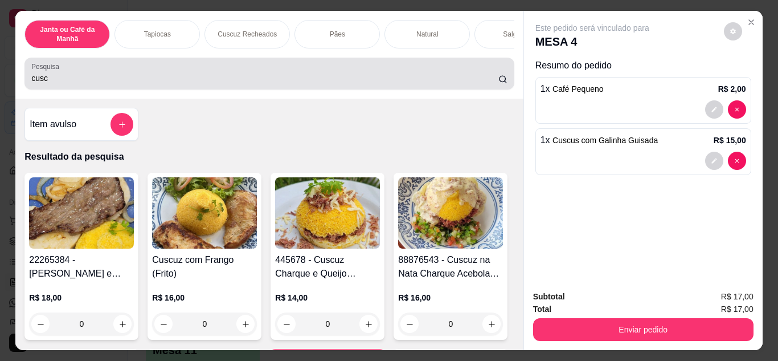
click at [185, 80] on input "cusc" at bounding box center [264, 77] width 467 height 11
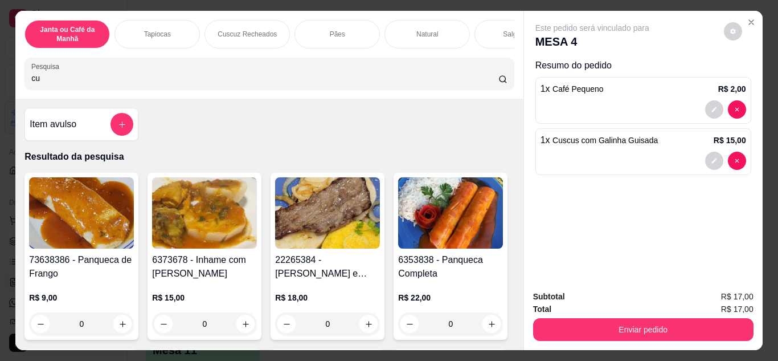
type input "c"
click at [317, 82] on input "Pesquisa" at bounding box center [264, 77] width 467 height 11
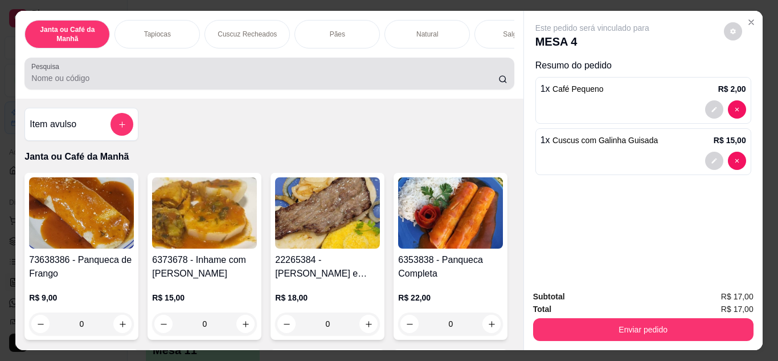
click at [316, 71] on div at bounding box center [269, 73] width 476 height 23
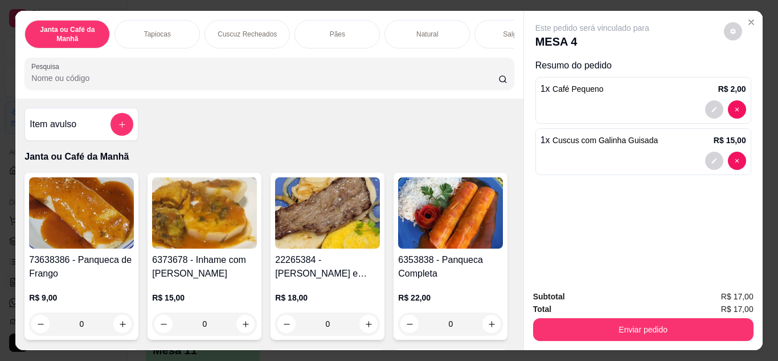
click at [320, 85] on div at bounding box center [269, 73] width 476 height 23
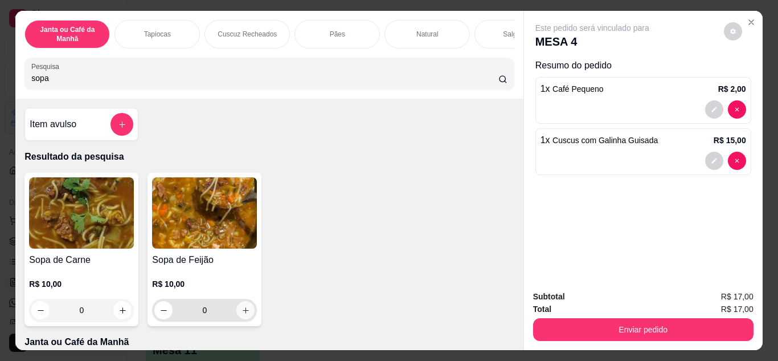
type input "sopa"
click at [247, 314] on button "increase-product-quantity" at bounding box center [245, 310] width 18 height 18
type input "1"
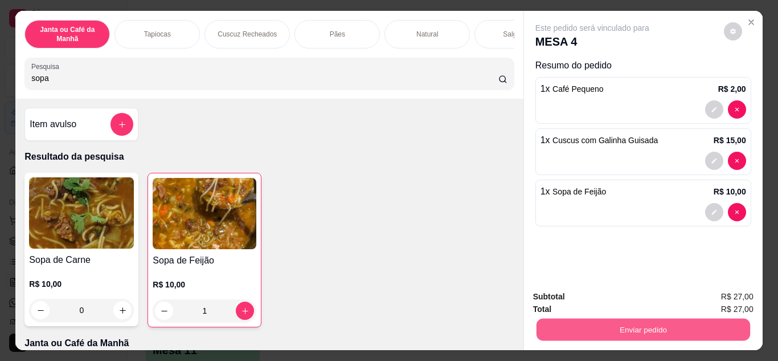
click at [667, 321] on button "Enviar pedido" at bounding box center [643, 329] width 214 height 22
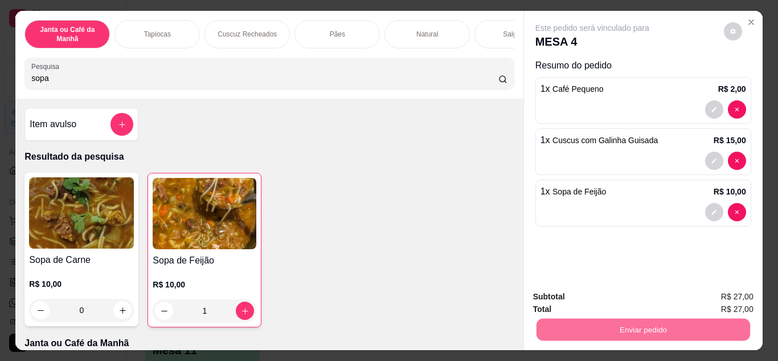
click at [633, 302] on button "Não registrar e enviar pedido" at bounding box center [605, 297] width 118 height 22
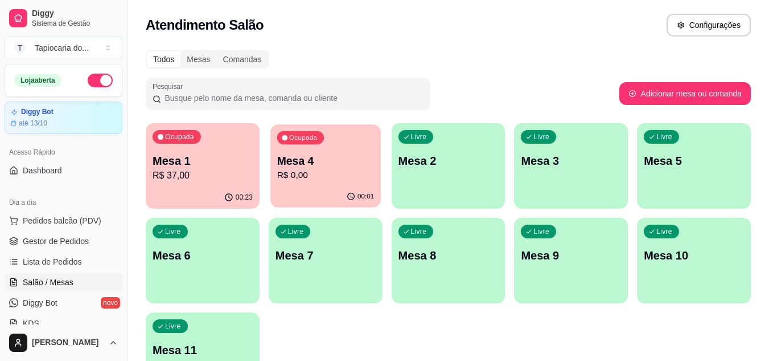
click at [274, 171] on div "Ocupada Mesa 4 R$ 0,00" at bounding box center [326, 155] width 110 height 62
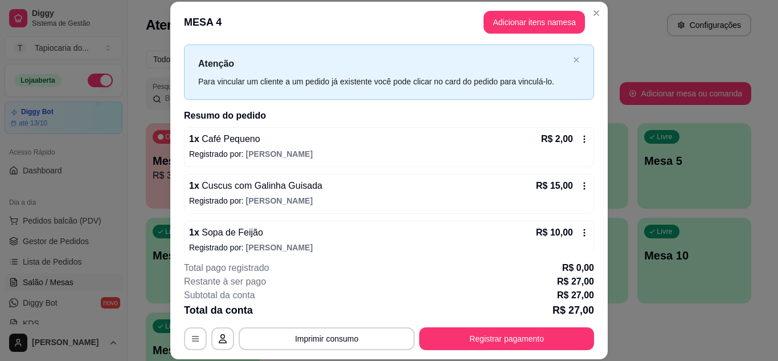
scroll to position [36, 0]
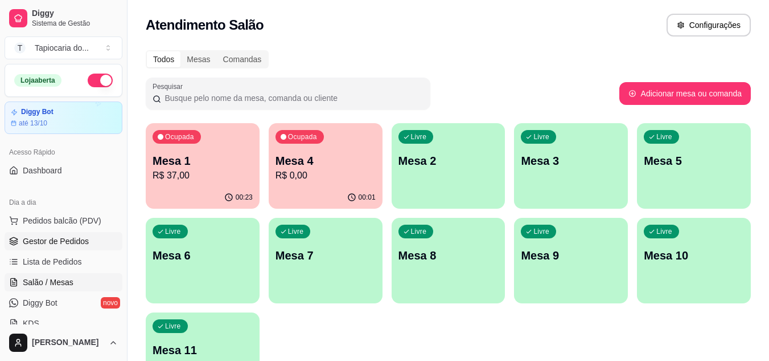
click at [104, 245] on link "Gestor de Pedidos" at bounding box center [64, 241] width 118 height 18
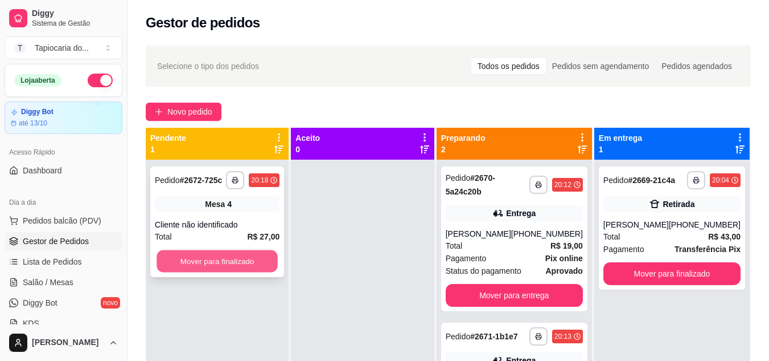
click at [256, 259] on button "Mover para finalizado" at bounding box center [217, 261] width 121 height 22
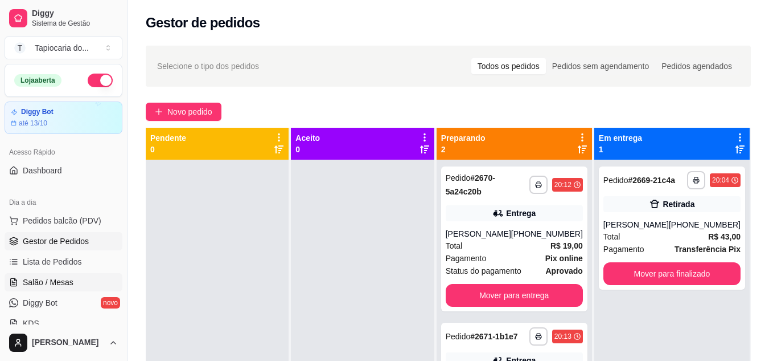
click at [79, 284] on link "Salão / Mesas" at bounding box center [64, 282] width 118 height 18
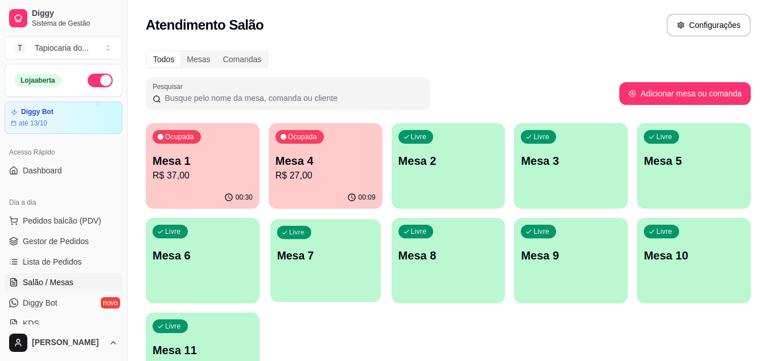
click at [327, 238] on div "Livre Mesa 7" at bounding box center [326, 253] width 110 height 69
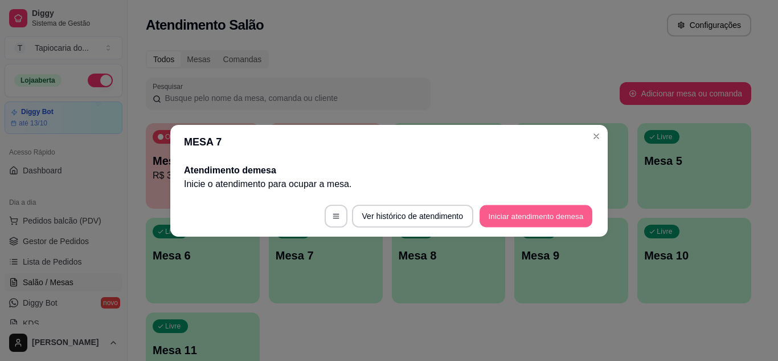
click at [543, 208] on button "Iniciar atendimento de mesa" at bounding box center [536, 215] width 113 height 22
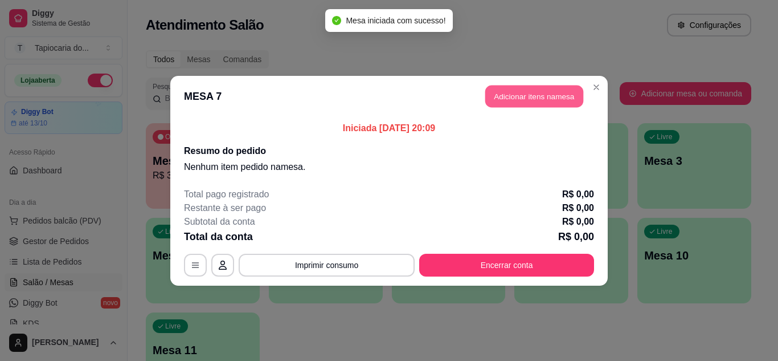
click at [505, 95] on button "Adicionar itens na mesa" at bounding box center [534, 96] width 98 height 22
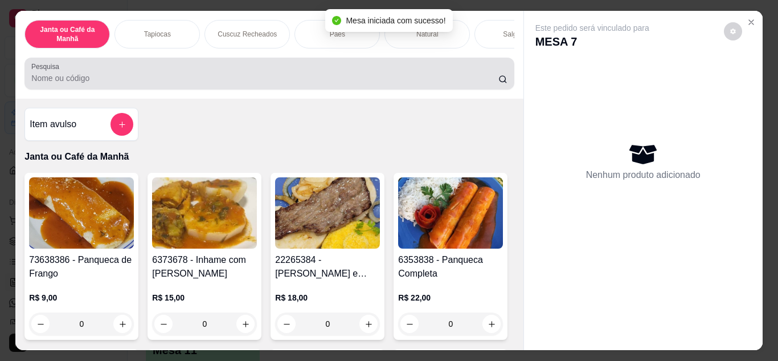
click at [486, 89] on div "Pesquisa" at bounding box center [268, 74] width 489 height 32
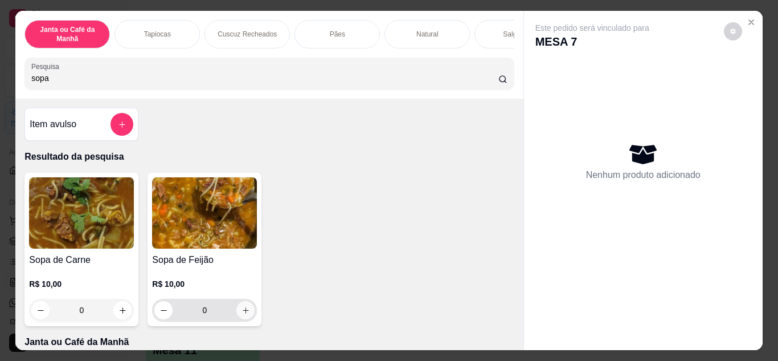
type input "sopa"
click at [237, 311] on button "increase-product-quantity" at bounding box center [246, 310] width 18 height 18
type input "1"
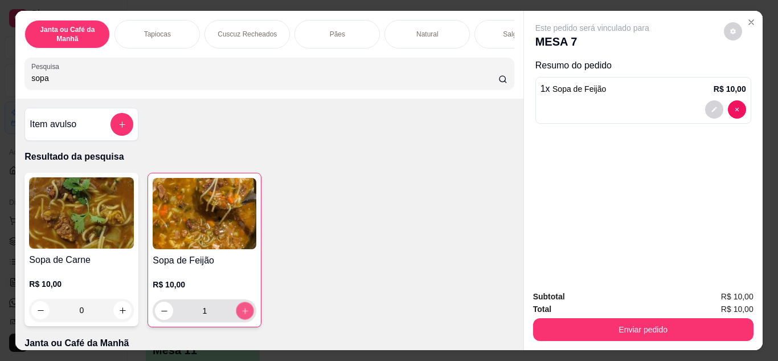
click at [236, 311] on button "increase-product-quantity" at bounding box center [245, 310] width 18 height 18
type input "2"
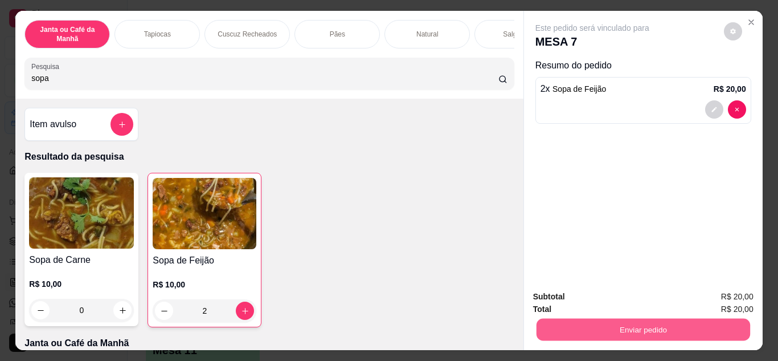
click at [564, 323] on button "Enviar pedido" at bounding box center [643, 329] width 214 height 22
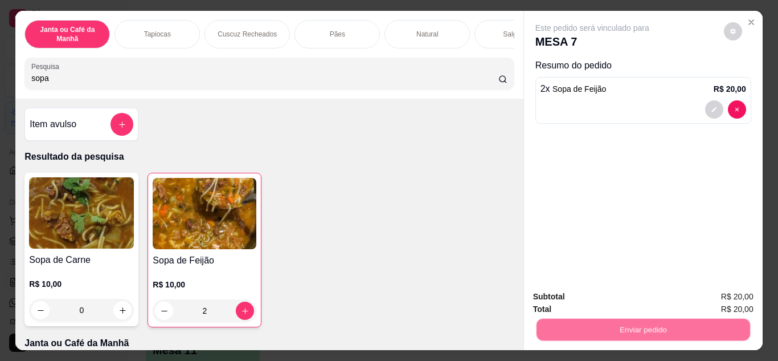
click at [562, 289] on button "Não registrar e enviar pedido" at bounding box center [605, 297] width 118 height 22
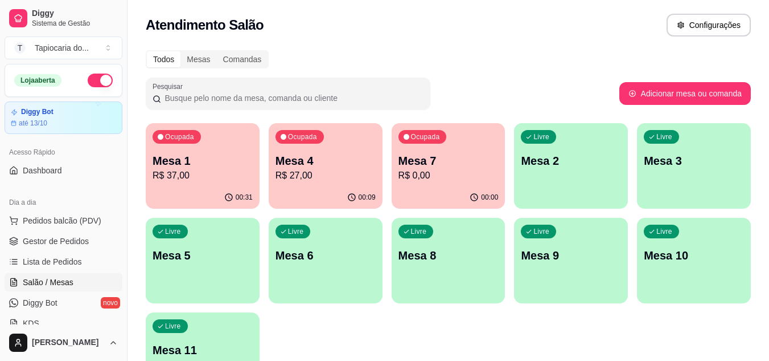
click at [219, 195] on div "00:31" at bounding box center [203, 197] width 114 height 22
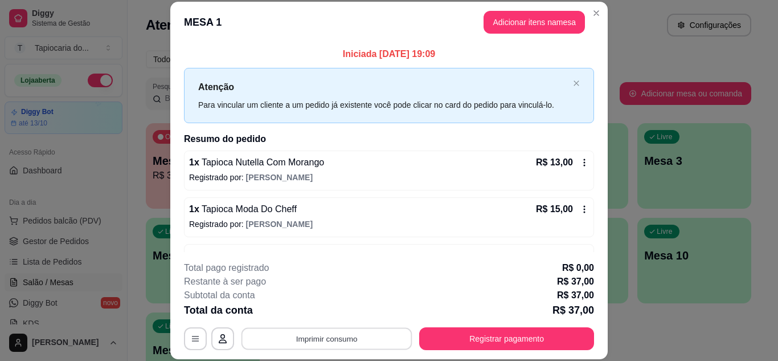
click at [325, 345] on button "Imprimir consumo" at bounding box center [326, 338] width 171 height 22
click at [329, 306] on button "Impressora" at bounding box center [326, 312] width 80 height 18
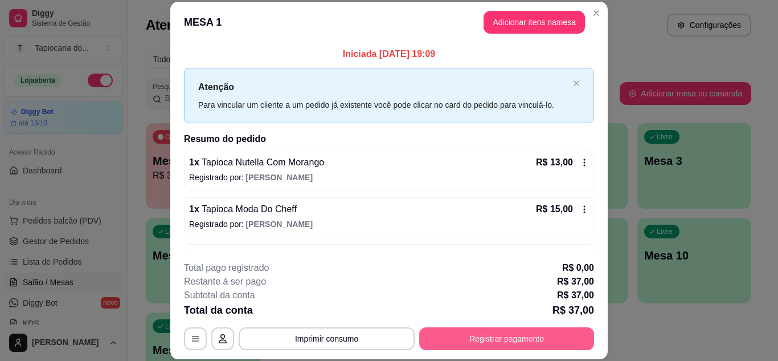
click at [511, 330] on button "Registrar pagamento" at bounding box center [506, 338] width 175 height 23
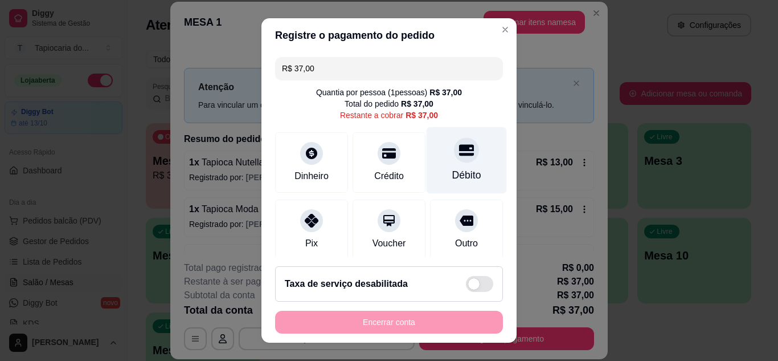
click at [448, 164] on div "Débito" at bounding box center [467, 159] width 80 height 67
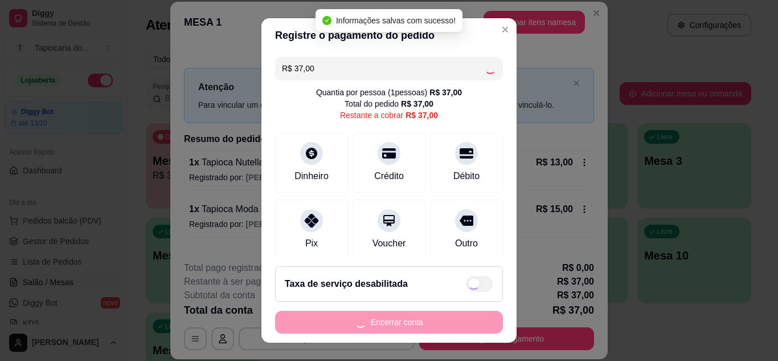
type input "R$ 0,00"
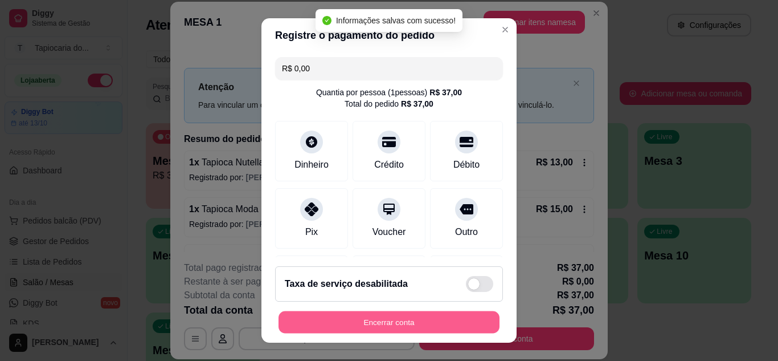
click at [425, 320] on button "Encerrar conta" at bounding box center [389, 322] width 221 height 22
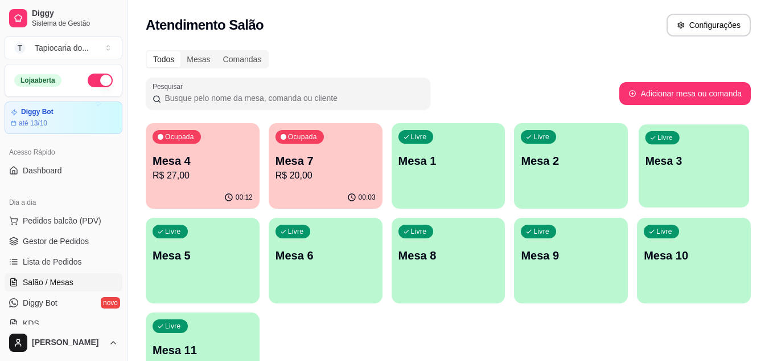
click at [686, 184] on div "Livre Mesa 3" at bounding box center [694, 158] width 110 height 69
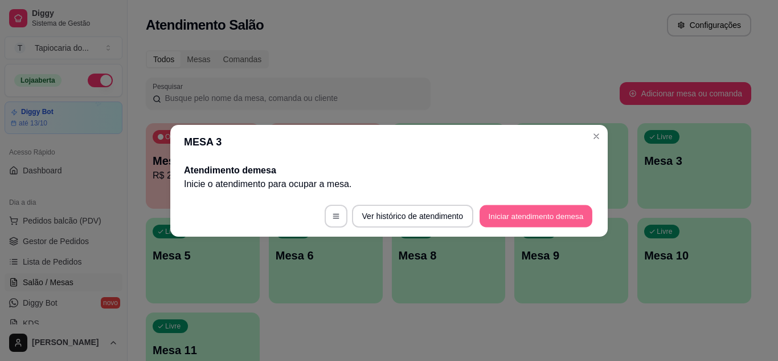
click at [556, 211] on button "Iniciar atendimento de mesa" at bounding box center [536, 215] width 113 height 22
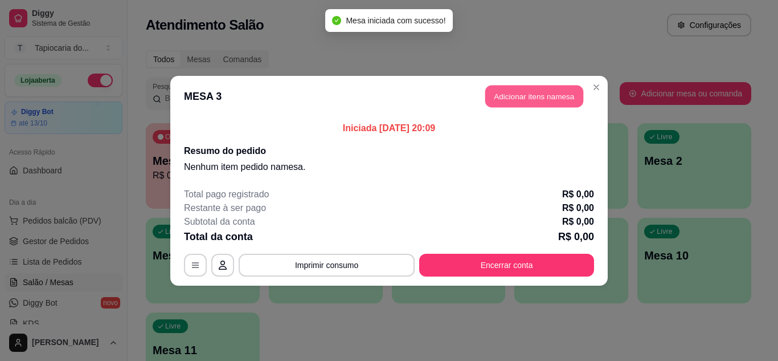
click at [511, 100] on button "Adicionar itens na mesa" at bounding box center [534, 96] width 98 height 22
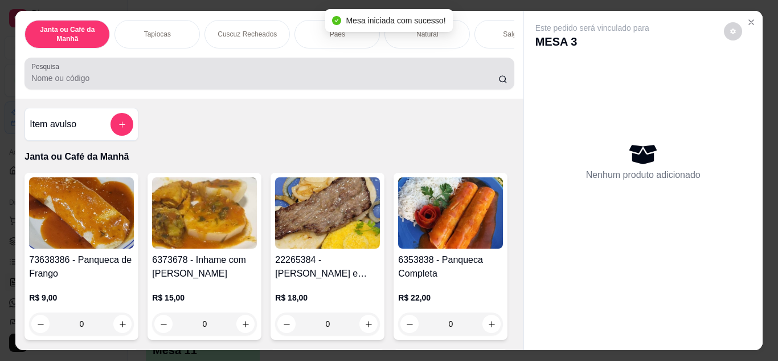
click at [466, 84] on input "Pesquisa" at bounding box center [264, 77] width 467 height 11
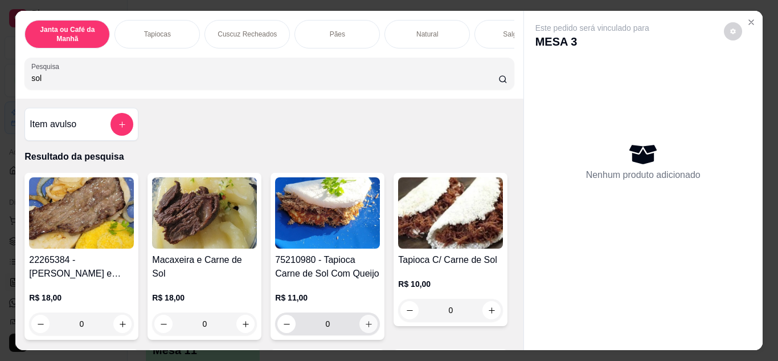
type input "sol"
click at [362, 323] on button "increase-product-quantity" at bounding box center [368, 323] width 18 height 18
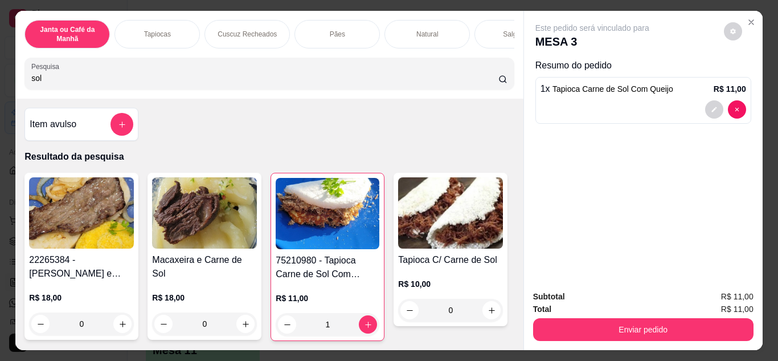
drag, startPoint x: 415, startPoint y: 80, endPoint x: 461, endPoint y: 71, distance: 47.0
click at [435, 77] on input "sol" at bounding box center [264, 77] width 467 height 11
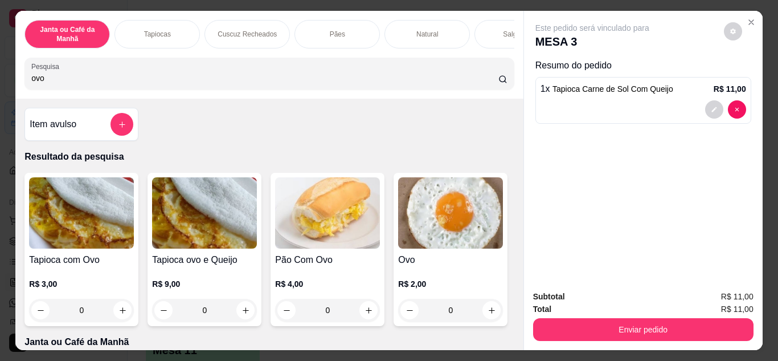
scroll to position [228, 0]
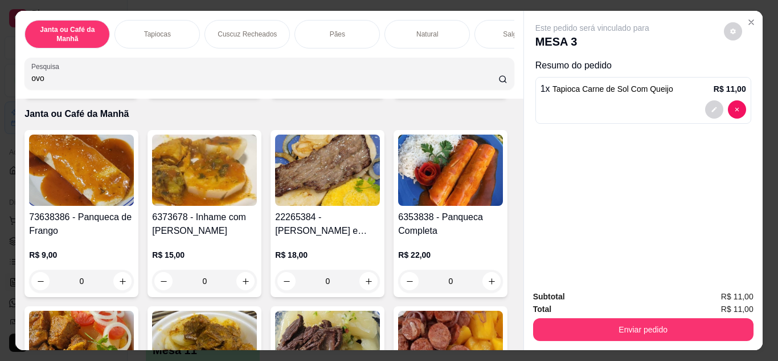
click at [488, 87] on icon "increase-product-quantity" at bounding box center [492, 82] width 9 height 9
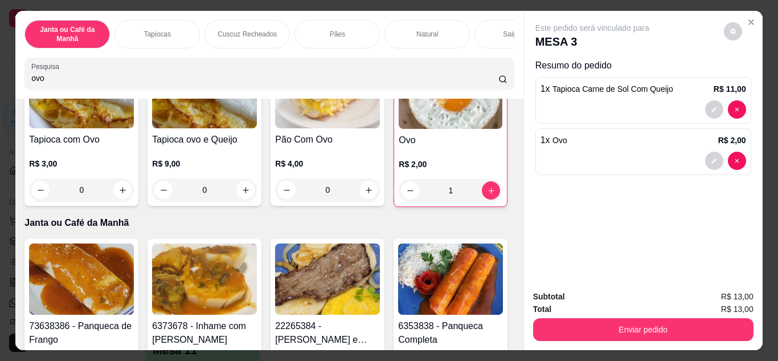
scroll to position [0, 0]
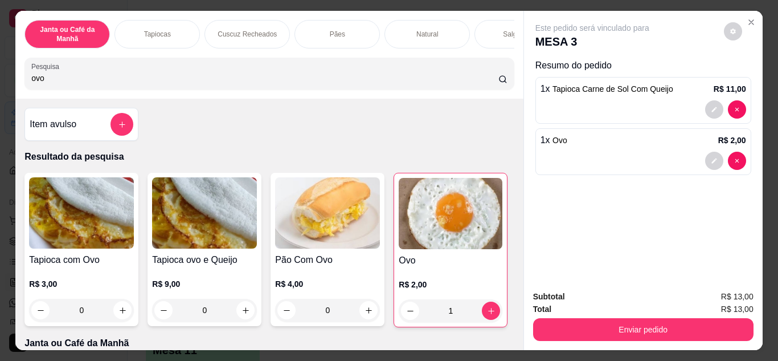
click at [487, 83] on input "ovo" at bounding box center [264, 77] width 467 height 11
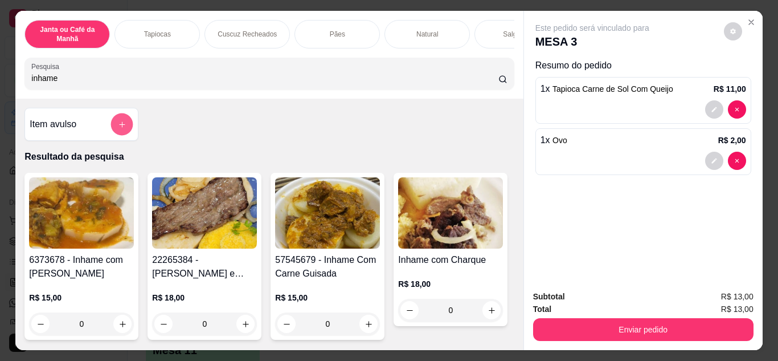
click at [118, 125] on icon "add-separate-item" at bounding box center [122, 124] width 9 height 9
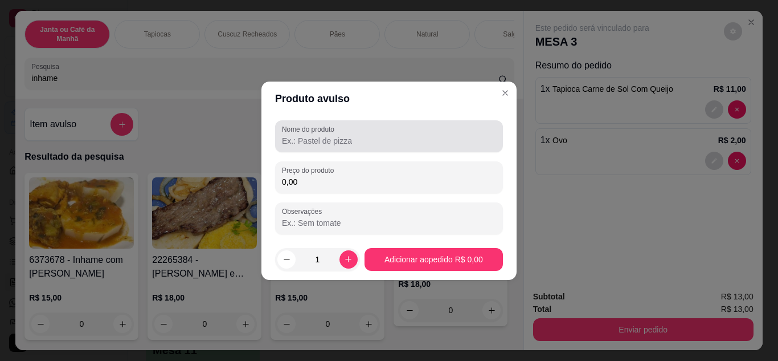
click at [337, 132] on label "Nome do produto" at bounding box center [310, 129] width 56 height 10
click at [337, 135] on input "Nome do produto" at bounding box center [389, 140] width 214 height 11
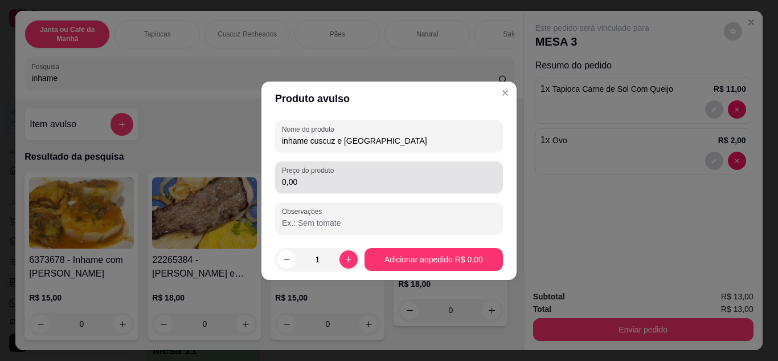
click at [354, 179] on input "0,00" at bounding box center [389, 181] width 214 height 11
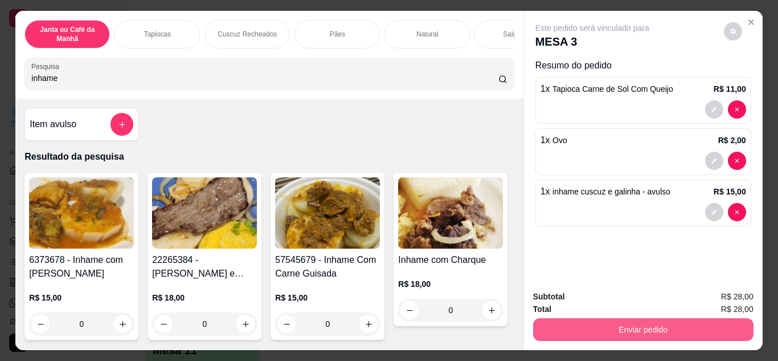
click at [711, 322] on button "Enviar pedido" at bounding box center [643, 329] width 220 height 23
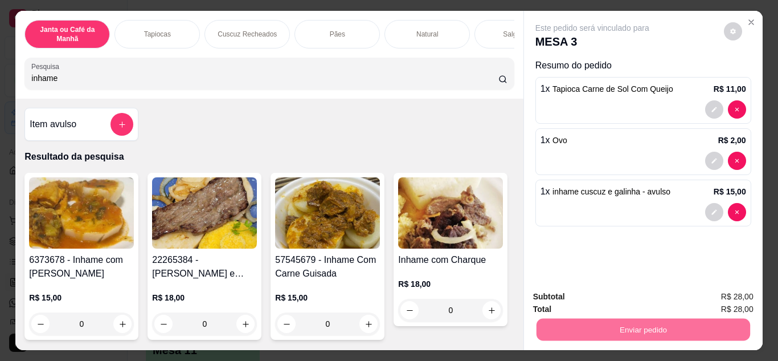
click at [630, 297] on button "Não registrar e enviar pedido" at bounding box center [605, 296] width 115 height 21
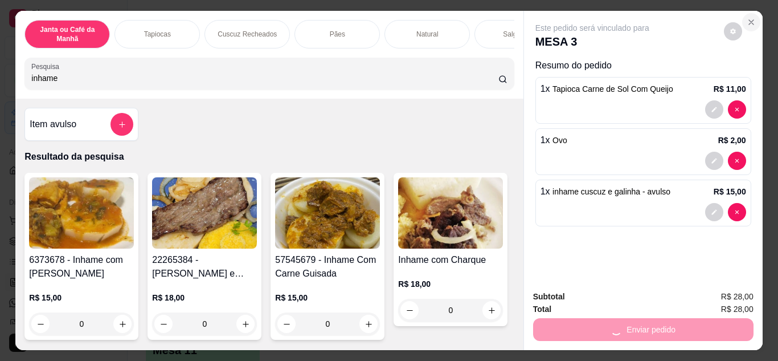
click at [747, 18] on icon "Close" at bounding box center [751, 22] width 9 height 9
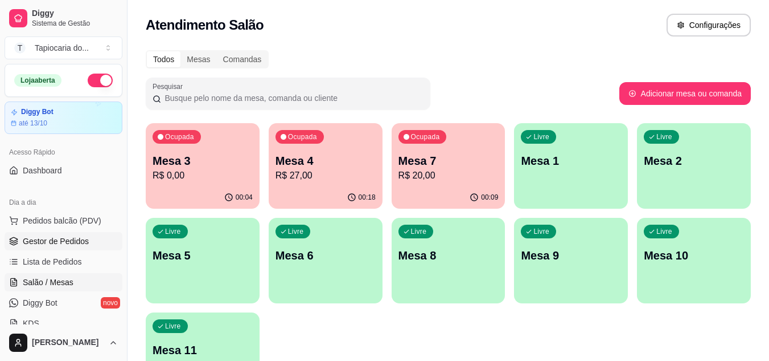
click at [80, 247] on link "Gestor de Pedidos" at bounding box center [64, 241] width 118 height 18
click at [79, 236] on span "Gestor de Pedidos" at bounding box center [56, 240] width 66 height 11
click at [67, 241] on span "Gestor de Pedidos" at bounding box center [56, 240] width 66 height 11
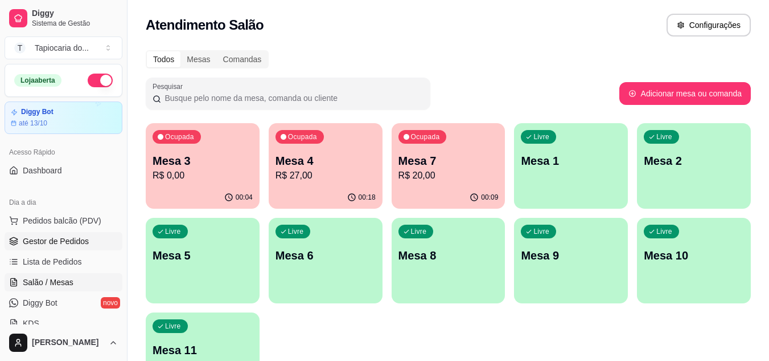
click at [67, 241] on span "Gestor de Pedidos" at bounding box center [56, 240] width 66 height 11
click at [65, 241] on span "Gestor de Pedidos" at bounding box center [56, 240] width 66 height 11
click at [71, 243] on span "Gestor de Pedidos" at bounding box center [56, 240] width 66 height 11
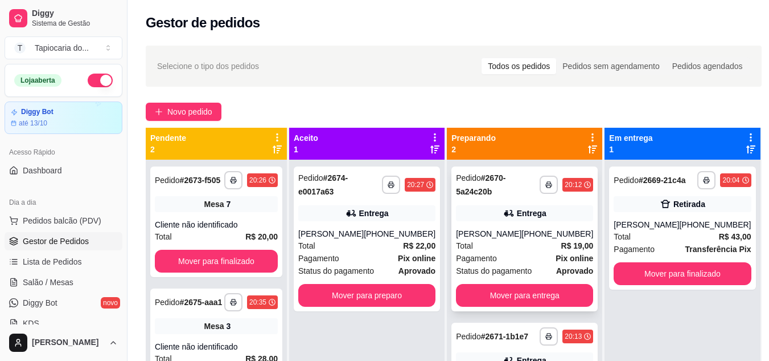
click at [506, 245] on div "Total R$ 19,00" at bounding box center [524, 245] width 137 height 13
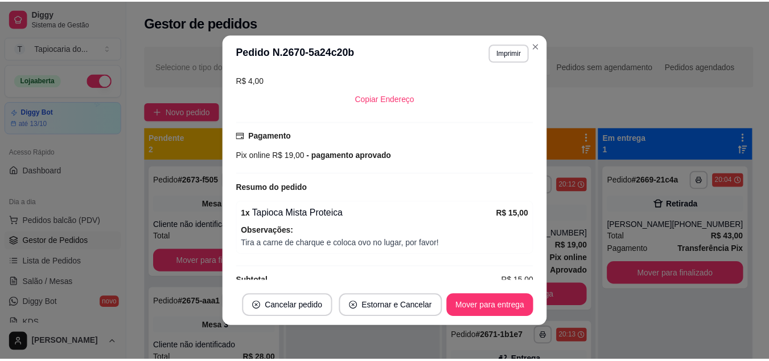
scroll to position [280, 0]
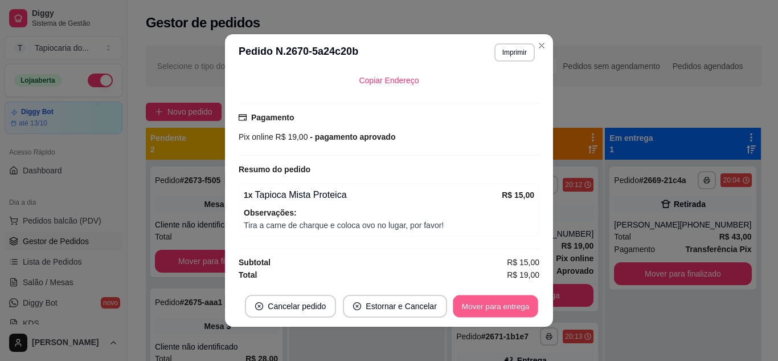
click at [487, 298] on button "Mover para entrega" at bounding box center [495, 306] width 85 height 22
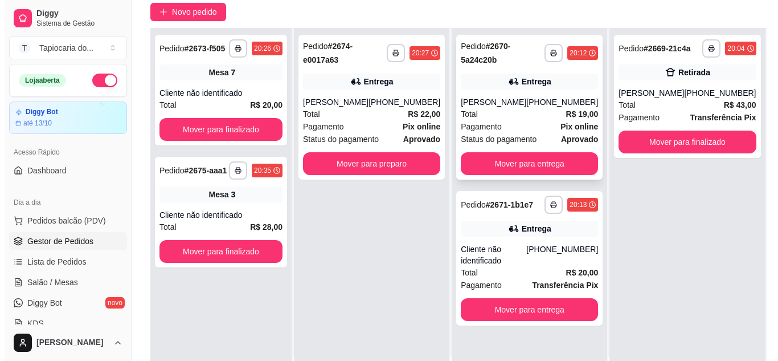
scroll to position [171, 0]
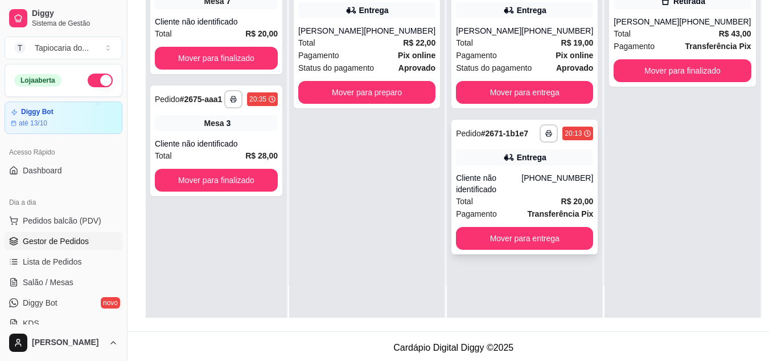
click at [511, 194] on div "Cliente não identificado" at bounding box center [488, 183] width 65 height 23
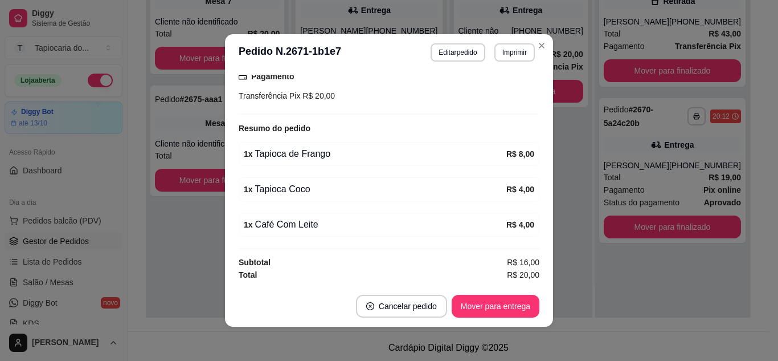
scroll to position [2, 0]
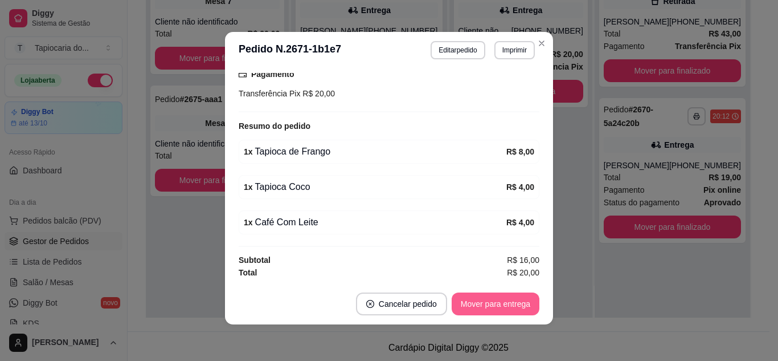
click at [473, 294] on button "Mover para entrega" at bounding box center [496, 303] width 88 height 23
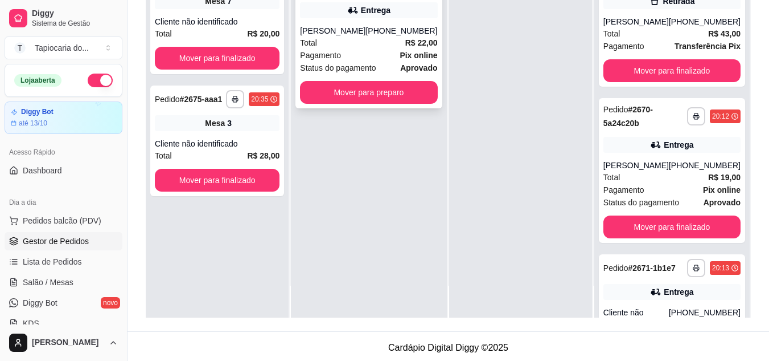
click at [349, 48] on div "Total R$ 22,00" at bounding box center [368, 42] width 137 height 13
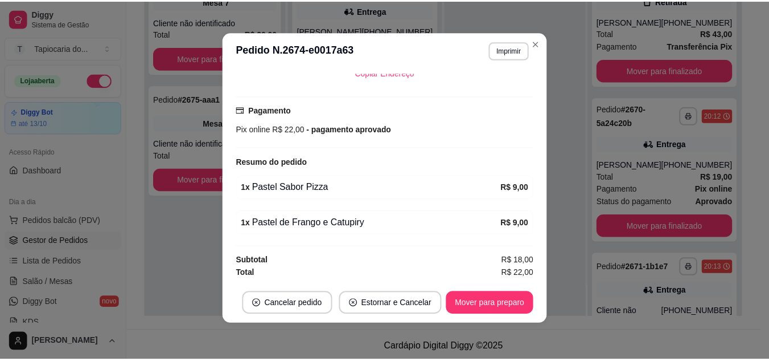
scroll to position [272, 0]
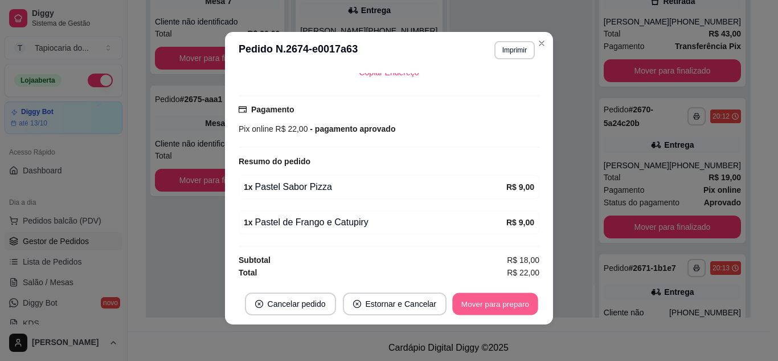
click at [505, 313] on button "Mover para preparo" at bounding box center [494, 304] width 85 height 22
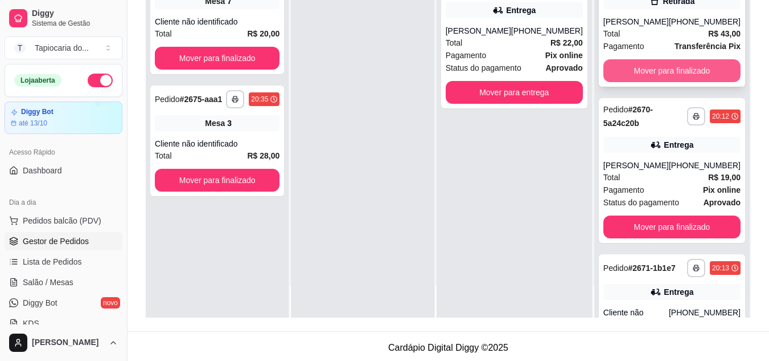
click at [678, 80] on button "Mover para finalizado" at bounding box center [672, 70] width 137 height 23
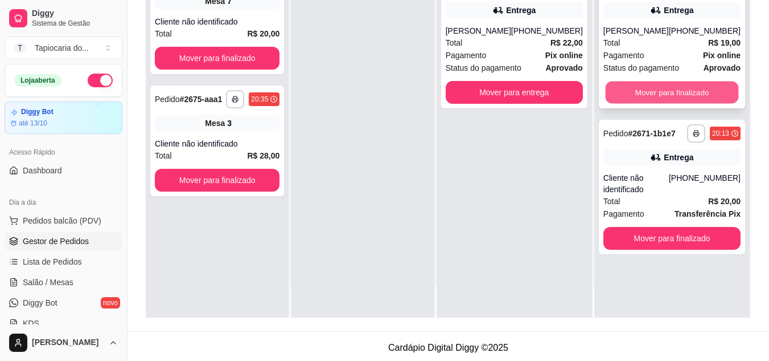
click at [681, 85] on button "Mover para finalizado" at bounding box center [671, 92] width 133 height 22
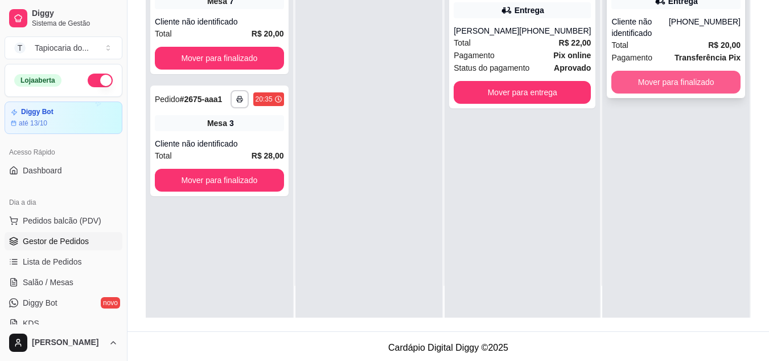
click at [681, 86] on button "Mover para finalizado" at bounding box center [676, 82] width 129 height 23
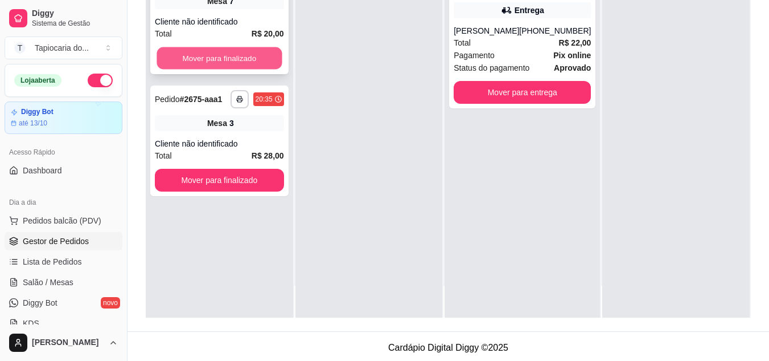
click at [277, 52] on button "Mover para finalizado" at bounding box center [219, 58] width 125 height 22
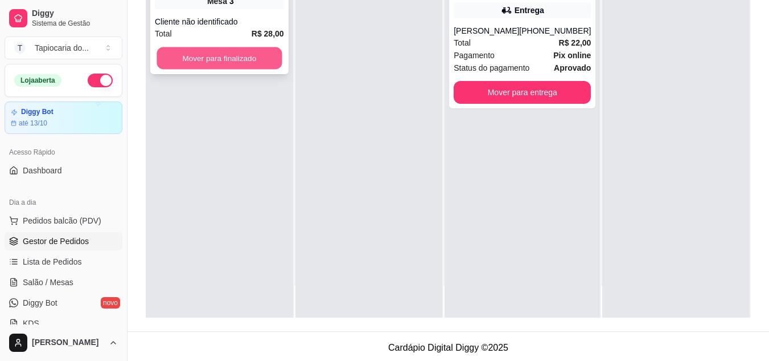
click at [265, 61] on button "Mover para finalizado" at bounding box center [219, 58] width 125 height 22
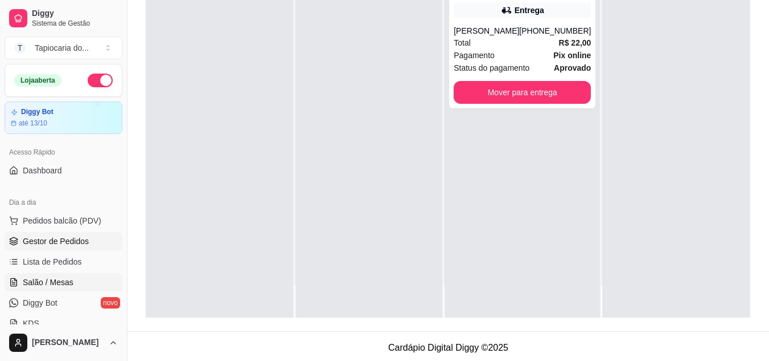
click at [45, 274] on link "Salão / Mesas" at bounding box center [64, 282] width 118 height 18
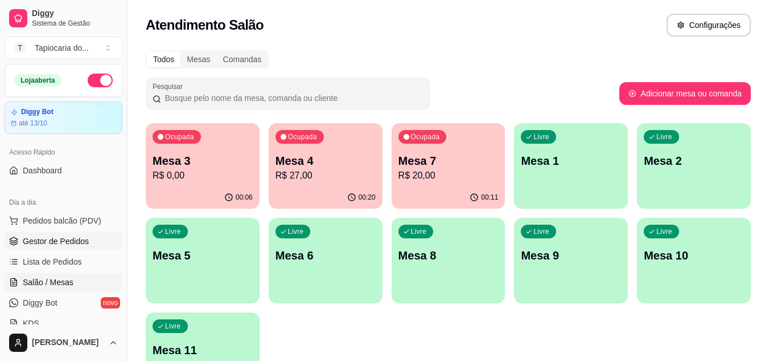
click at [64, 241] on span "Gestor de Pedidos" at bounding box center [56, 240] width 66 height 11
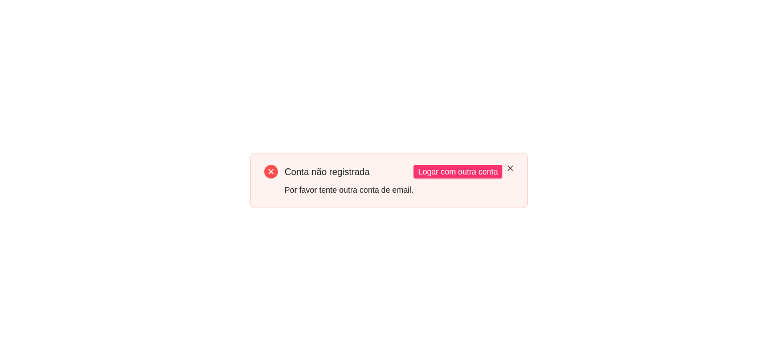
click at [510, 165] on icon "close" at bounding box center [510, 168] width 7 height 7
